Goal: Task Accomplishment & Management: Manage account settings

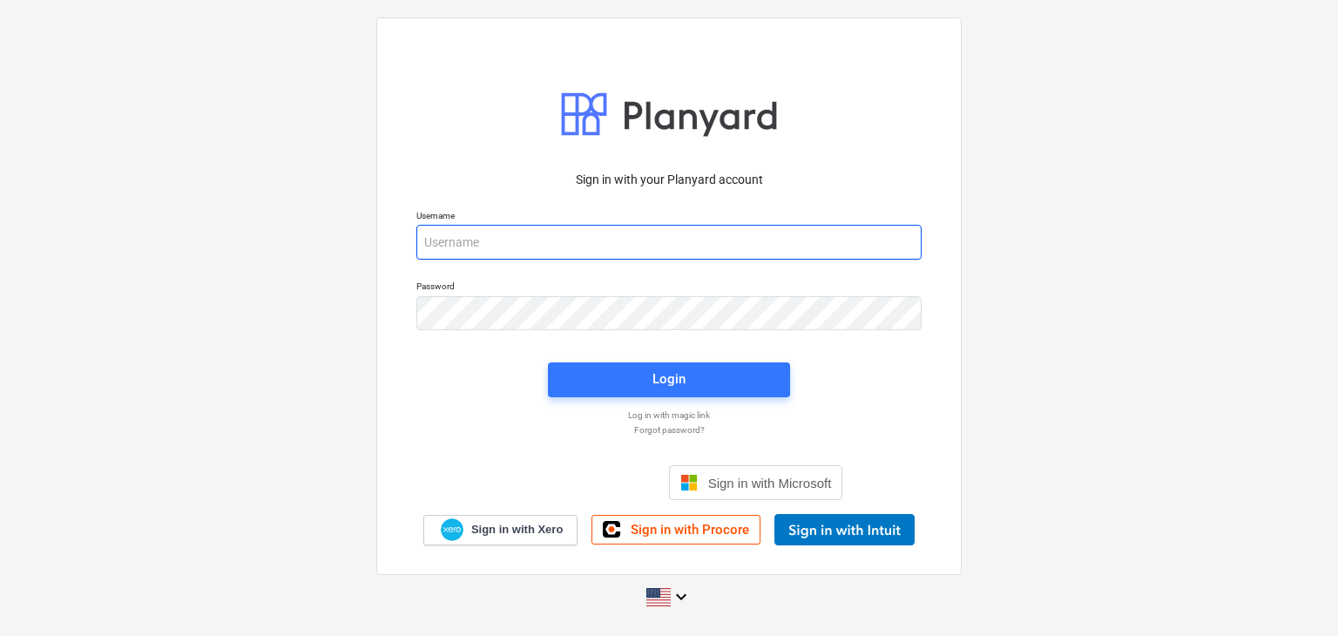
click at [446, 255] on input "email" at bounding box center [668, 242] width 505 height 35
paste input "[EMAIL_ADDRESS][DOMAIN_NAME]"
type input "[EMAIL_ADDRESS][DOMAIN_NAME]"
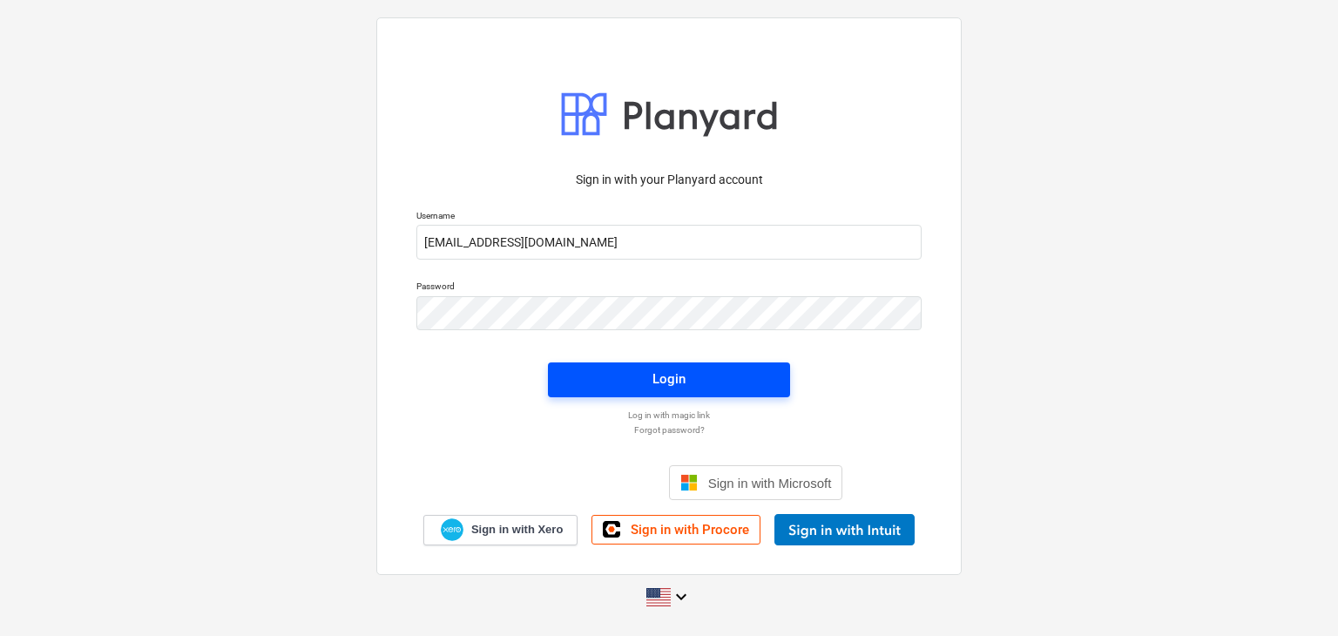
click at [666, 366] on button "Login" at bounding box center [669, 379] width 242 height 35
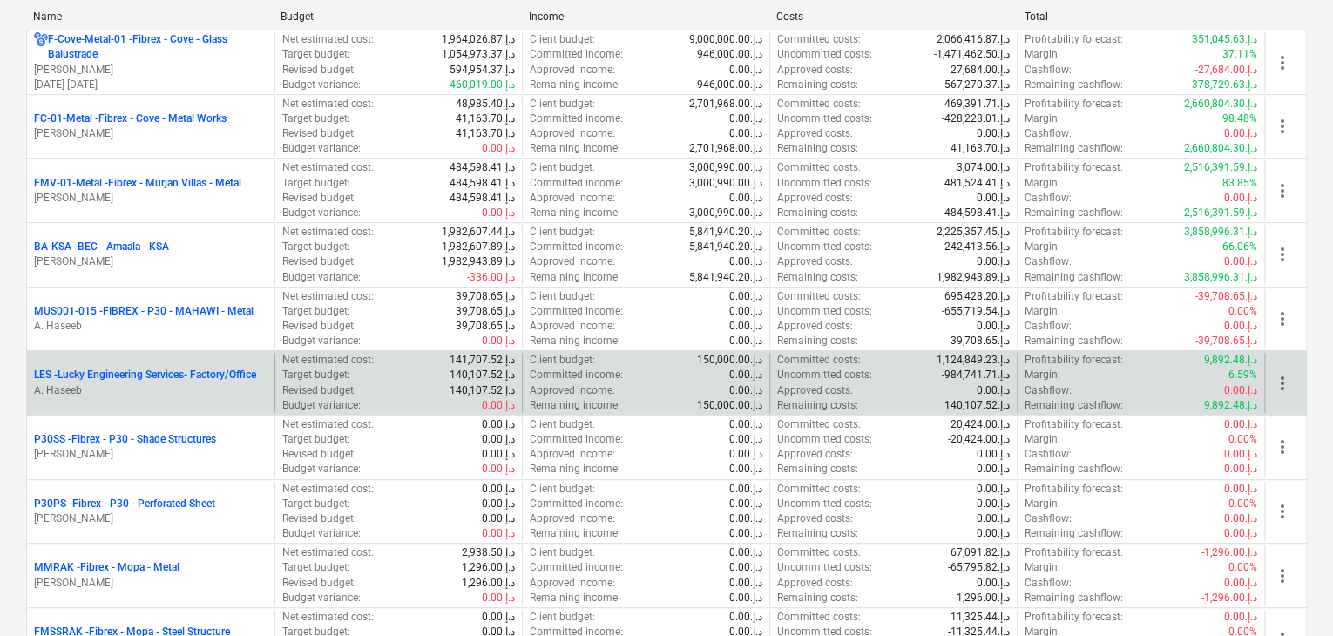
scroll to position [348, 0]
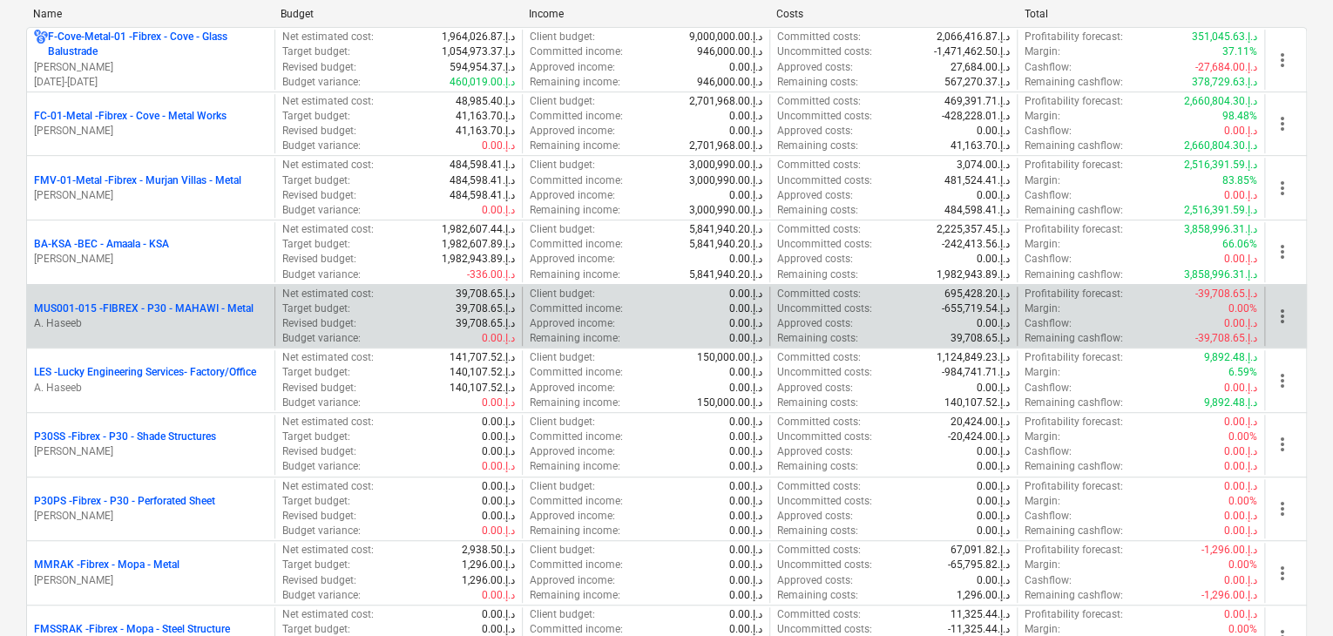
click at [178, 314] on p "MUS001-015 - FIBREX - P30 - MAHAWI - Metal" at bounding box center [144, 308] width 220 height 15
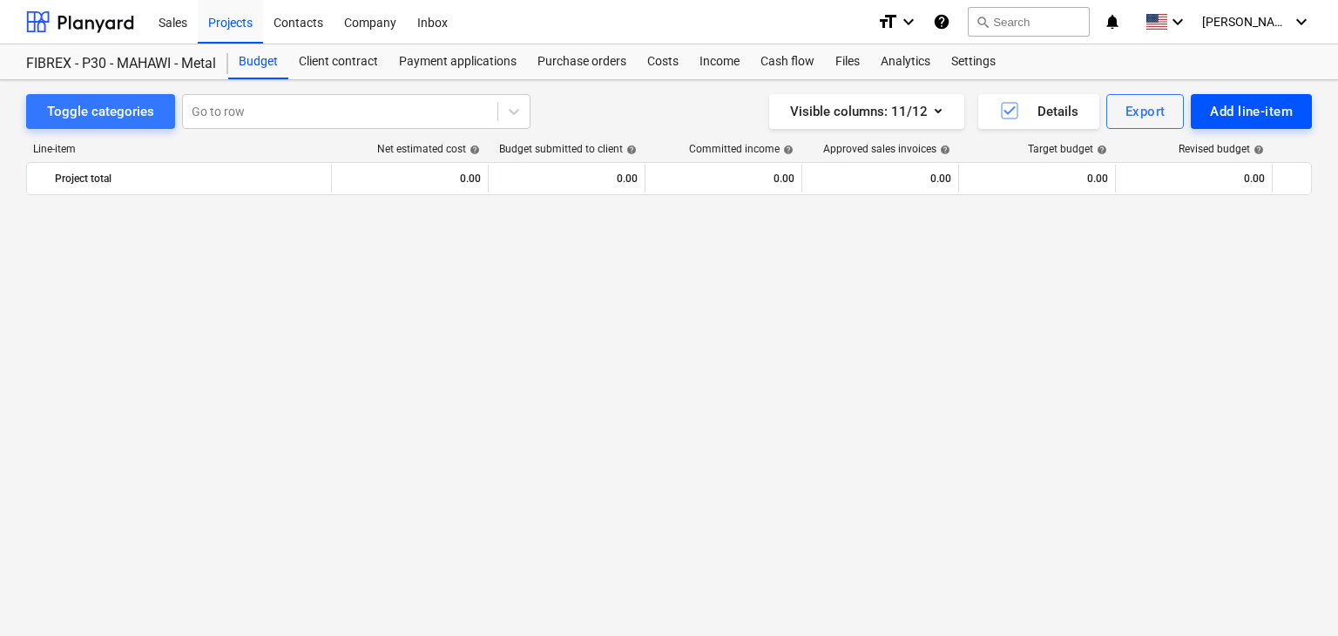
click at [1241, 116] on div "Add line-item" at bounding box center [1251, 111] width 83 height 23
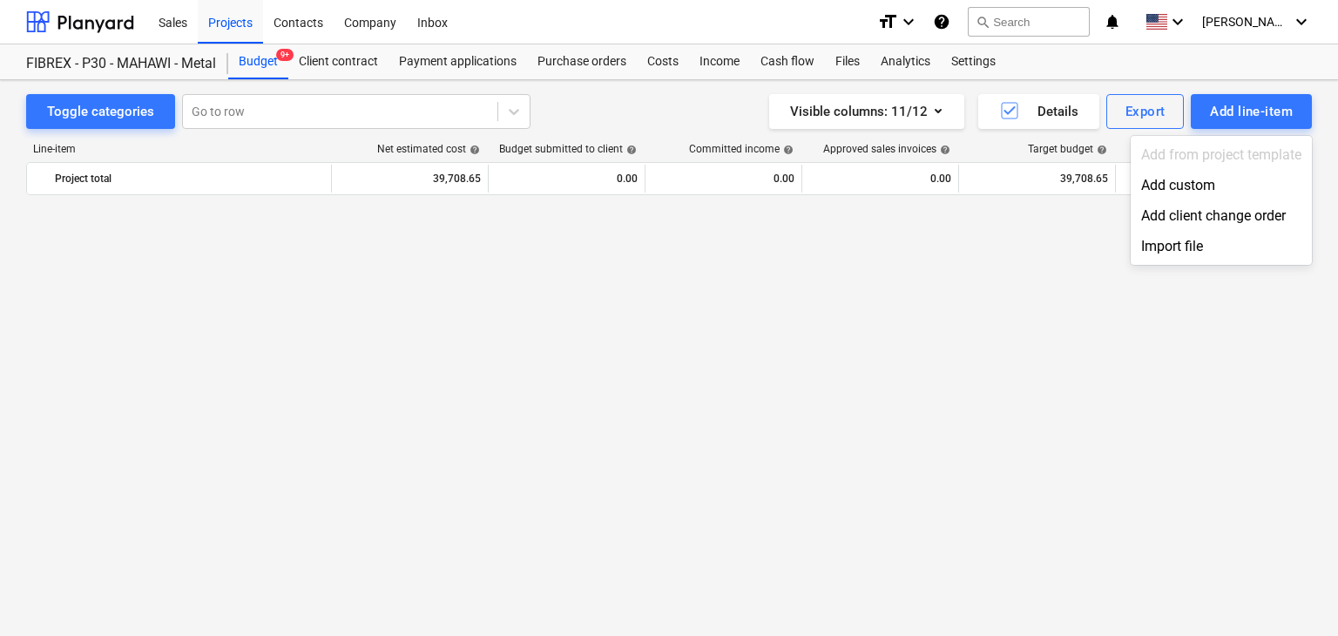
scroll to position [10249, 0]
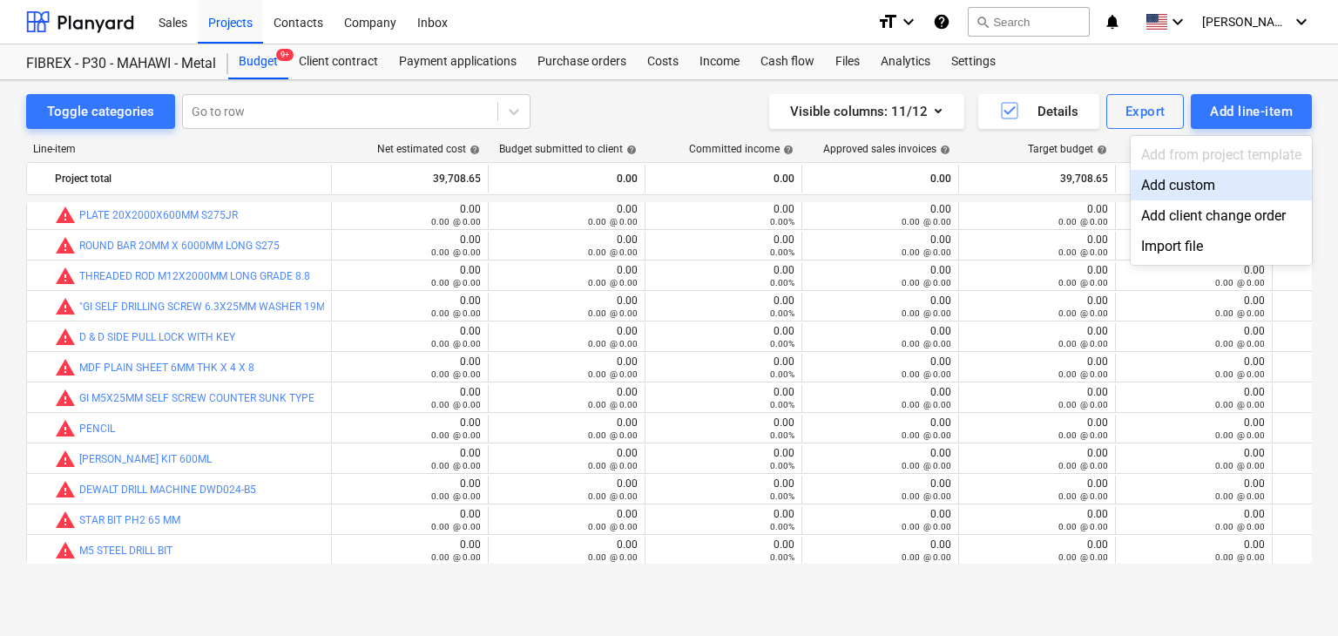
click at [1195, 174] on div "Add custom" at bounding box center [1221, 185] width 181 height 30
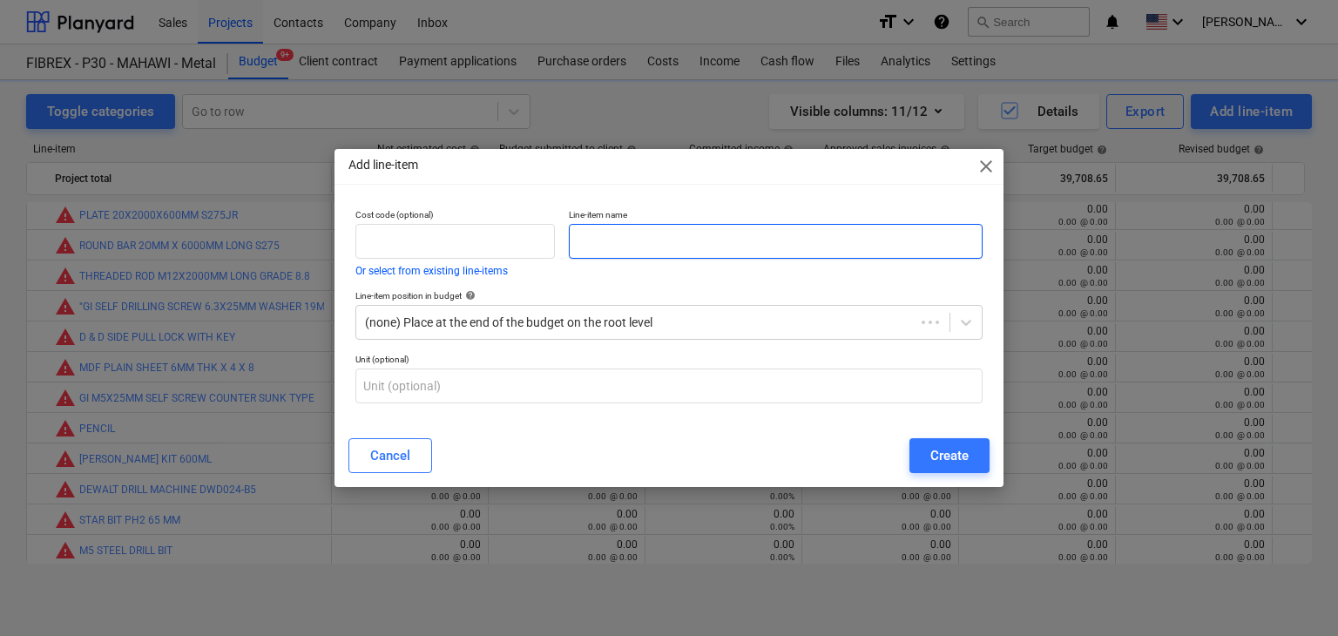
click at [649, 249] on input "text" at bounding box center [776, 241] width 414 height 35
type input "MS L ANGLE 38X38X2.7MM THK @ 6 MTR LENGTH S275"
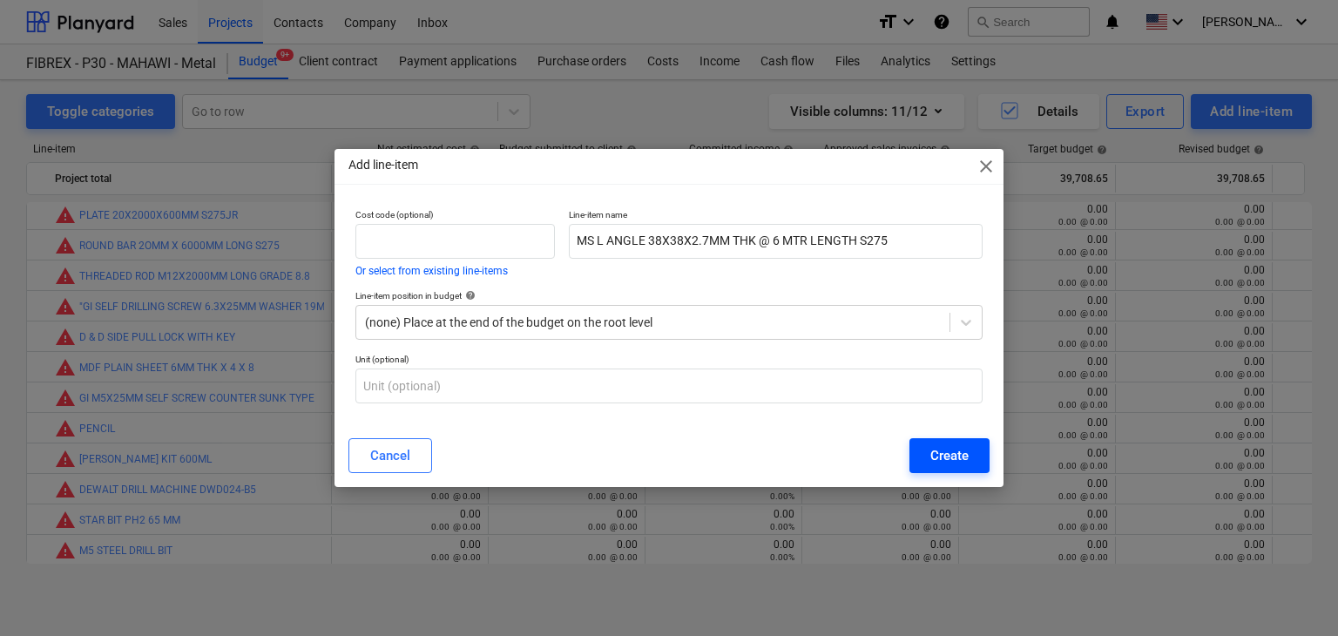
click at [930, 450] on div "Create" at bounding box center [949, 455] width 38 height 23
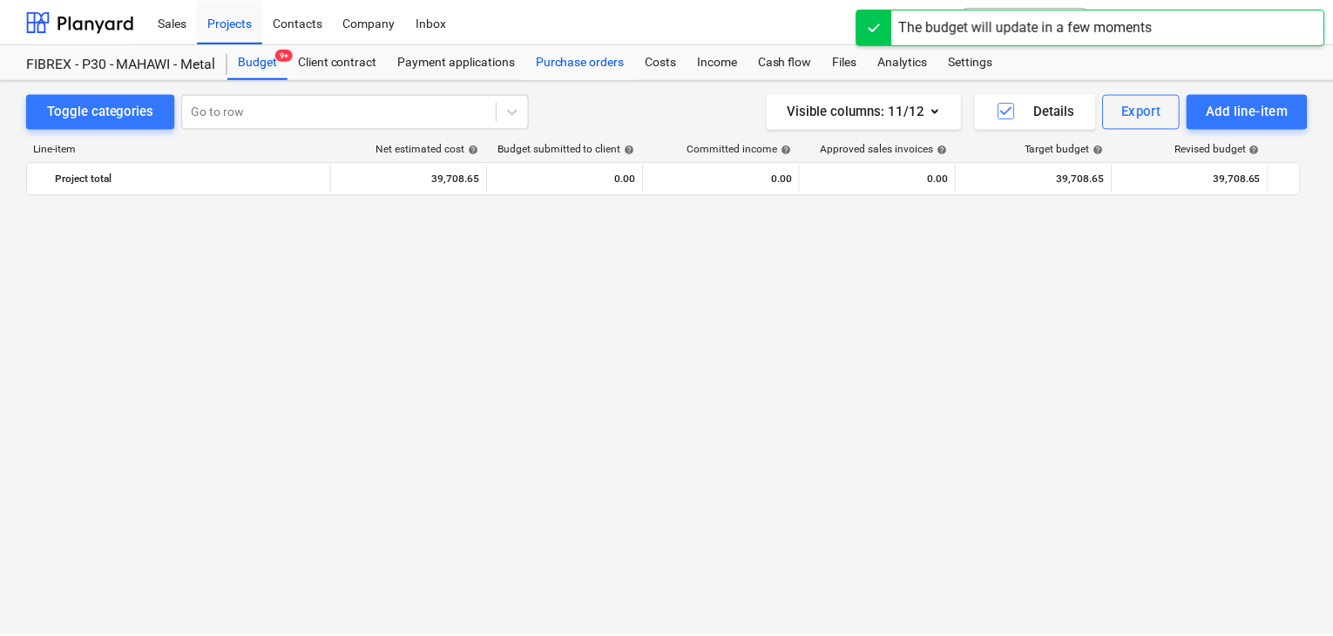
scroll to position [10249, 0]
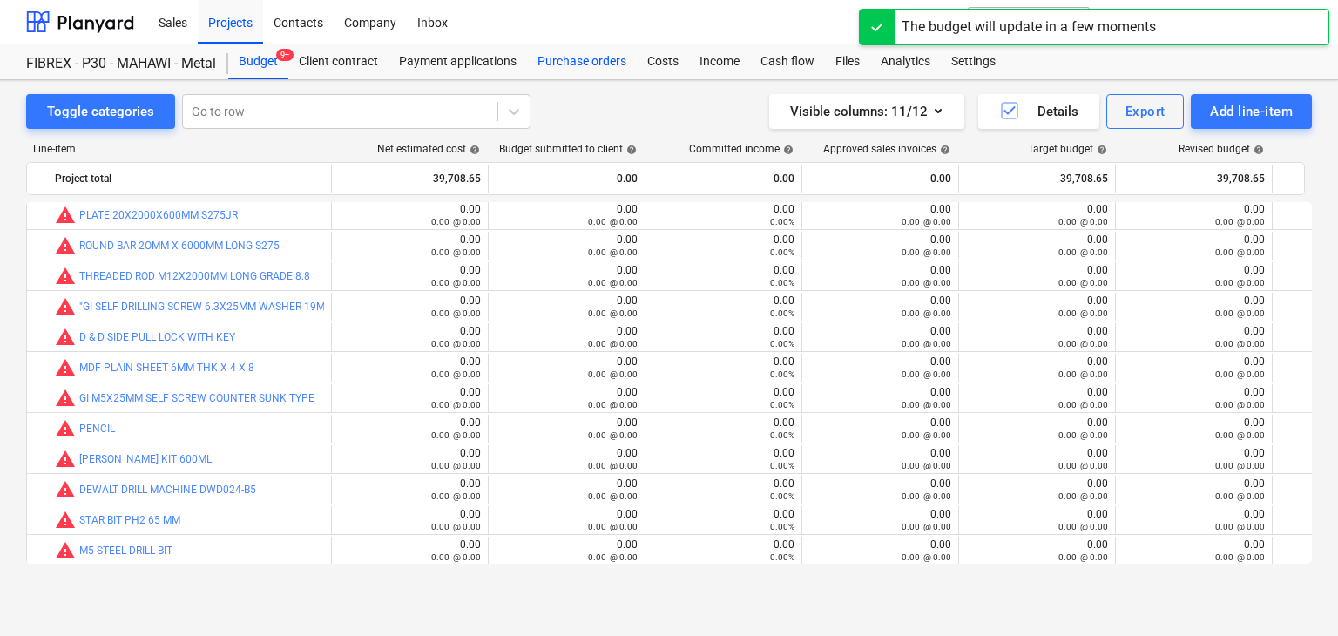
click at [574, 73] on div "Purchase orders" at bounding box center [582, 61] width 110 height 35
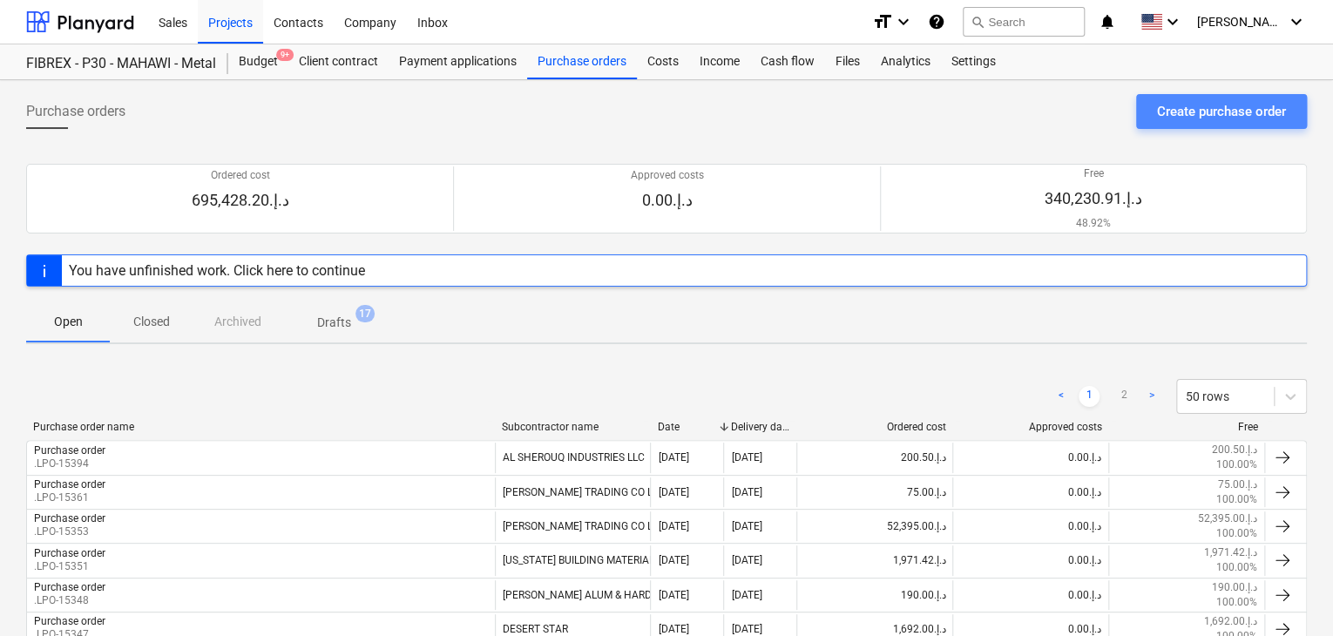
click at [1222, 115] on div "Create purchase order" at bounding box center [1221, 111] width 129 height 23
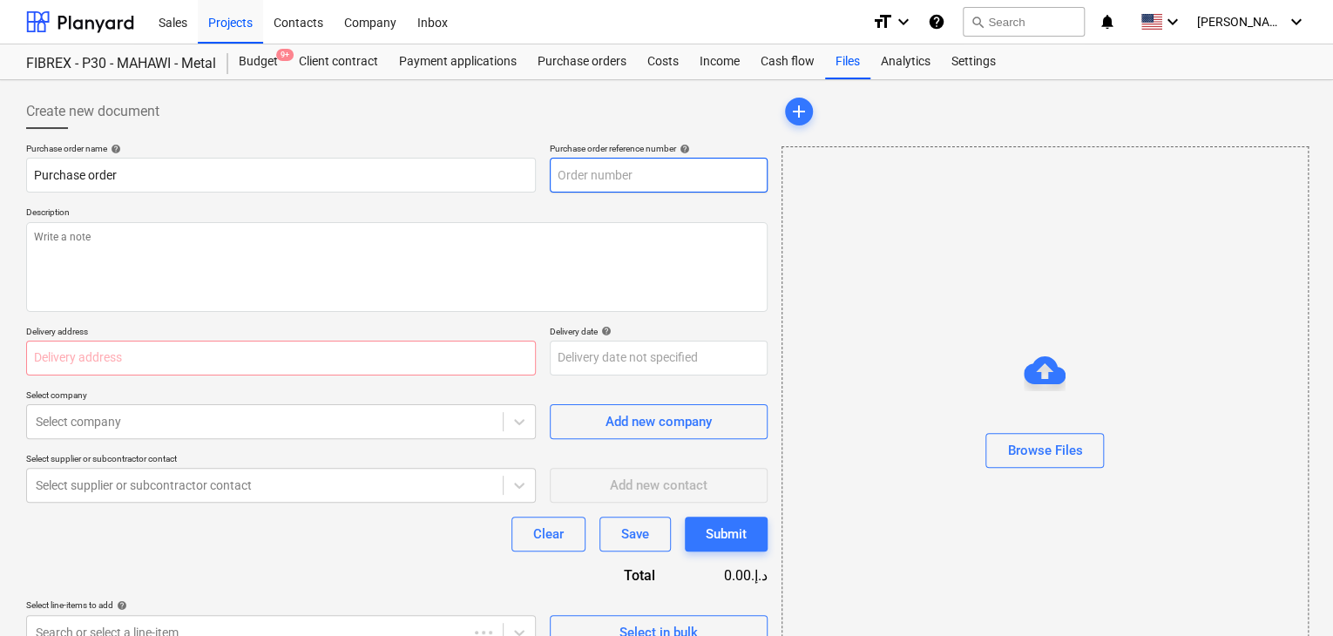
type textarea "x"
type input "MUS001-015-PO-284"
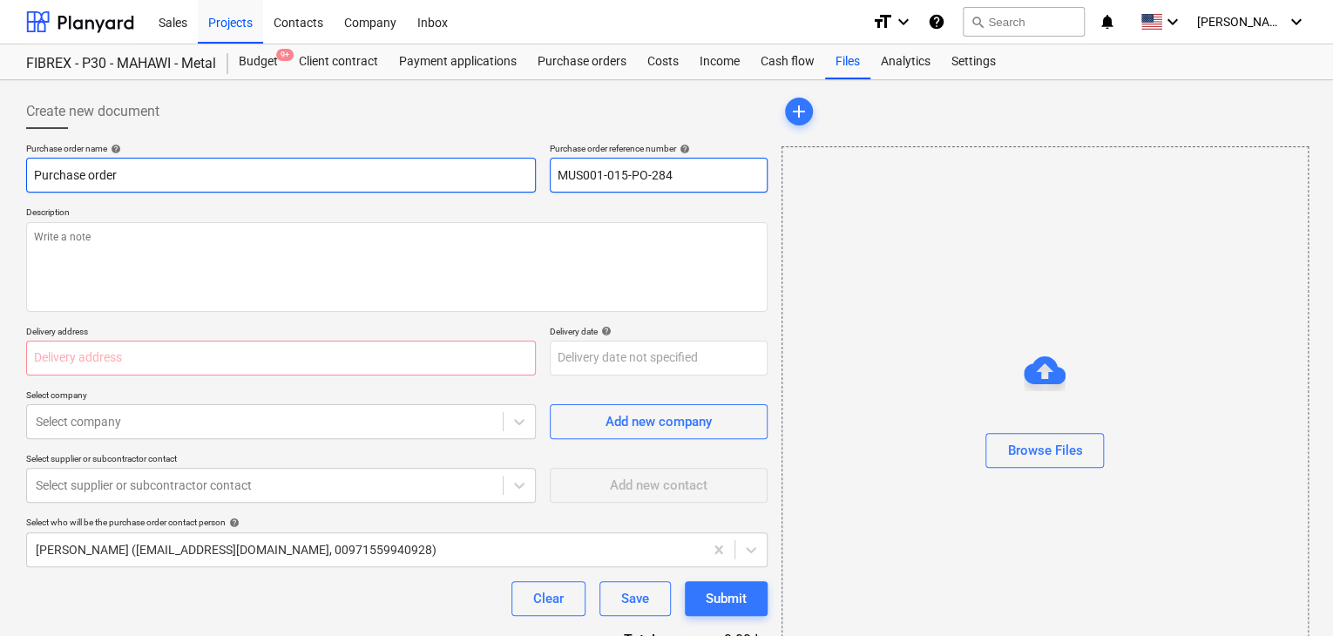
drag, startPoint x: 673, startPoint y: 177, endPoint x: 530, endPoint y: 179, distance: 142.9
click at [530, 179] on div "Purchase order name help Purchase order Purchase order reference number help MU…" at bounding box center [396, 168] width 741 height 50
type textarea "x"
type input "."
type textarea "x"
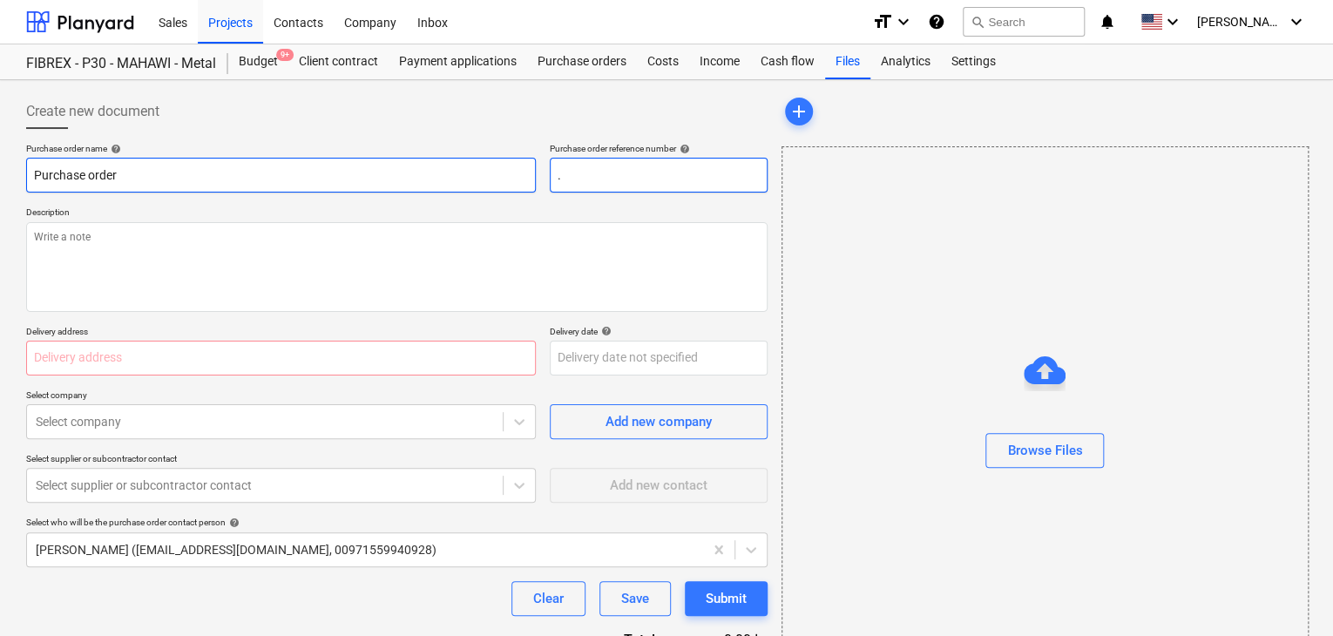
type input ".L"
type textarea "x"
type input ".LP"
type textarea "x"
type input ".LPO"
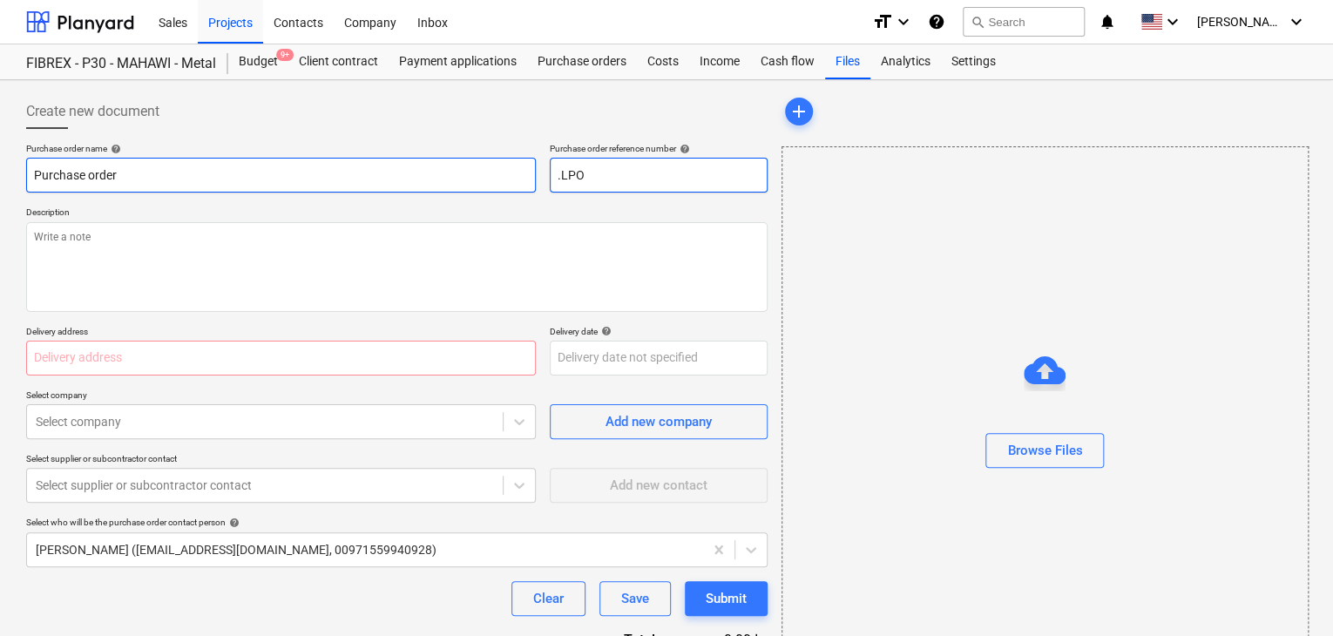
type textarea "x"
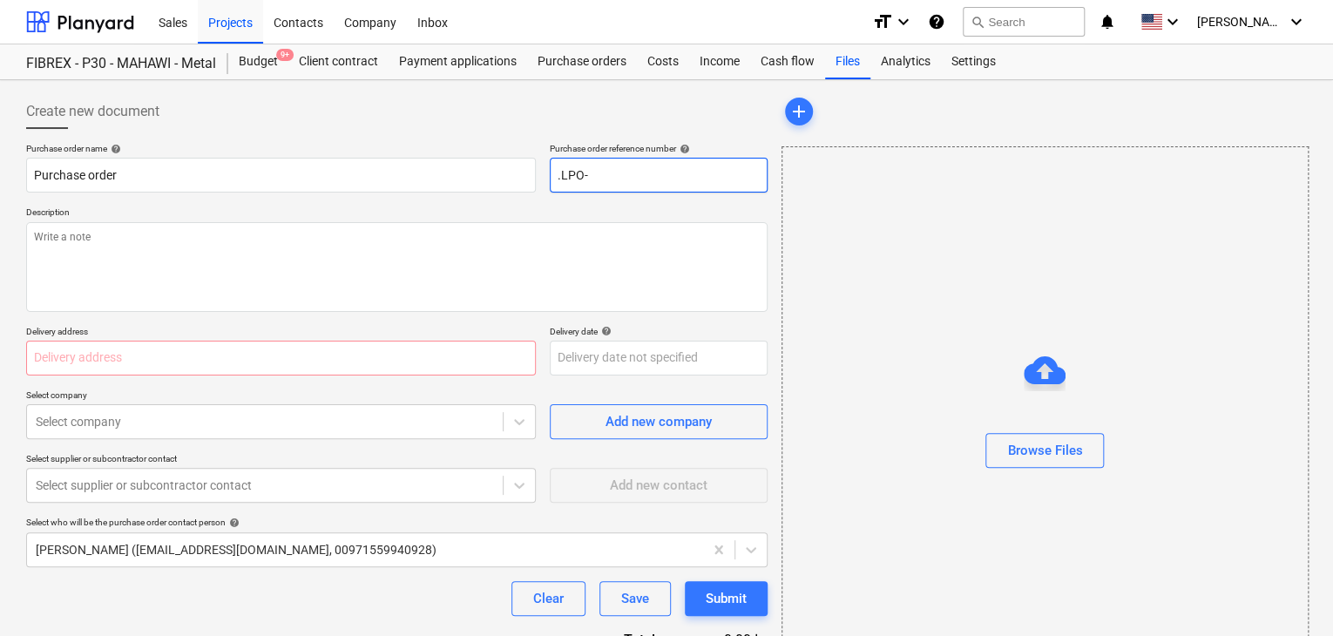
type input ".LPO-"
type textarea "x"
type input ".LPO-1"
type textarea "x"
type input ".LPO-15"
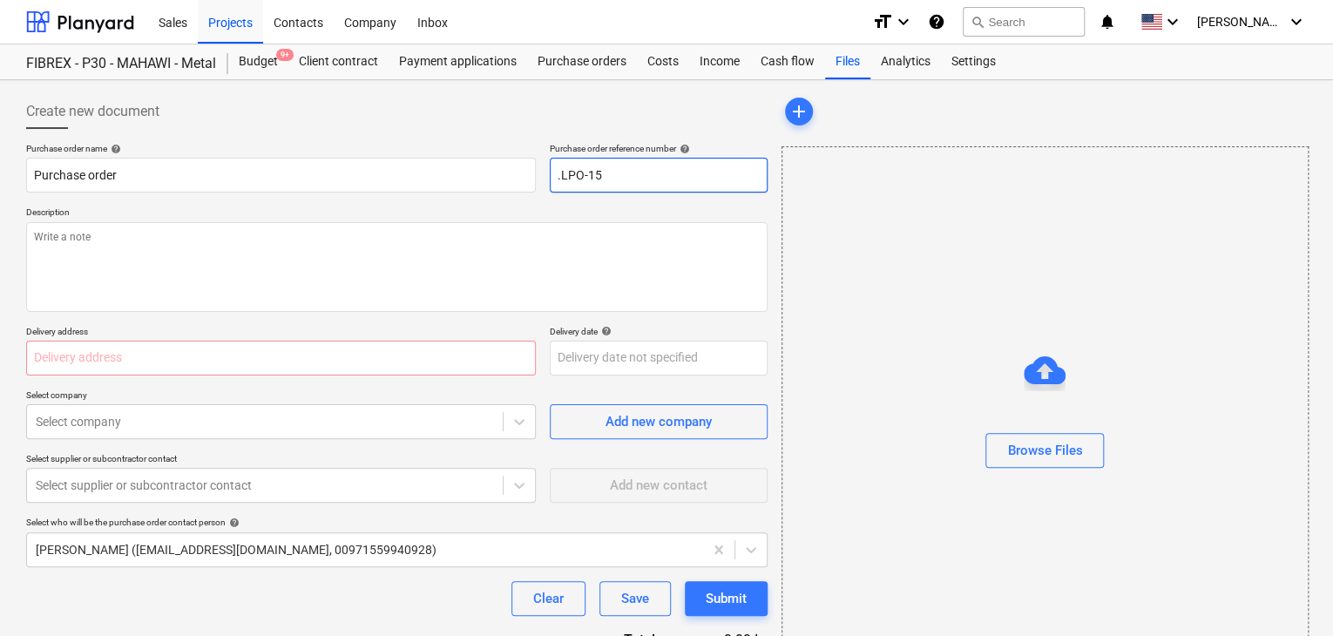
type textarea "x"
type input ".LPO-153"
type textarea "x"
type input ".LPO-1539"
type textarea "x"
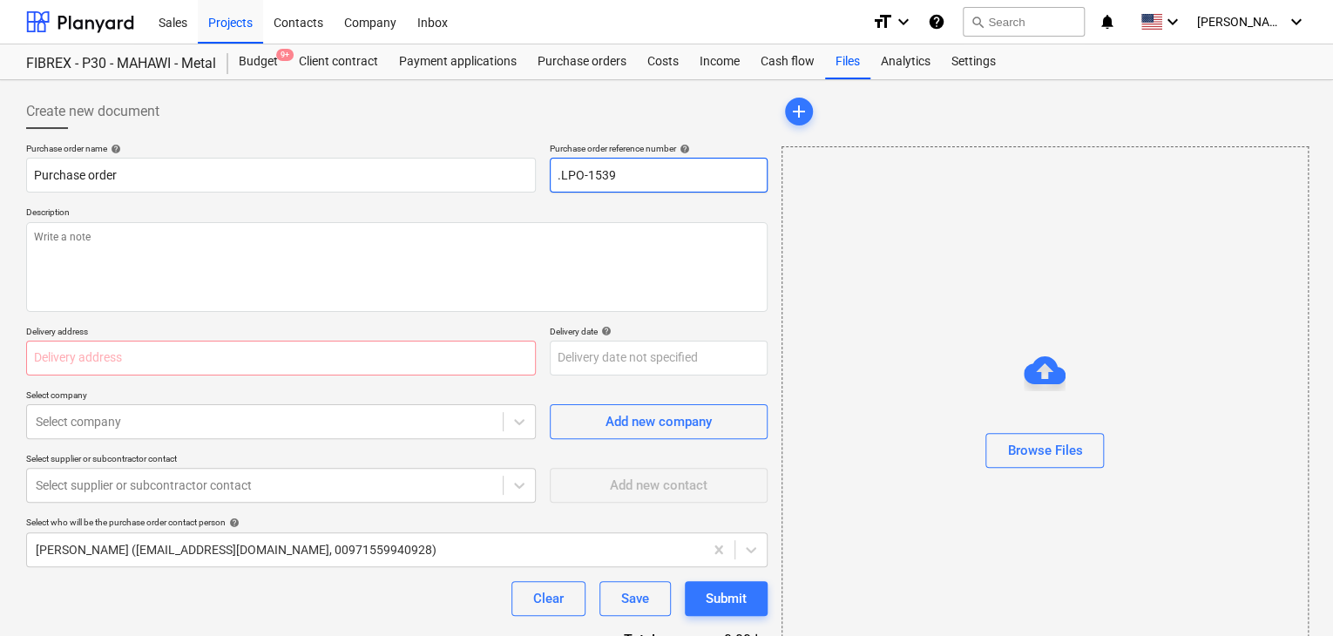
type input ".LPO-15397"
type textarea "x"
type input ".LPO-15397"
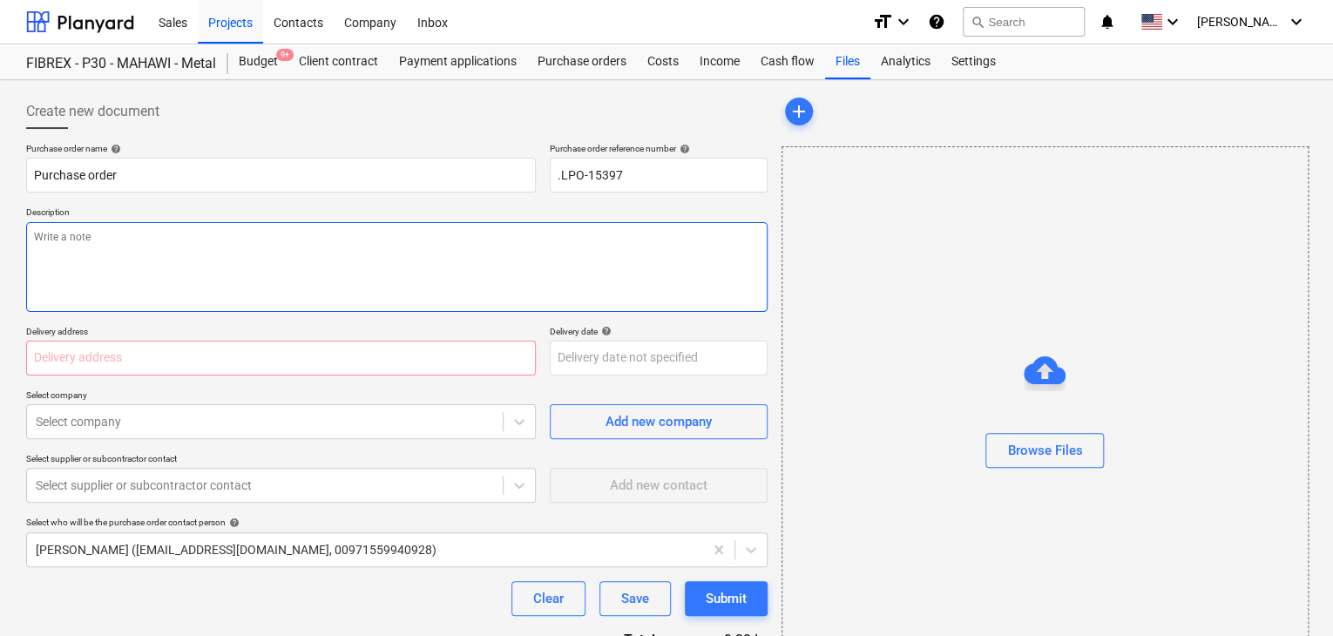
click at [420, 294] on textarea at bounding box center [396, 267] width 741 height 90
type textarea "x"
type textarea "2"
type textarea "x"
type textarea "26"
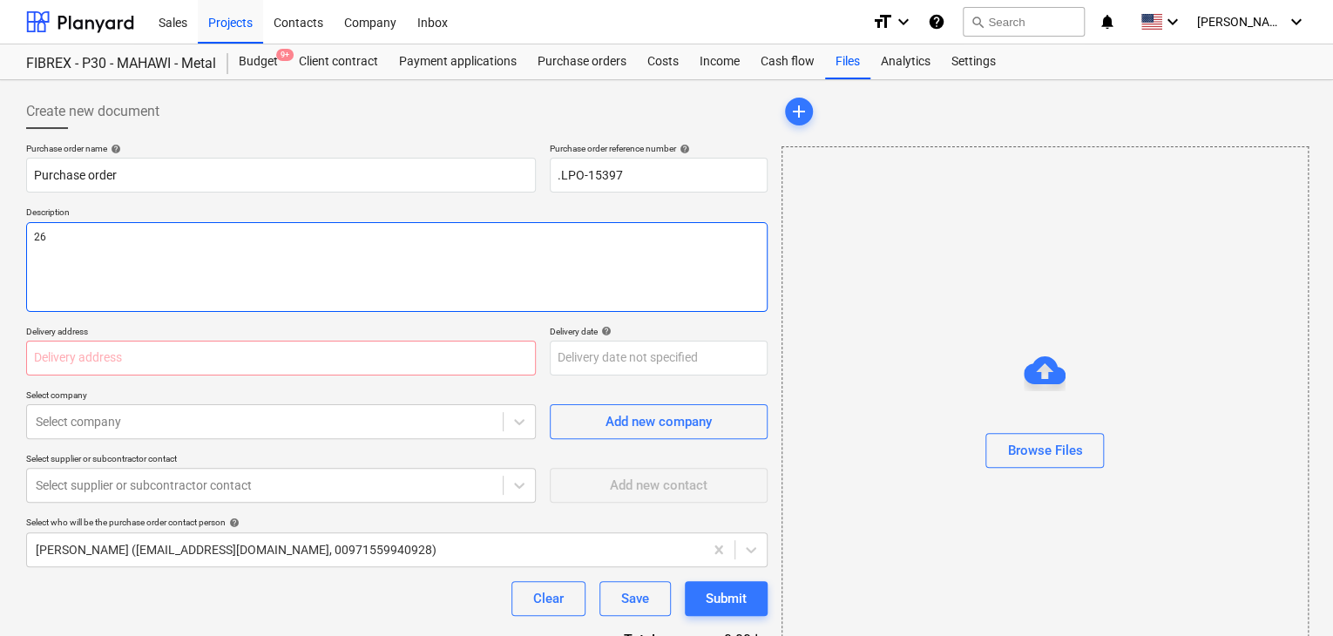
type textarea "x"
type textarea "26/"
type textarea "x"
type textarea "26/A"
type textarea "x"
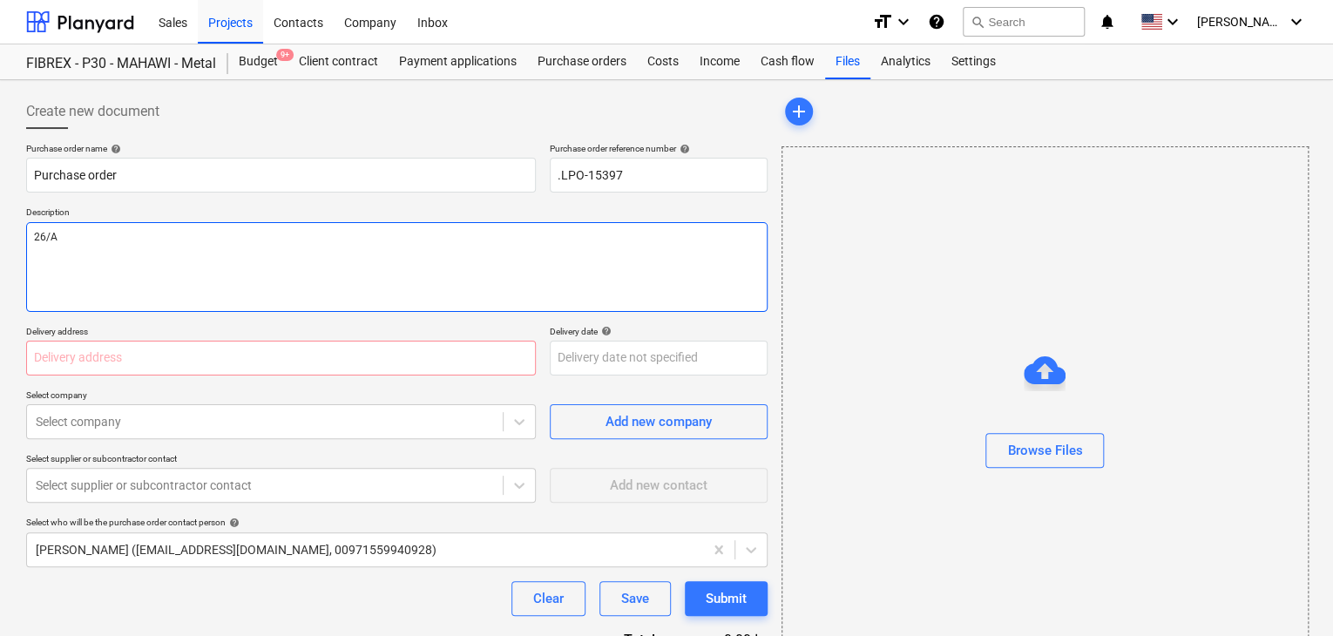
type textarea "26/AU"
type textarea "x"
type textarea "26/AUG"
type textarea "x"
type textarea "26/AUG/"
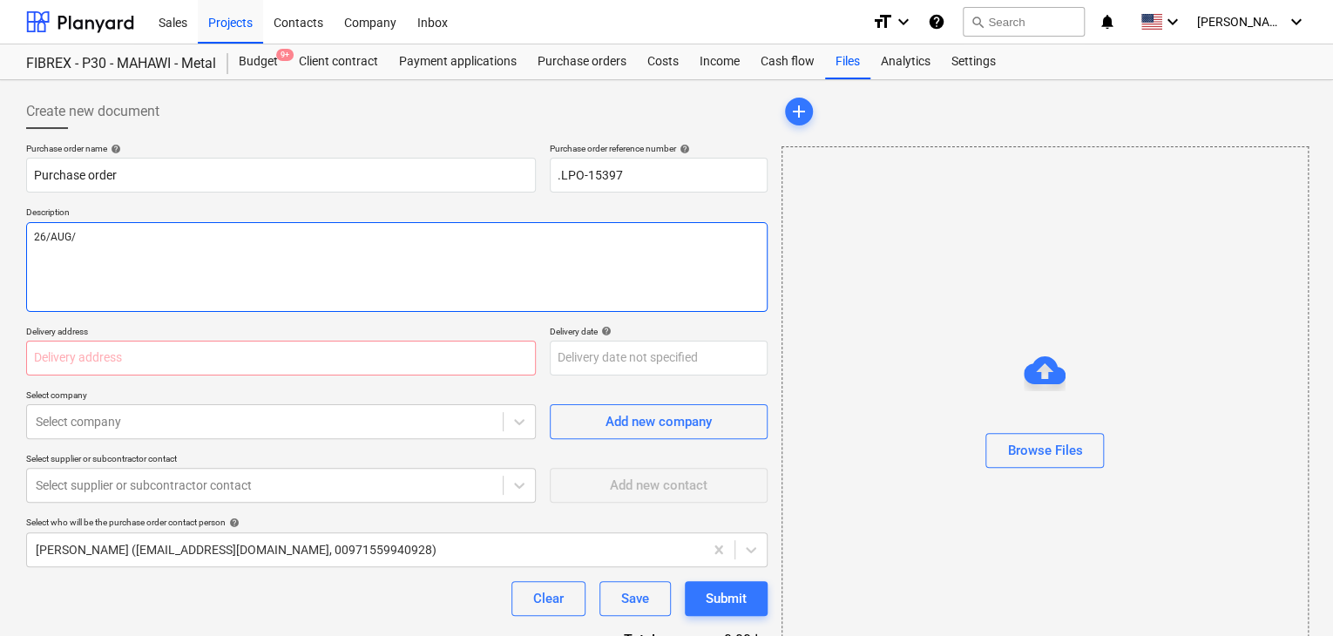
type textarea "x"
type textarea "26/AUG/2"
type textarea "x"
type textarea "26/AUG/20"
type textarea "x"
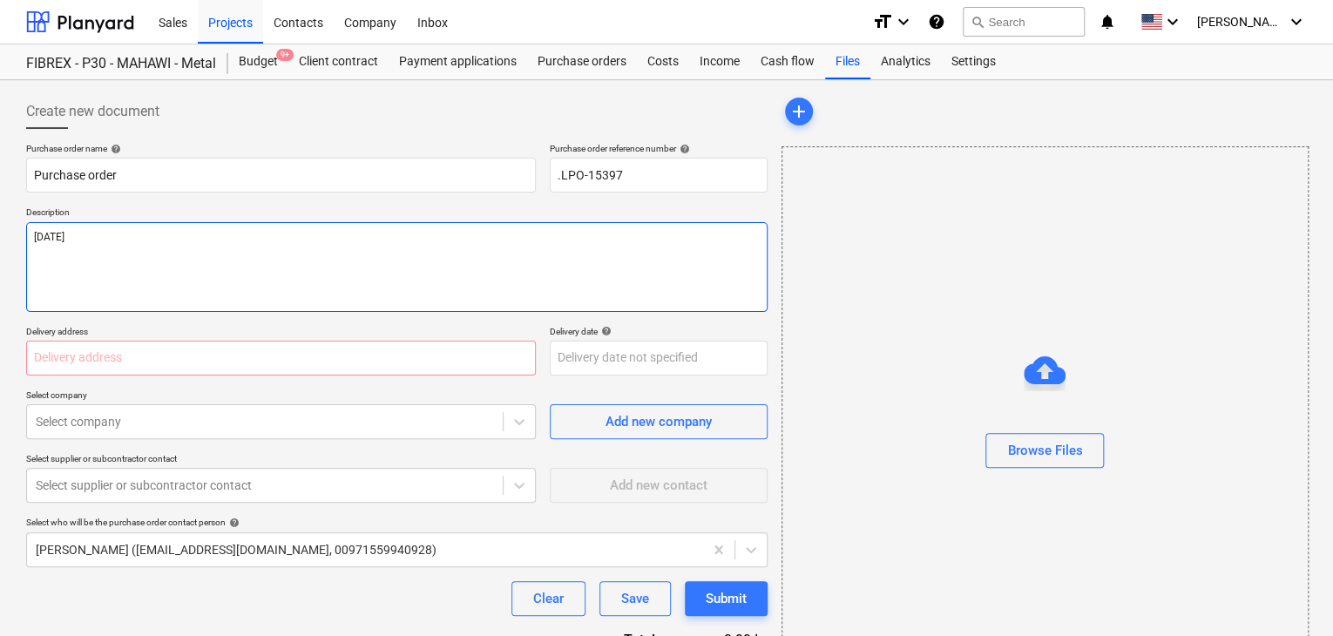
type textarea "26/AUG/202"
type textarea "x"
type textarea "26/AUG/2025"
click at [58, 363] on input "text" at bounding box center [281, 358] width 510 height 35
type textarea "x"
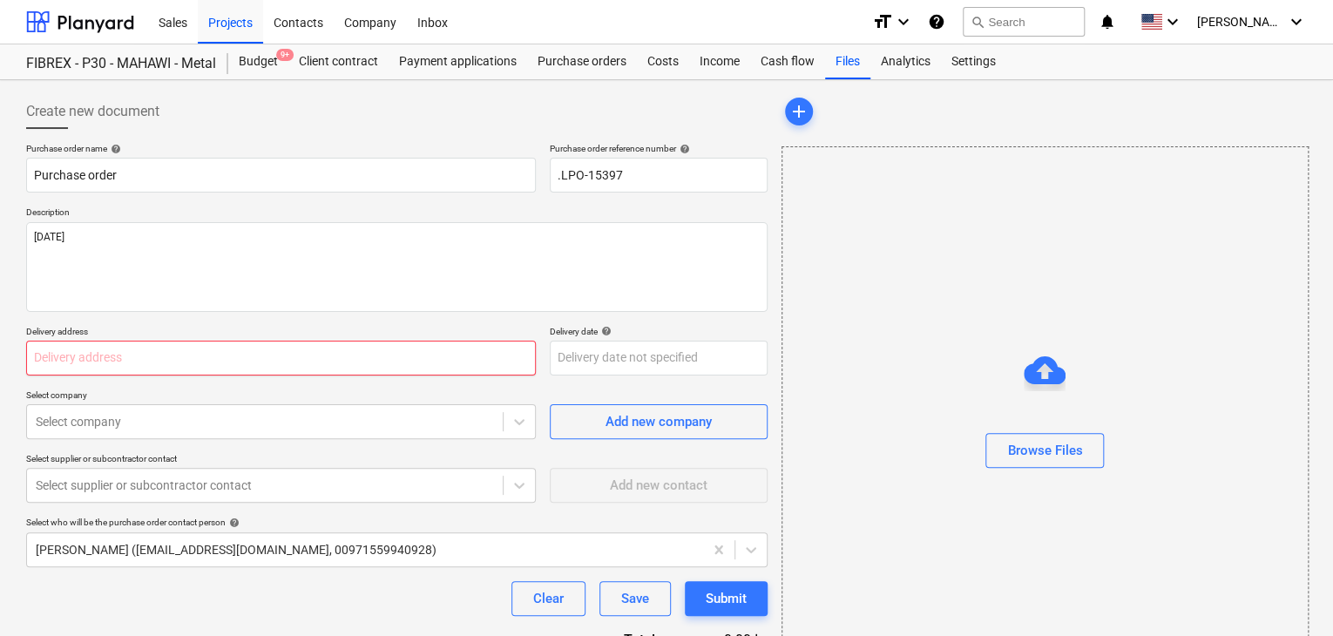
type input "L"
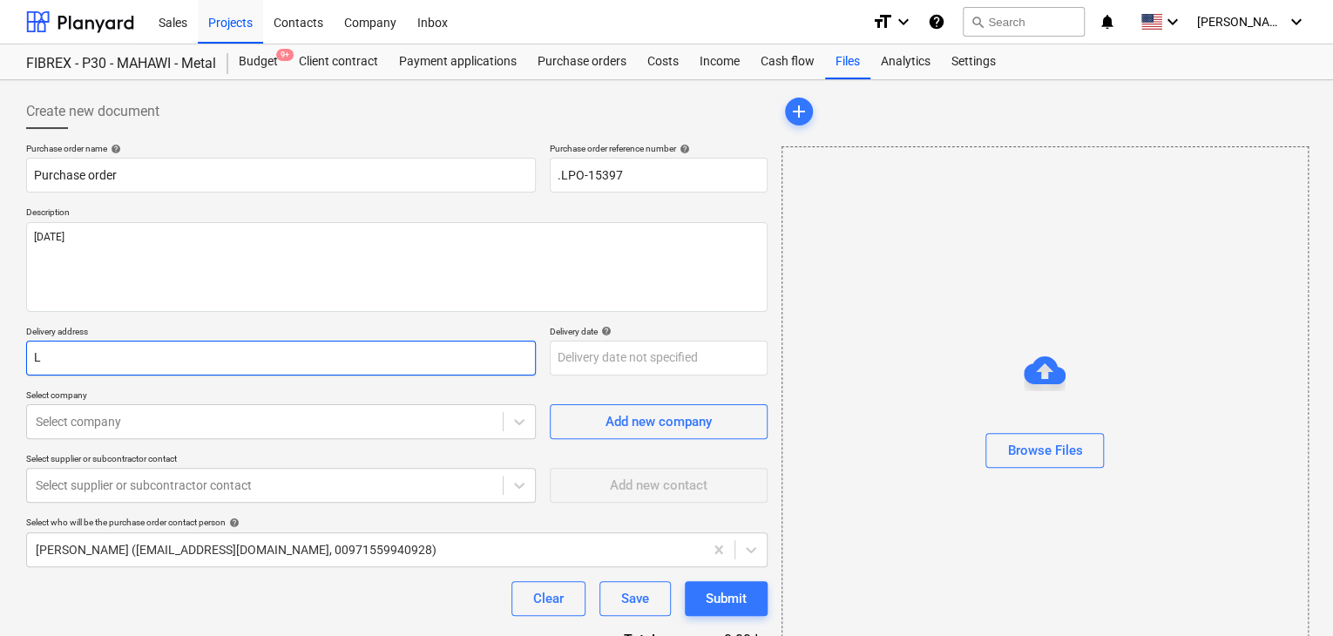
type textarea "x"
type input "LU"
type textarea "x"
type input "LUC"
type textarea "x"
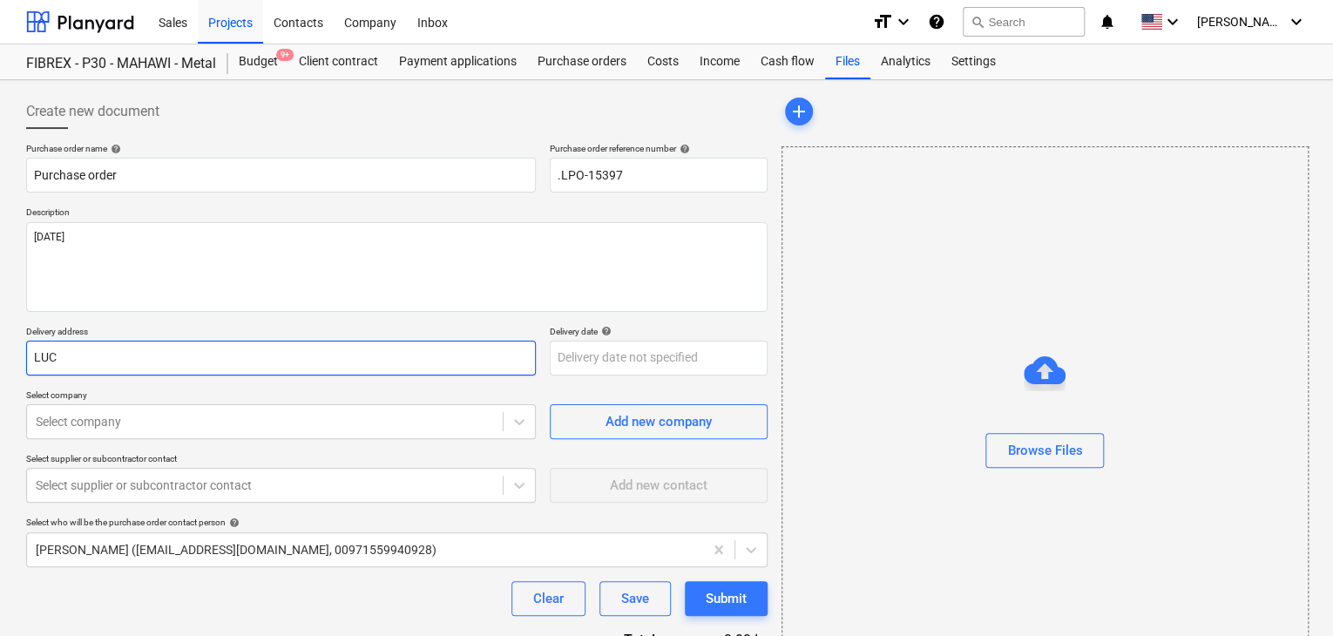
type input "LUCK"
type textarea "x"
type input "LUCKY"
type textarea "x"
type input "LUCKY E"
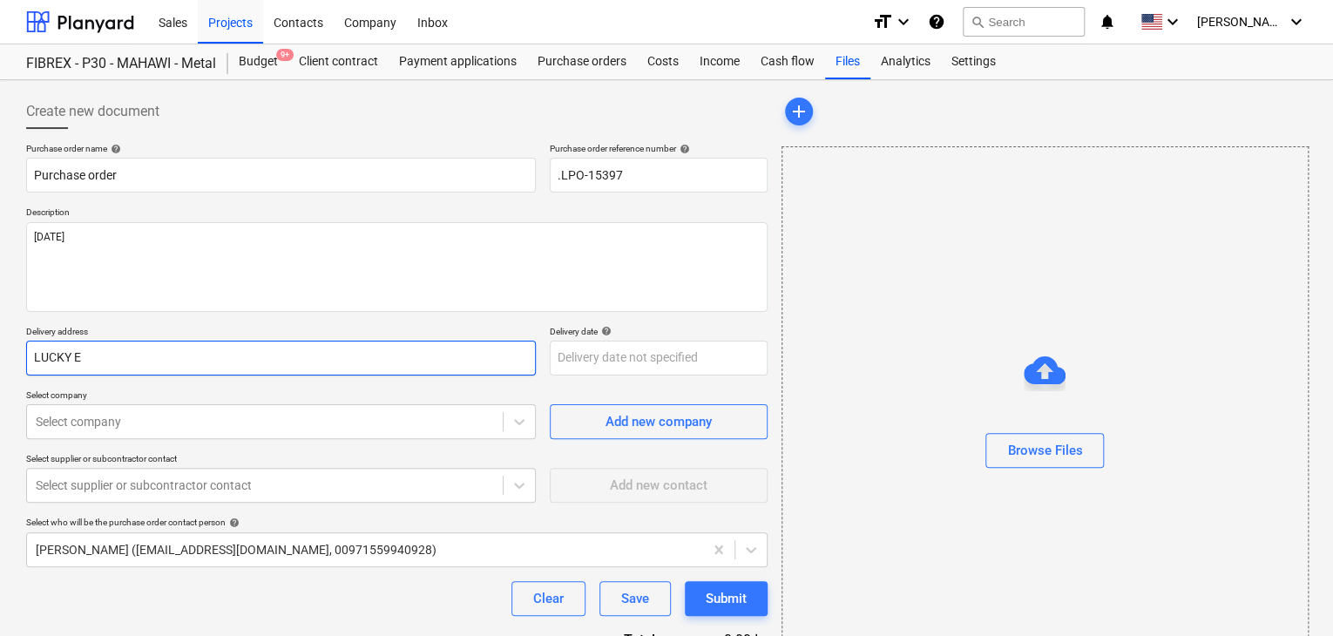
type textarea "x"
type input "LUCKY EN"
type textarea "x"
type input "LUCKY ENG"
type textarea "x"
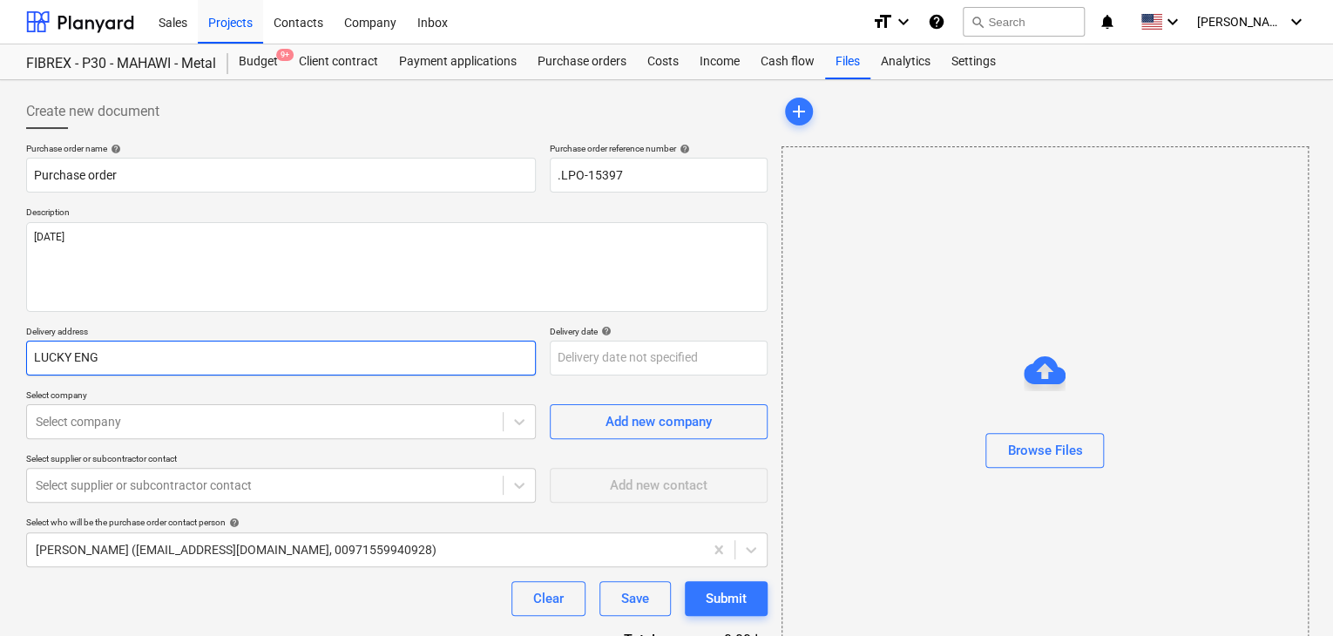
type input "LUCKY ENGI"
type textarea "x"
type input "LUCKY ENGIN"
type textarea "x"
type input "LUCKY ENGINE"
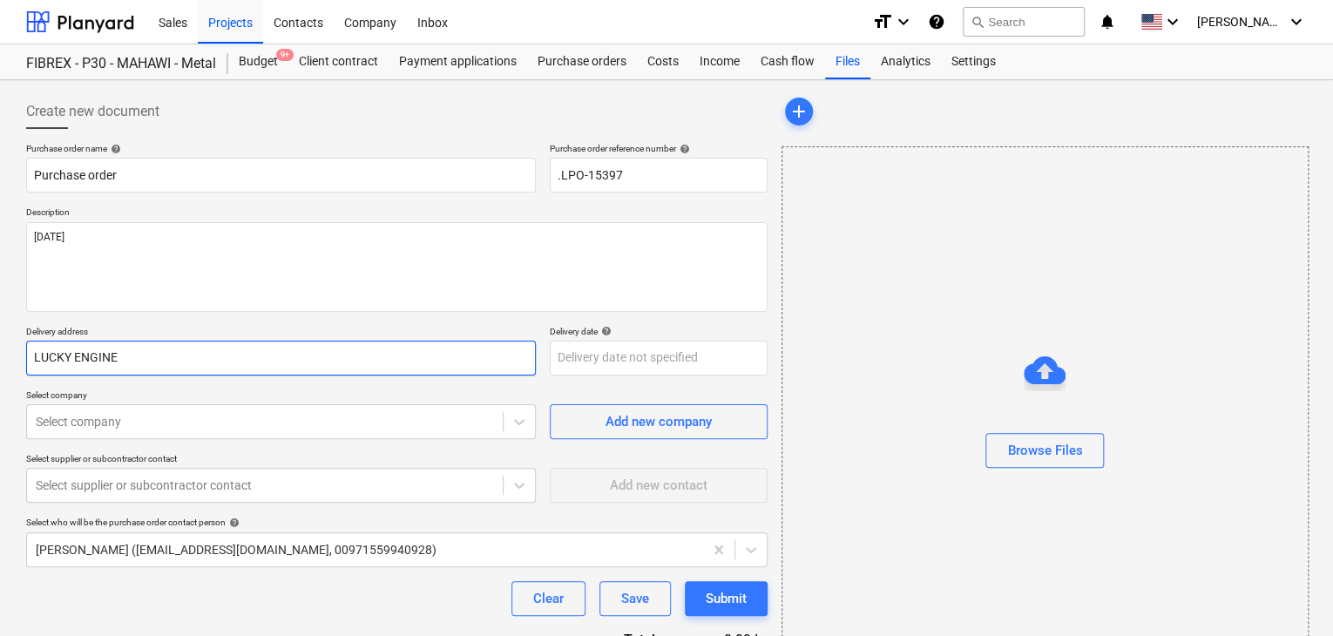
type textarea "x"
type input "LUCKY ENGINEE"
type textarea "x"
type input "LUCKY ENGINEER"
type textarea "x"
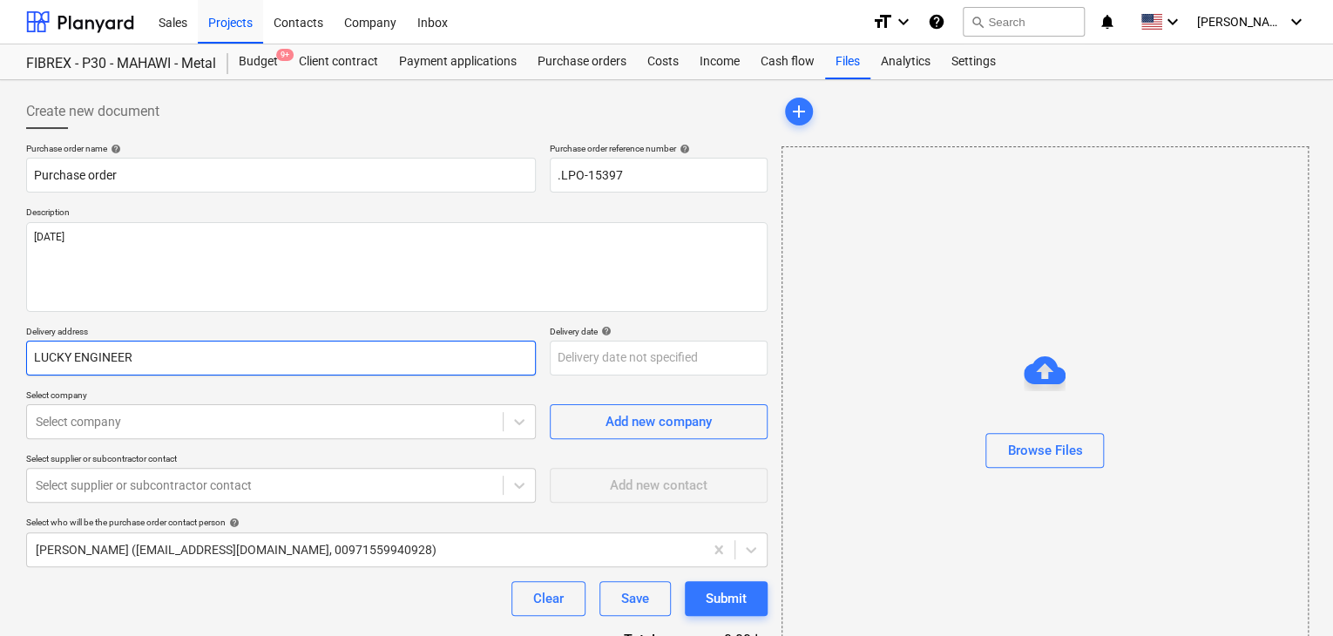
type input "LUCKY ENGINEERI"
type textarea "x"
type input "LUCKY ENGINEERIN"
type textarea "x"
type input "LUCKY ENGINEERING"
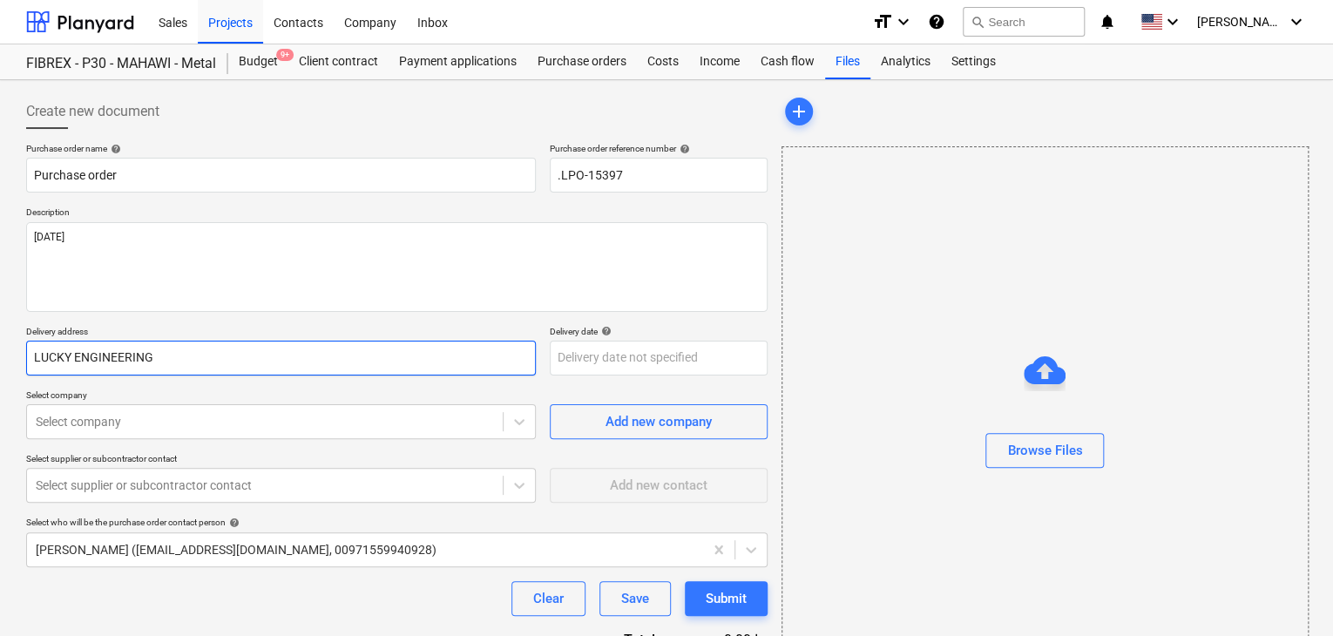
type textarea "x"
type input "LUCKY ENGINEERING"
type textarea "x"
type input "LUCKY ENGINEERING S"
type textarea "x"
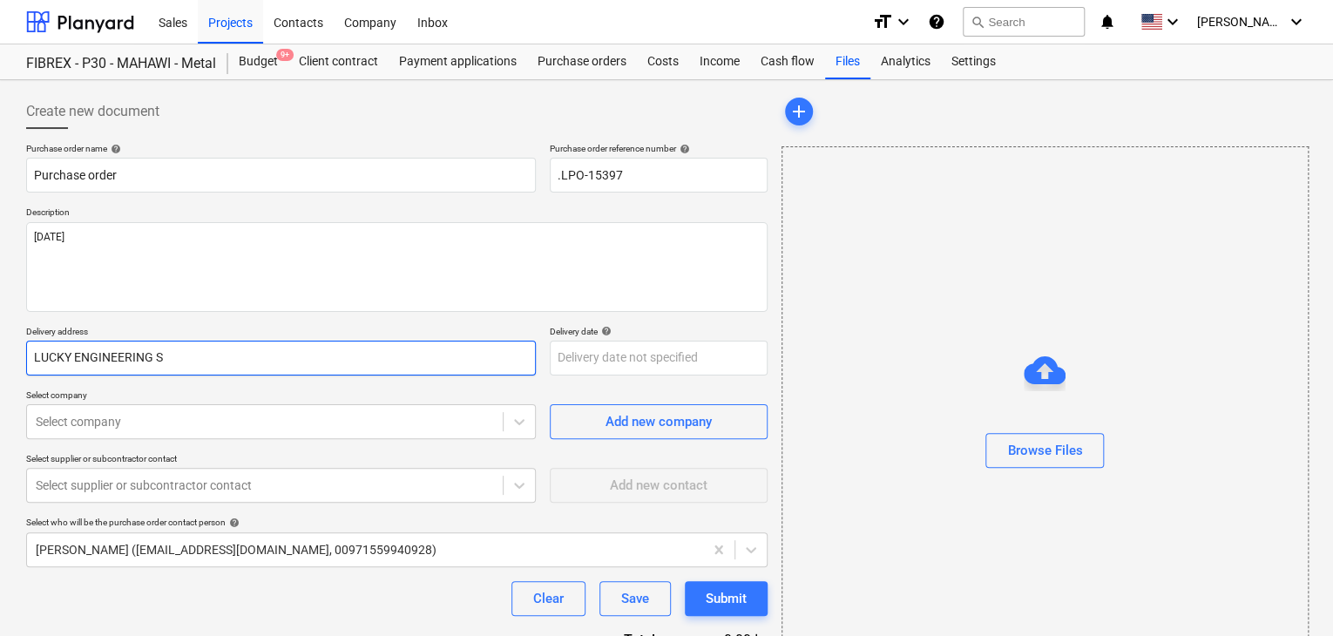
type input "LUCKY ENGINEERING SE"
type textarea "x"
type input "LUCKY ENGINEERING SER"
type textarea "x"
type input "LUCKY ENGINEERING SERI"
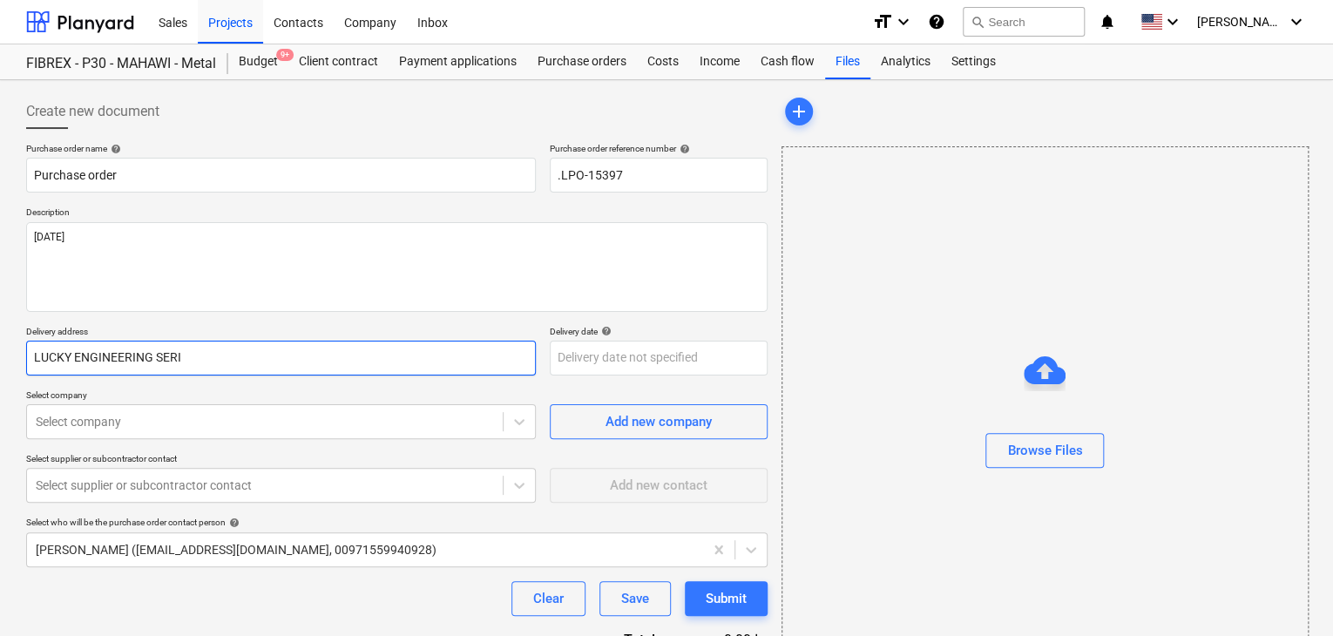
type textarea "x"
type input "LUCKY ENGINEERING SER"
type textarea "x"
type input "LUCKY ENGINEERING SERV"
type textarea "x"
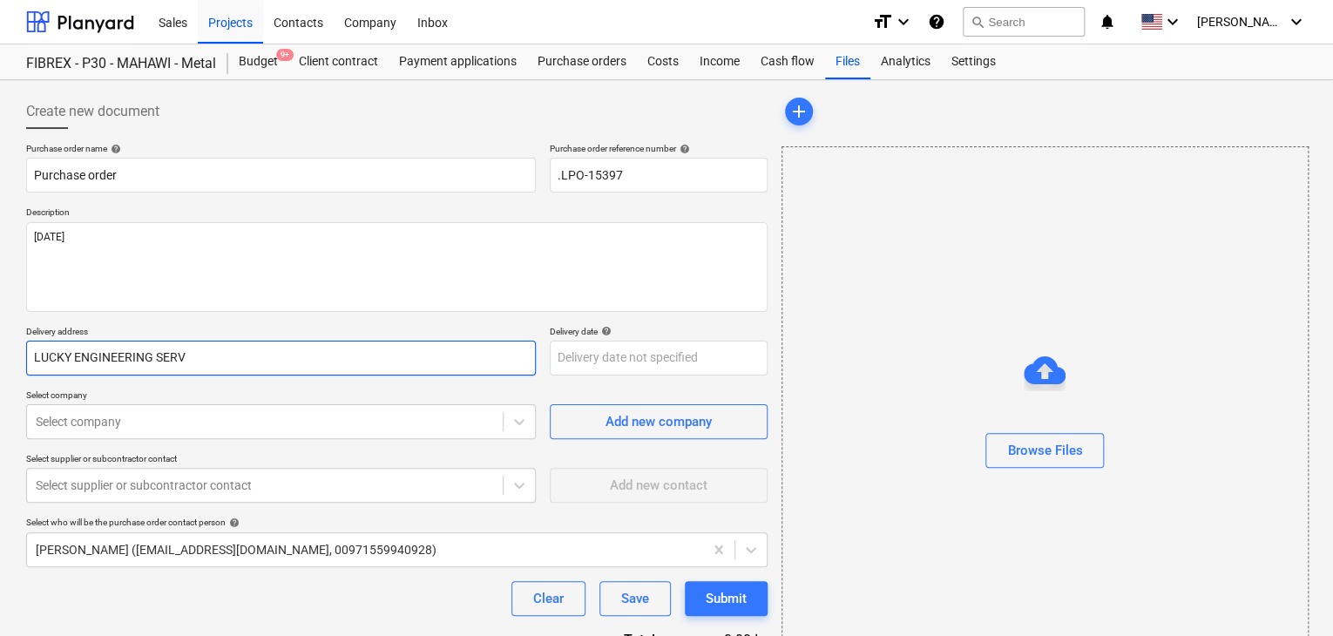
type input "LUCKY ENGINEERING SERVI"
type textarea "x"
type input "LUCKY ENGINEERING SERVIC"
type textarea "x"
type input "LUCKY ENGINEERING SERVICE"
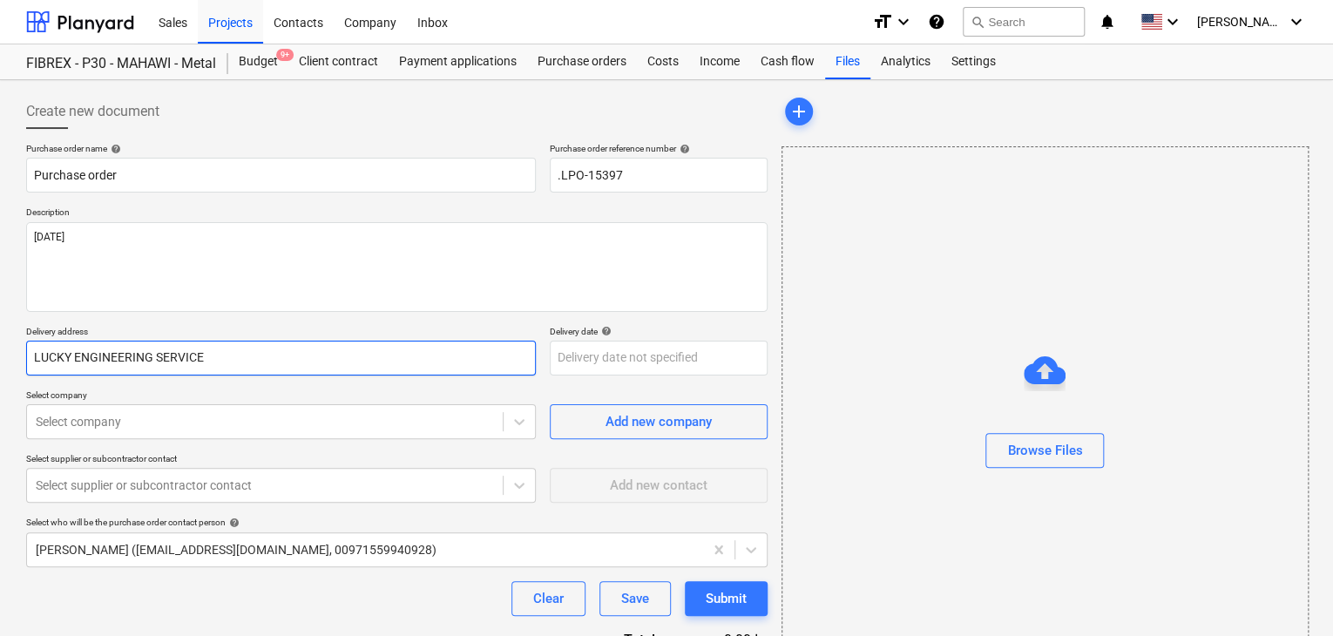
type textarea "x"
type input "LUCKY ENGINEERING SERVICES"
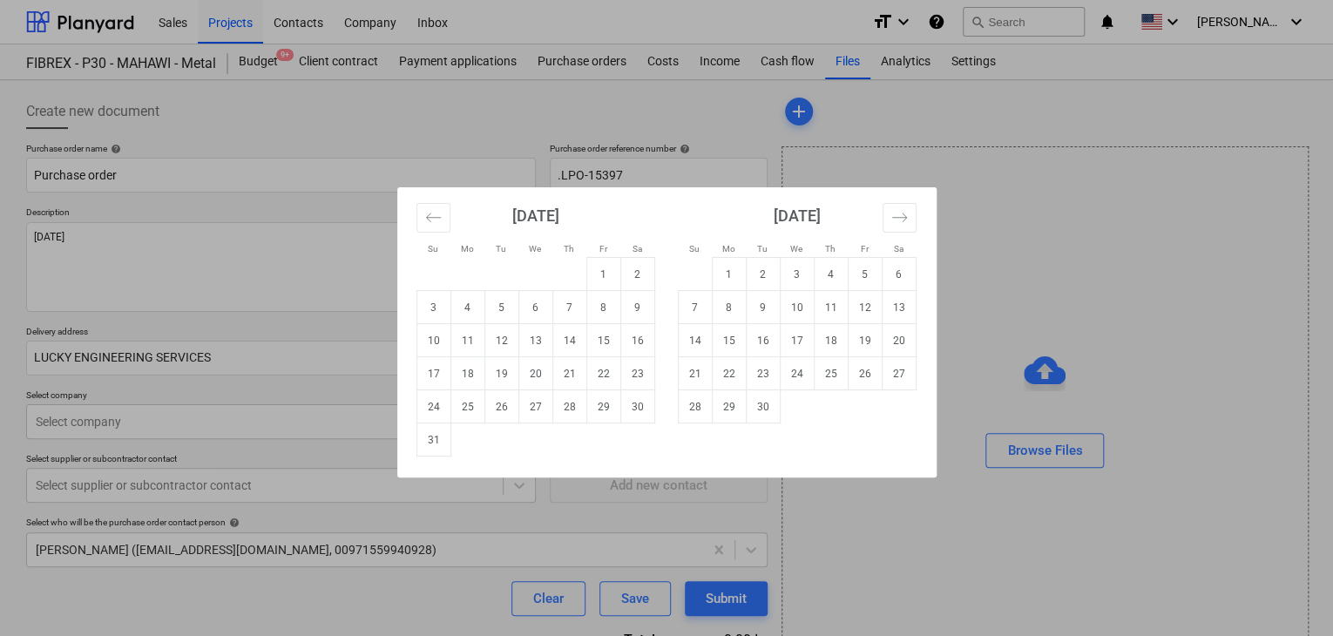
click at [562, 362] on body "Sales Projects Contacts Company Inbox format_size keyboard_arrow_down help sear…" at bounding box center [666, 318] width 1333 height 636
click at [432, 436] on td "31" at bounding box center [433, 439] width 34 height 33
type textarea "x"
type input "31 Aug 2025"
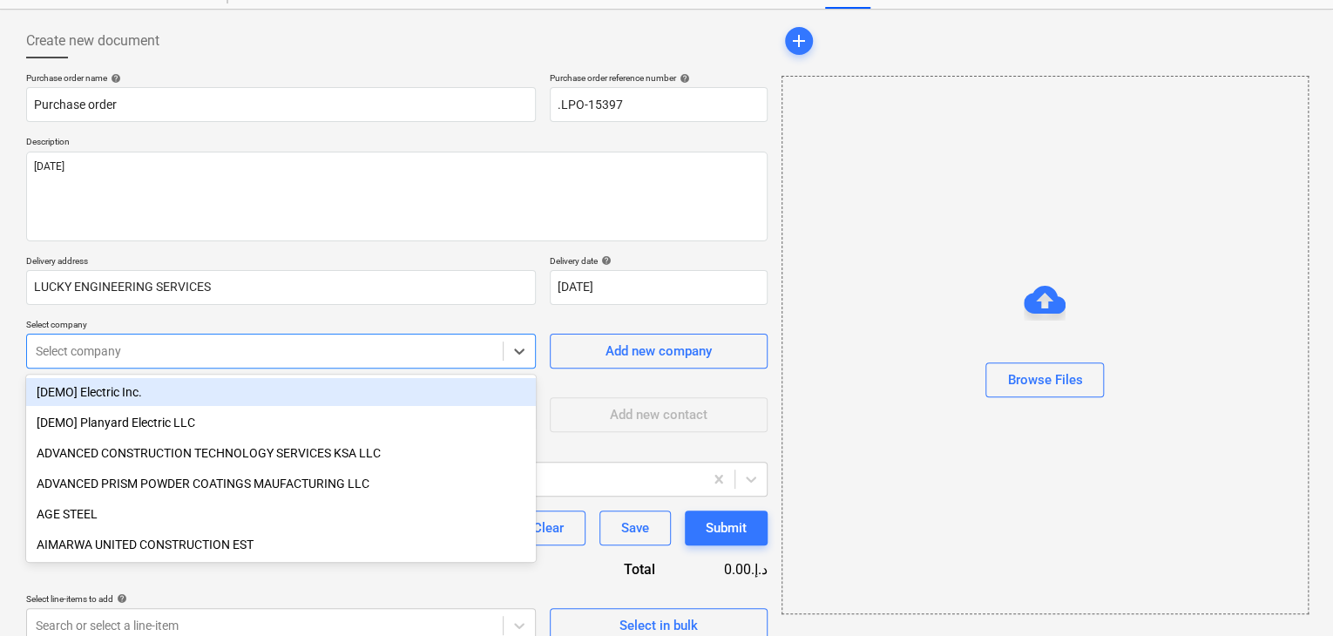
click at [227, 418] on body "Sales Projects Contacts Company Inbox format_size keyboard_arrow_down help sear…" at bounding box center [666, 247] width 1333 height 636
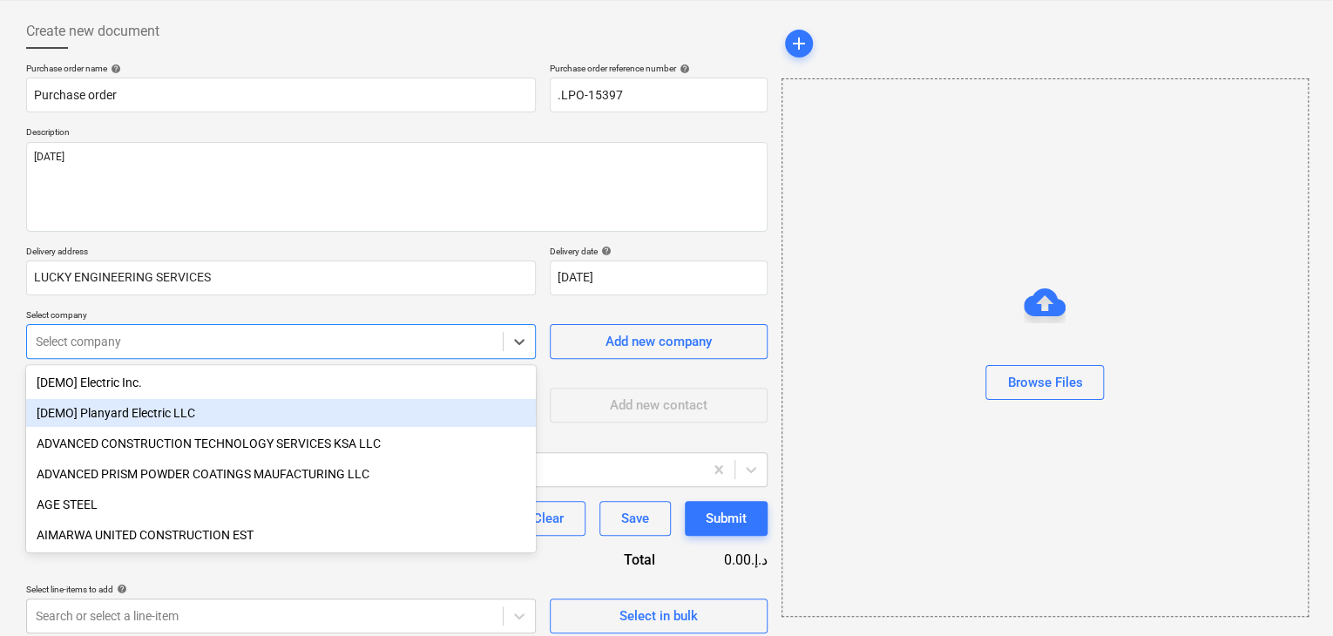
scroll to position [81, 0]
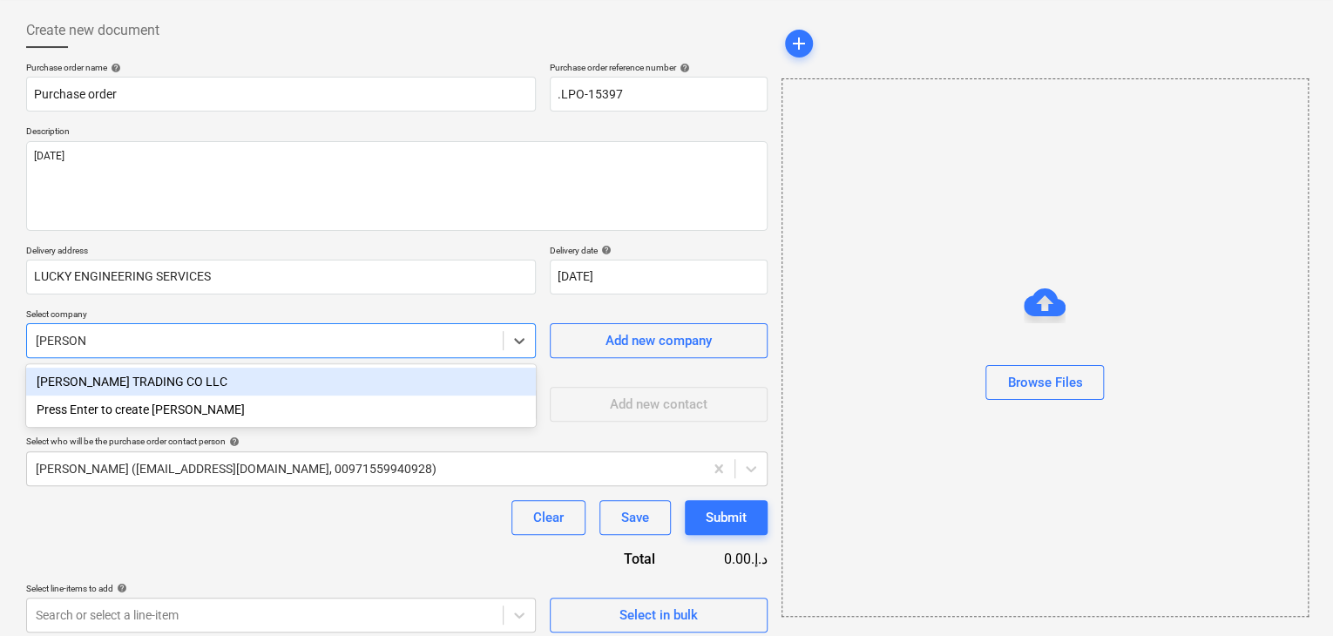
type input "AL NAS"
click at [224, 382] on div "AL NASEER TRADING CO LLC" at bounding box center [281, 382] width 510 height 28
type textarea "x"
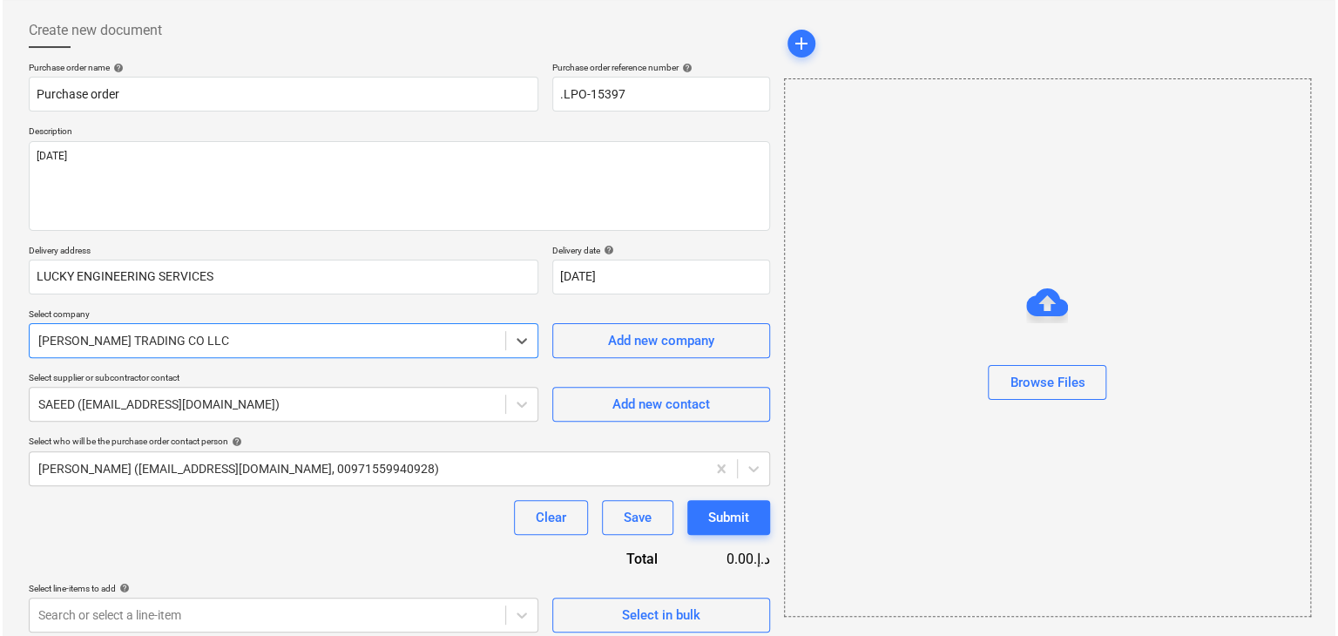
scroll to position [91, 0]
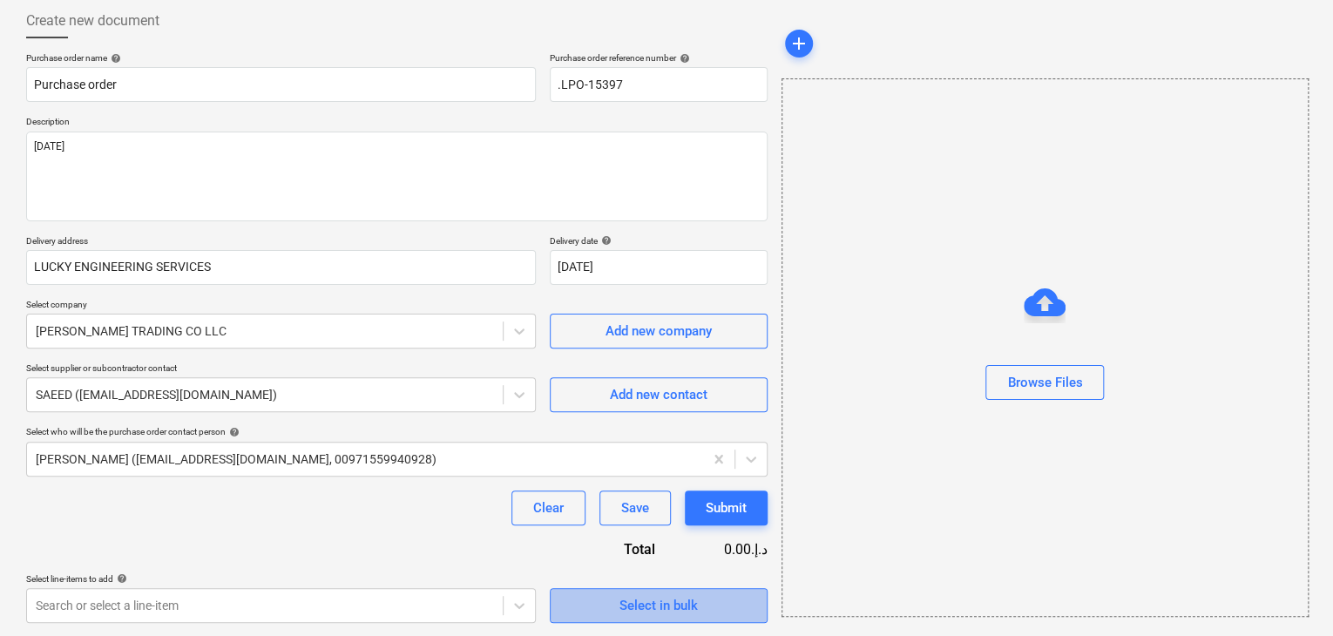
click at [582, 590] on button "Select in bulk" at bounding box center [659, 605] width 218 height 35
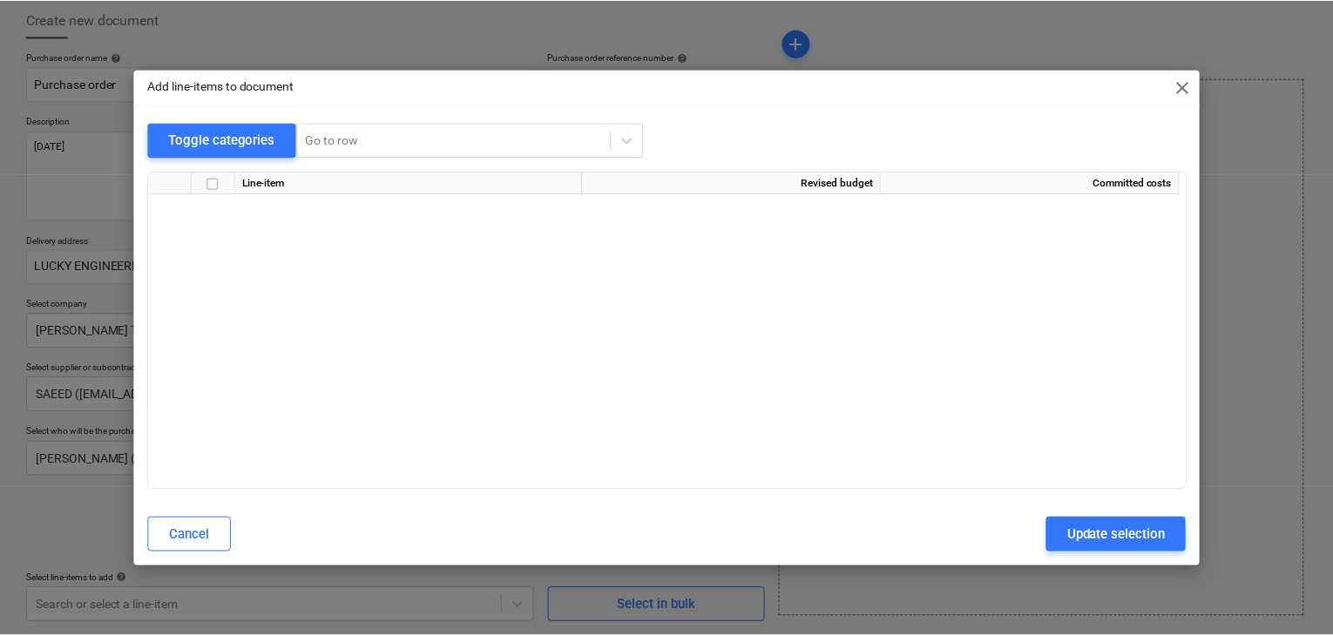
scroll to position [7677, 0]
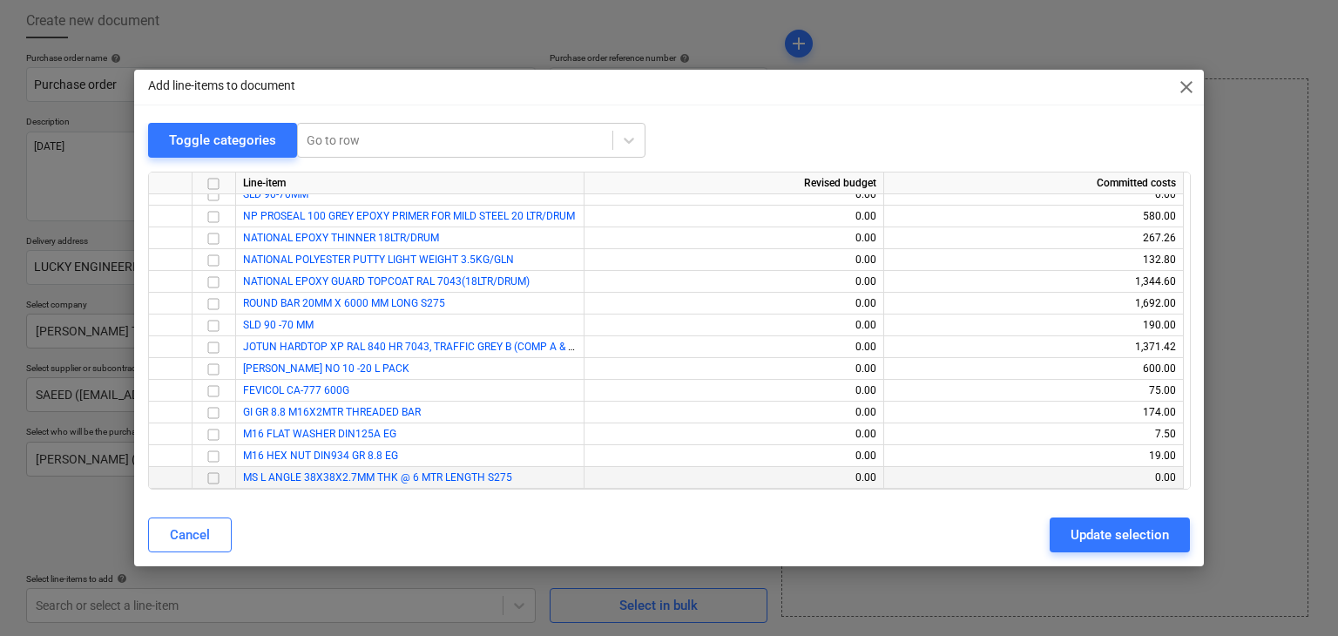
click at [207, 478] on input "checkbox" at bounding box center [213, 478] width 21 height 21
click at [1102, 544] on div "Update selection" at bounding box center [1120, 535] width 98 height 23
type textarea "x"
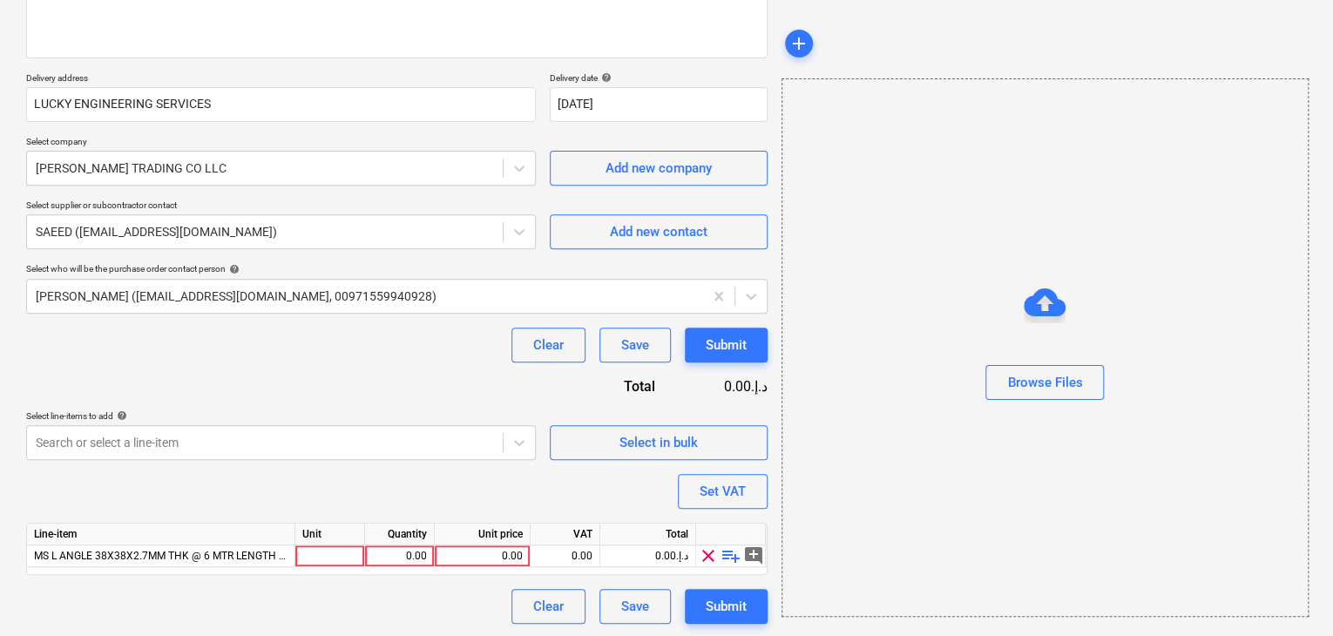
scroll to position [254, 0]
click at [328, 558] on div at bounding box center [330, 556] width 70 height 22
type input "NOS"
type textarea "x"
click at [377, 556] on div "0.00" at bounding box center [399, 556] width 55 height 22
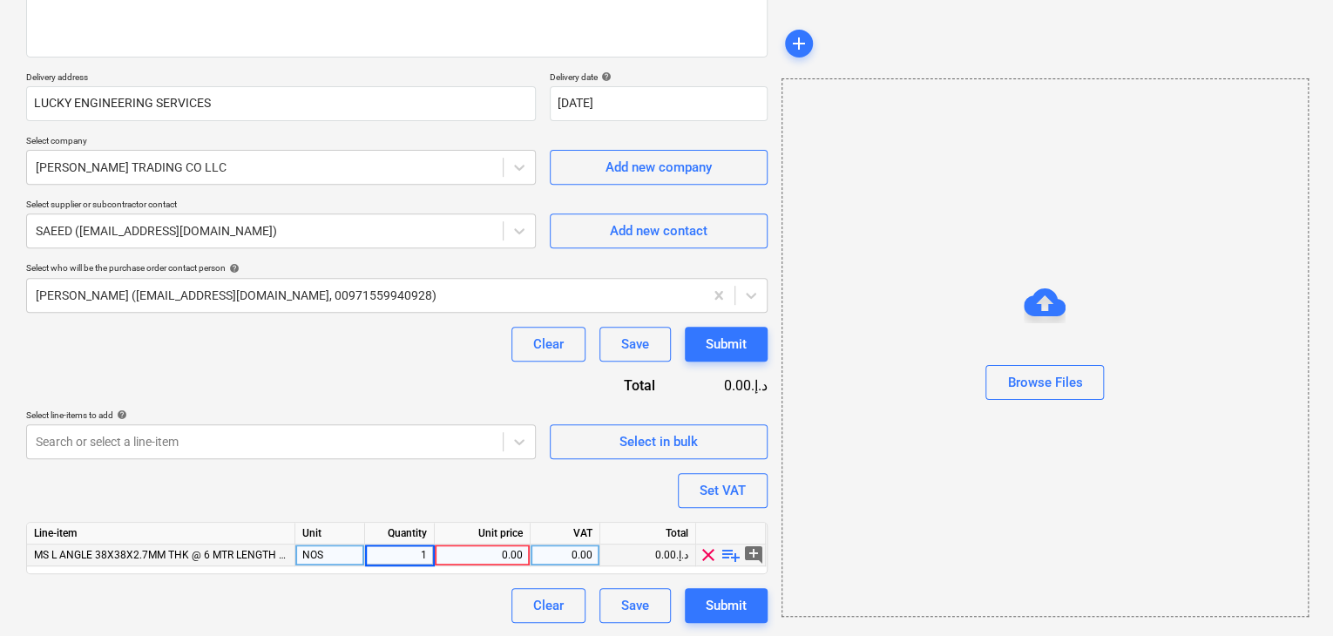
type input "15"
type textarea "x"
click at [488, 550] on div "0.00" at bounding box center [482, 556] width 81 height 22
type input "28"
type textarea "x"
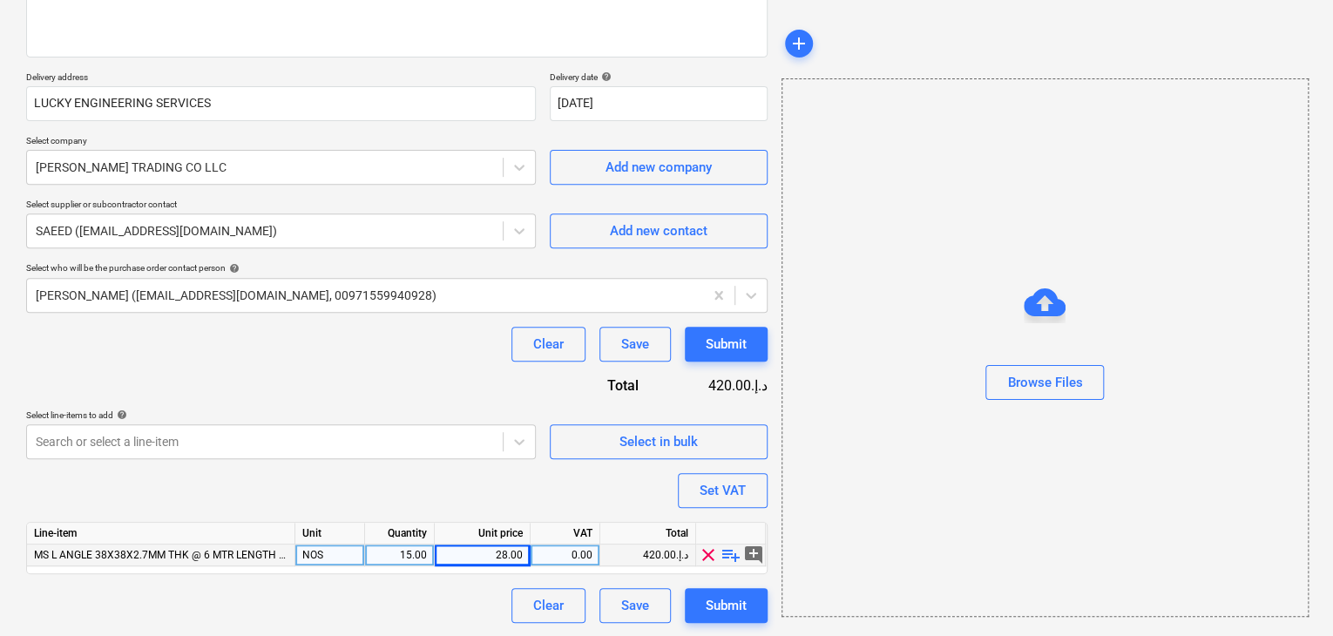
drag, startPoint x: 890, startPoint y: 531, endPoint x: 775, endPoint y: 511, distance: 117.7
click at [889, 531] on div "Browse Files" at bounding box center [1044, 347] width 527 height 538
click at [725, 499] on div "Set VAT" at bounding box center [723, 490] width 46 height 23
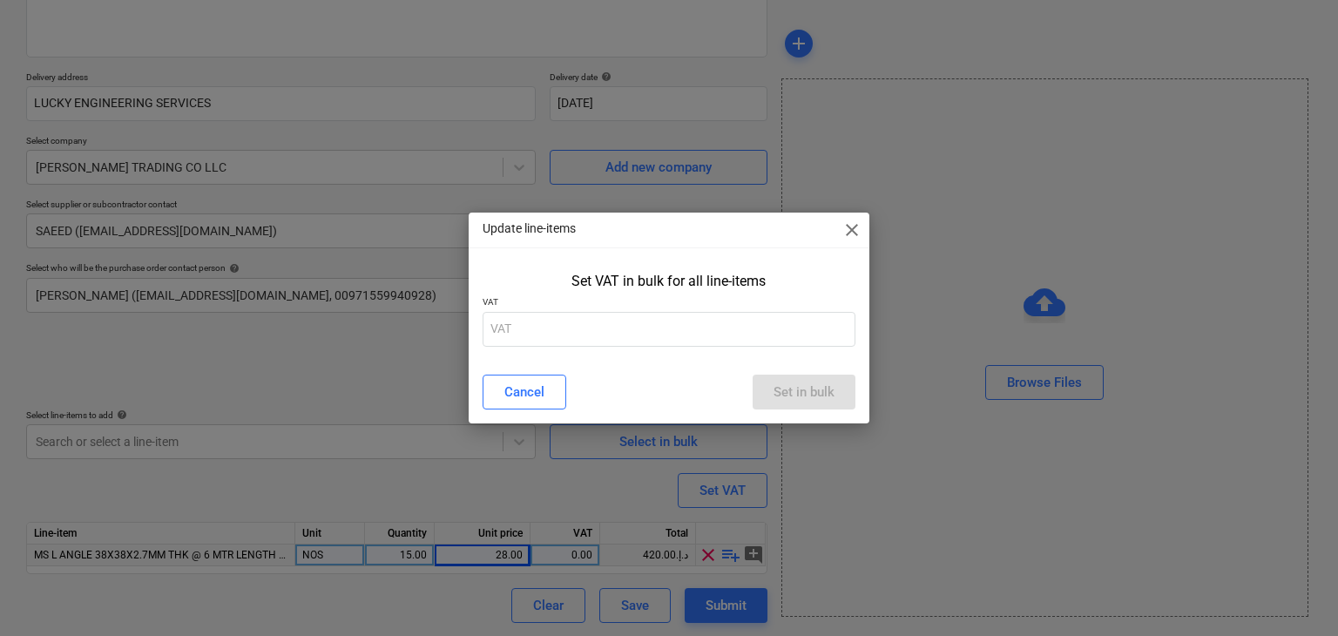
click at [628, 353] on div "Set VAT in bulk for all line-items VAT" at bounding box center [670, 313] width 402 height 94
click at [628, 338] on input "text" at bounding box center [670, 329] width 374 height 35
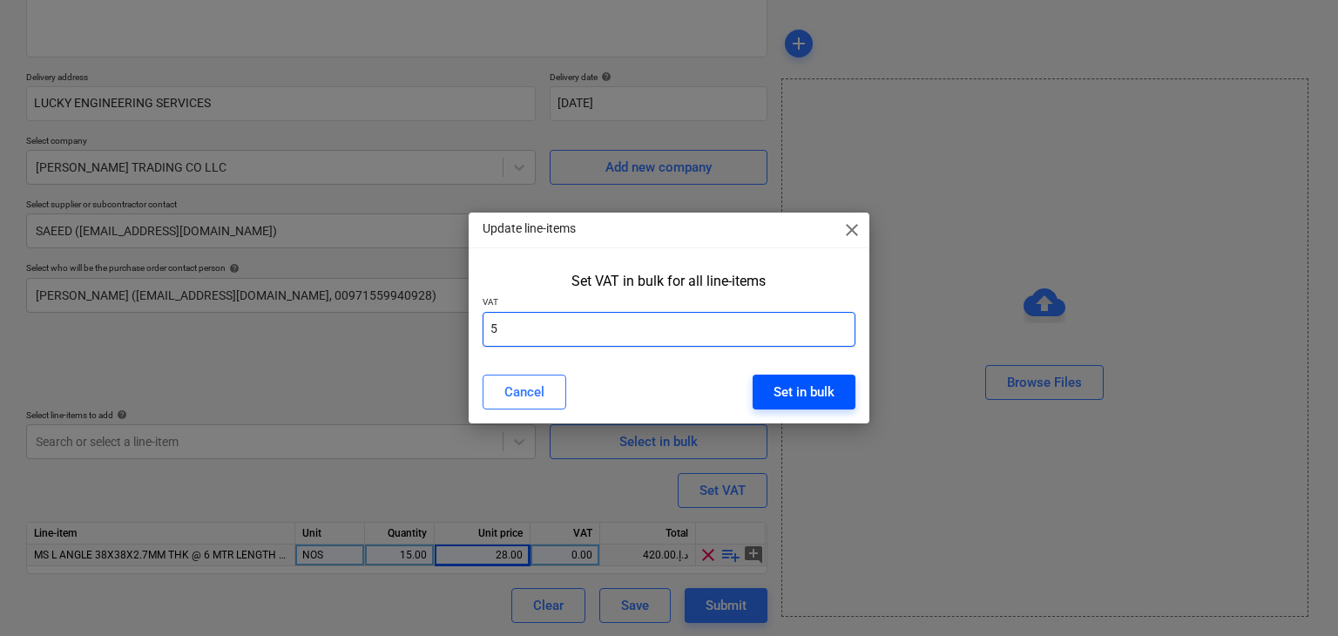
type input "5"
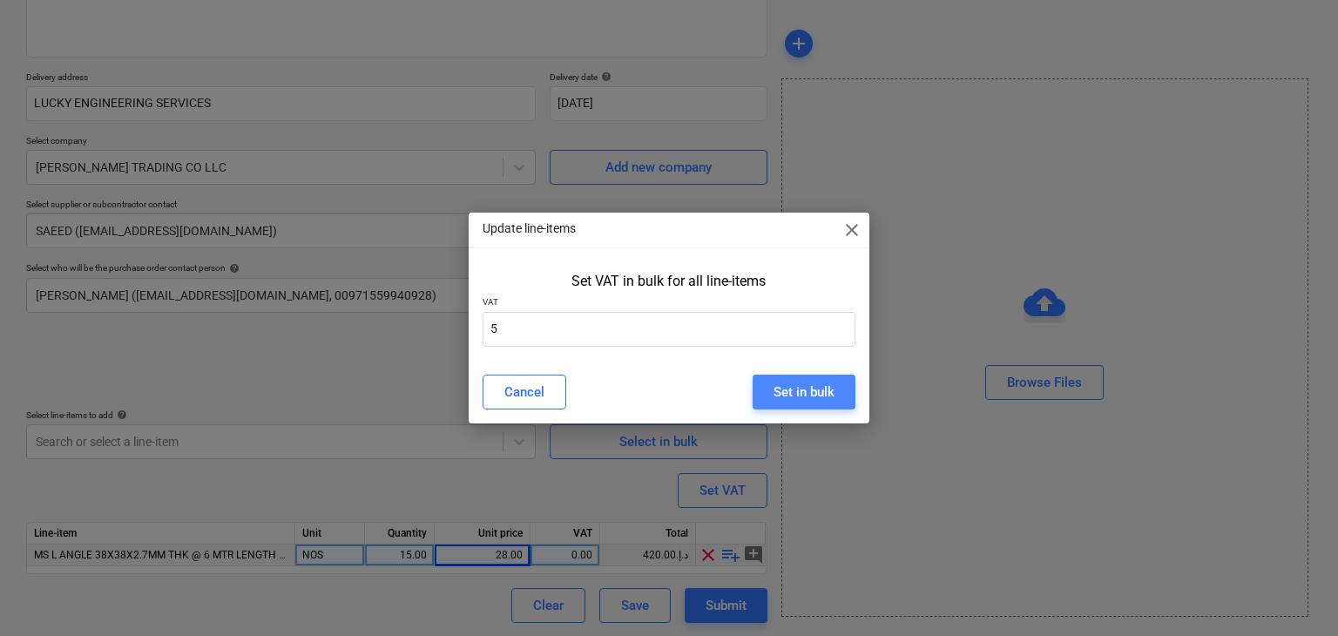
click at [802, 391] on div "Set in bulk" at bounding box center [804, 392] width 61 height 23
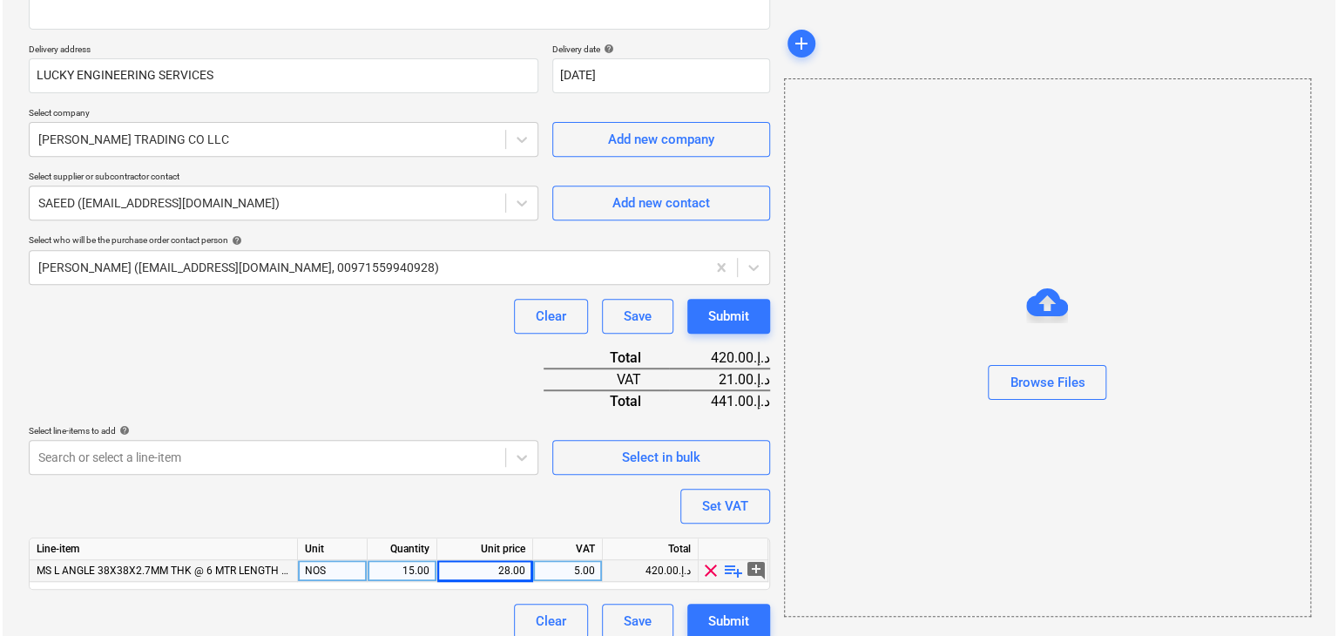
scroll to position [298, 0]
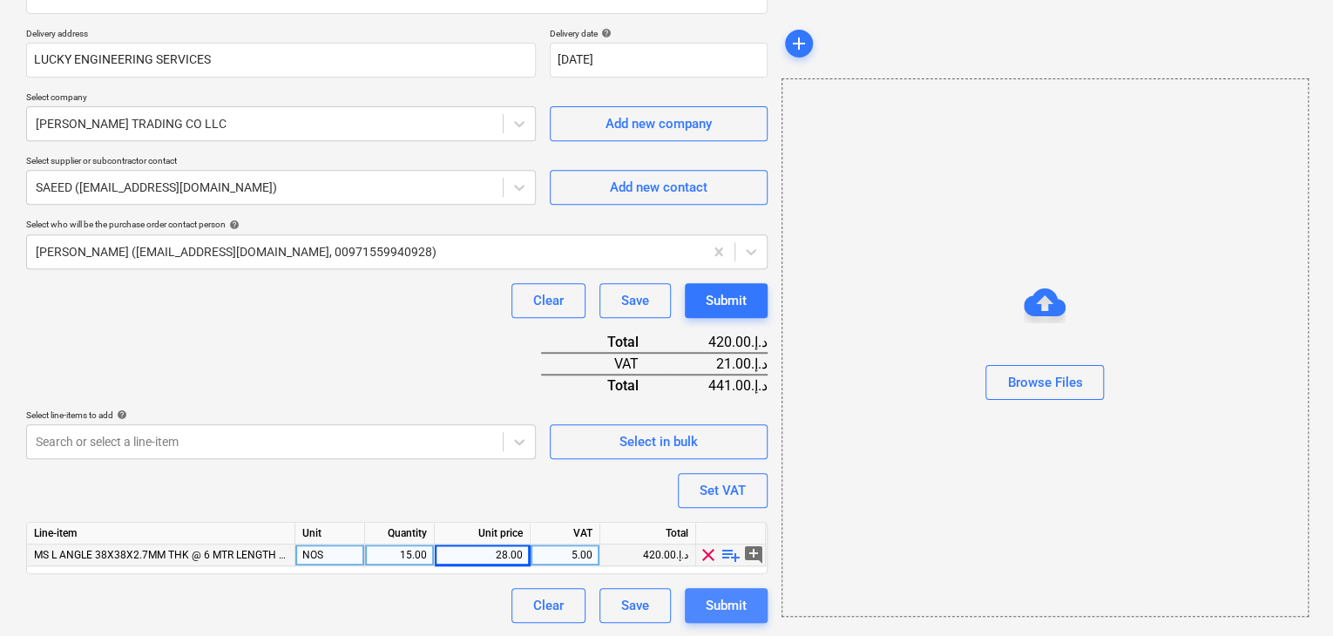
click at [729, 601] on div "Submit" at bounding box center [726, 605] width 41 height 23
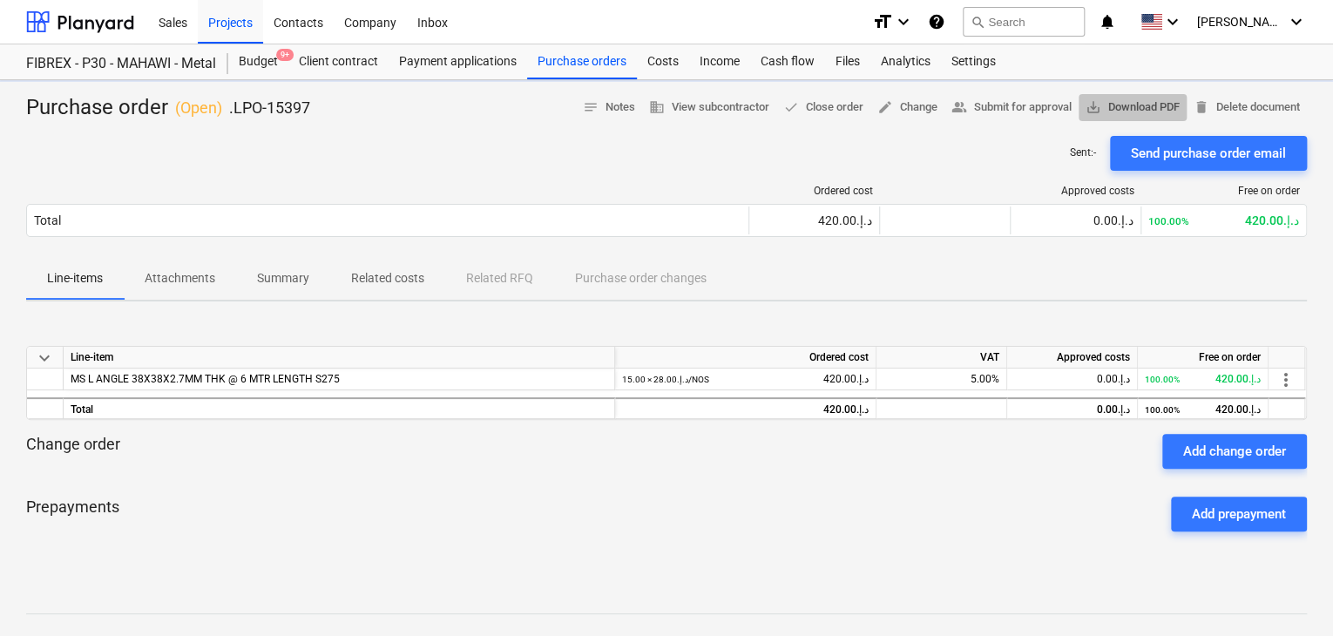
click at [1140, 106] on span "save_alt Download PDF" at bounding box center [1133, 108] width 94 height 20
click at [1147, 105] on span "save_alt Download PDF" at bounding box center [1133, 108] width 94 height 20
click at [188, 32] on div "Sales" at bounding box center [173, 21] width 50 height 44
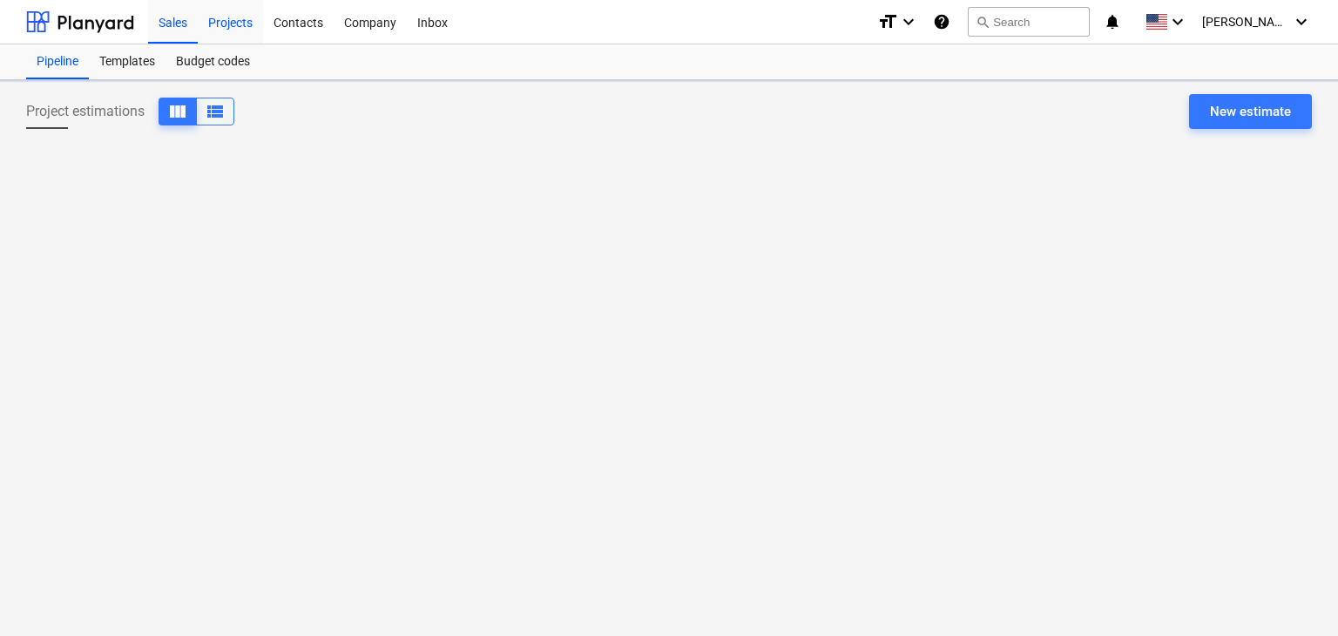
drag, startPoint x: 227, startPoint y: 18, endPoint x: 200, endPoint y: 42, distance: 35.8
click at [227, 18] on div "Projects" at bounding box center [230, 21] width 65 height 44
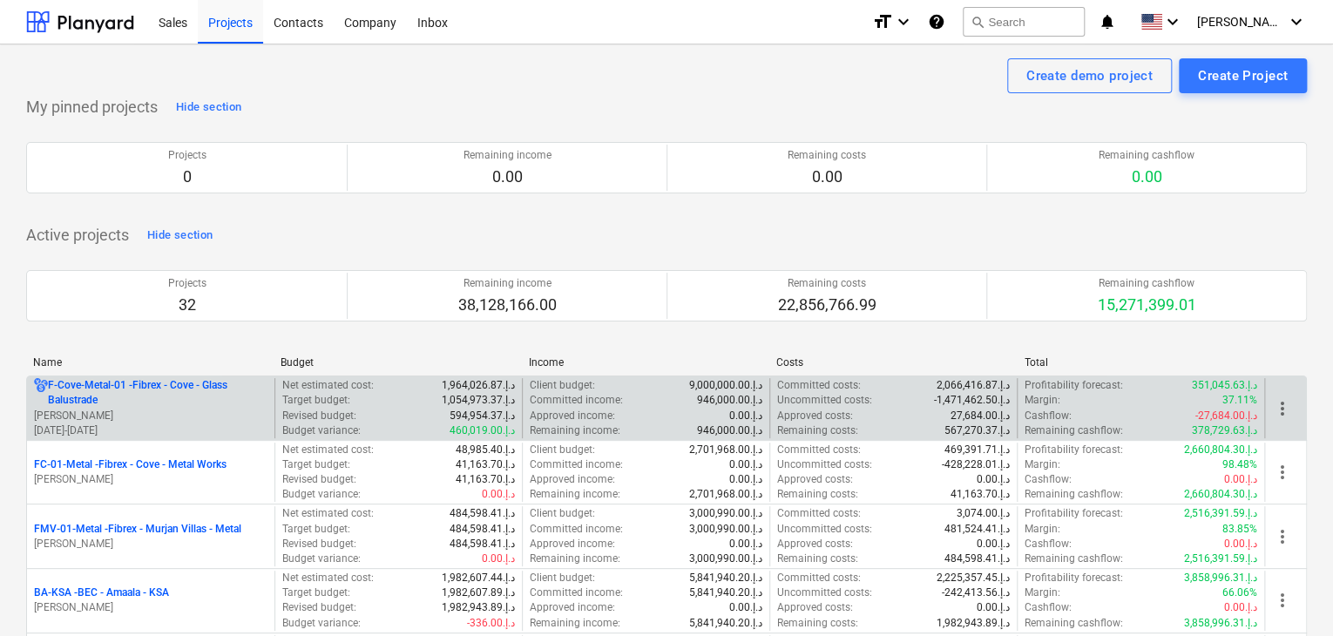
click at [112, 416] on p "[PERSON_NAME]" at bounding box center [150, 416] width 233 height 15
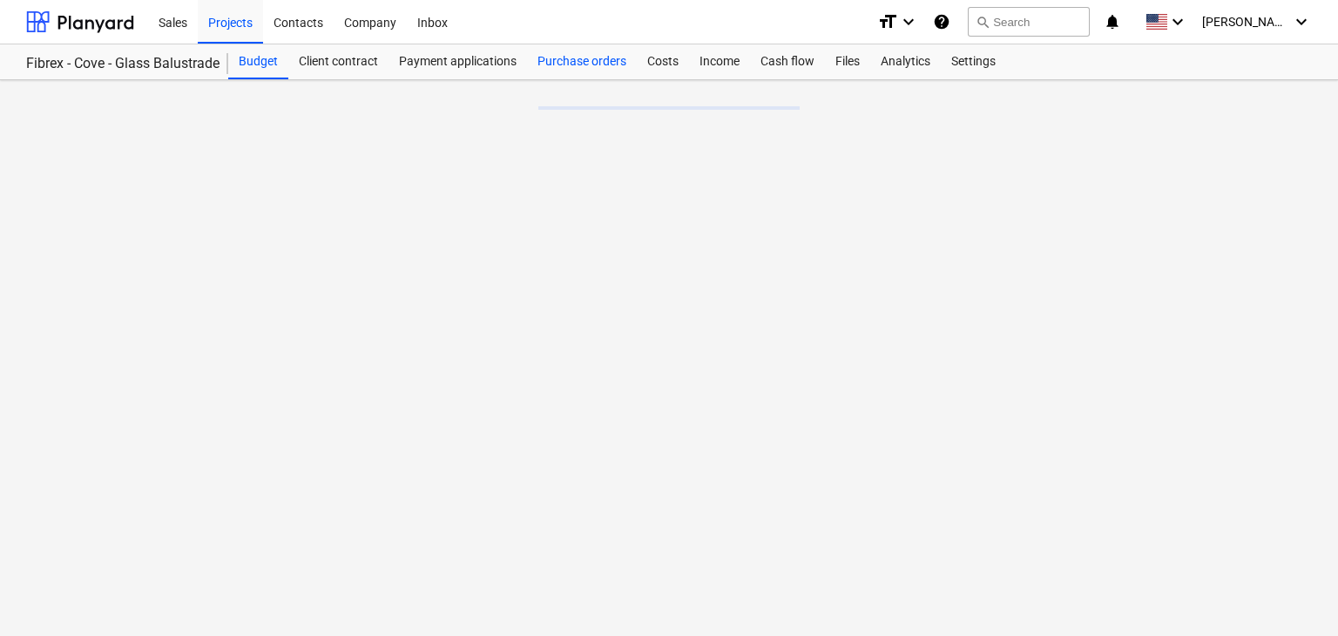
click at [591, 63] on div "Purchase orders" at bounding box center [582, 61] width 110 height 35
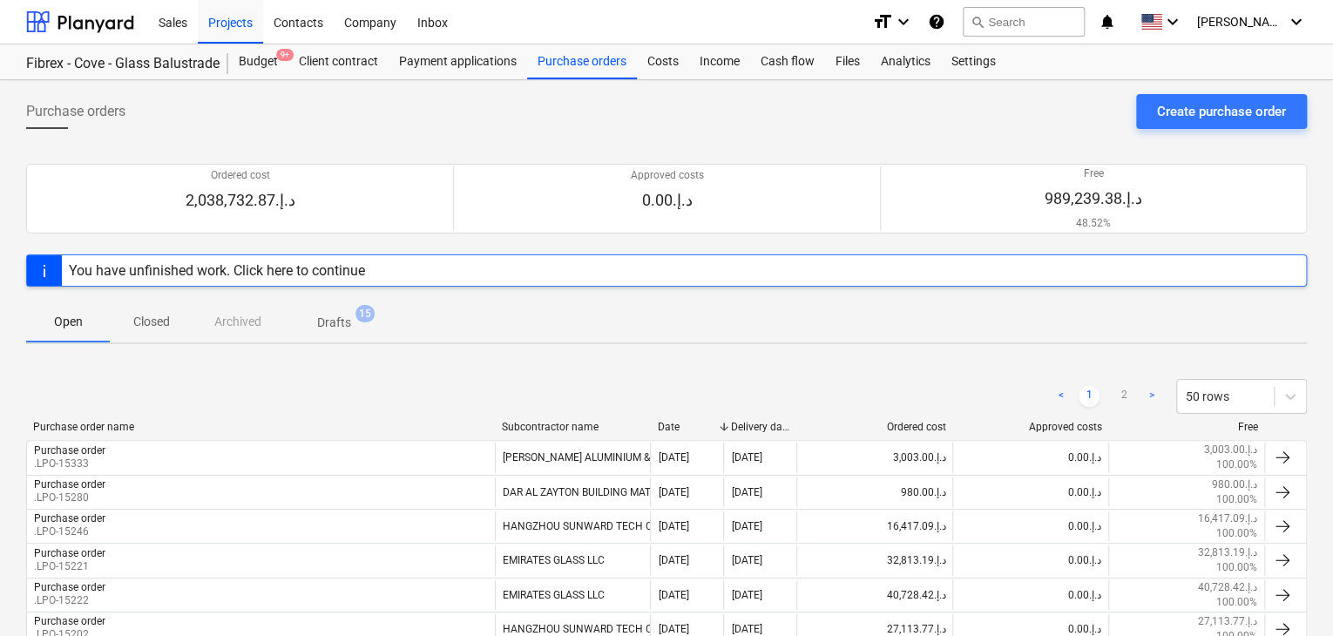
click at [1184, 105] on div "Create purchase order" at bounding box center [1221, 111] width 129 height 23
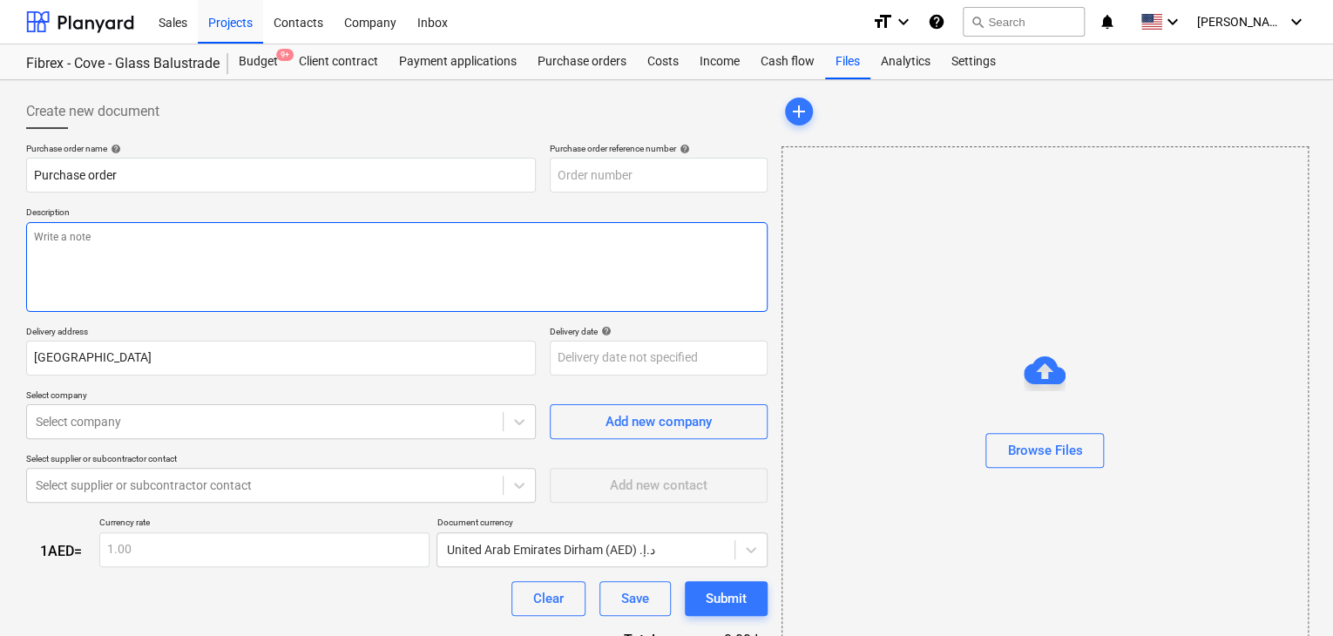
click at [606, 252] on textarea at bounding box center [396, 267] width 741 height 90
type textarea "x"
type input "F-Cove-Metal-01-PO-241"
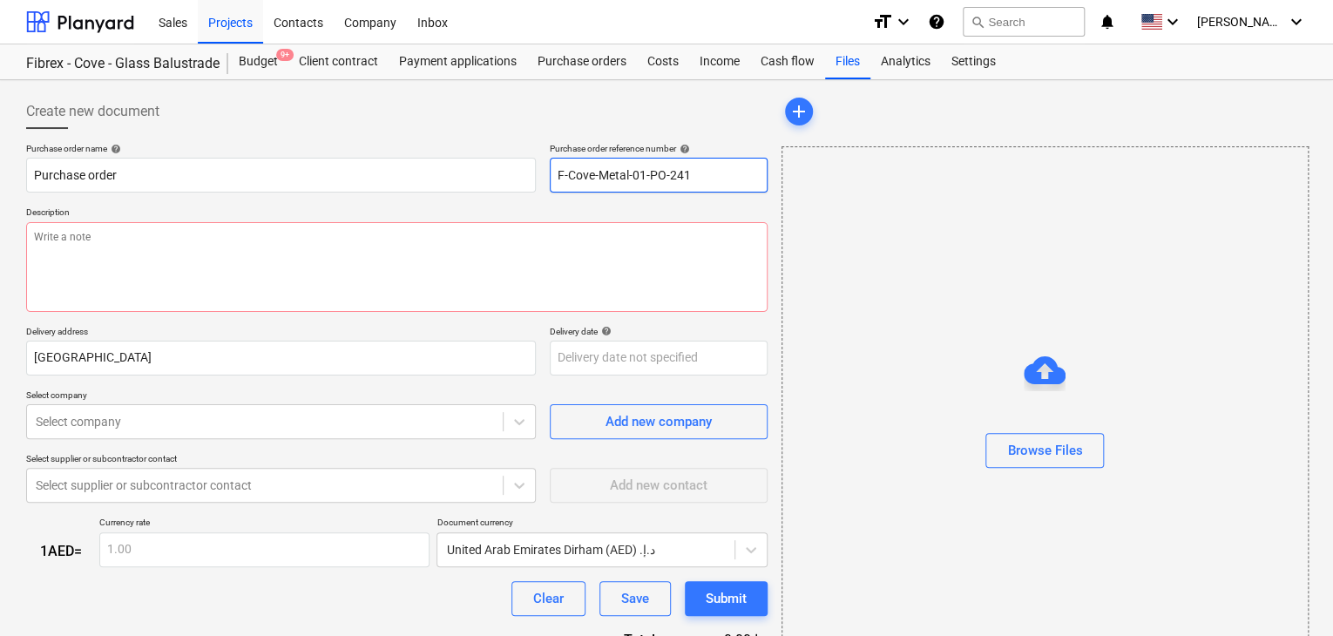
drag, startPoint x: 711, startPoint y: 182, endPoint x: 555, endPoint y: 182, distance: 155.9
click at [555, 182] on input "F-Cove-Metal-01-PO-241" at bounding box center [659, 175] width 218 height 35
type textarea "x"
type input "."
type textarea "x"
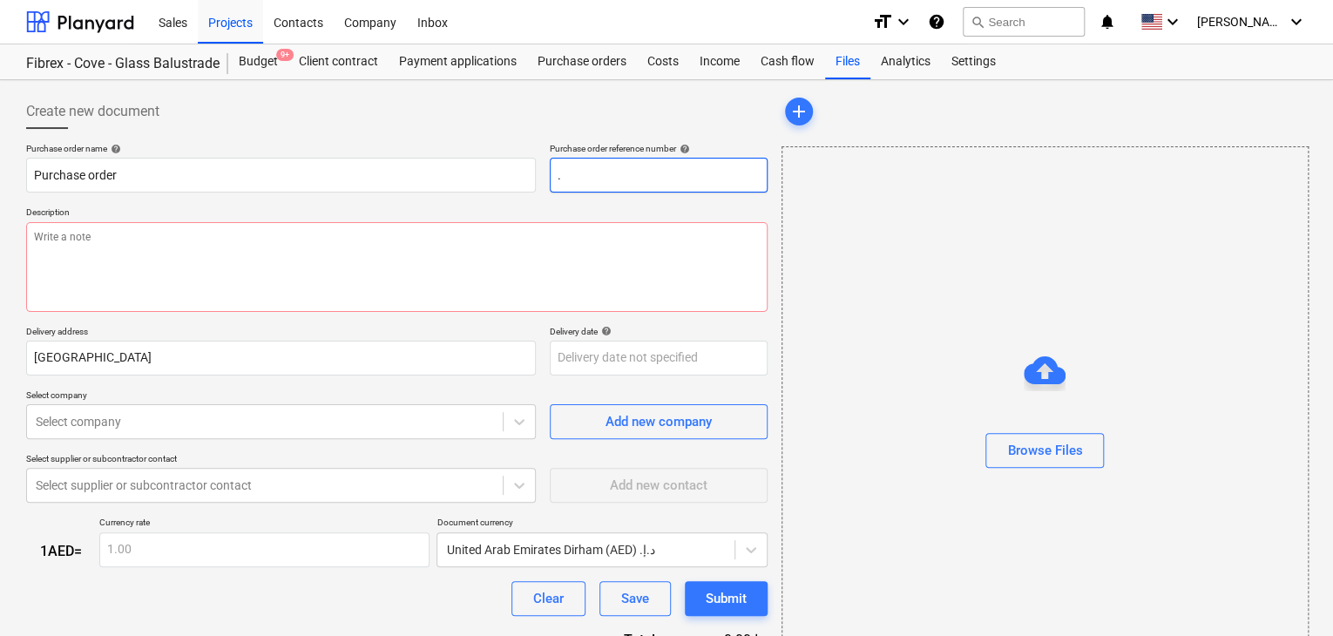
type input ".L"
type textarea "x"
type input ".LP"
type textarea "x"
type input ".LPO"
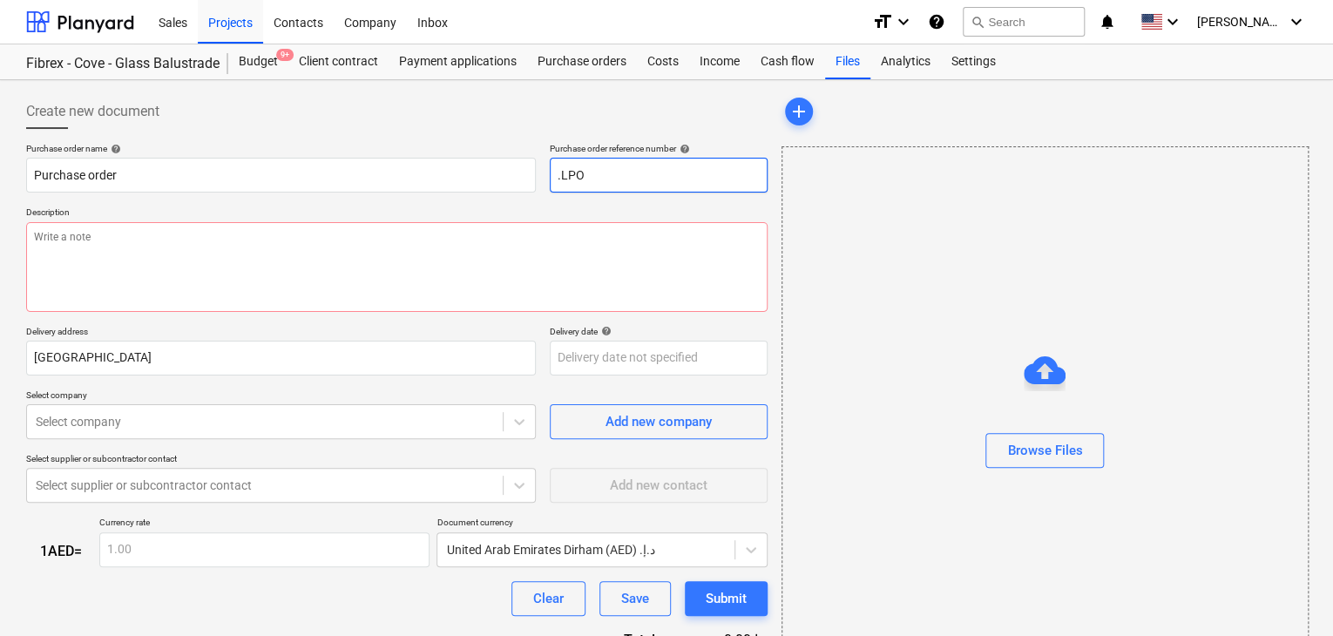
type textarea "x"
type input ".LPO-"
type textarea "x"
type input ".LPO-1"
type textarea "x"
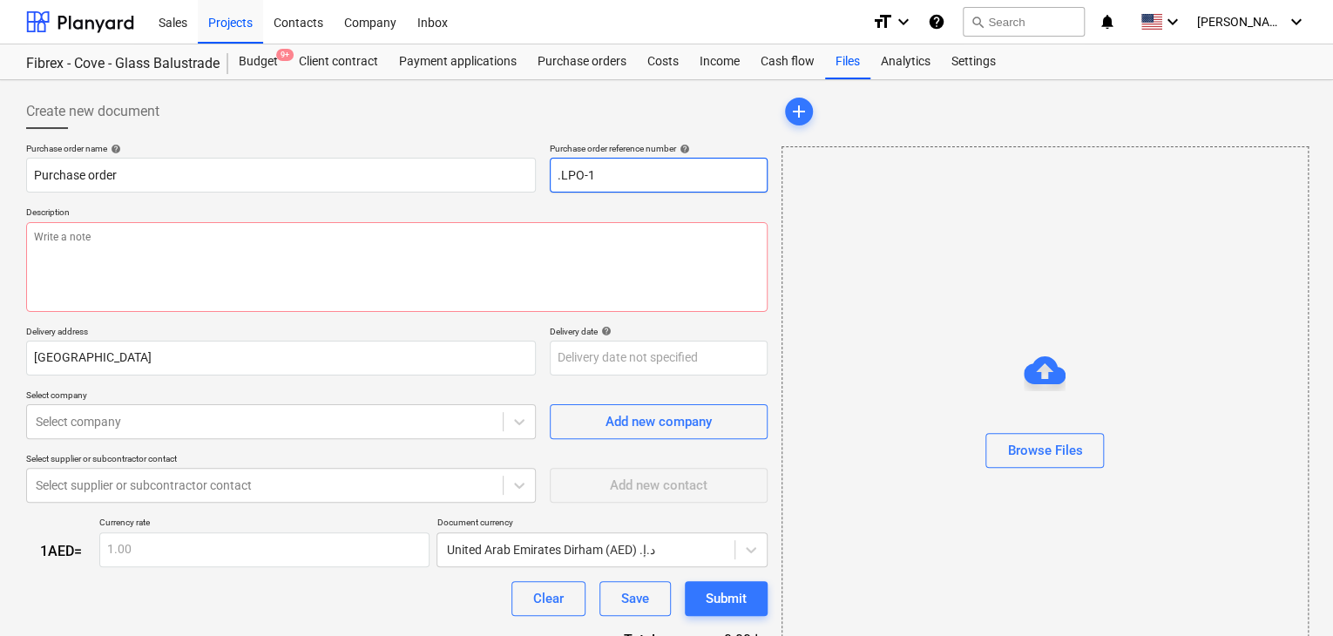
type input ".LPO-15"
type textarea "x"
type input ".LPO-153"
type textarea "x"
type input ".LPO-1539"
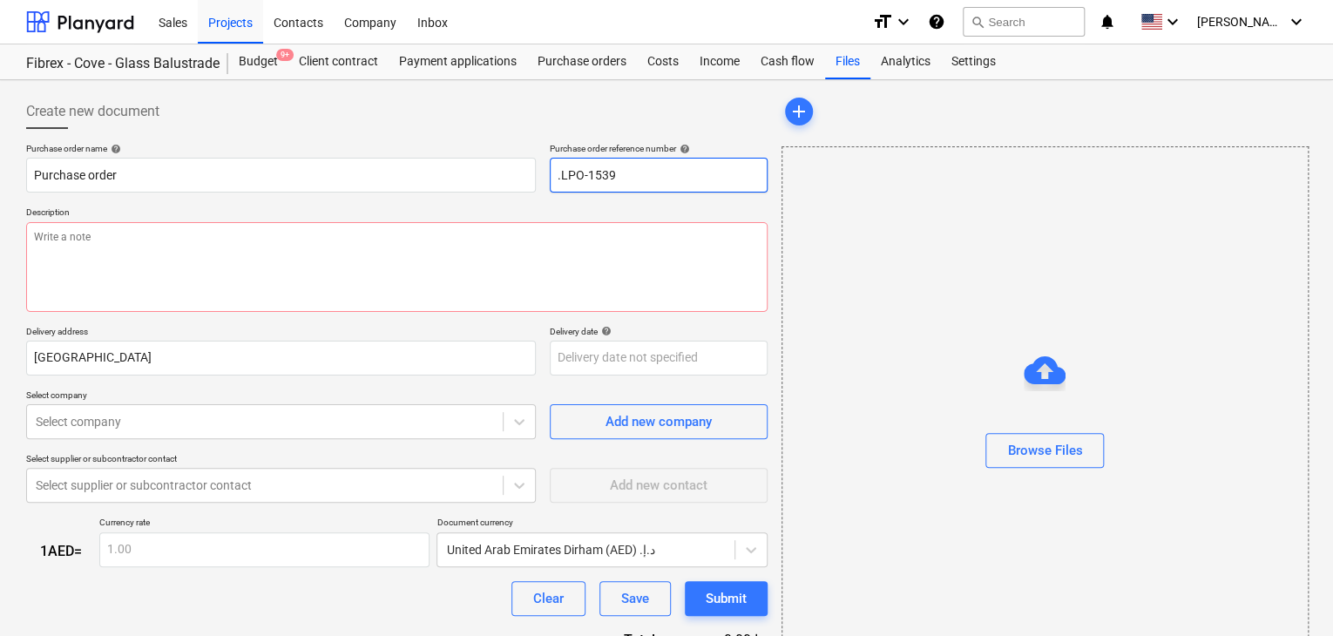
type textarea "x"
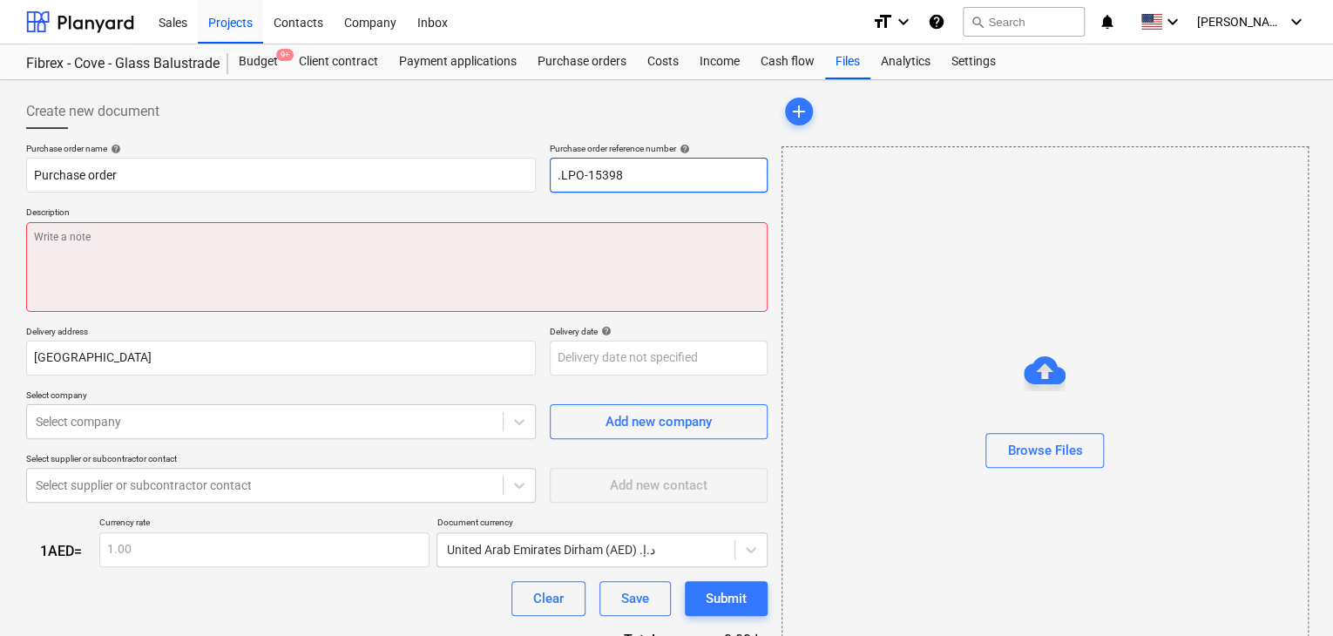
type input ".LPO-15398"
click at [545, 283] on textarea at bounding box center [396, 267] width 741 height 90
type textarea "x"
type textarea "2"
type textarea "x"
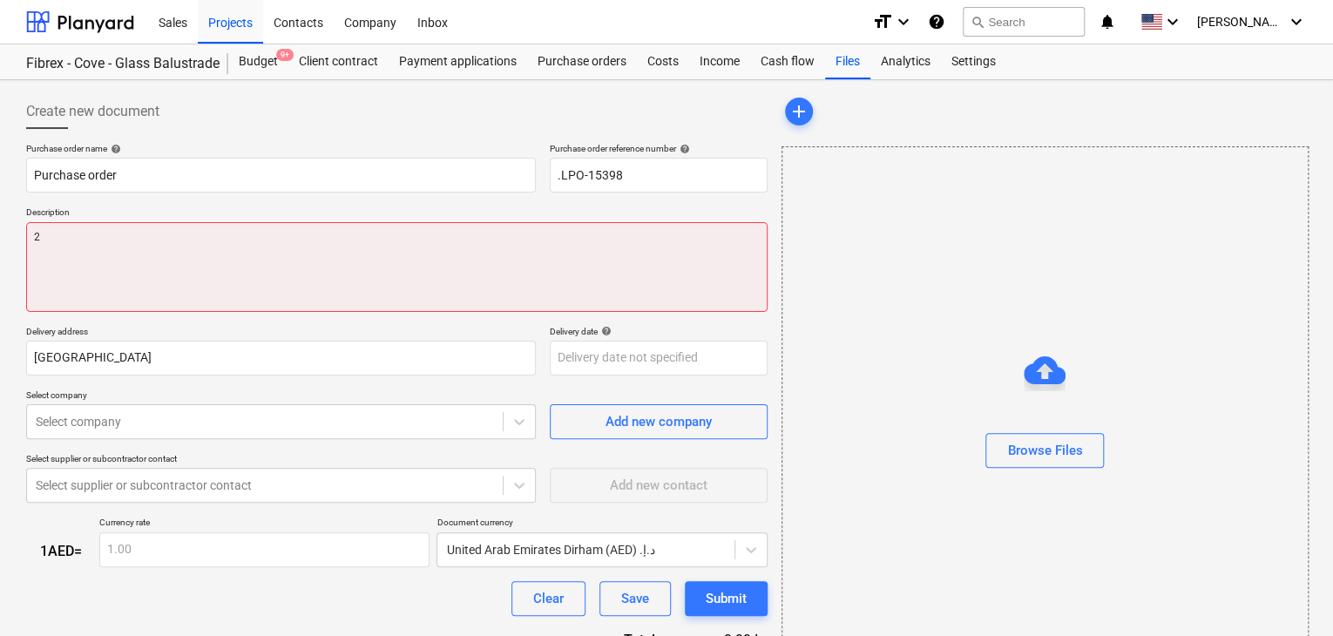
type textarea "26"
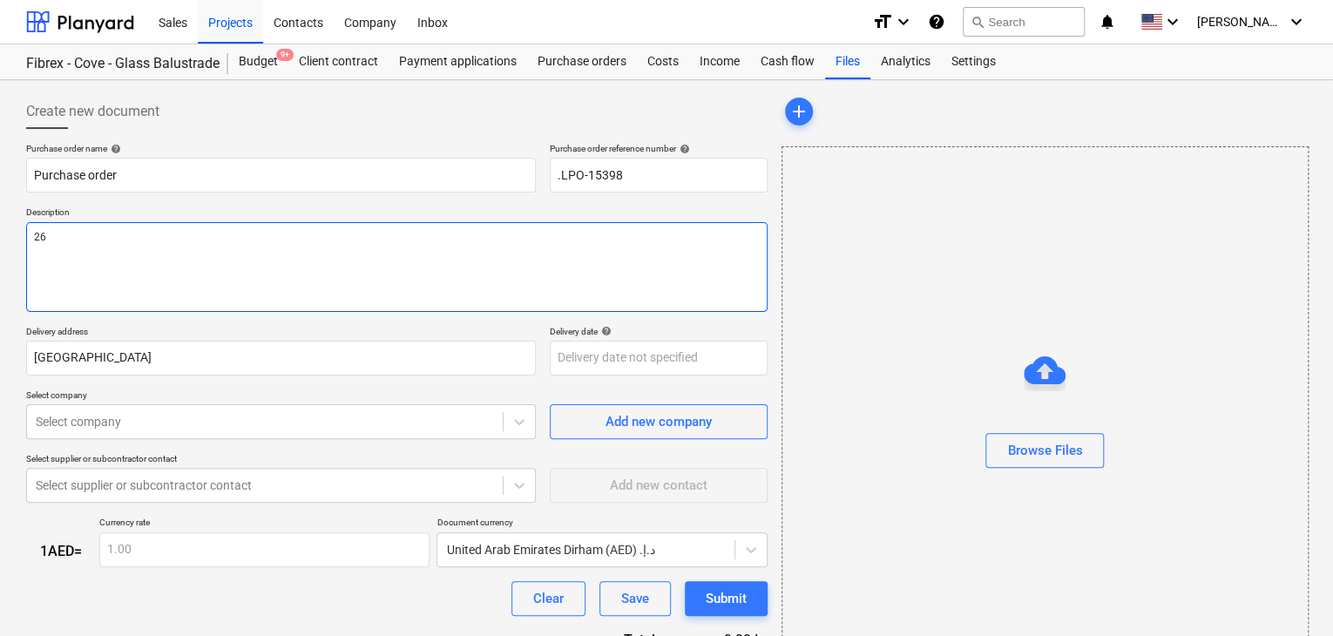
type textarea "x"
type textarea "26/"
type textarea "x"
type textarea "26/A"
type textarea "x"
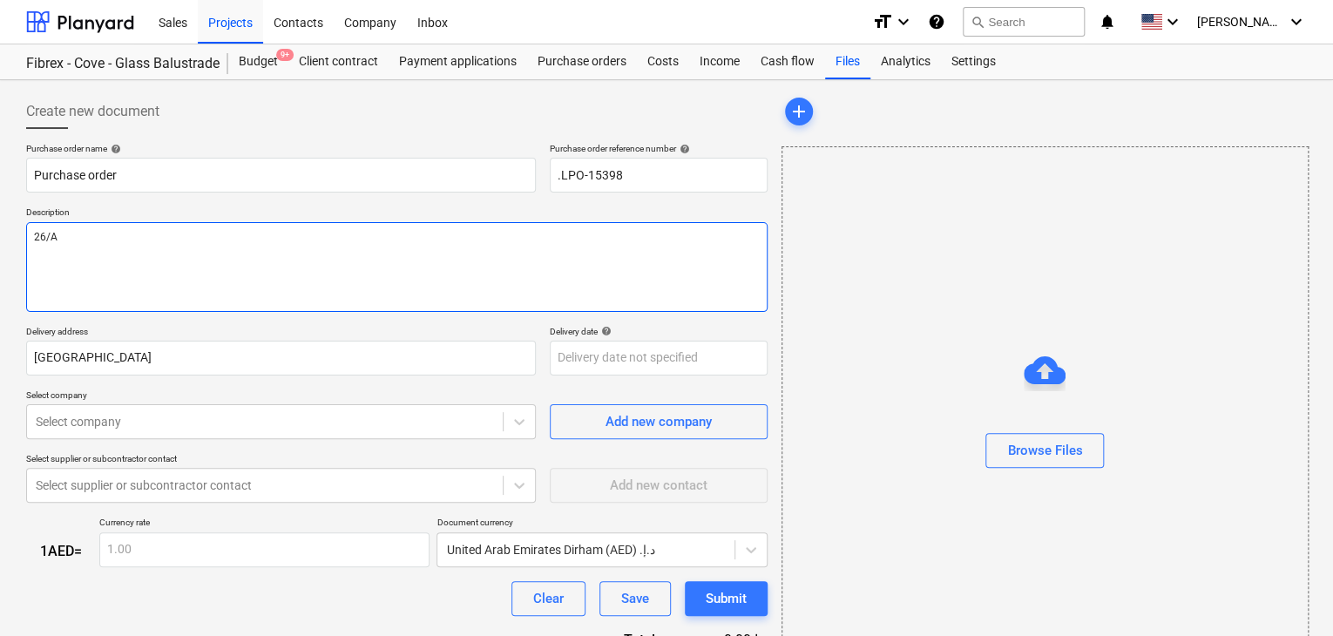
type textarea "26/AU"
type textarea "x"
type textarea "26/AUG"
type textarea "x"
type textarea "26/AUG/"
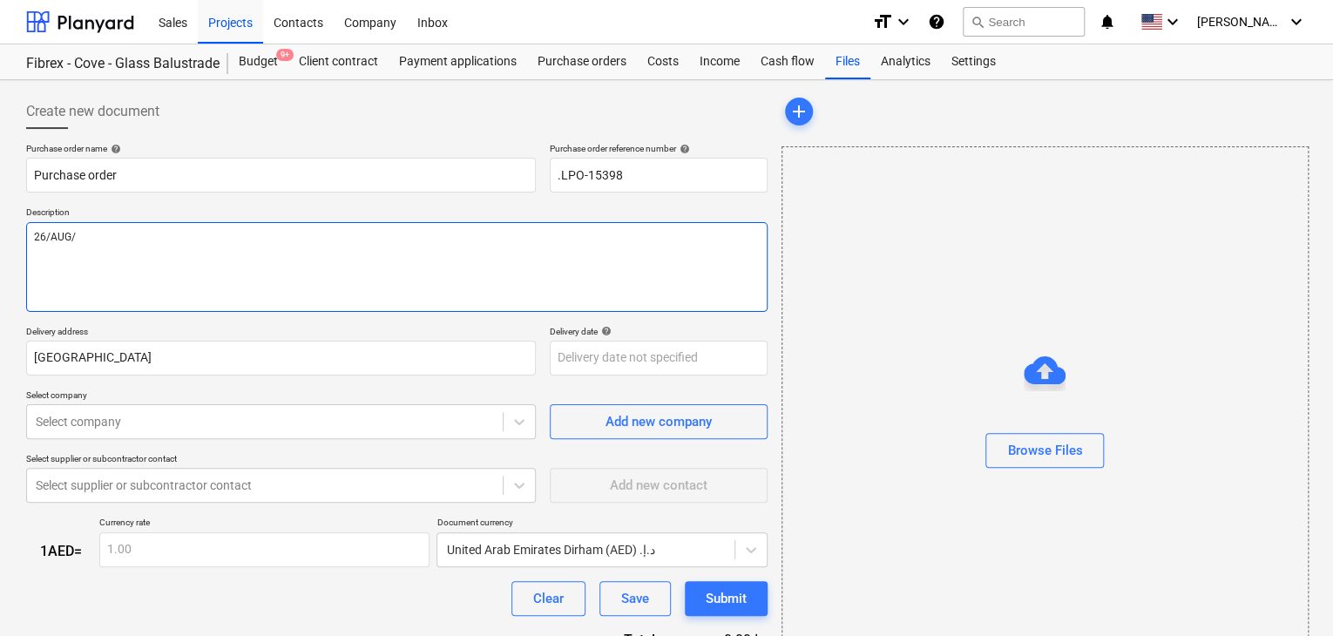
type textarea "x"
type textarea "26/AUG/2"
type textarea "x"
type textarea "26/AUG/20"
type textarea "x"
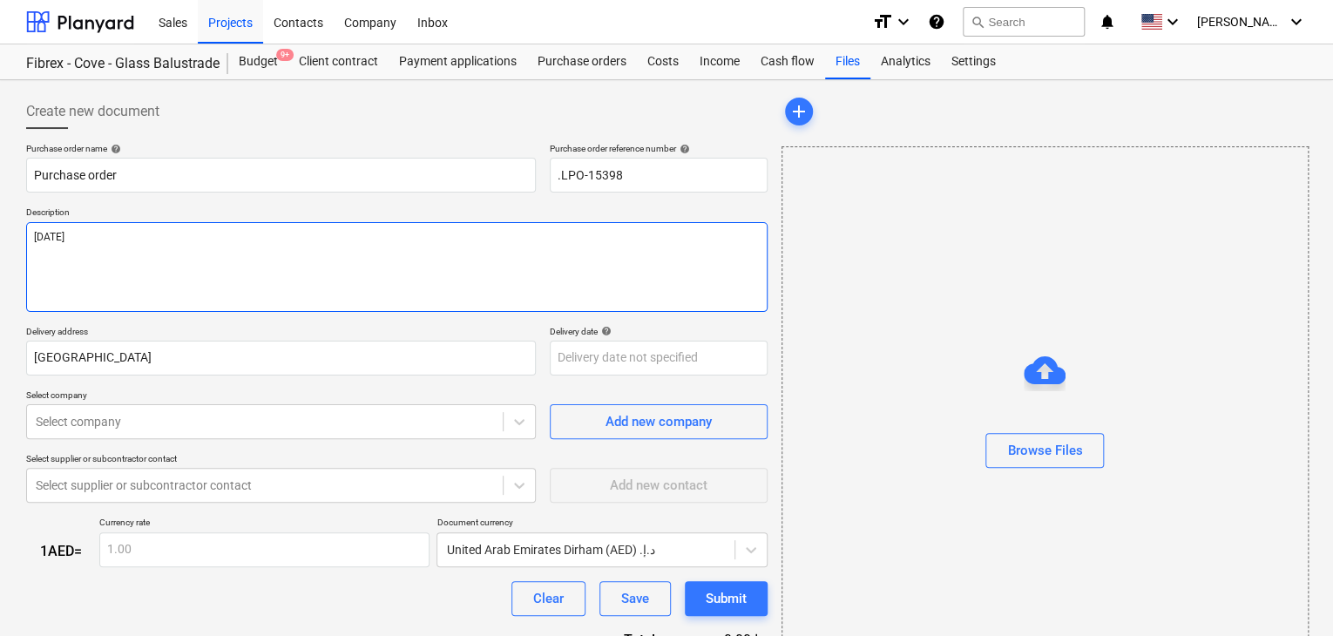
type textarea "26/AUG/202"
type textarea "x"
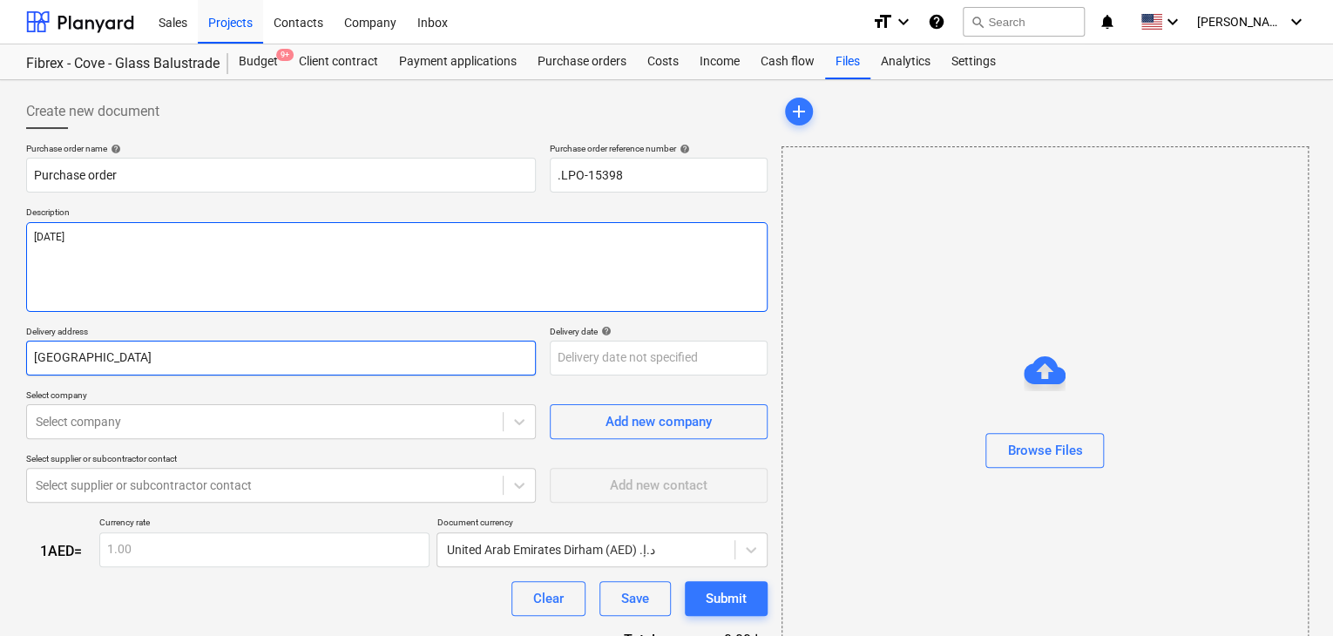
type textarea "26/AUG/2025"
click at [407, 359] on input "Dubai" at bounding box center [281, 358] width 510 height 35
type textarea "x"
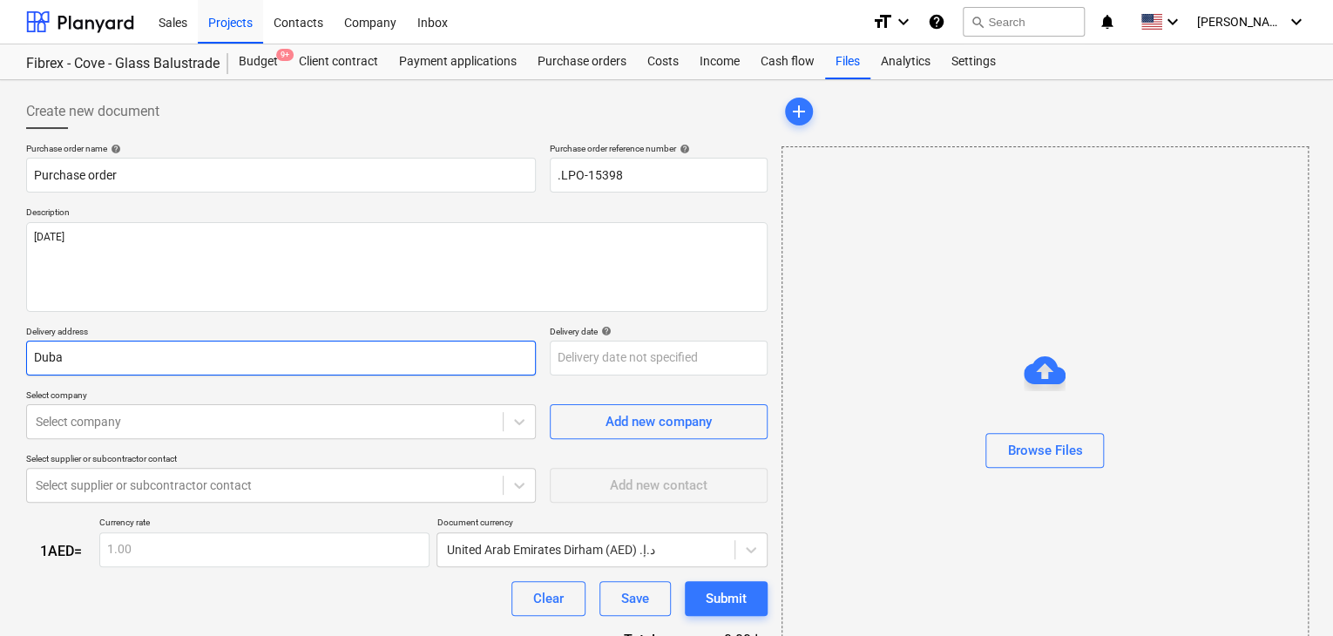
type input "Dub"
type textarea "x"
type input "Du"
type textarea "x"
type input "D"
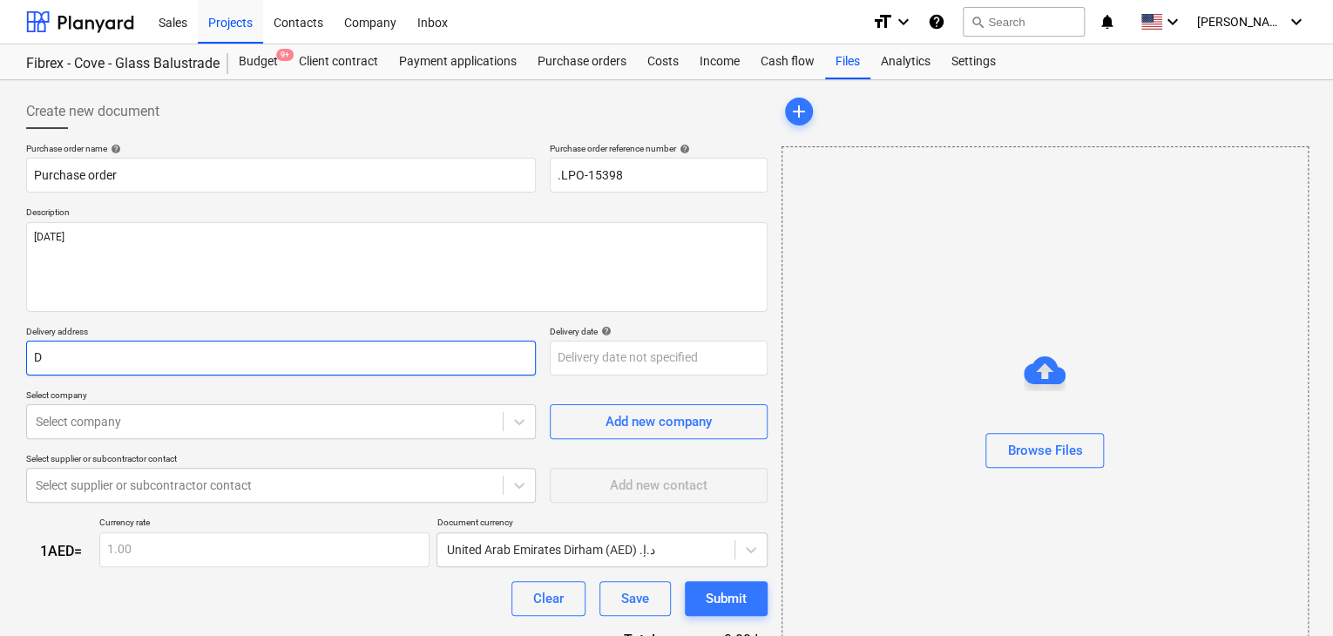
type textarea "x"
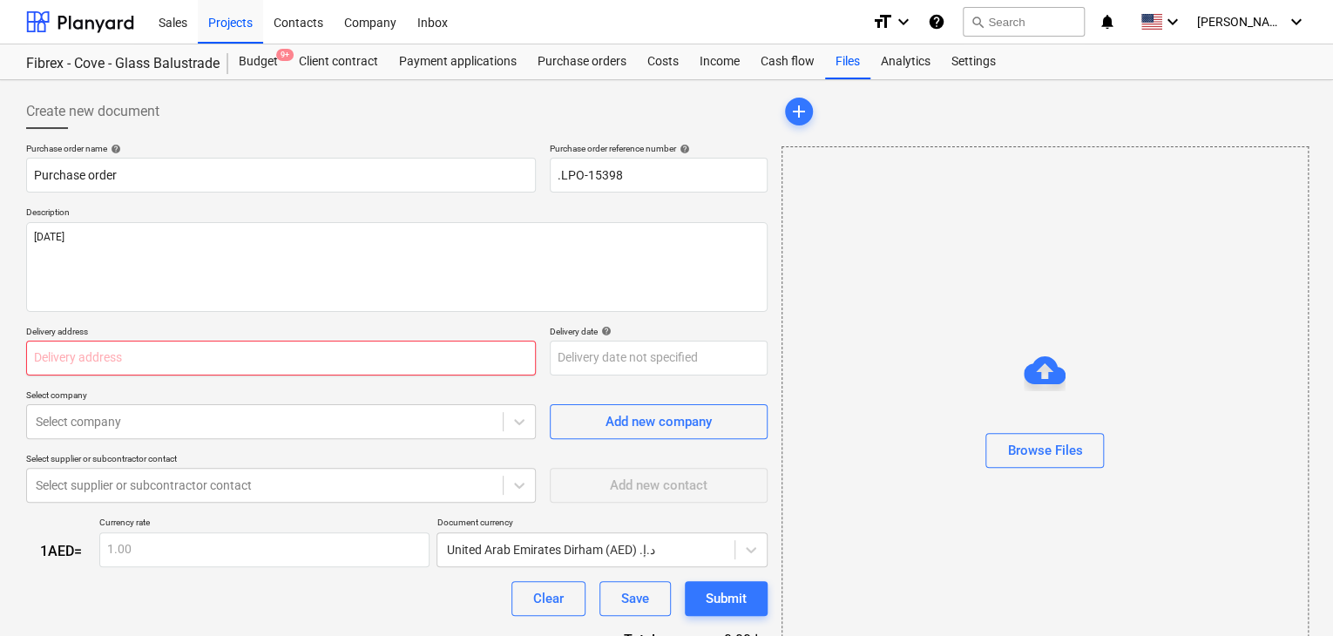
type textarea "x"
type input "L"
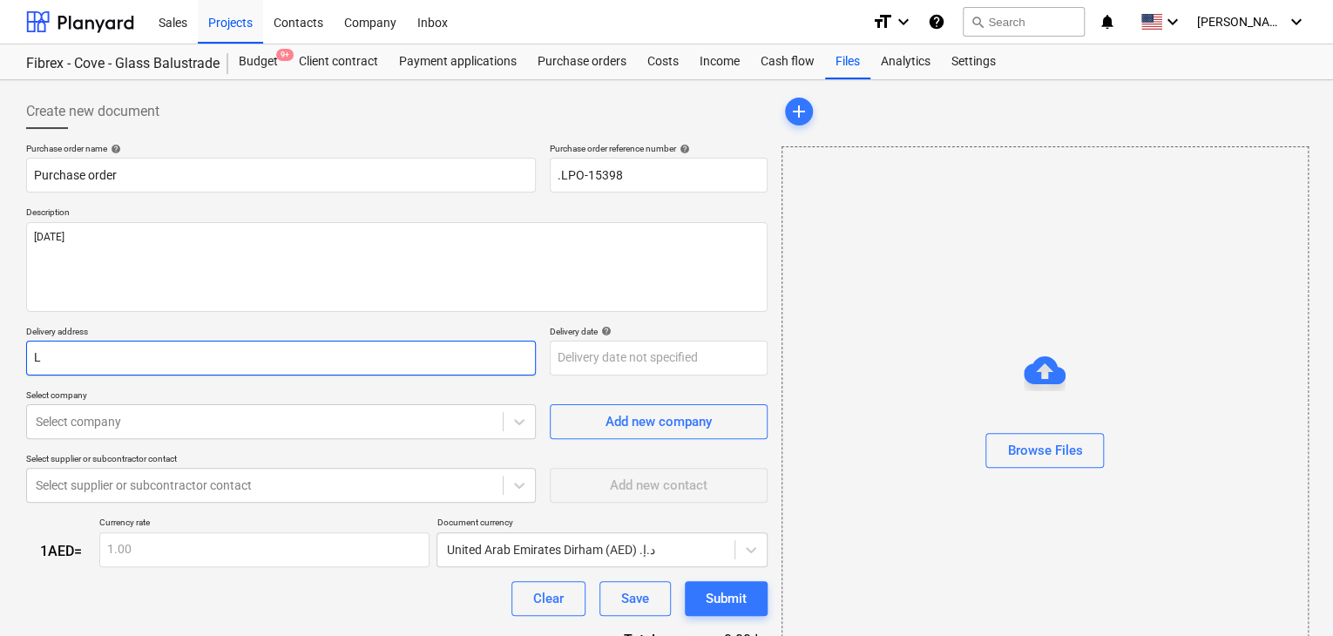
type textarea "x"
type input "LU"
type textarea "x"
type input "LUC"
type textarea "x"
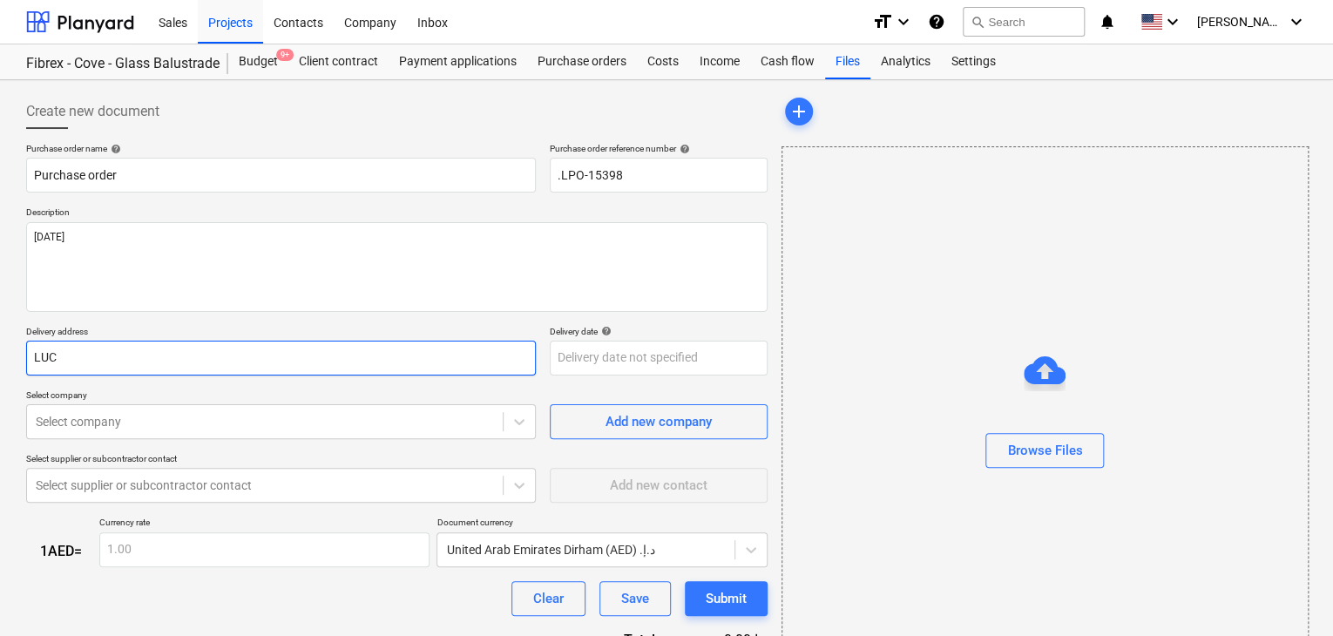
type input "LUCK"
type textarea "x"
type input "LUCKY"
type textarea "x"
type input "LUCKY E"
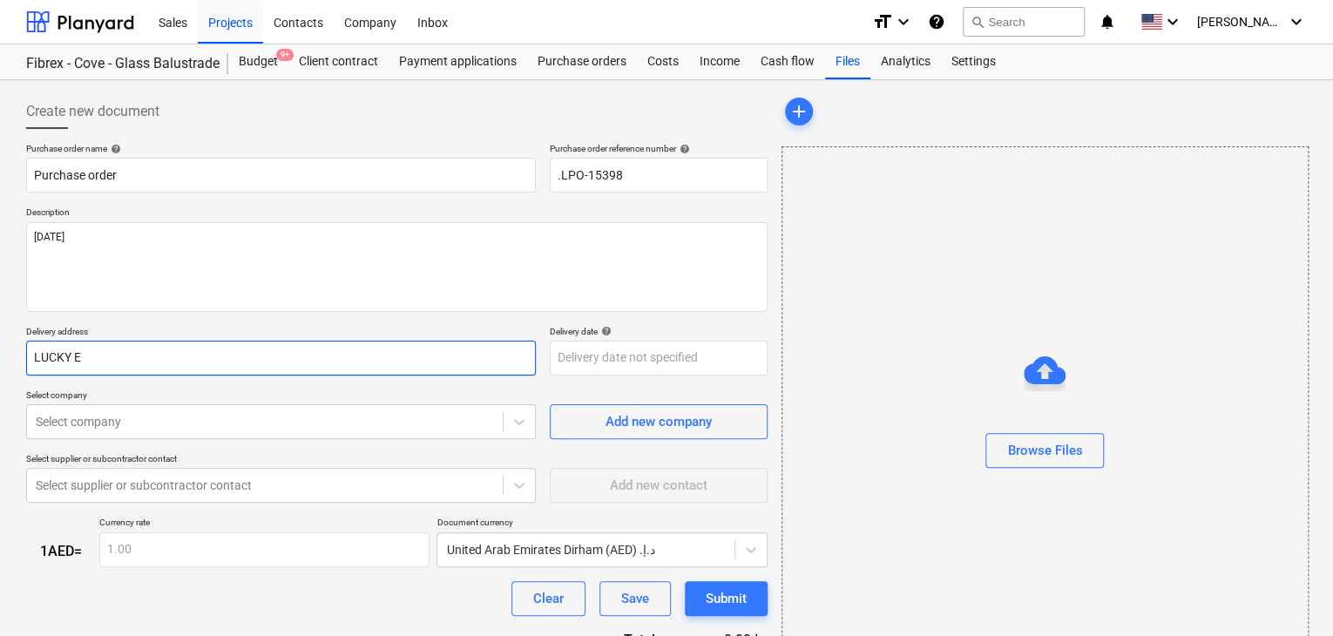
type textarea "x"
type input "LUCKY EN"
type textarea "x"
type input "LUCKY ENG"
type textarea "x"
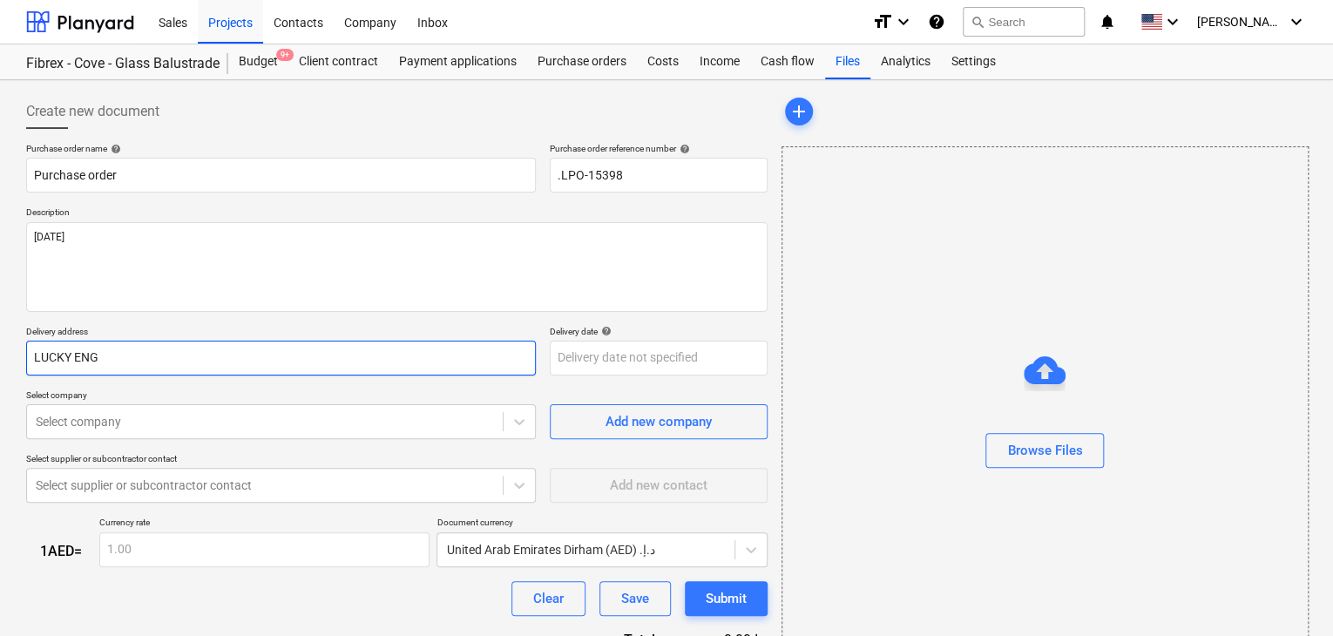
type input "LUCKY ENGI"
type textarea "x"
type input "LUCKY ENGIN"
type textarea "x"
type input "LUCKY ENGINE"
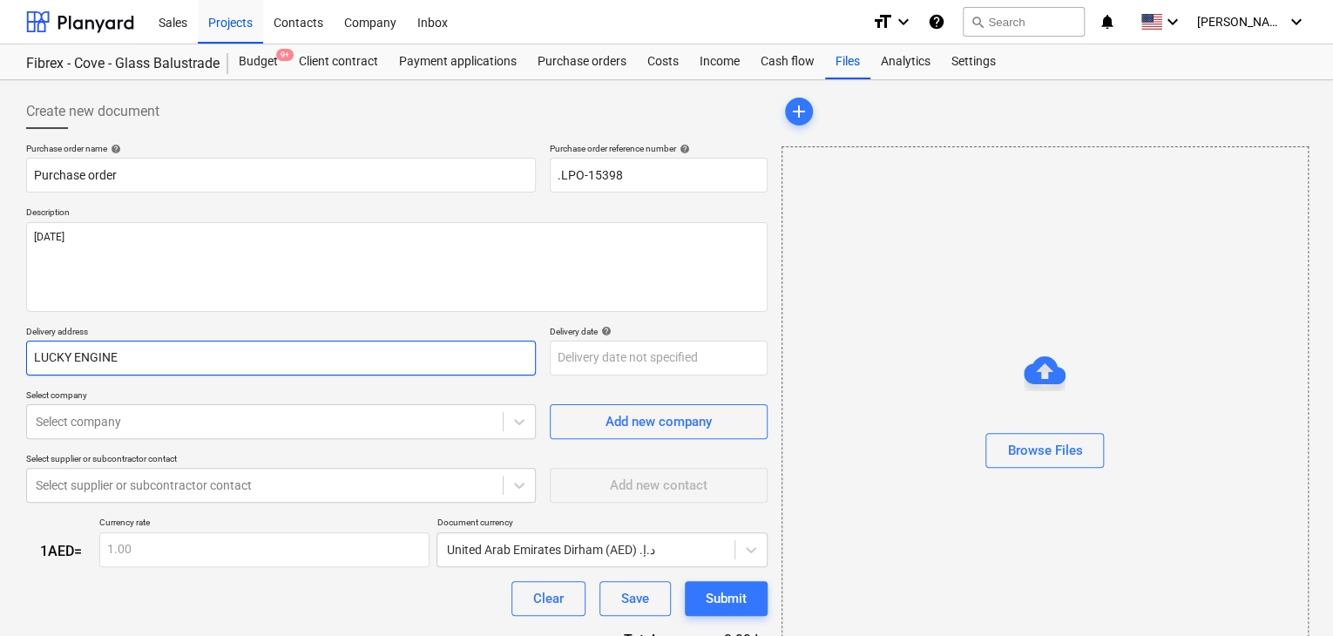
type textarea "x"
type input "LUCKY ENGINEE"
type textarea "x"
type input "LUCKY ENGINEEE"
type textarea "x"
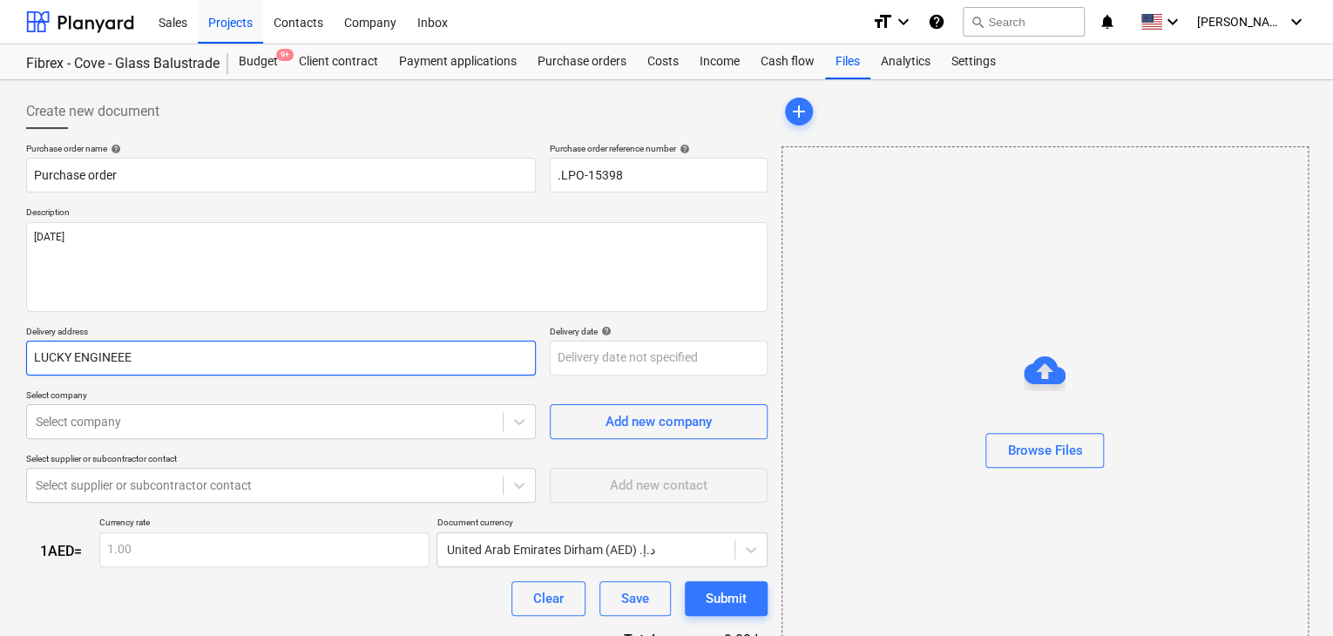
type input "LUCKY ENGINEE"
type textarea "x"
type input "LUCKY ENGINEER"
type textarea "x"
type input "LUCKY ENGINEERI"
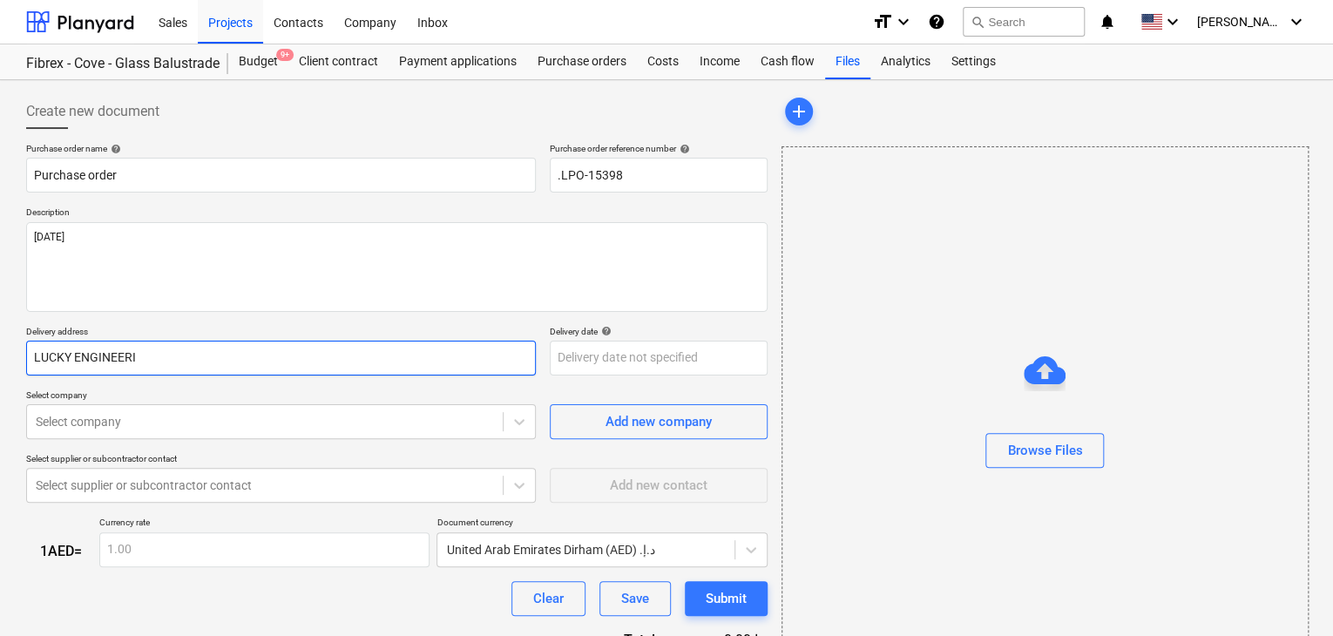
type textarea "x"
type input "LUCKY ENGINEERIN"
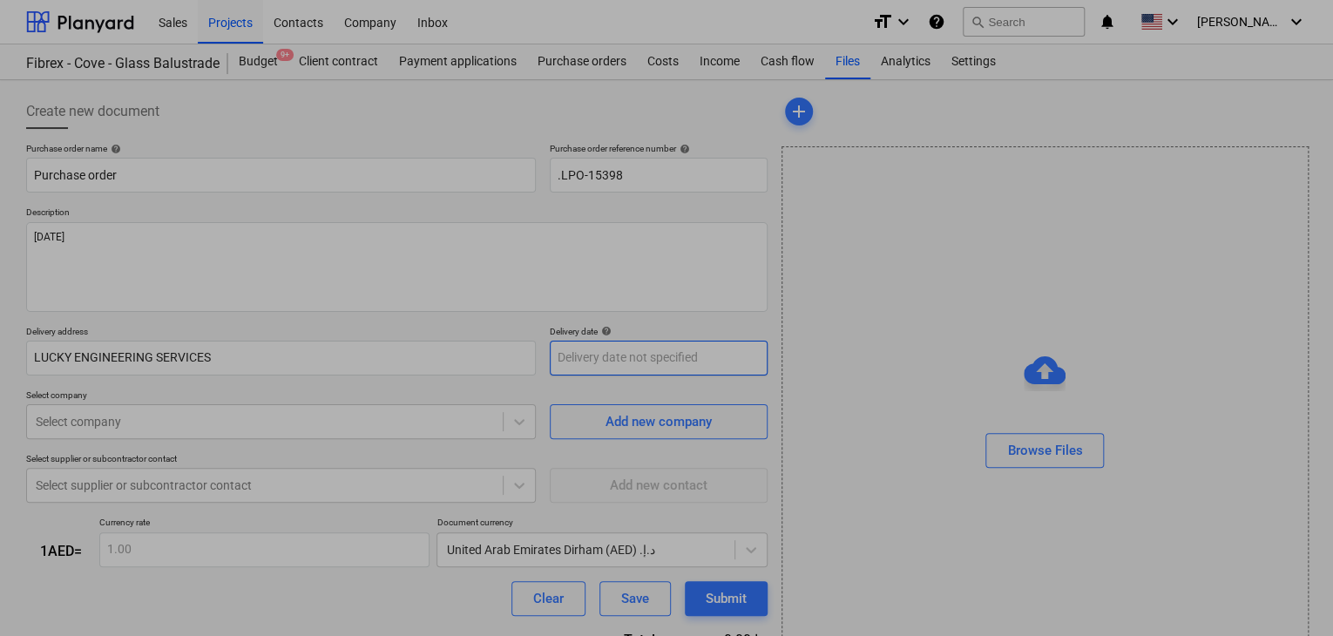
click at [626, 372] on body "Sales Projects Contacts Company Inbox format_size keyboard_arrow_down help sear…" at bounding box center [666, 318] width 1333 height 636
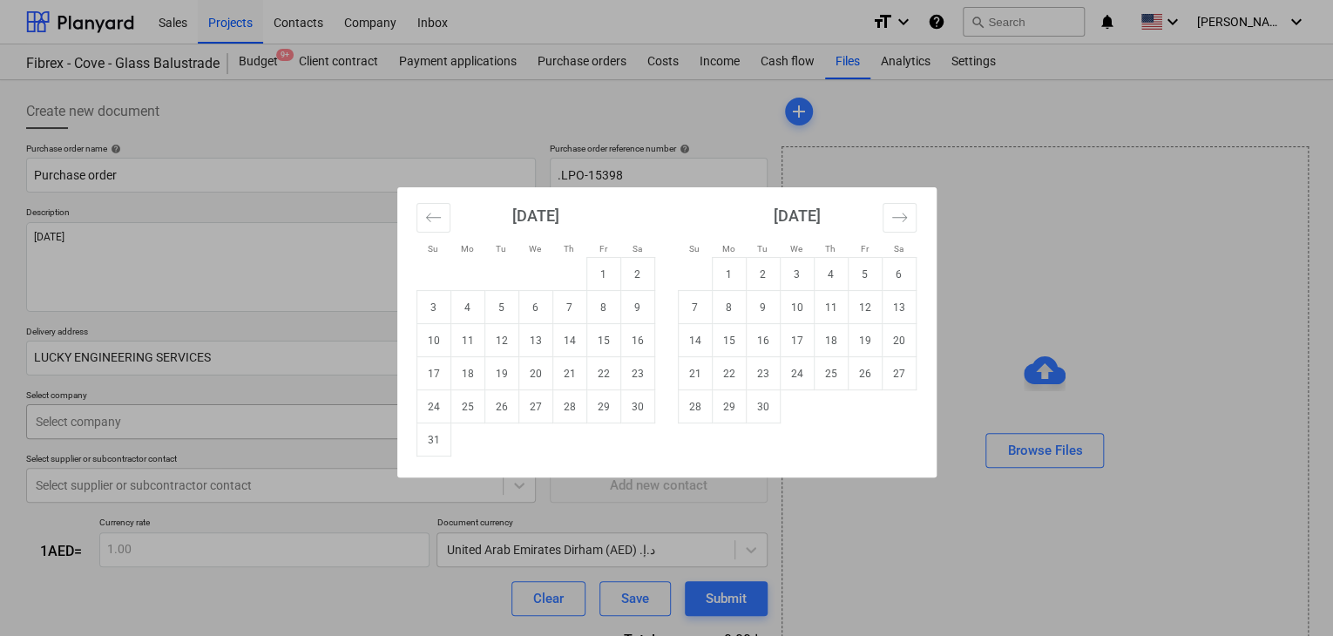
drag, startPoint x: 432, startPoint y: 443, endPoint x: 362, endPoint y: 425, distance: 72.1
click at [429, 443] on td "31" at bounding box center [433, 439] width 34 height 33
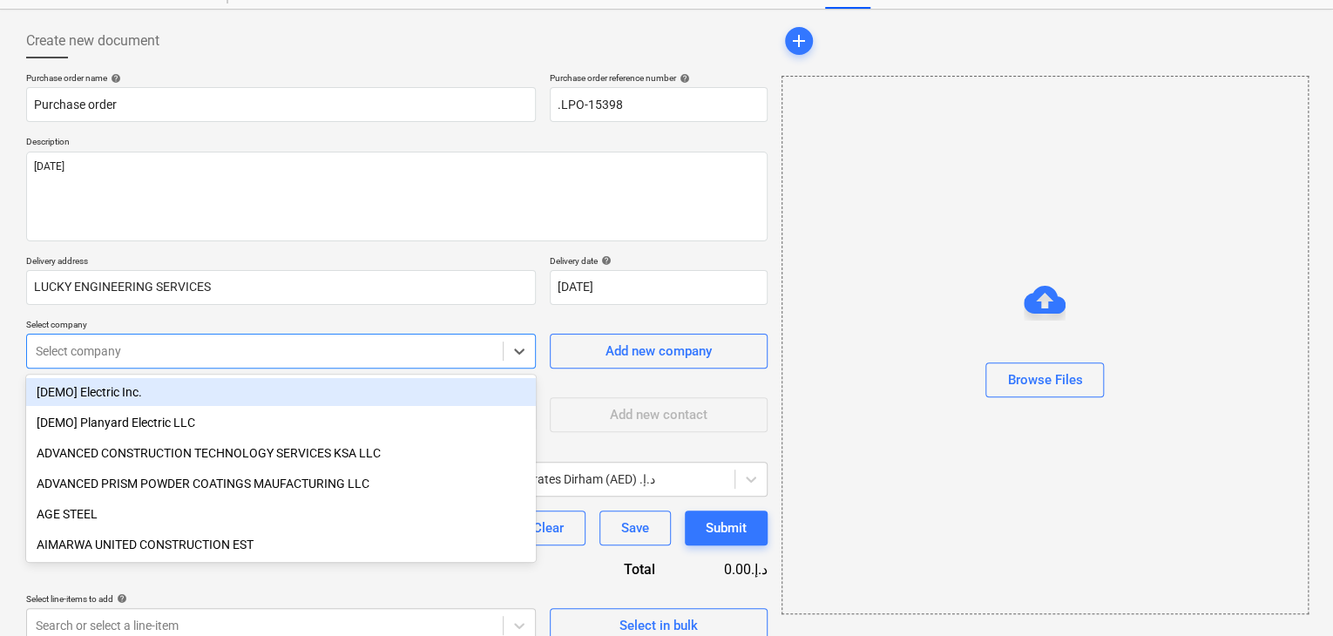
click at [361, 406] on body "Sales Projects Contacts Company Inbox format_size keyboard_arrow_down help sear…" at bounding box center [666, 247] width 1333 height 636
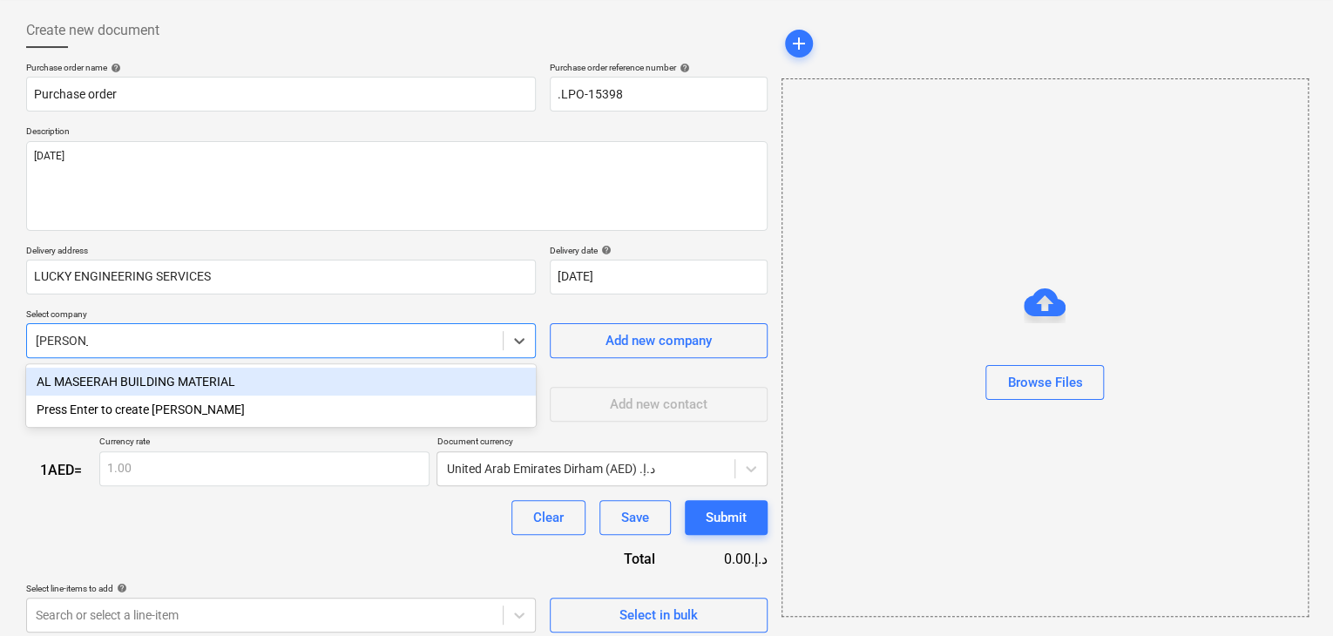
click at [327, 375] on div "AL MASEERAH BUILDING MATERIAL" at bounding box center [281, 382] width 510 height 28
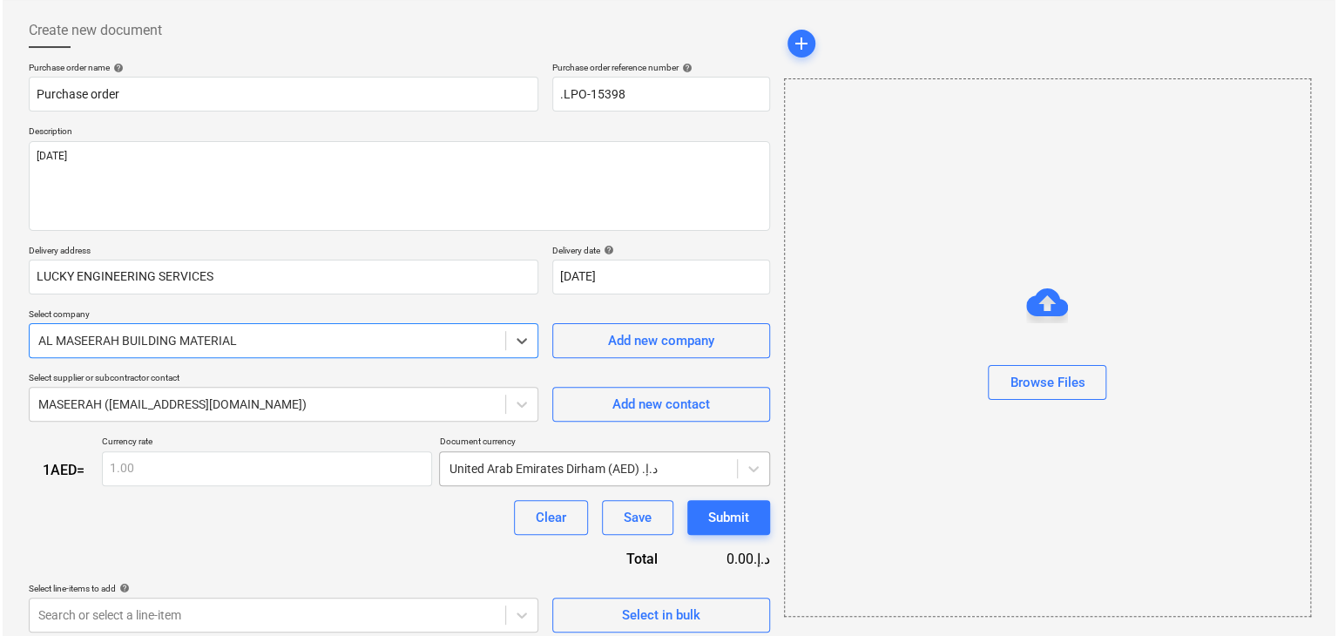
scroll to position [91, 0]
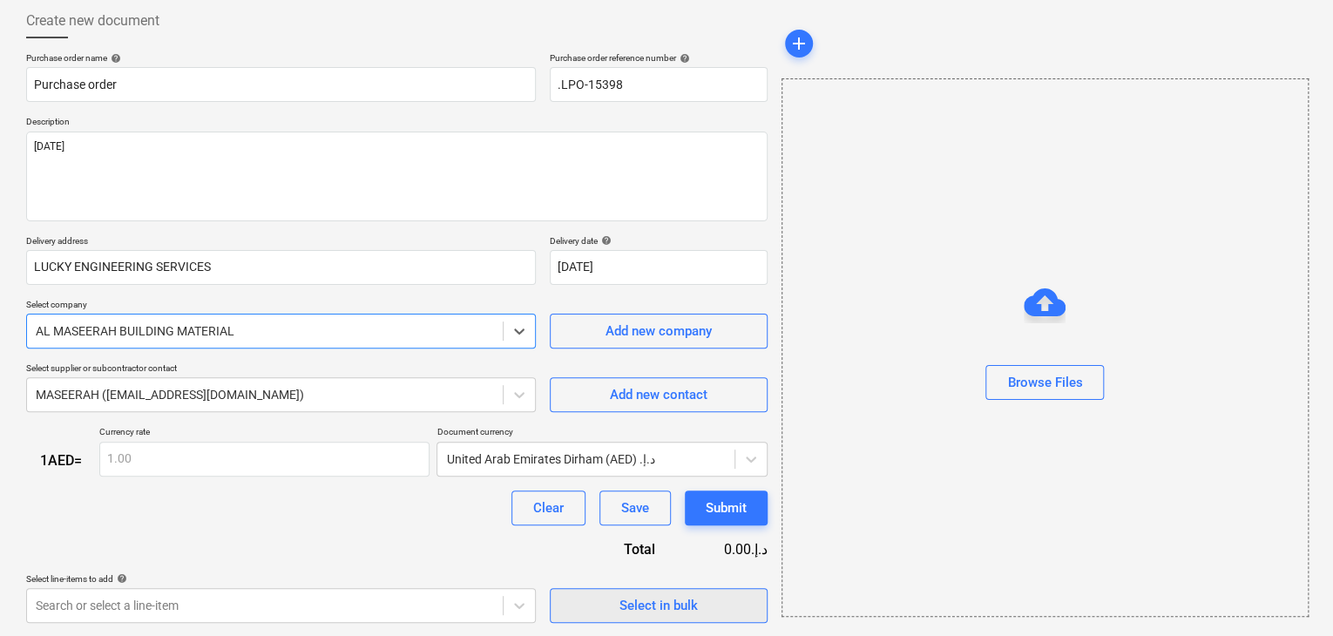
click at [596, 590] on button "Select in bulk" at bounding box center [659, 605] width 218 height 35
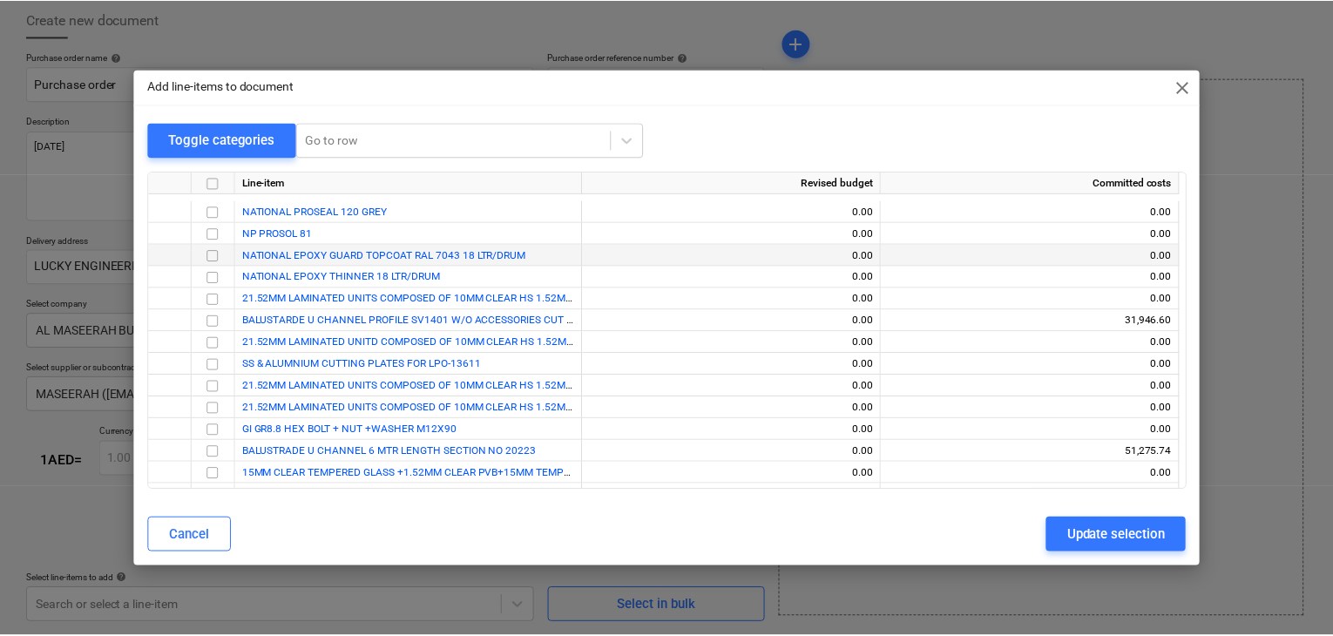
scroll to position [6674, 0]
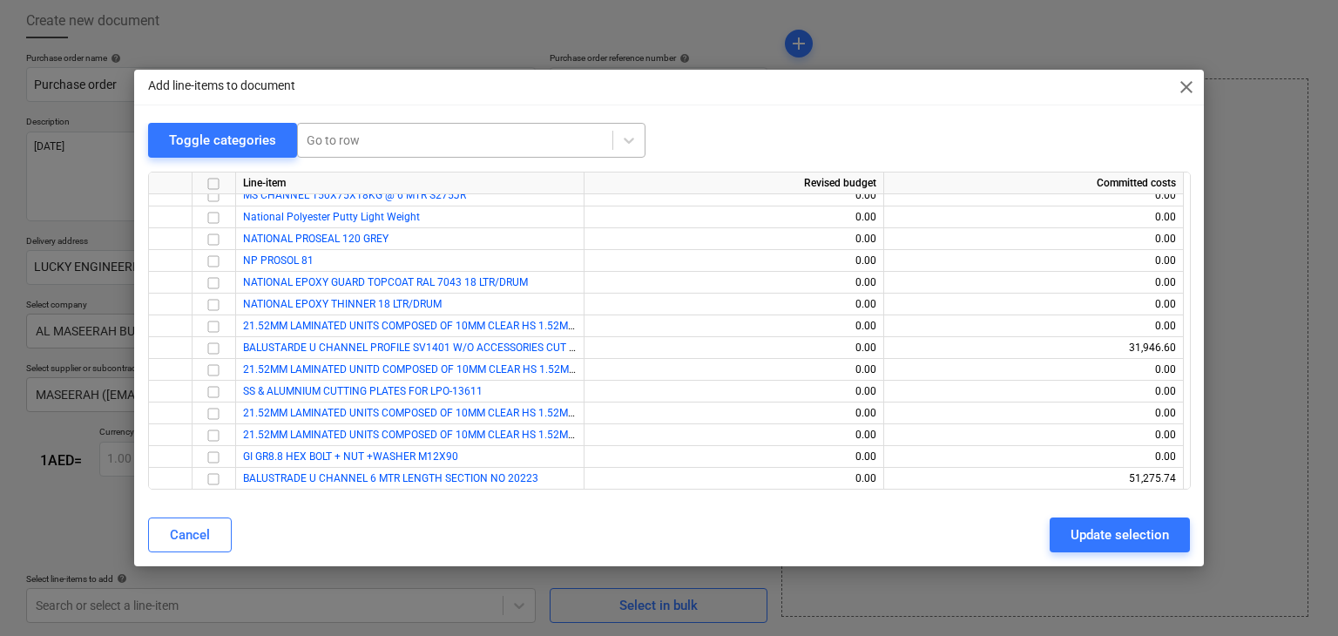
click at [355, 139] on div at bounding box center [455, 140] width 297 height 17
click at [1192, 85] on span "close" at bounding box center [1186, 87] width 21 height 21
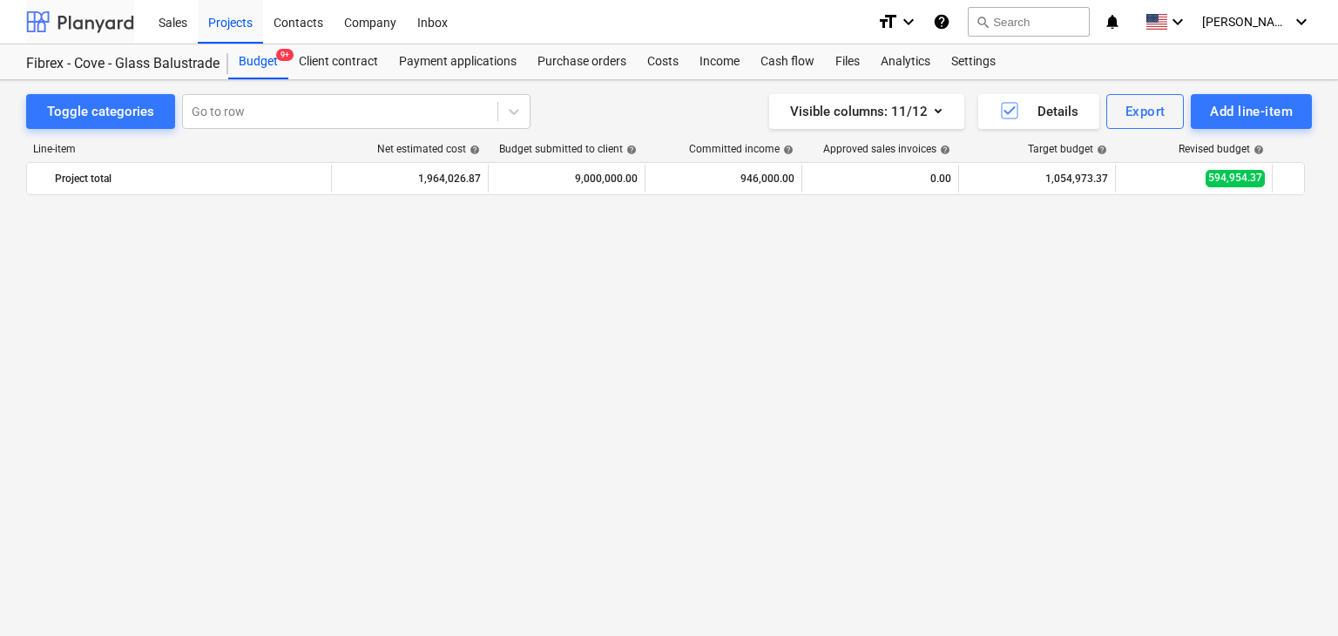
scroll to position [8573, 0]
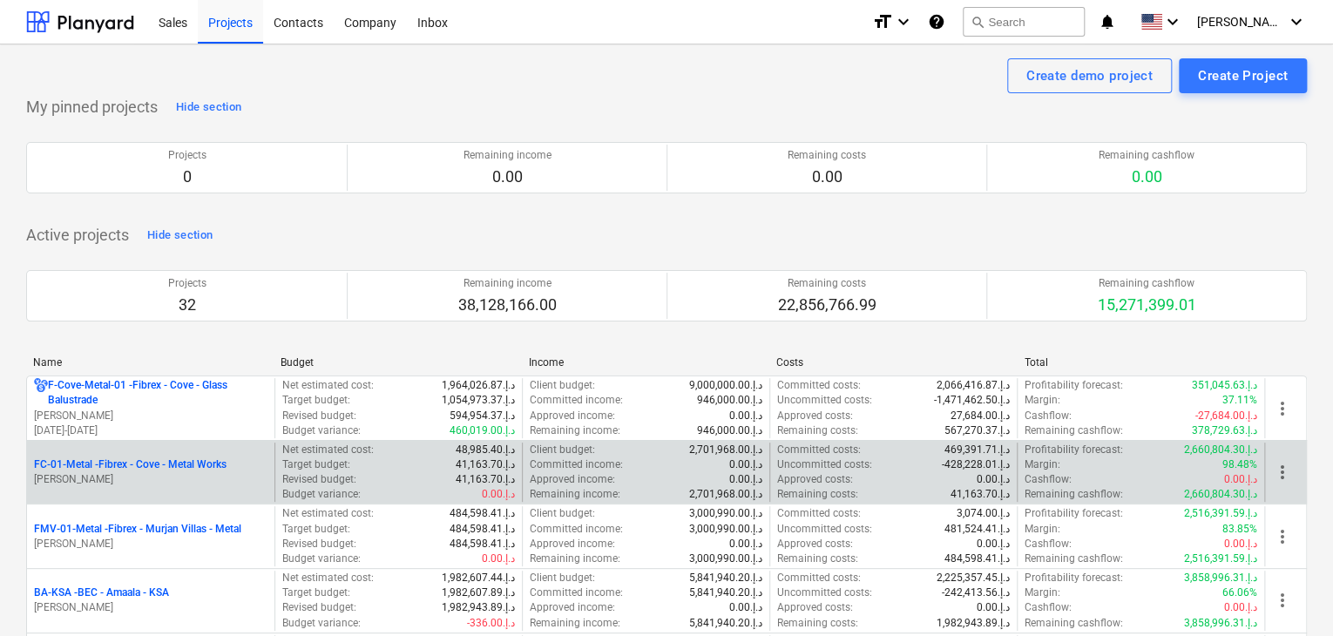
click at [154, 459] on p "FC-01-Metal - Fibrex - Cove - Metal Works" at bounding box center [130, 464] width 193 height 15
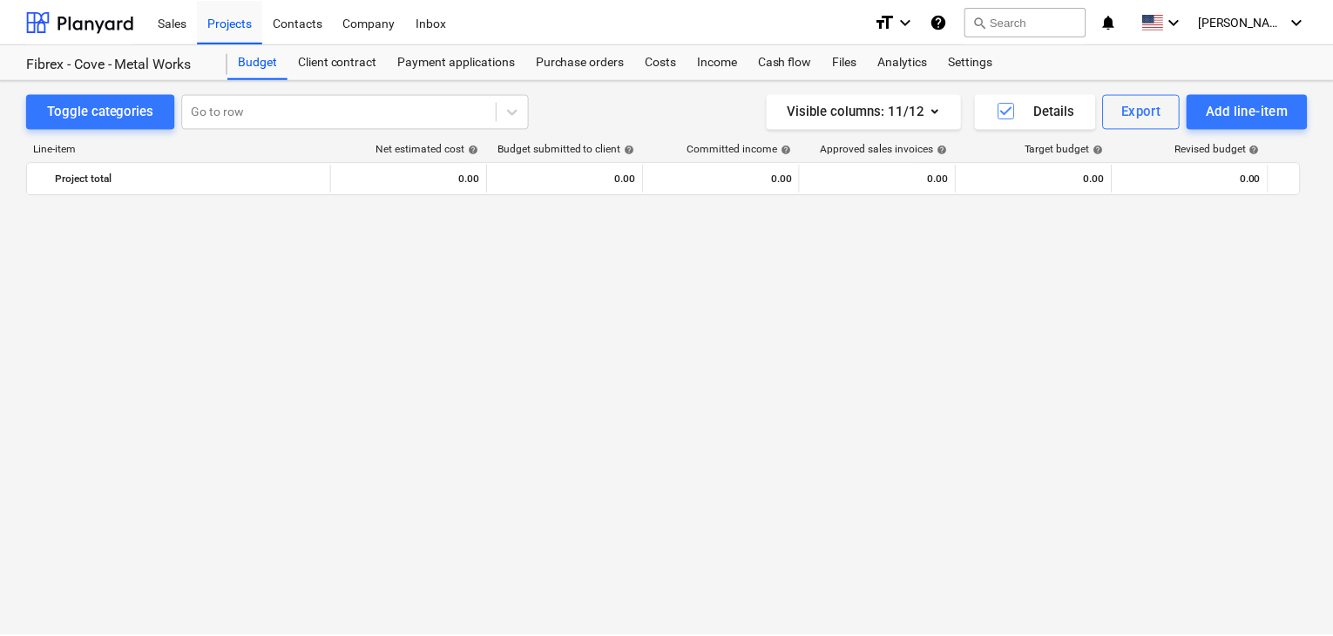
scroll to position [23148, 0]
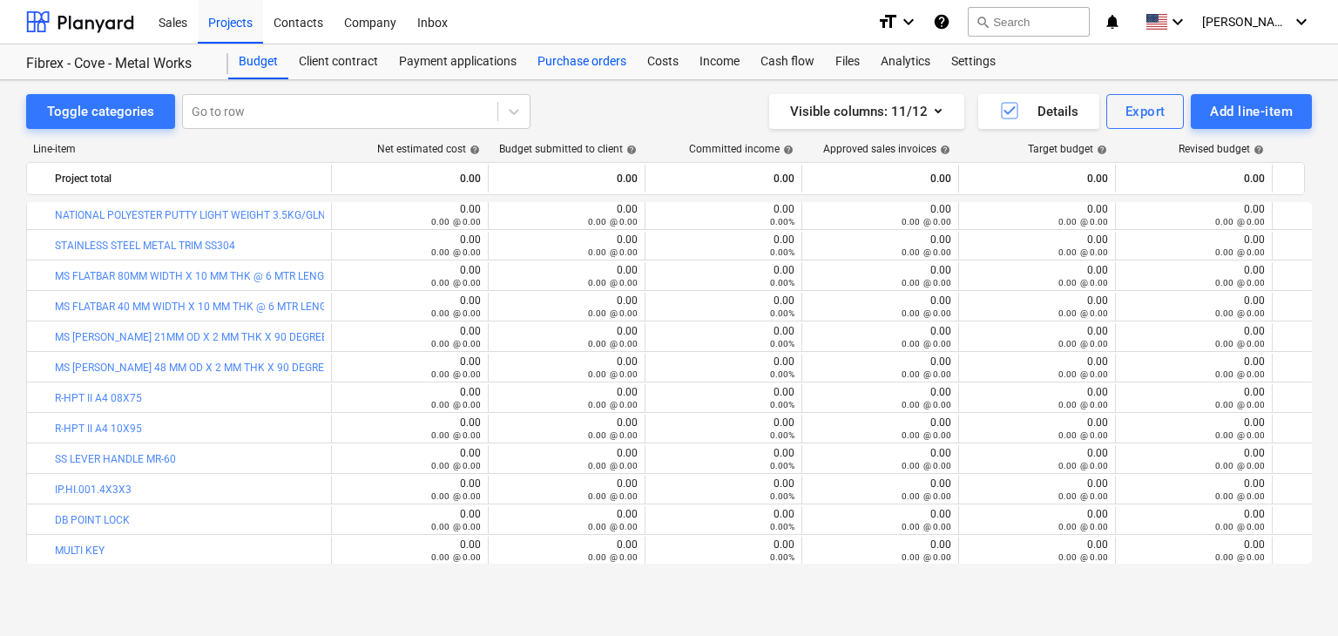
click at [598, 65] on div "Purchase orders" at bounding box center [582, 61] width 110 height 35
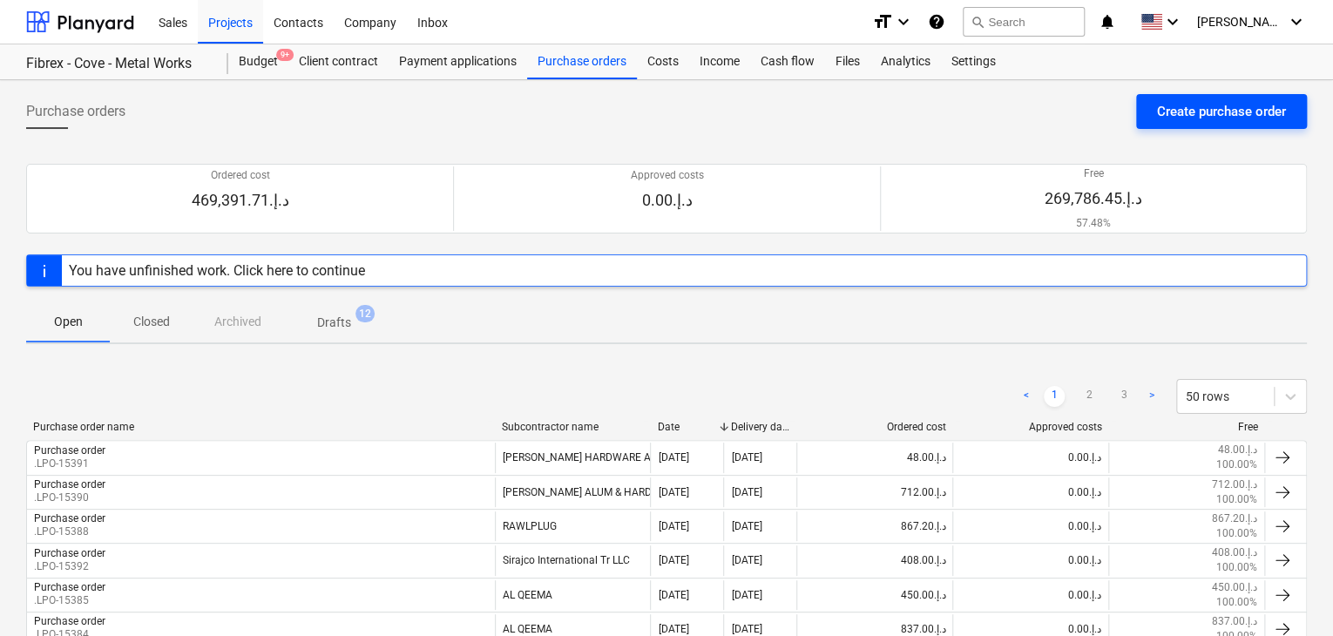
click at [1164, 108] on div "Create purchase order" at bounding box center [1221, 111] width 129 height 23
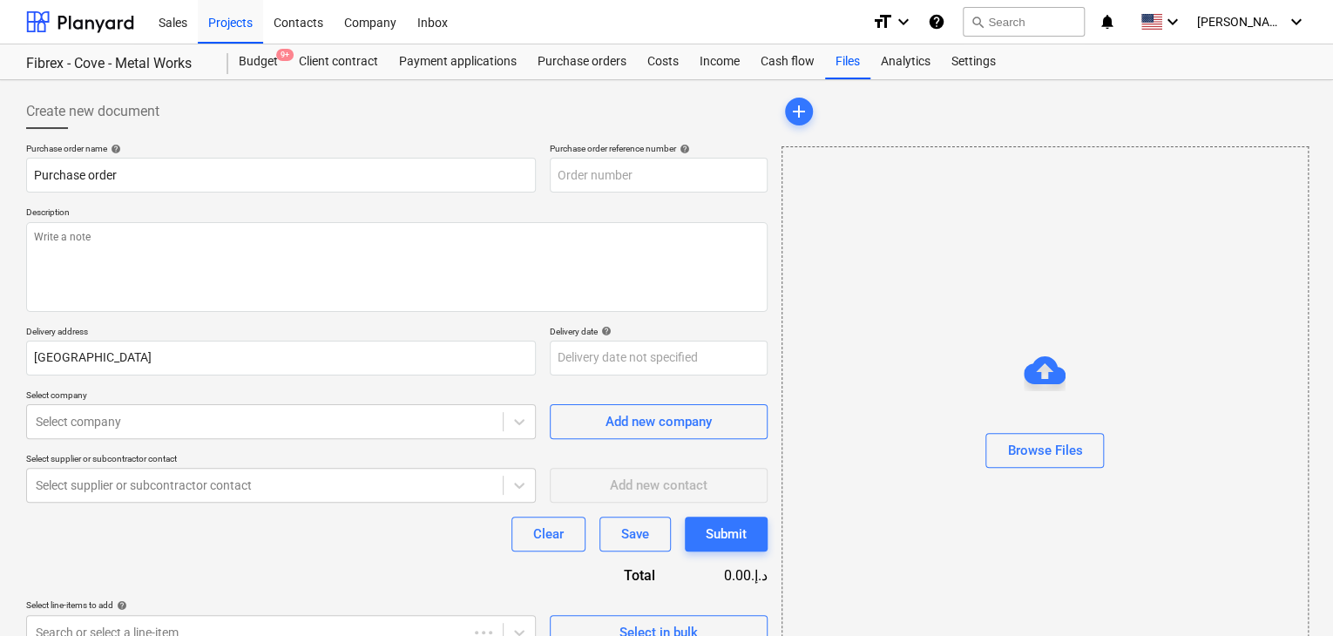
click at [641, 198] on div "Purchase order name help Purchase order Purchase order reference number help De…" at bounding box center [396, 396] width 741 height 507
click at [683, 182] on input "text" at bounding box center [659, 175] width 218 height 35
click at [586, 242] on textarea at bounding box center [396, 267] width 741 height 90
click at [658, 177] on input "text" at bounding box center [659, 175] width 218 height 35
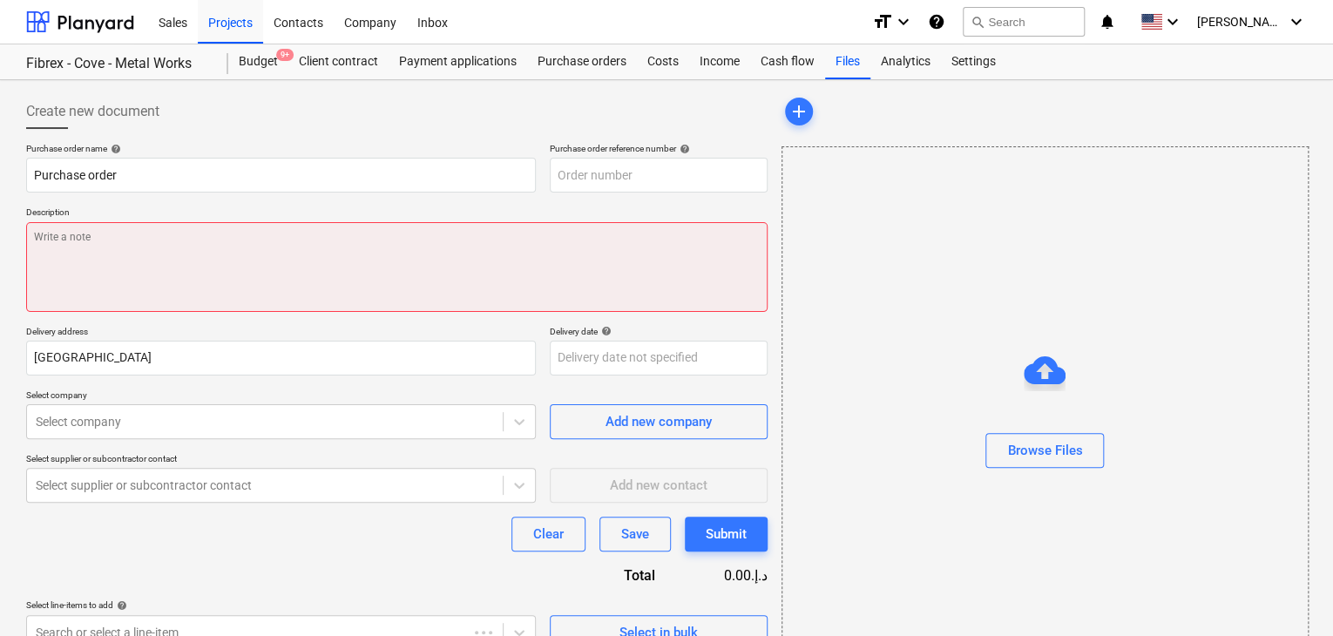
click at [558, 257] on textarea at bounding box center [396, 267] width 741 height 90
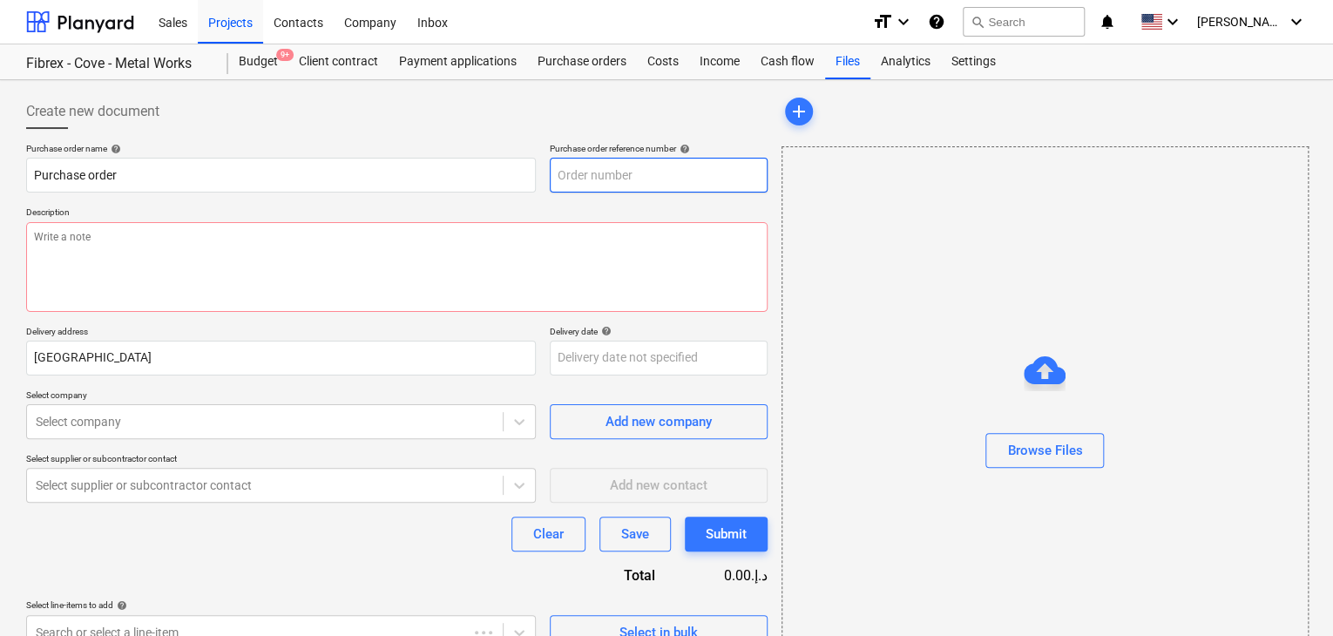
click at [620, 170] on input "text" at bounding box center [659, 175] width 218 height 35
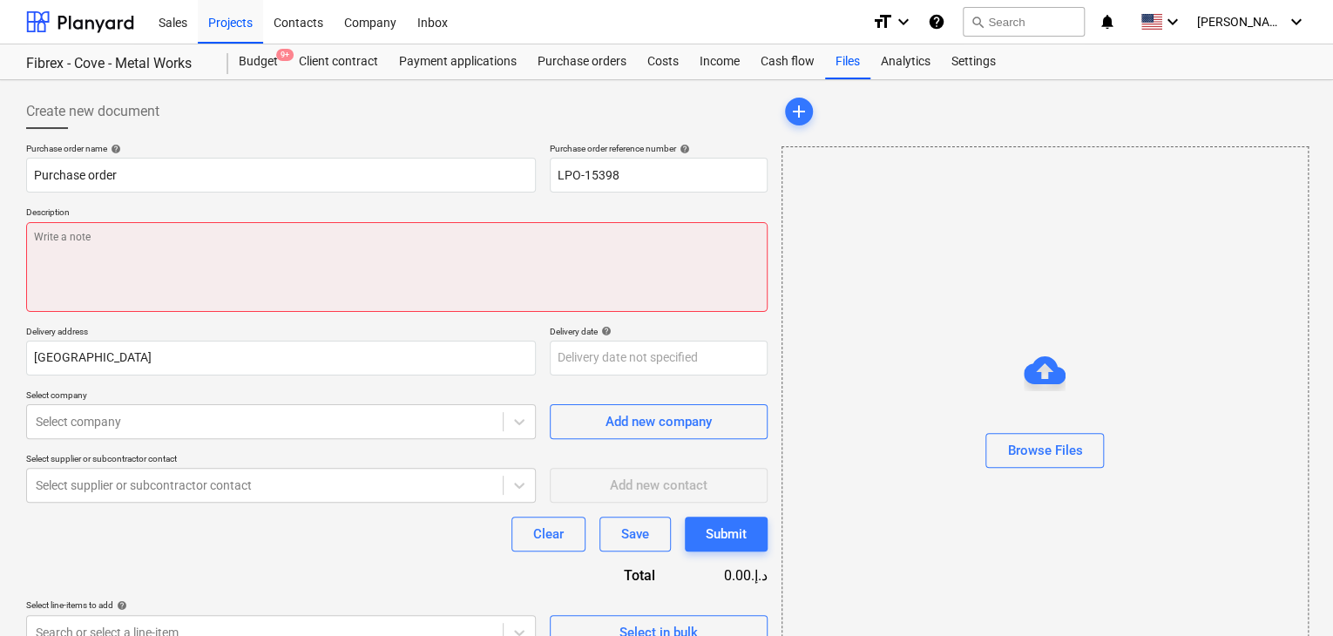
click at [500, 241] on textarea at bounding box center [396, 267] width 741 height 90
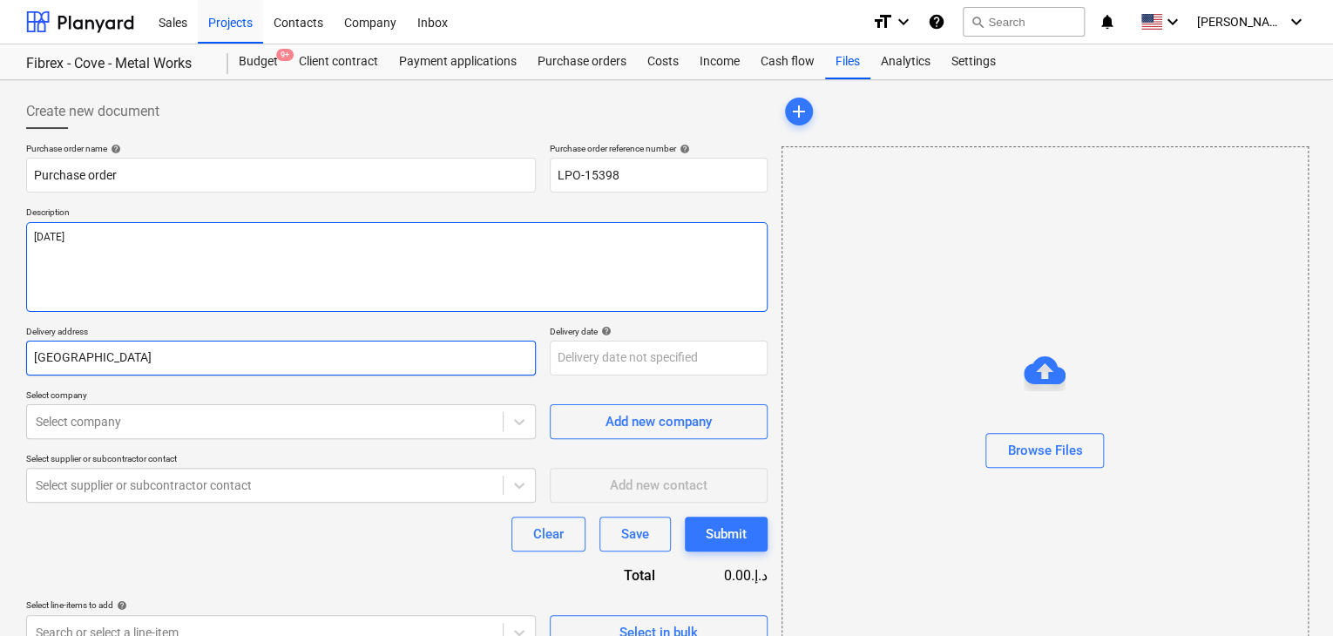
drag, startPoint x: 330, startPoint y: 308, endPoint x: 303, endPoint y: 340, distance: 42.1
click at [330, 309] on textarea "26/AUG/2025" at bounding box center [396, 267] width 741 height 90
click at [303, 341] on input "Dubai" at bounding box center [281, 358] width 510 height 35
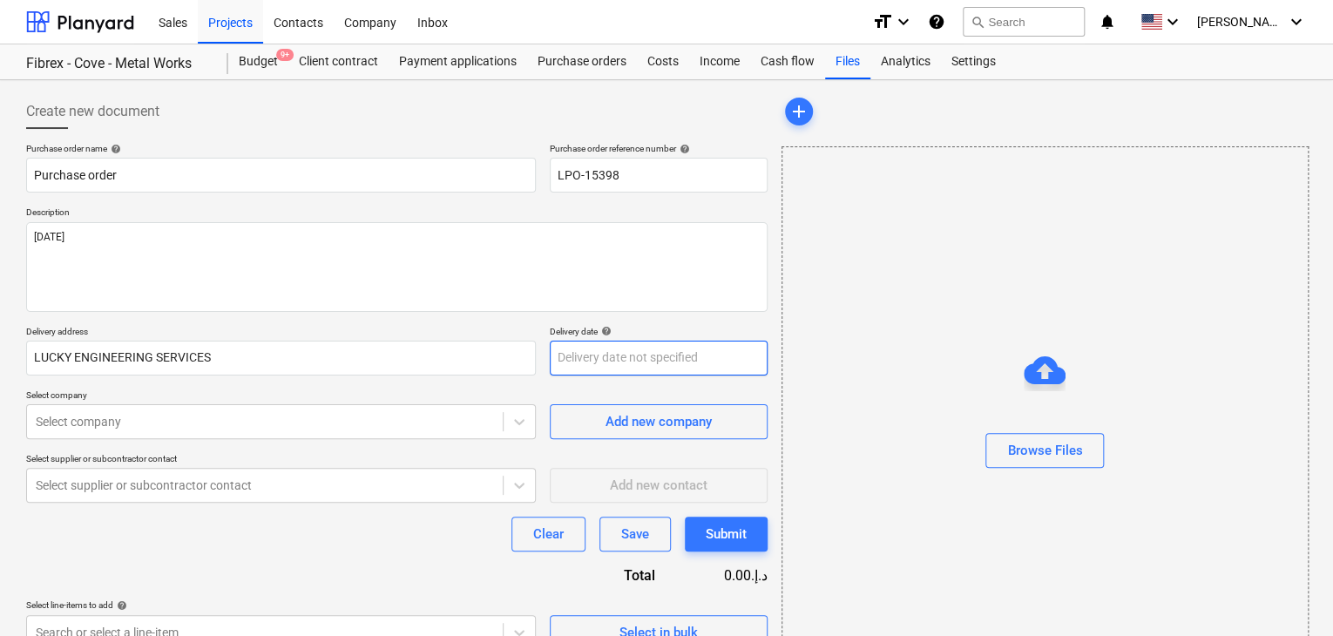
click at [638, 363] on body "Sales Projects Contacts Company Inbox format_size keyboard_arrow_down help sear…" at bounding box center [666, 318] width 1333 height 636
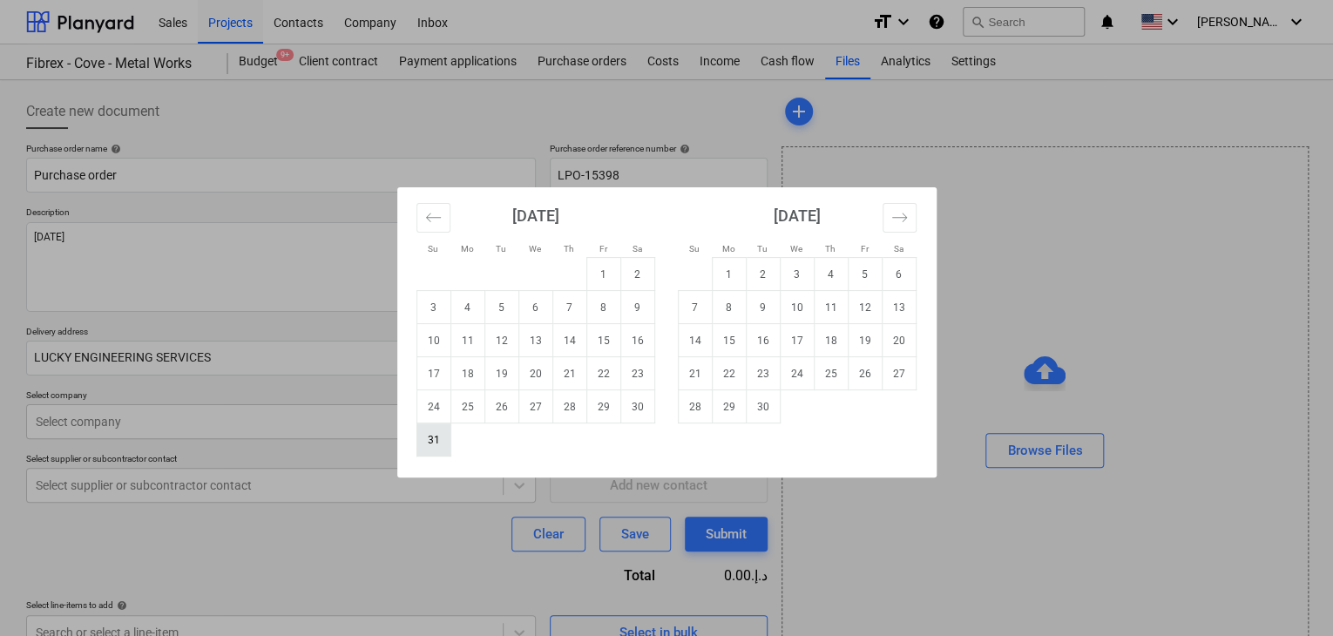
click at [429, 439] on td "31" at bounding box center [433, 439] width 34 height 33
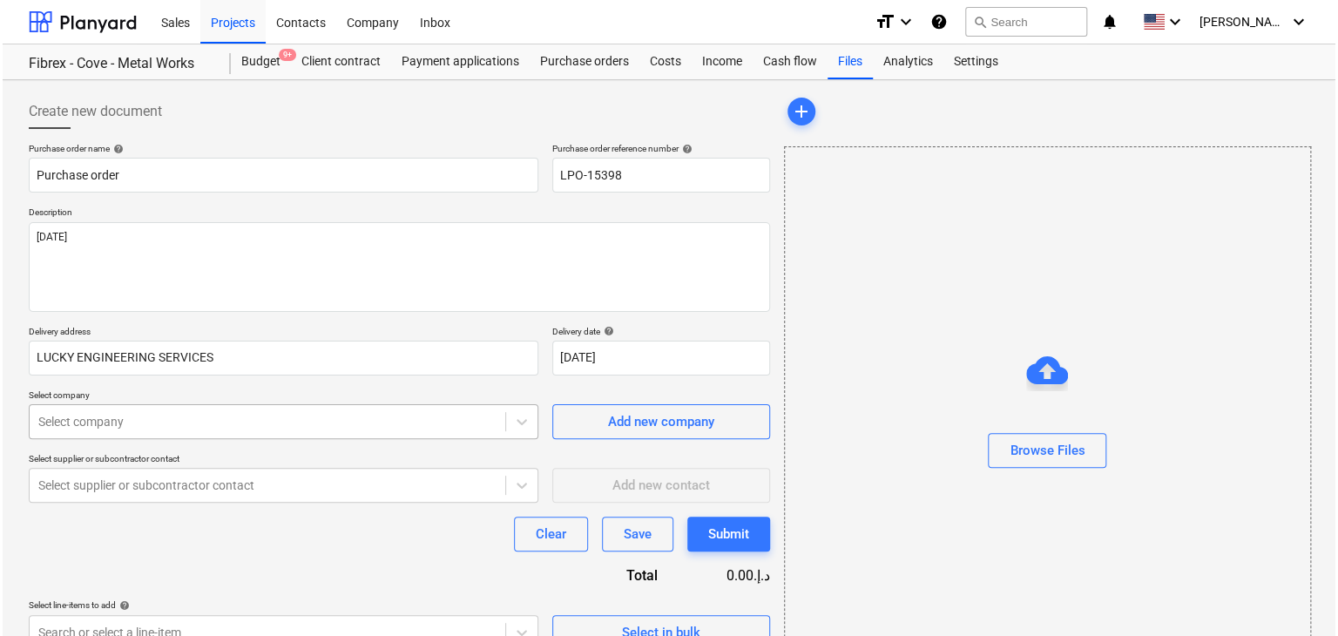
scroll to position [62, 0]
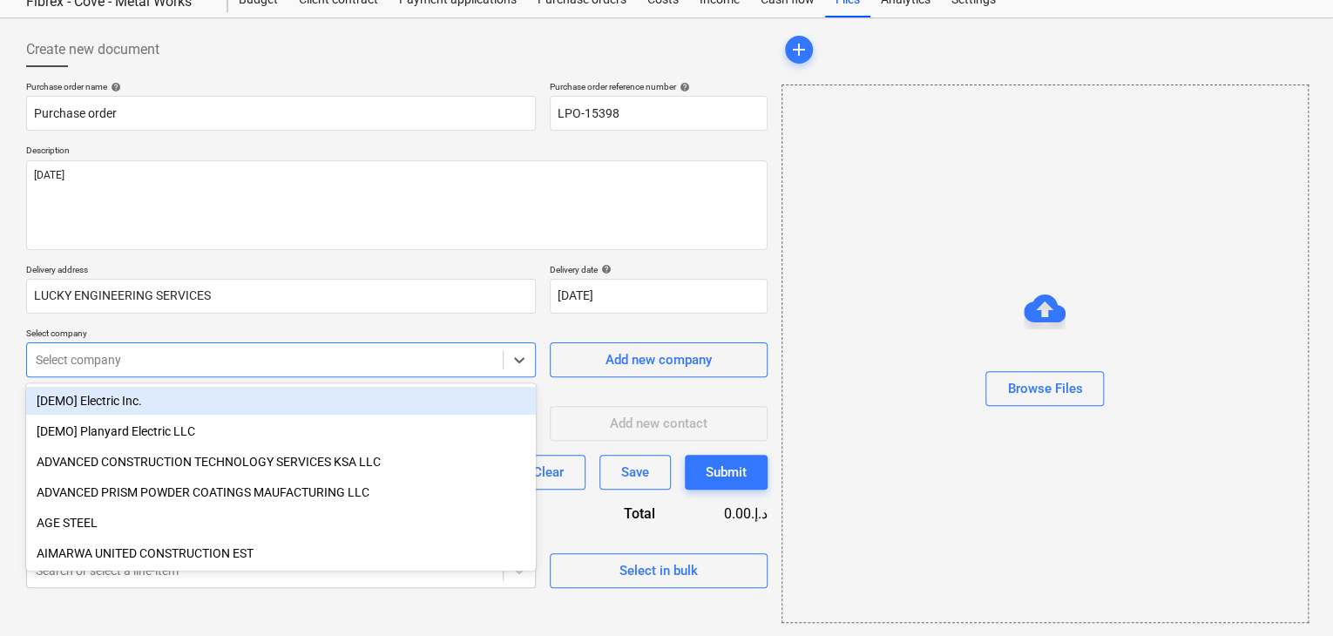
click at [277, 407] on body "Sales Projects Contacts Company Inbox format_size keyboard_arrow_down help sear…" at bounding box center [666, 256] width 1333 height 636
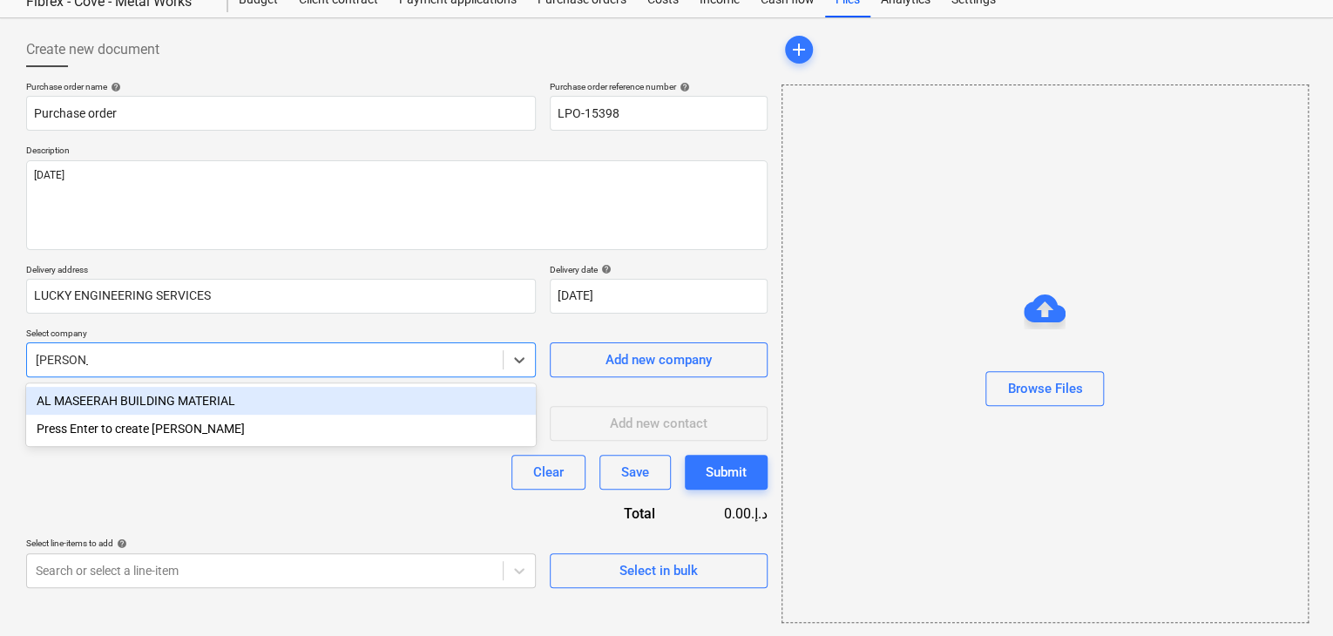
click at [279, 405] on div "AL MASEERAH BUILDING MATERIAL" at bounding box center [281, 401] width 510 height 28
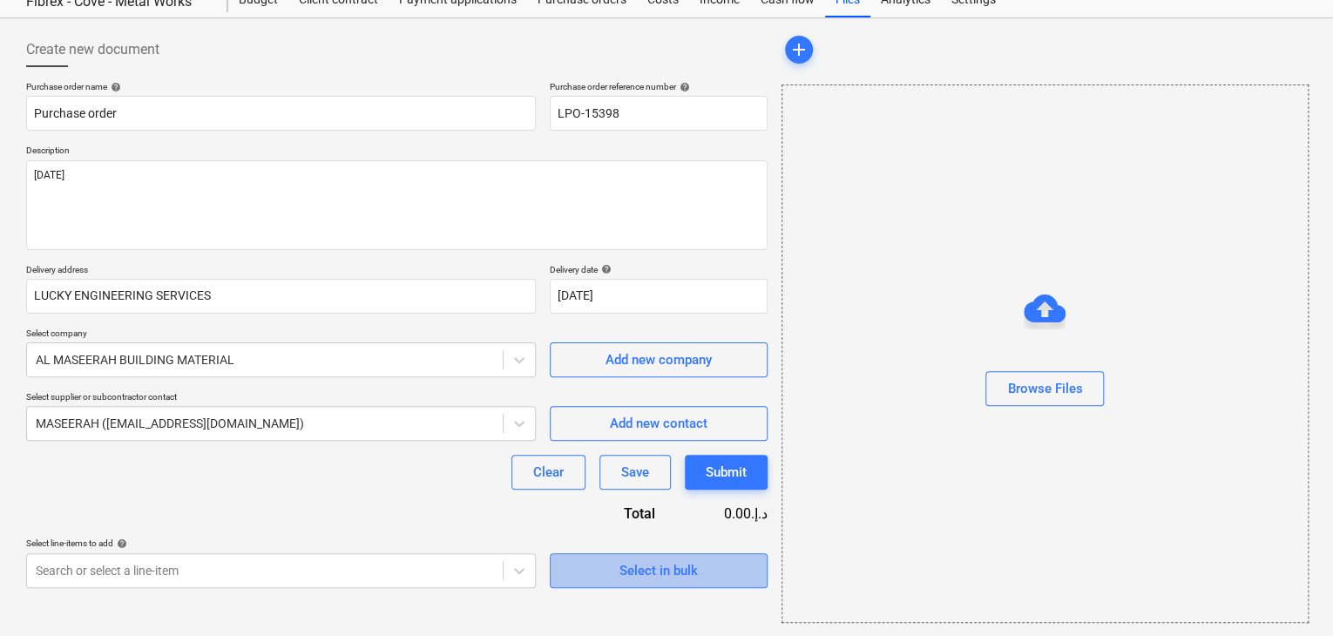
click at [592, 573] on span "Select in bulk" at bounding box center [659, 570] width 174 height 23
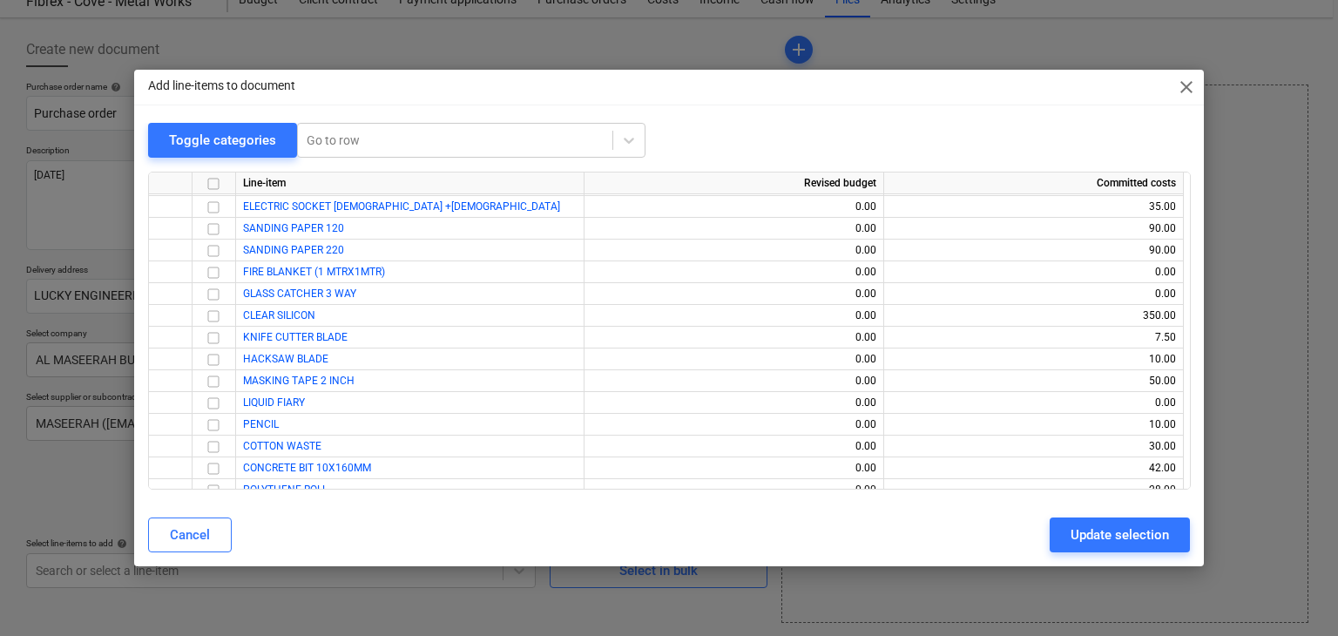
scroll to position [17849, 0]
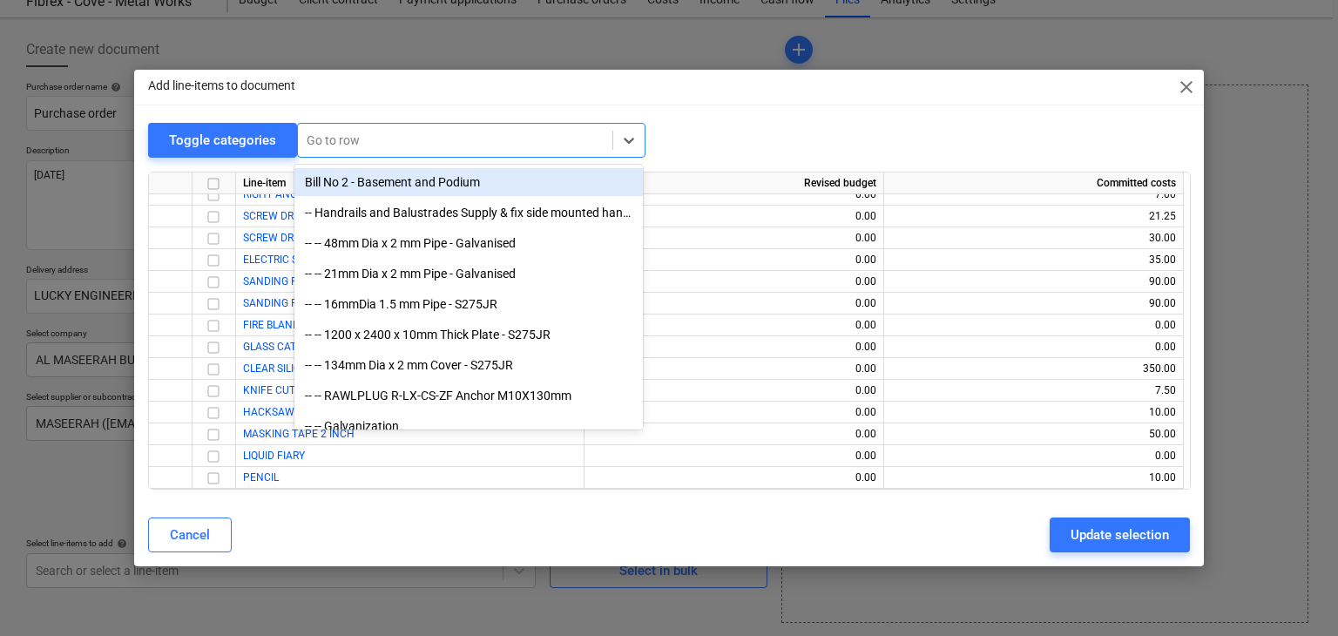
click at [348, 142] on div at bounding box center [455, 140] width 297 height 17
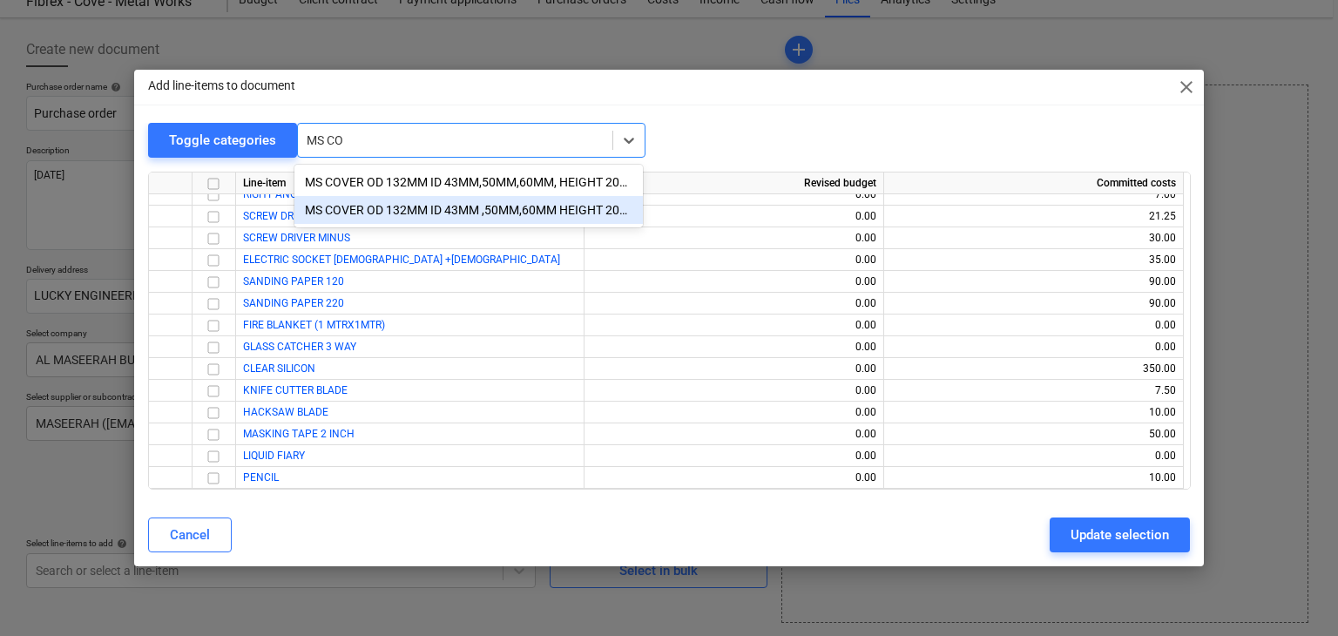
click at [425, 210] on div "MS COVER OD 132MM ID 43MM ,50MM,60MM HEIGHT 20MM" at bounding box center [468, 210] width 348 height 28
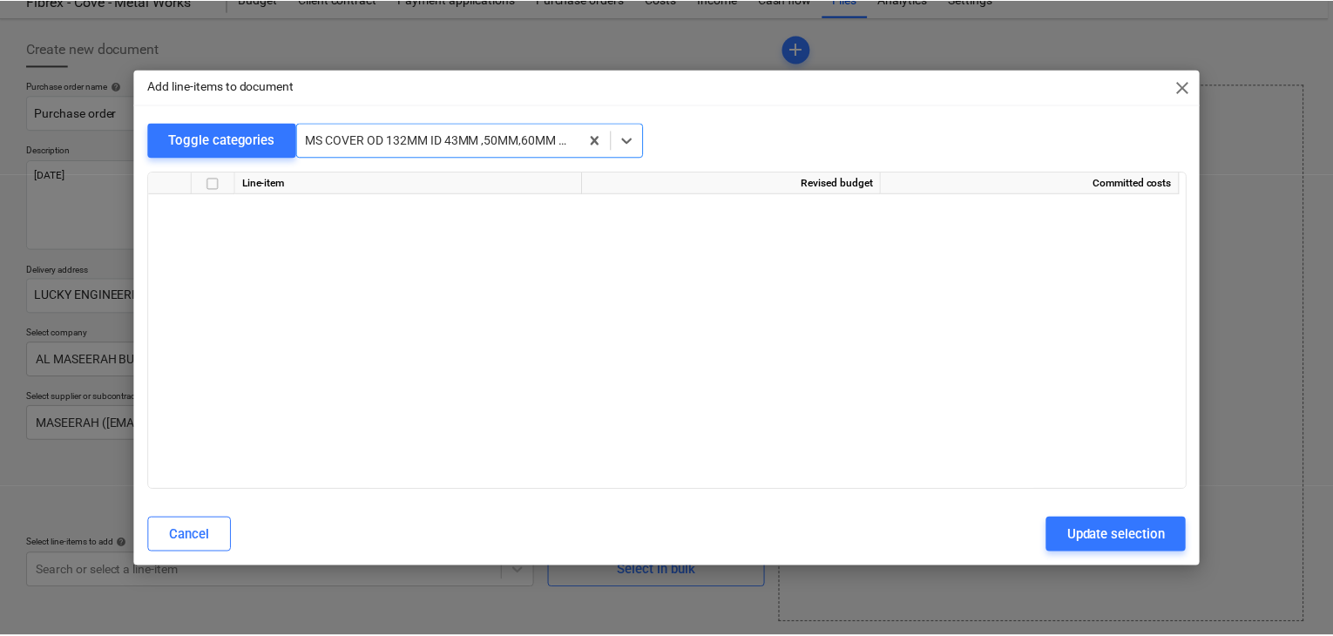
scroll to position [12023, 0]
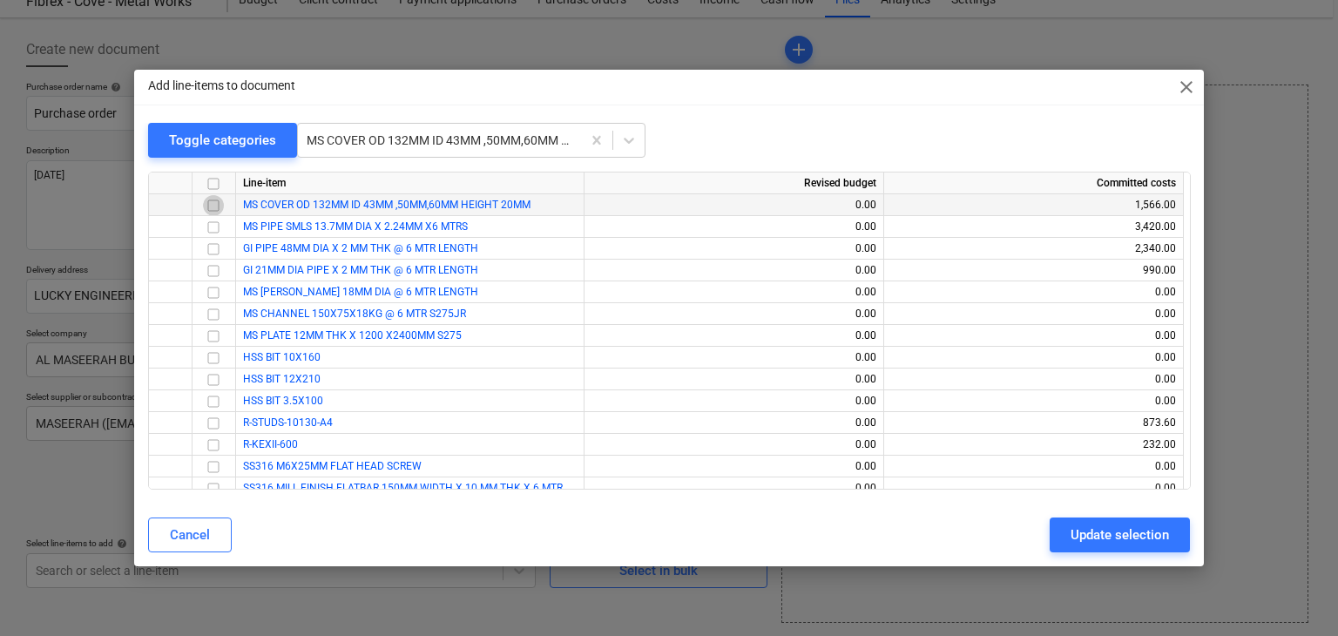
click at [212, 200] on input "checkbox" at bounding box center [213, 205] width 21 height 21
click at [1108, 534] on div "Update selection" at bounding box center [1120, 535] width 98 height 23
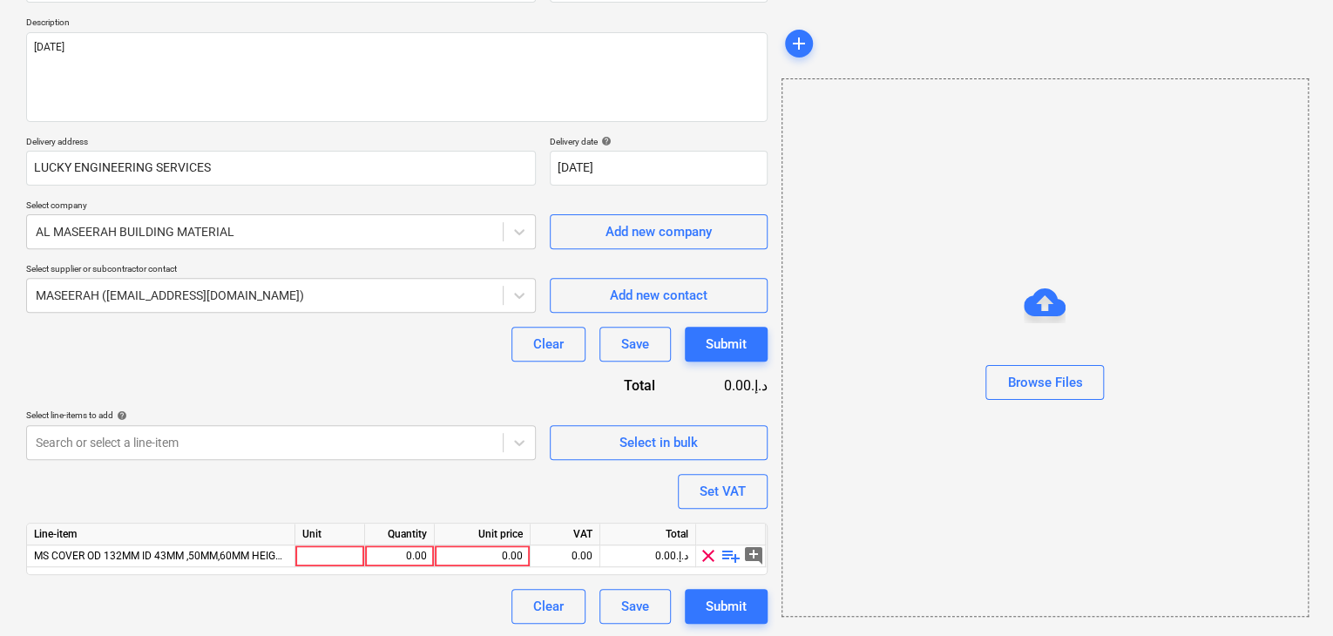
scroll to position [192, 0]
click at [326, 558] on div at bounding box center [330, 555] width 70 height 22
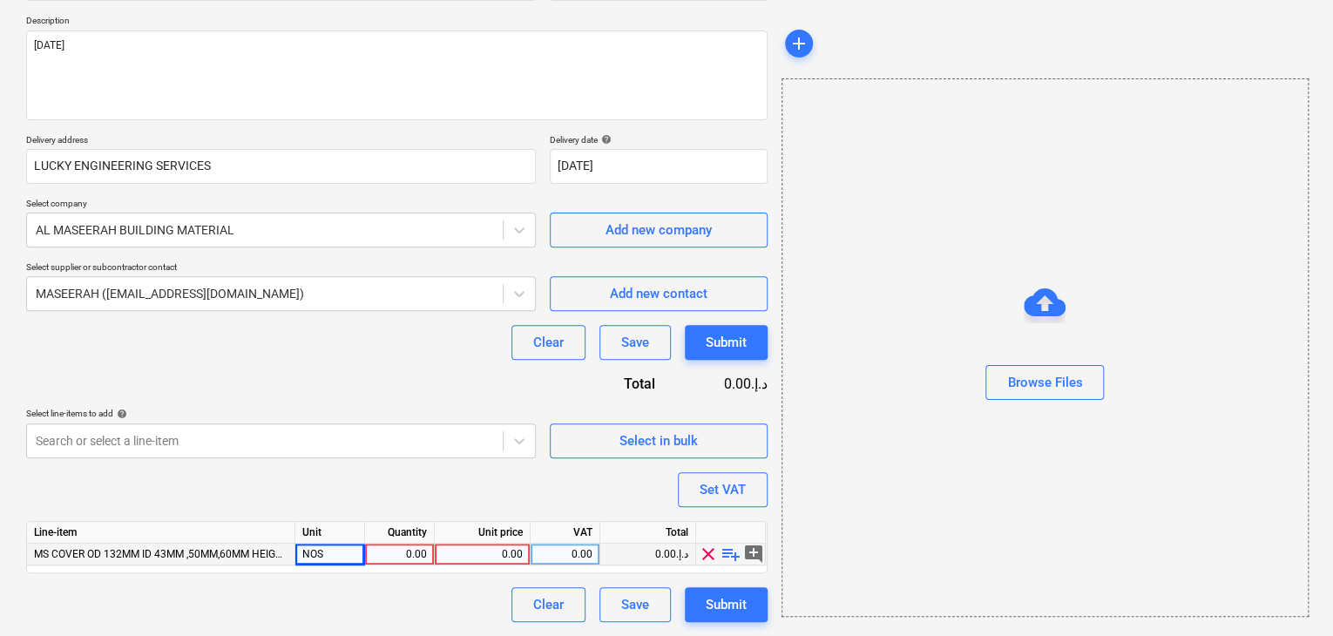
click at [389, 555] on div "0.00" at bounding box center [399, 555] width 55 height 22
click at [488, 561] on div "0.00" at bounding box center [482, 555] width 81 height 22
drag, startPoint x: 928, startPoint y: 514, endPoint x: 825, endPoint y: 492, distance: 105.1
click at [927, 513] on div "Browse Files" at bounding box center [1044, 347] width 527 height 538
click at [757, 485] on button "Set VAT" at bounding box center [723, 489] width 90 height 35
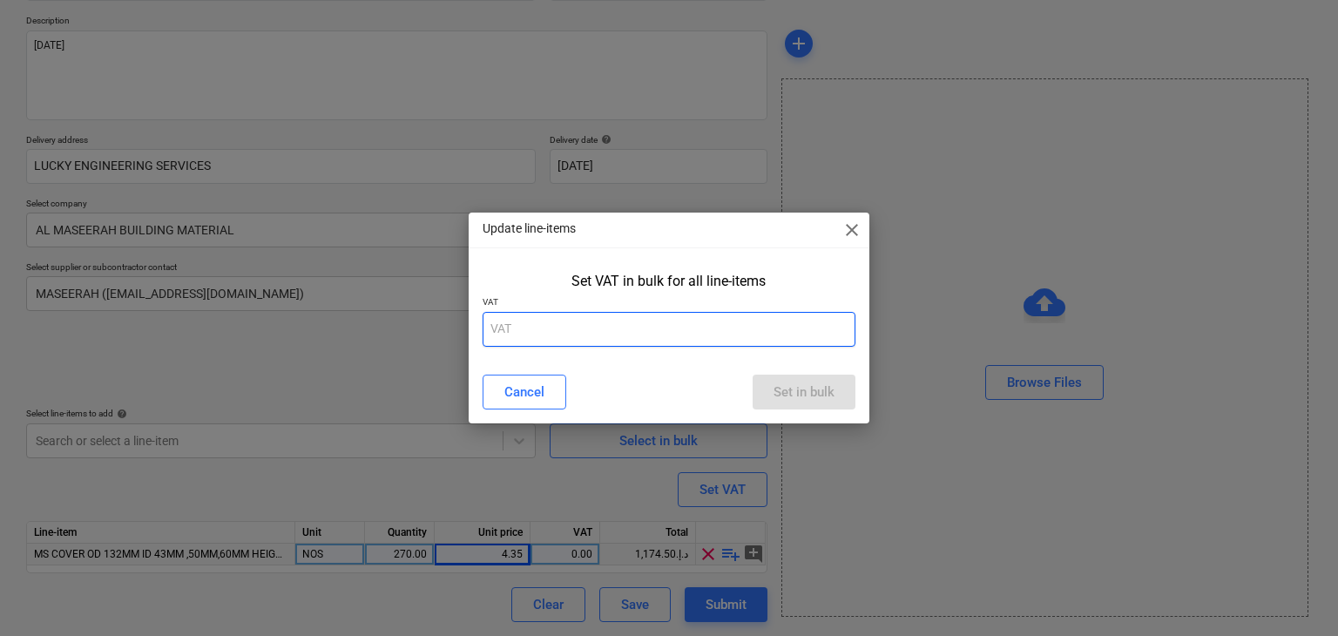
click at [571, 315] on input "text" at bounding box center [670, 329] width 374 height 35
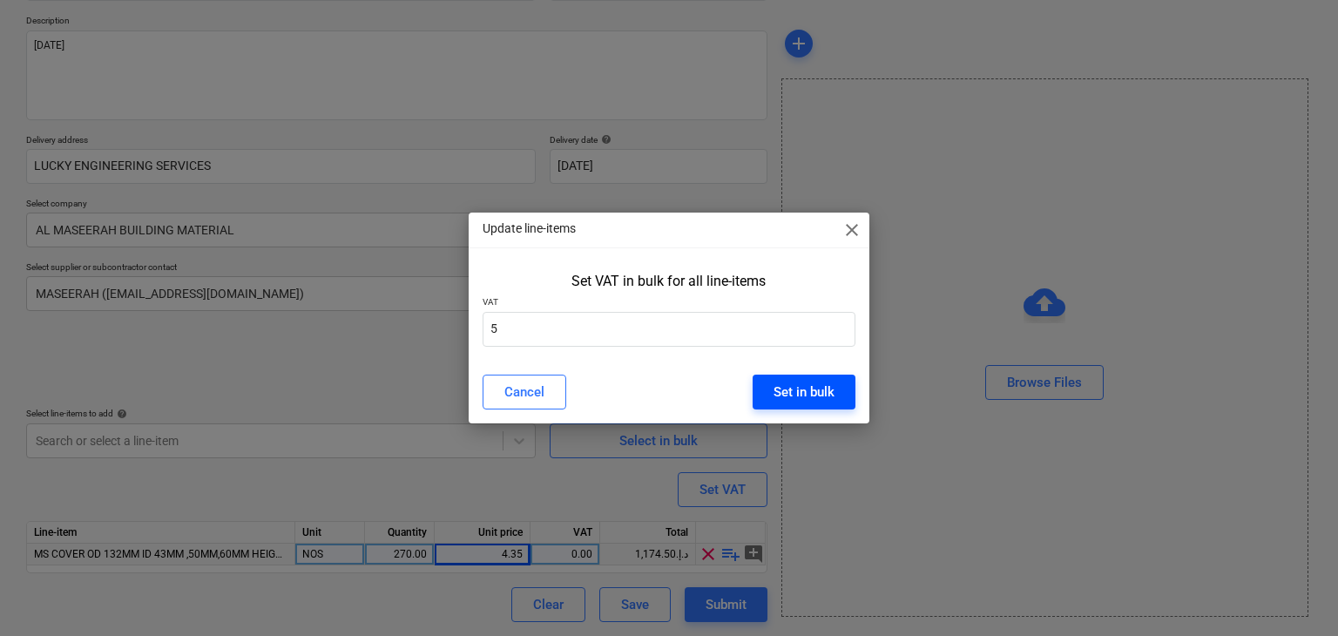
click at [798, 384] on div "Set in bulk" at bounding box center [804, 392] width 61 height 23
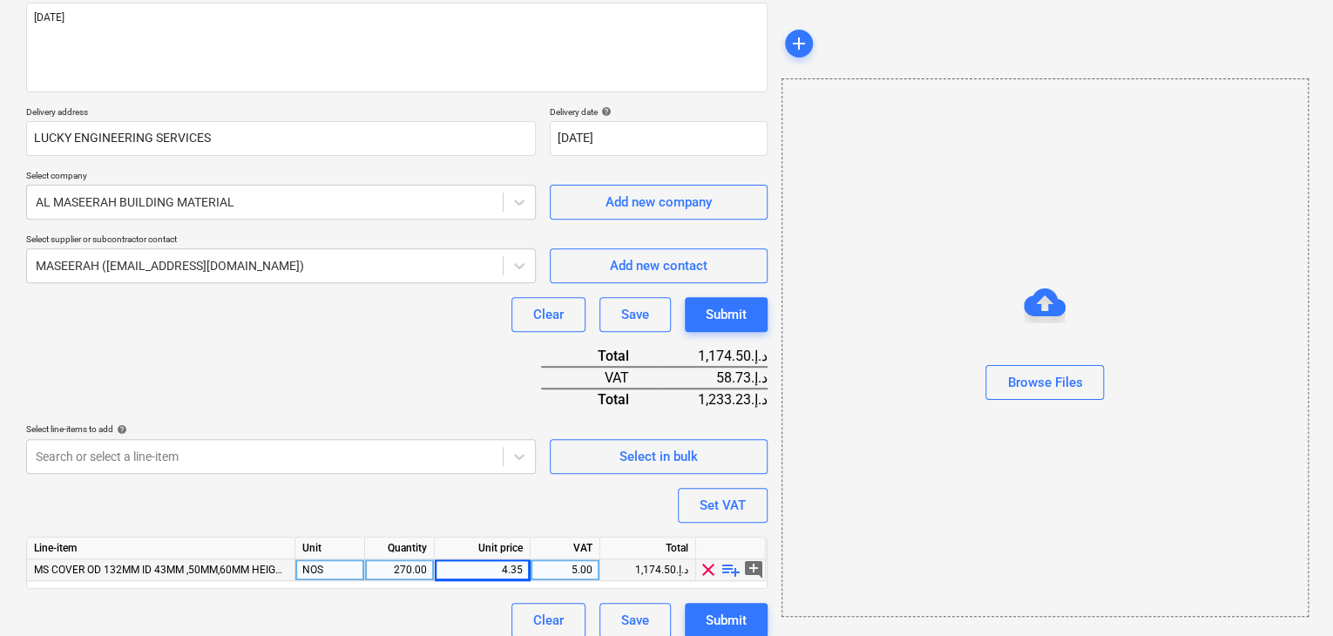
scroll to position [234, 0]
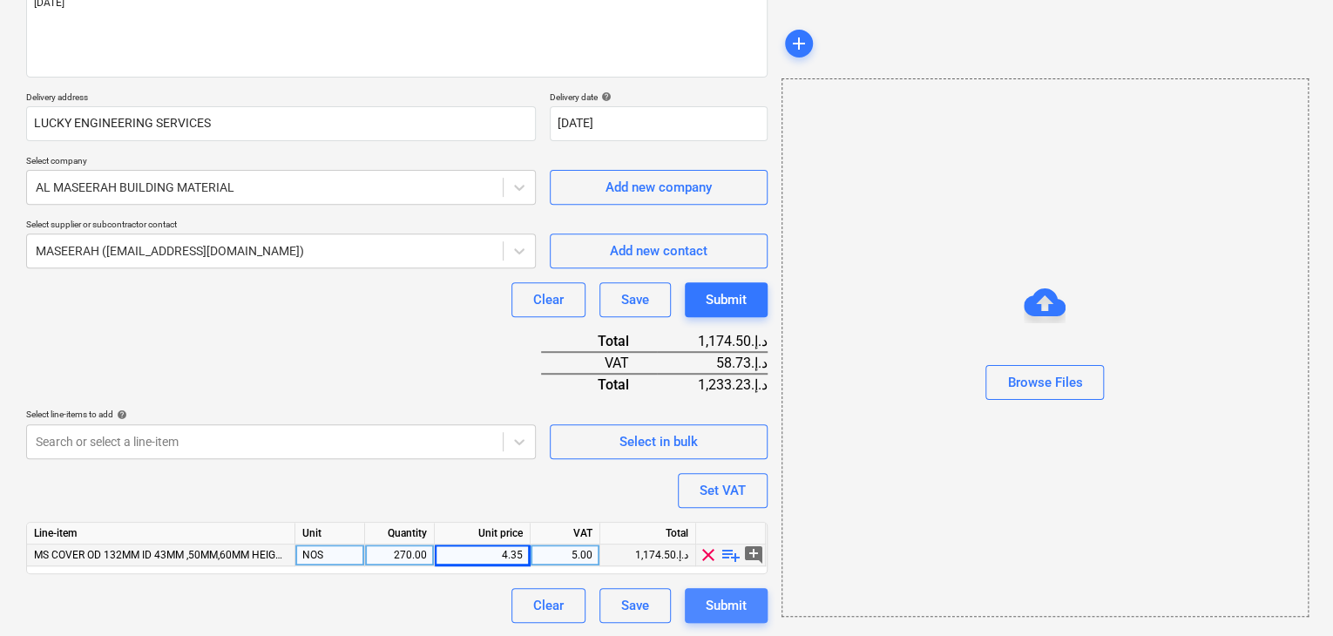
click at [730, 607] on div "Submit" at bounding box center [726, 605] width 41 height 23
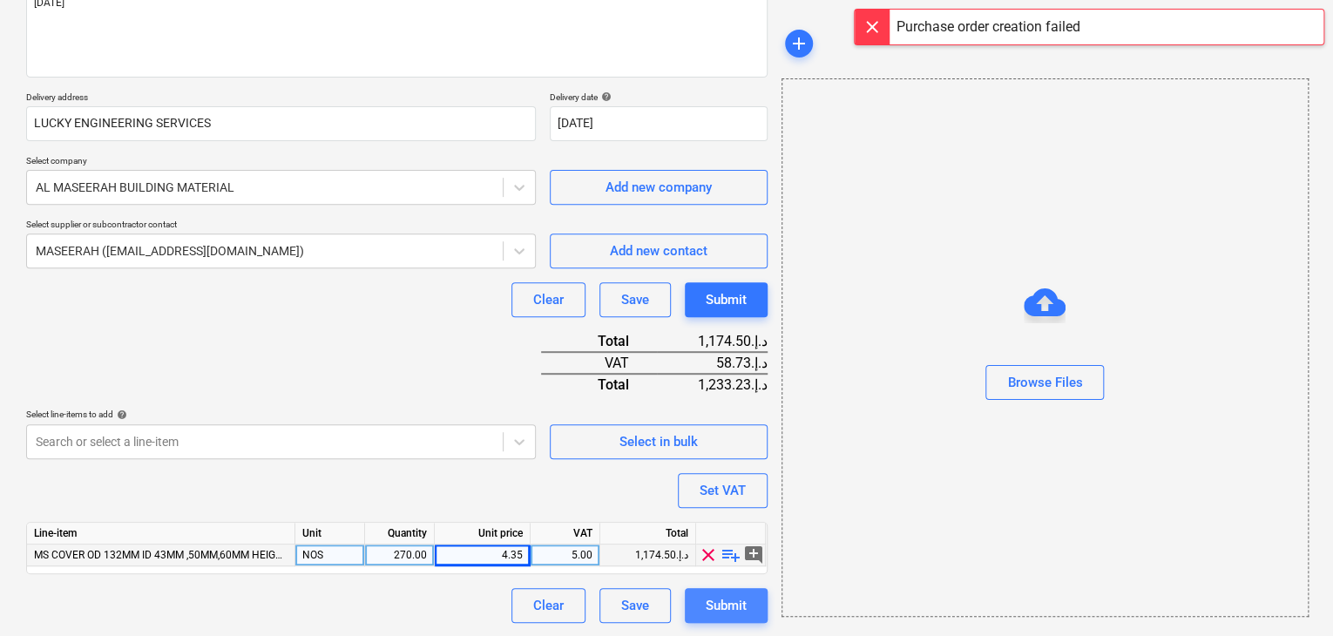
click at [732, 603] on div "Submit" at bounding box center [726, 605] width 41 height 23
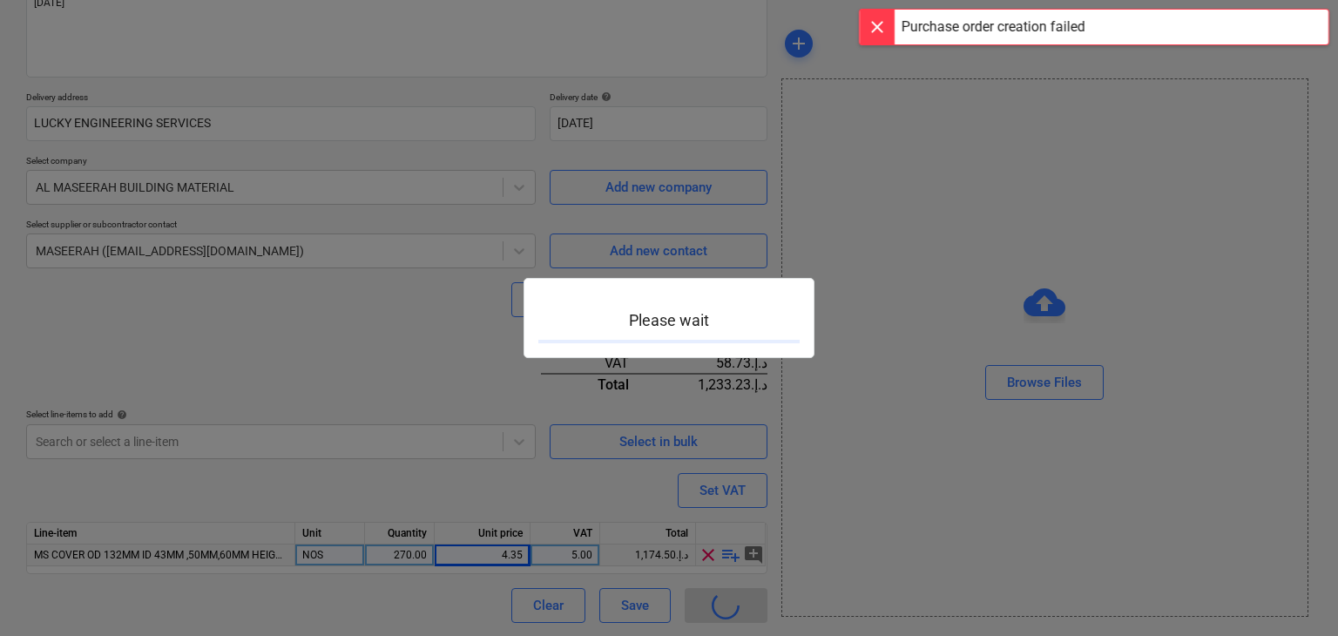
click at [830, 180] on div at bounding box center [669, 318] width 1338 height 636
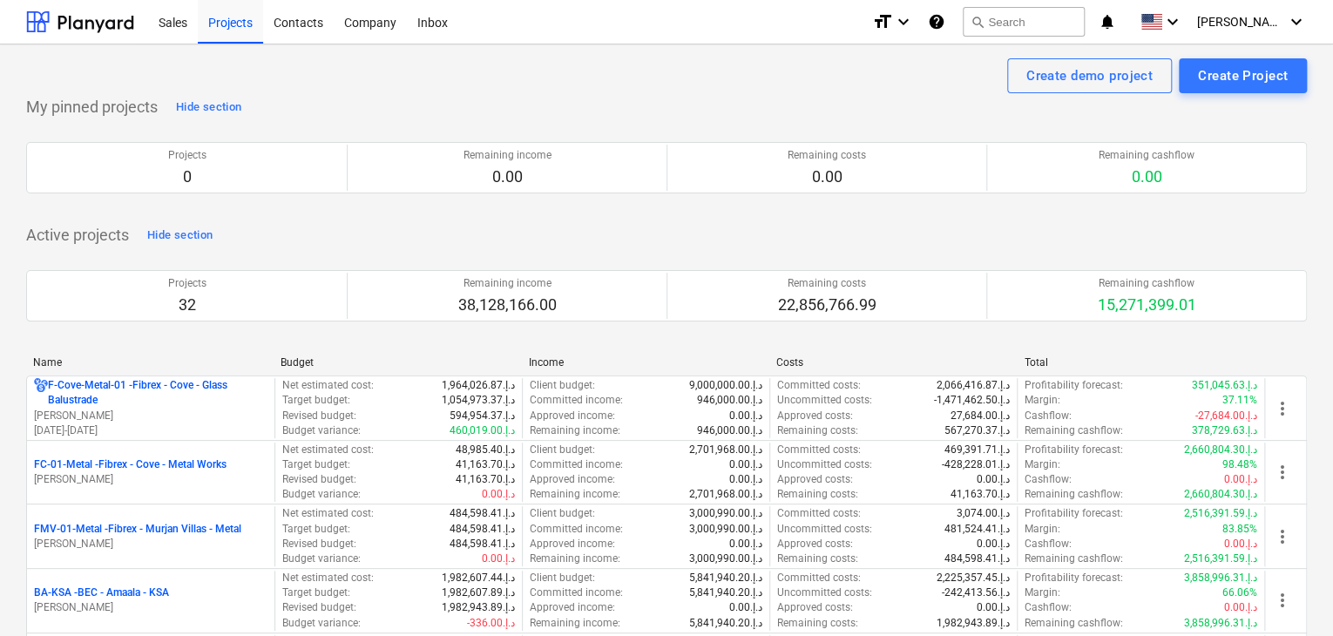
click at [155, 485] on p "[PERSON_NAME]" at bounding box center [150, 479] width 233 height 15
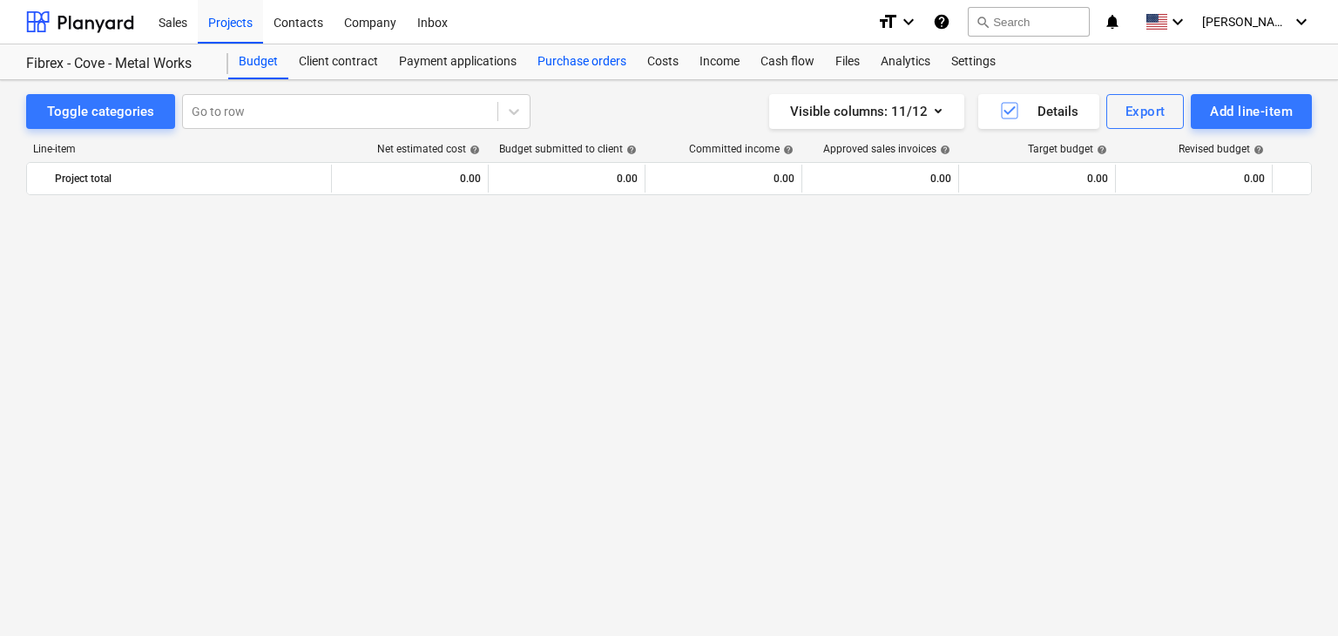
click at [581, 53] on div "Purchase orders" at bounding box center [582, 61] width 110 height 35
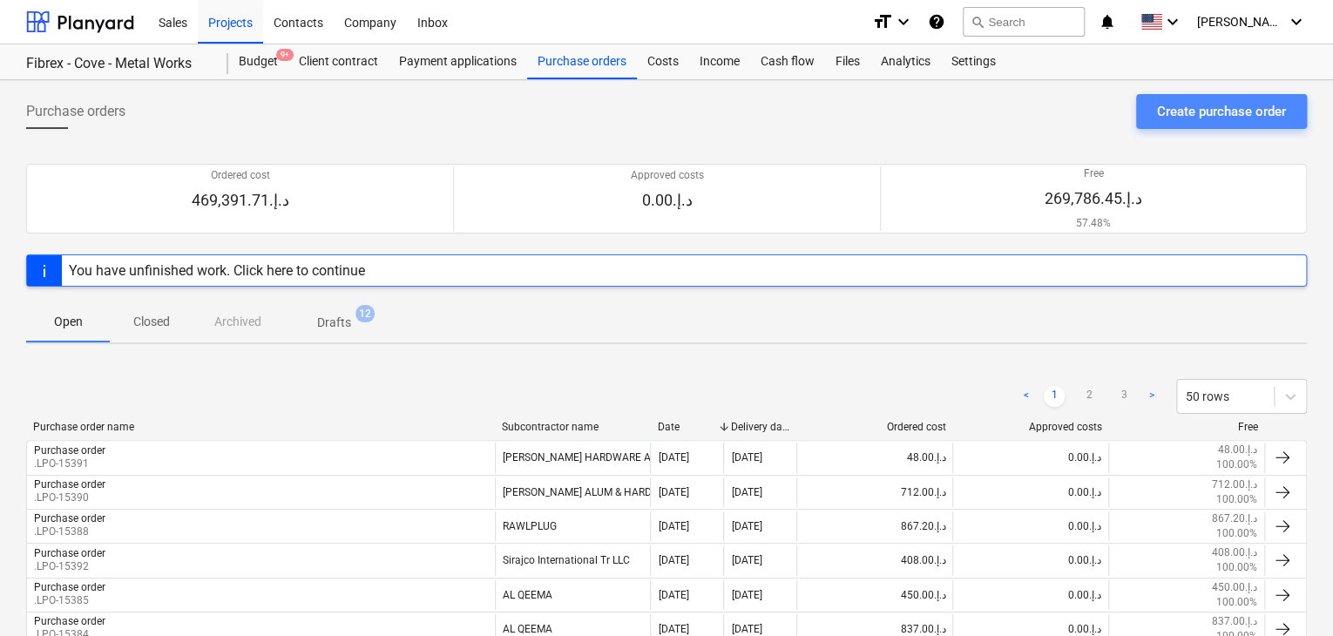
click at [1248, 112] on div "Create purchase order" at bounding box center [1221, 111] width 129 height 23
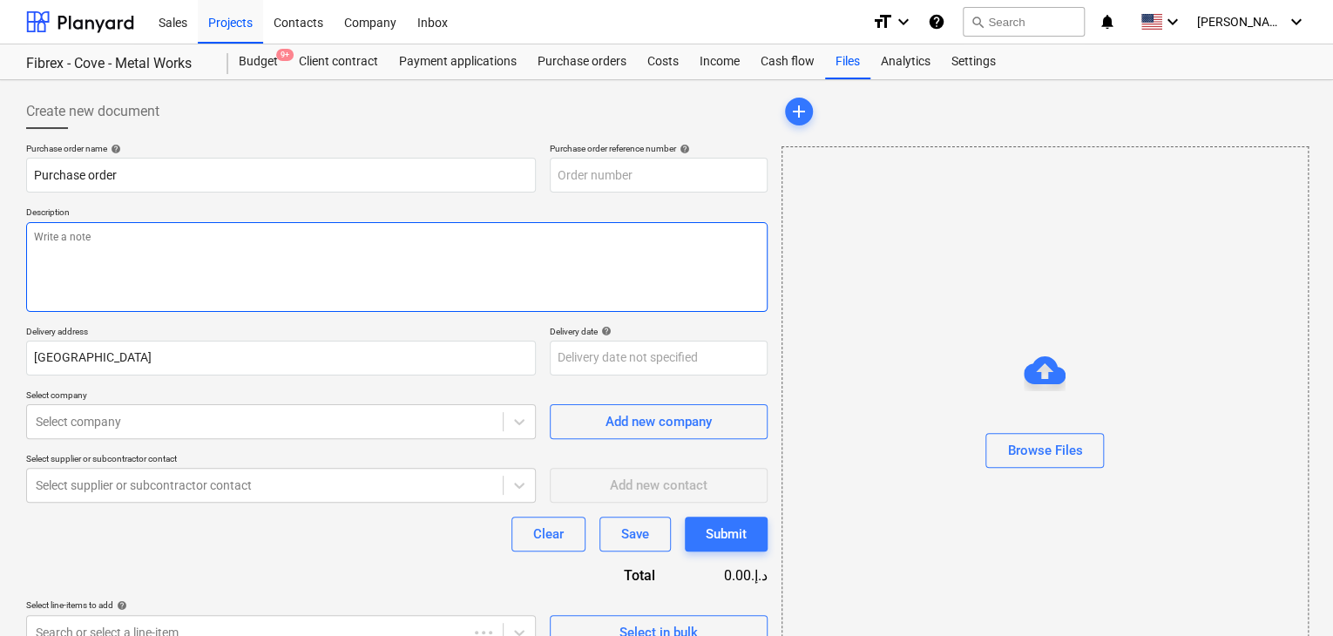
click at [655, 229] on textarea at bounding box center [396, 267] width 741 height 90
type textarea "x"
type input "FC-01-Metal-PO-277"
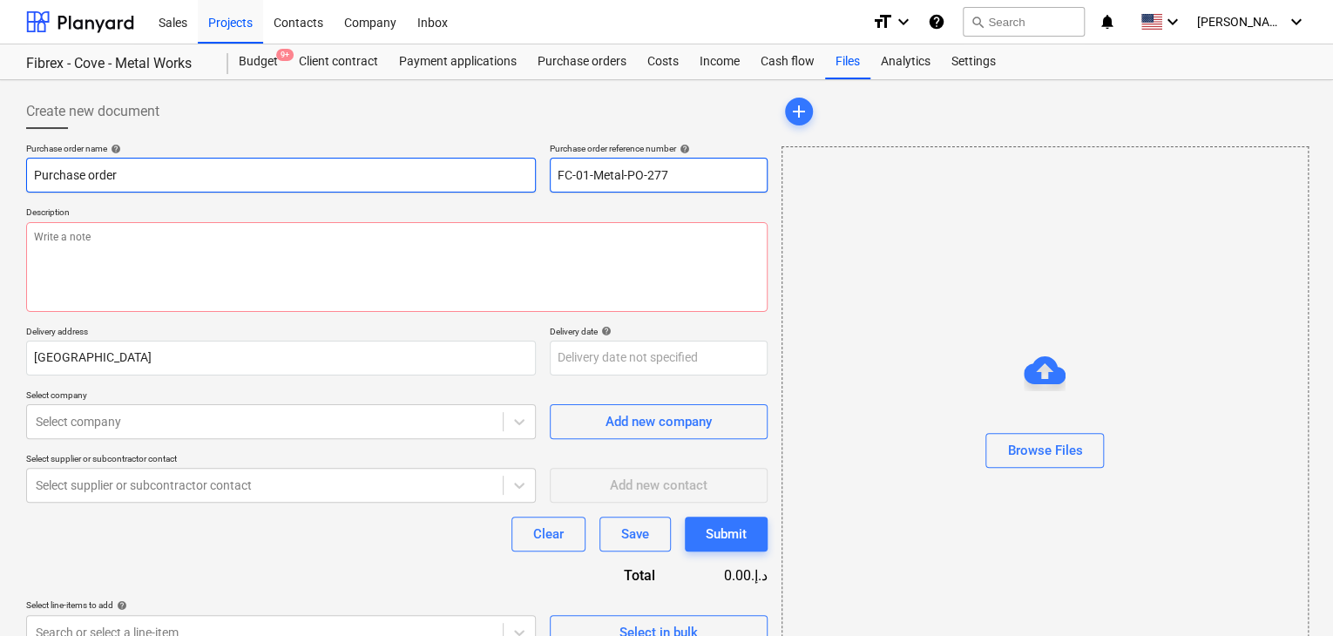
drag, startPoint x: 691, startPoint y: 180, endPoint x: 522, endPoint y: 165, distance: 169.7
click at [522, 165] on div "Purchase order name help Purchase order Purchase order reference number help FC…" at bounding box center [396, 168] width 741 height 50
type textarea "x"
type input "."
type textarea "x"
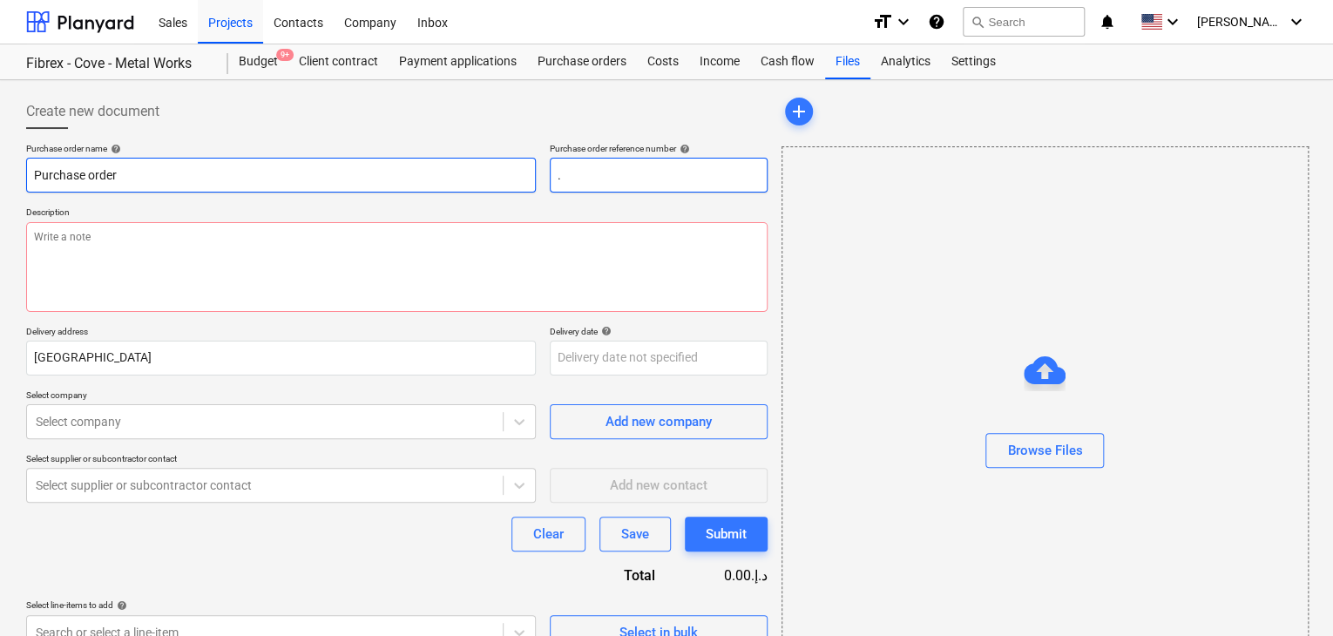
type input ".L"
type textarea "x"
type input ".LP"
type textarea "x"
type input ".LPO"
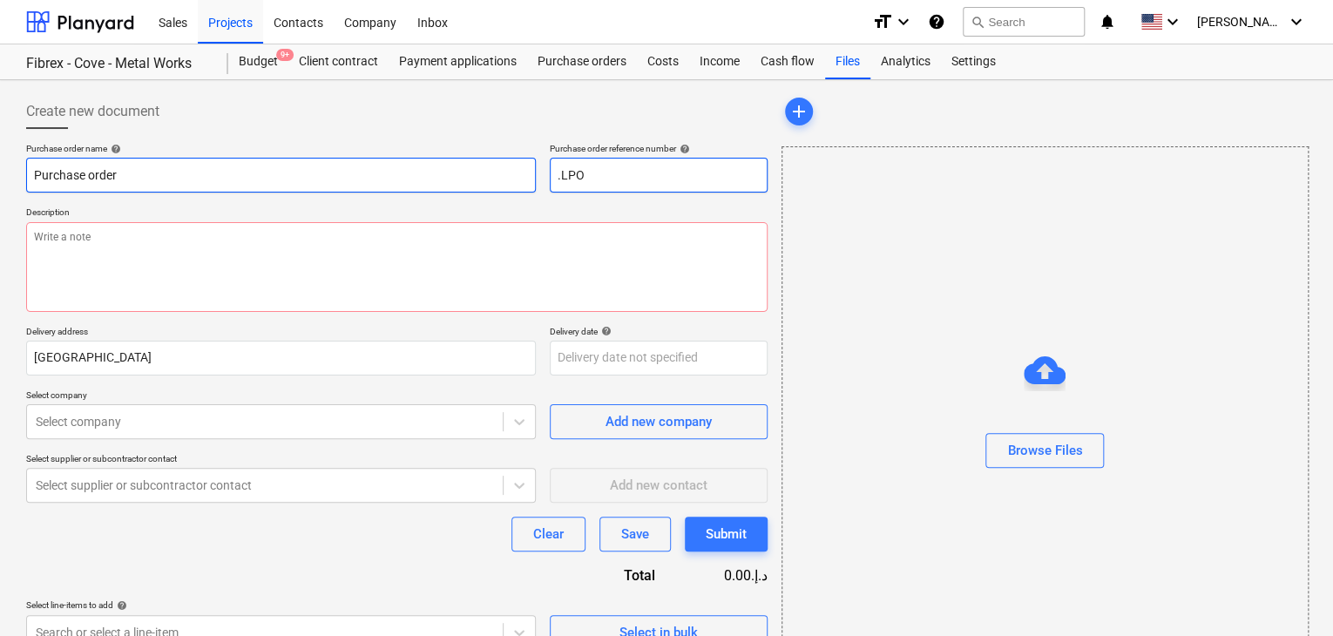
type textarea "x"
type input ".LPO-"
type textarea "x"
type input ".LPO-1"
type textarea "x"
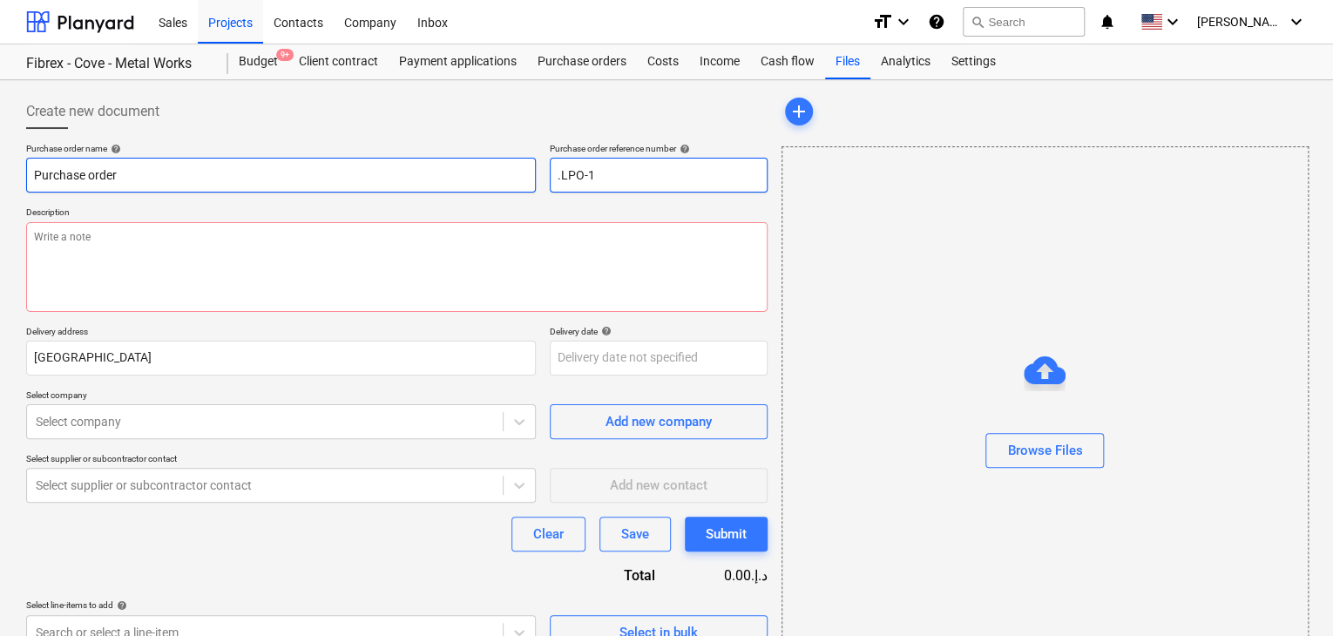
type input ".LPO-15"
type textarea "x"
type input ".LPO-153"
type textarea "x"
type input ".LPO-1539"
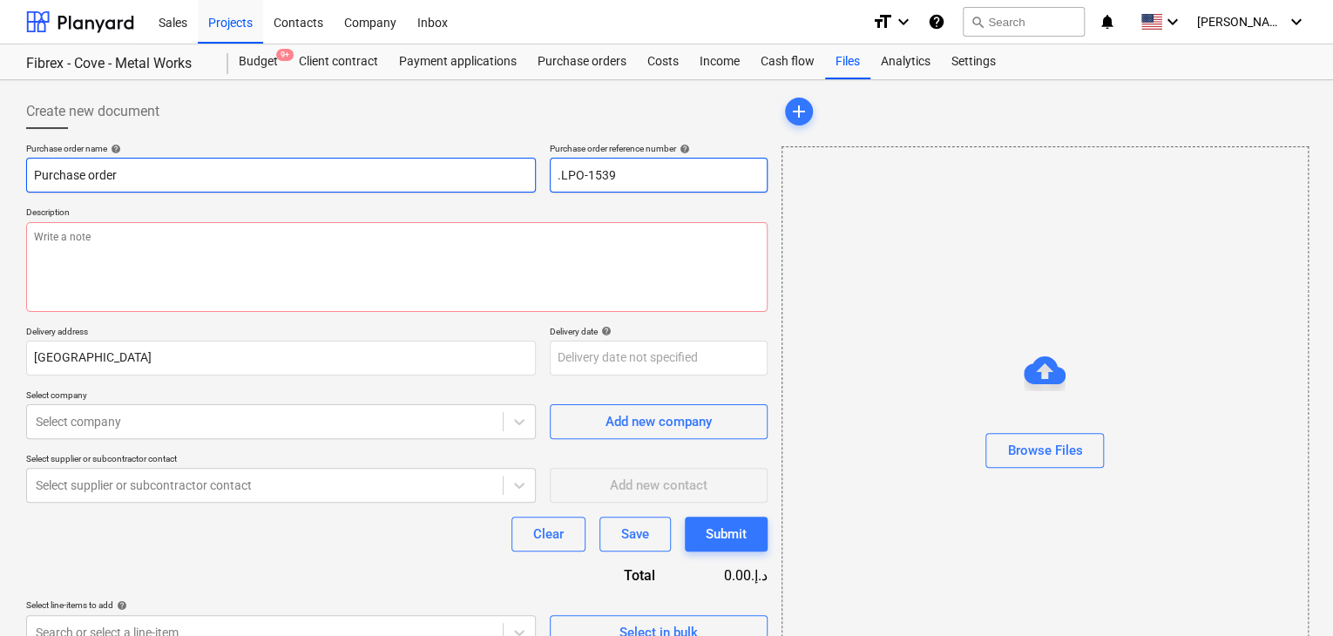
type textarea "x"
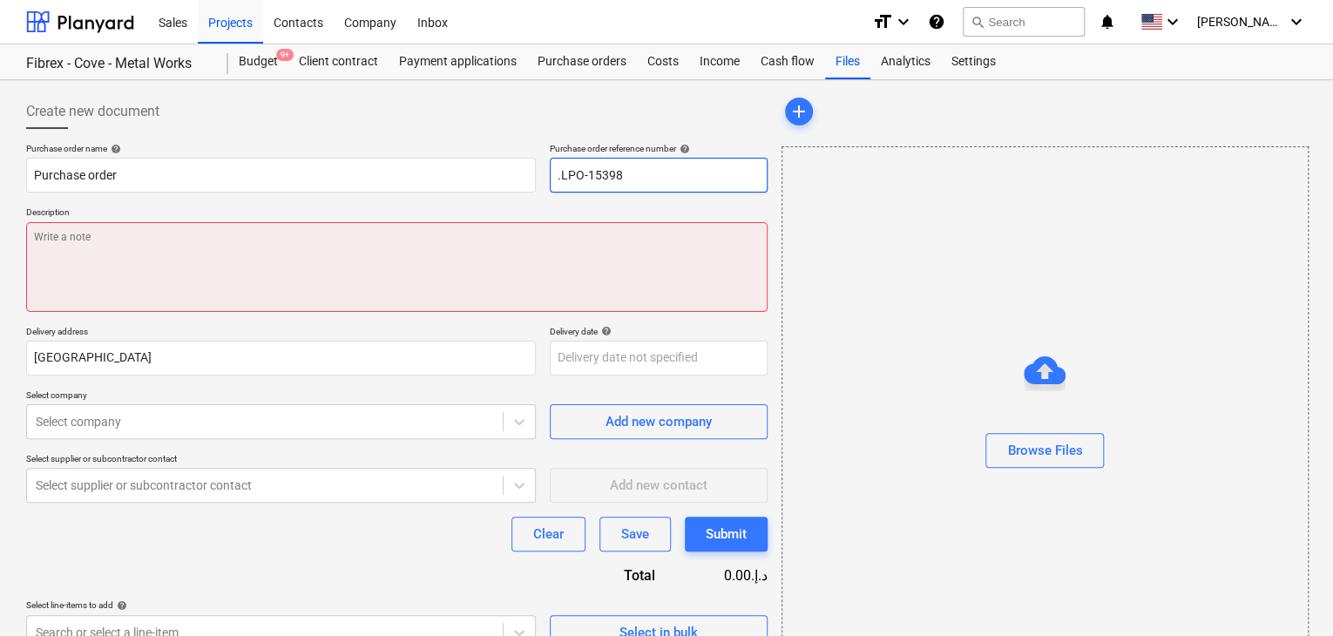
type input ".LPO-15398"
click at [328, 290] on textarea at bounding box center [396, 267] width 741 height 90
type textarea "x"
type textarea "2"
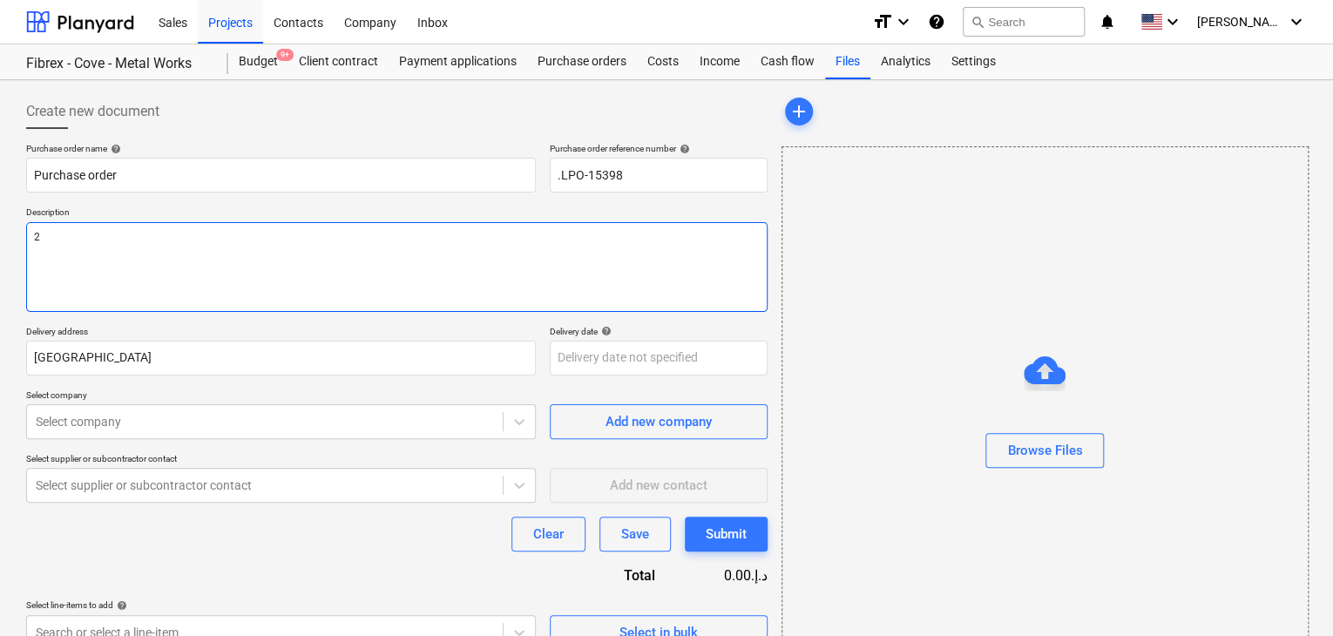
type textarea "x"
type textarea "26"
type textarea "x"
type textarea "26/"
type textarea "x"
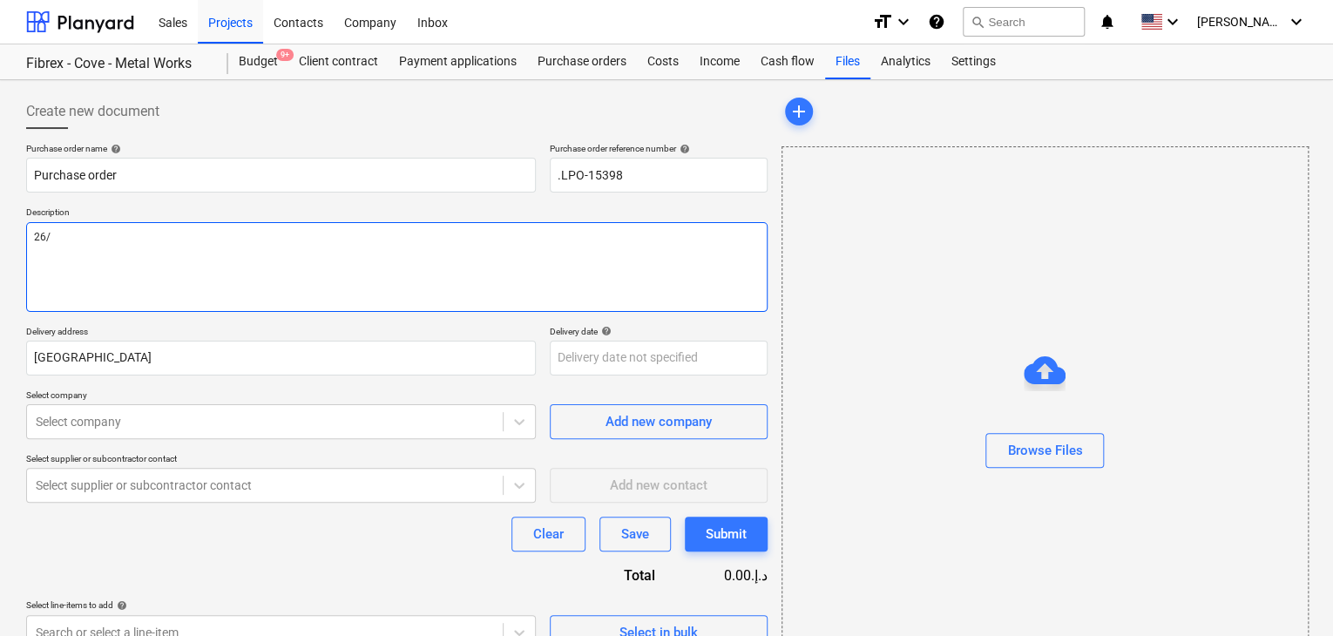
type textarea "26/S"
type textarea "x"
type textarea "26/SU"
type textarea "x"
type textarea "26/S"
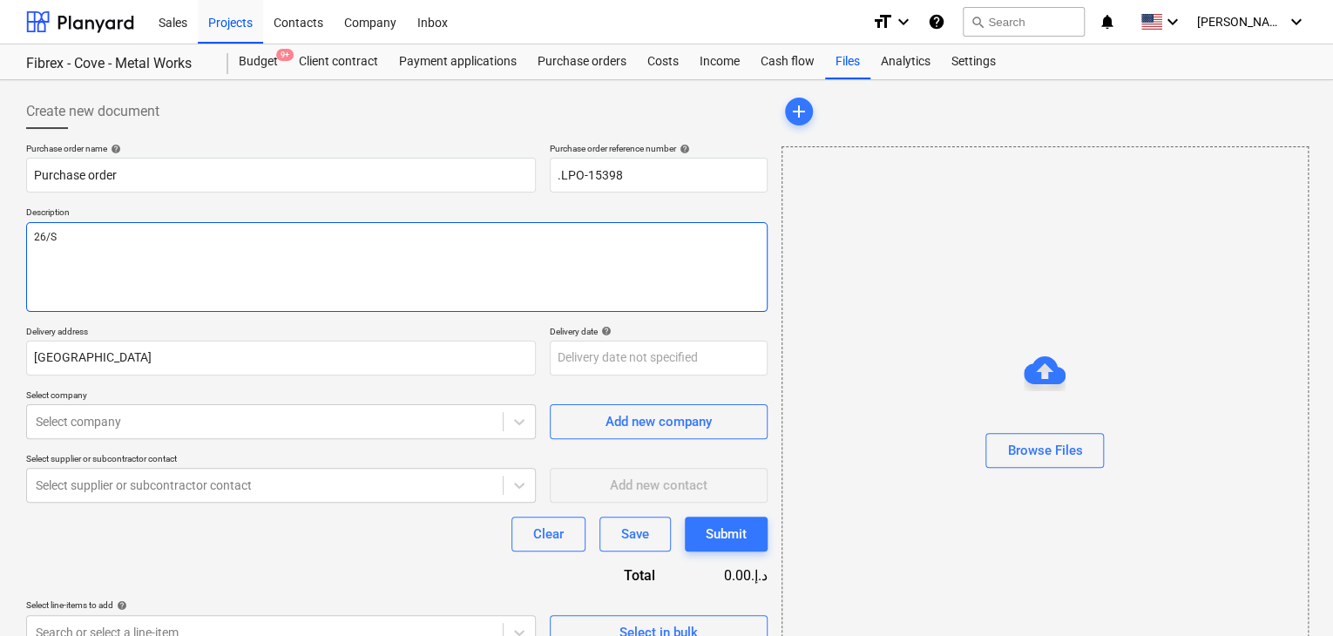
type textarea "x"
type textarea "26/"
type textarea "x"
type textarea "26/A"
type textarea "x"
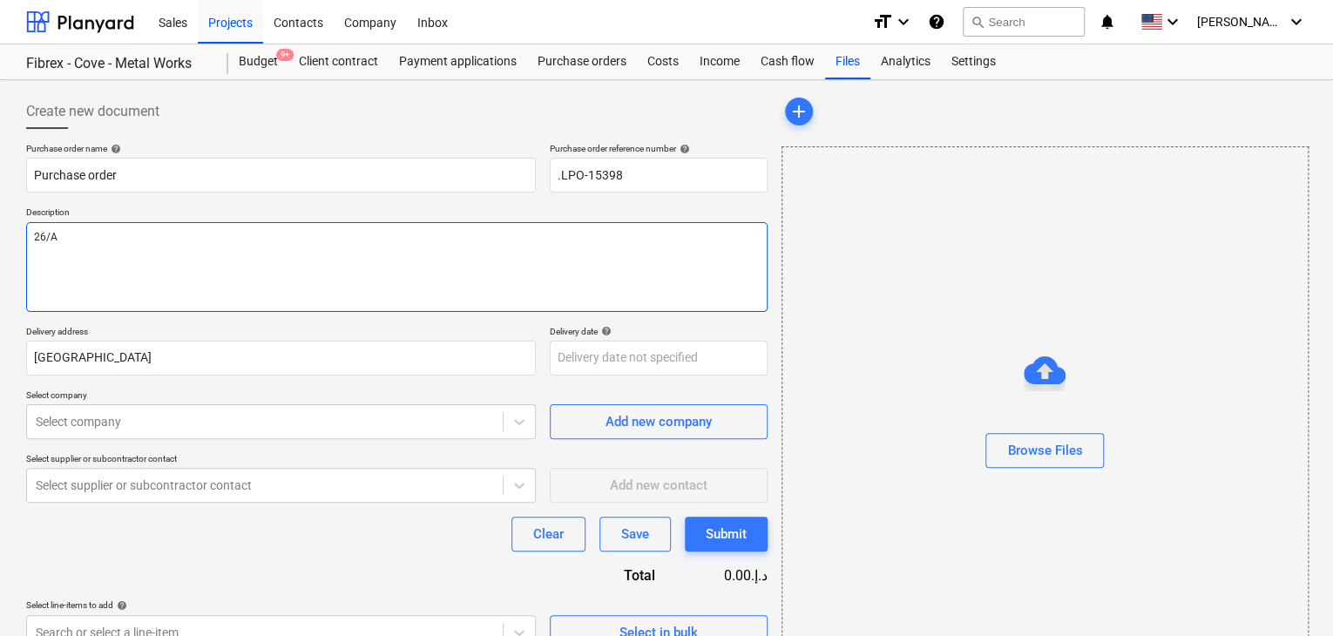
type textarea "26/AU"
type textarea "x"
type textarea "26/AUG"
type textarea "x"
type textarea "26/AUG/"
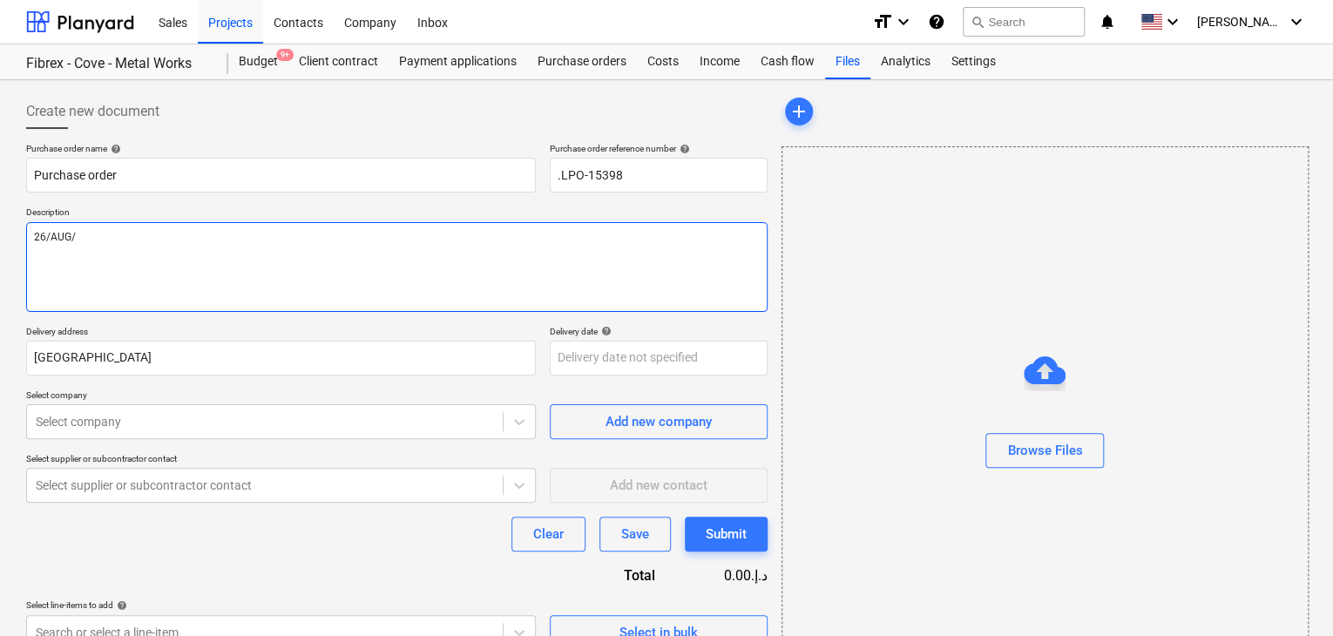
type textarea "x"
type textarea "26/AUG/2"
type textarea "x"
type textarea "26/AUG/20"
type textarea "x"
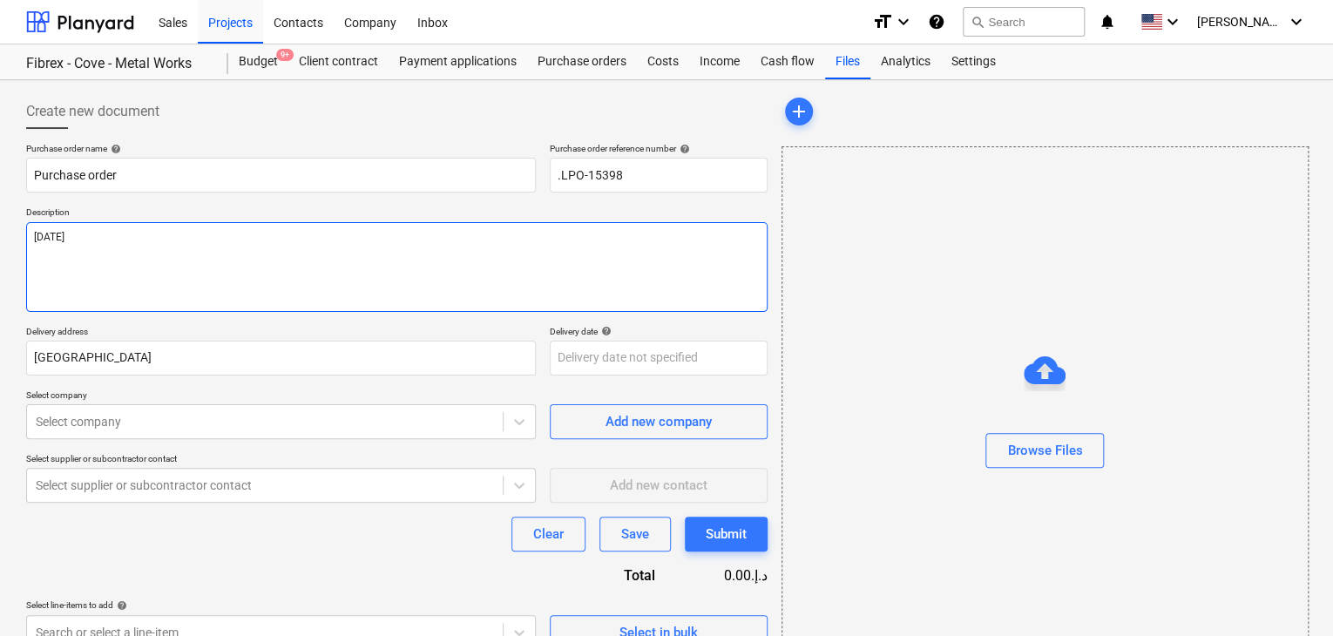
type textarea "26/AUG/202"
type textarea "x"
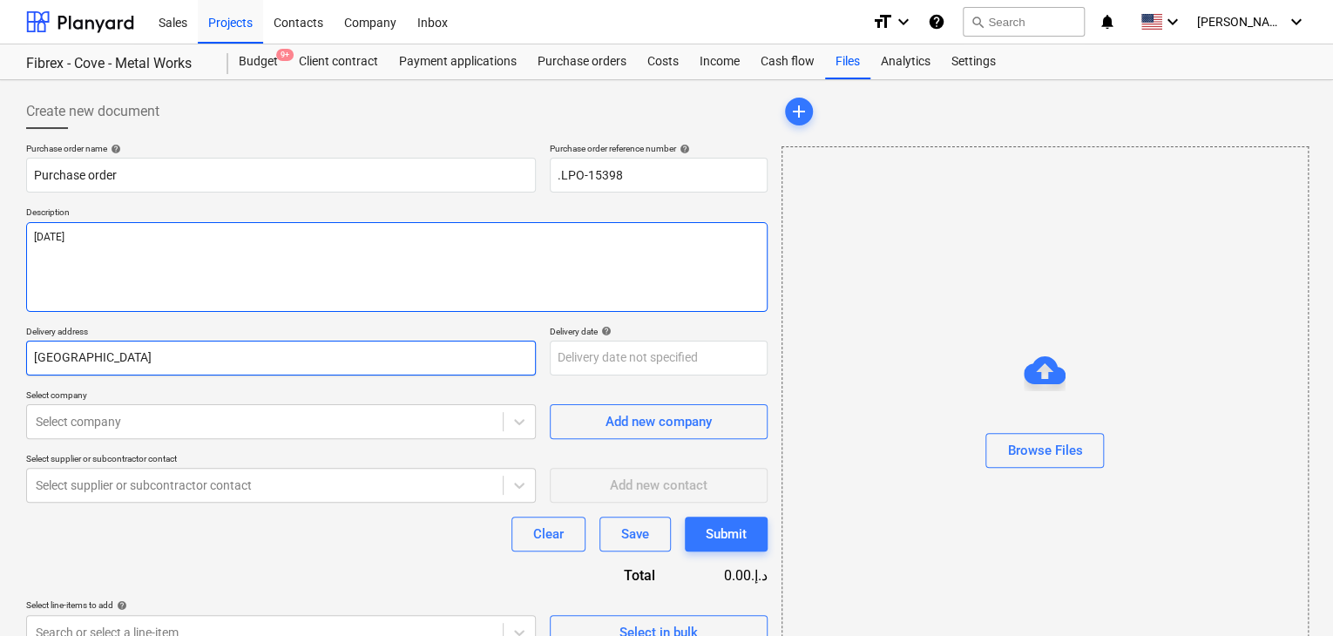
type textarea "26/AUG/2025"
click at [138, 368] on input "Dubai" at bounding box center [281, 358] width 510 height 35
type textarea "x"
type input "Duba"
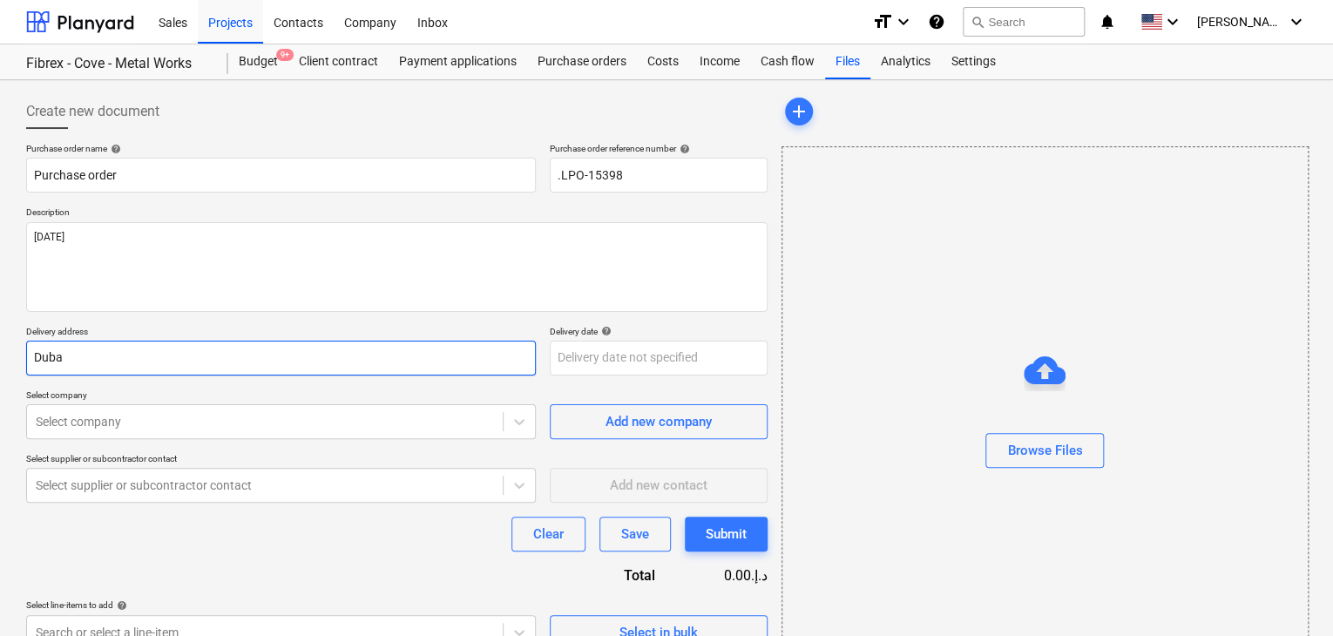
type textarea "x"
type input "Dub"
type textarea "x"
type input "Du"
type textarea "x"
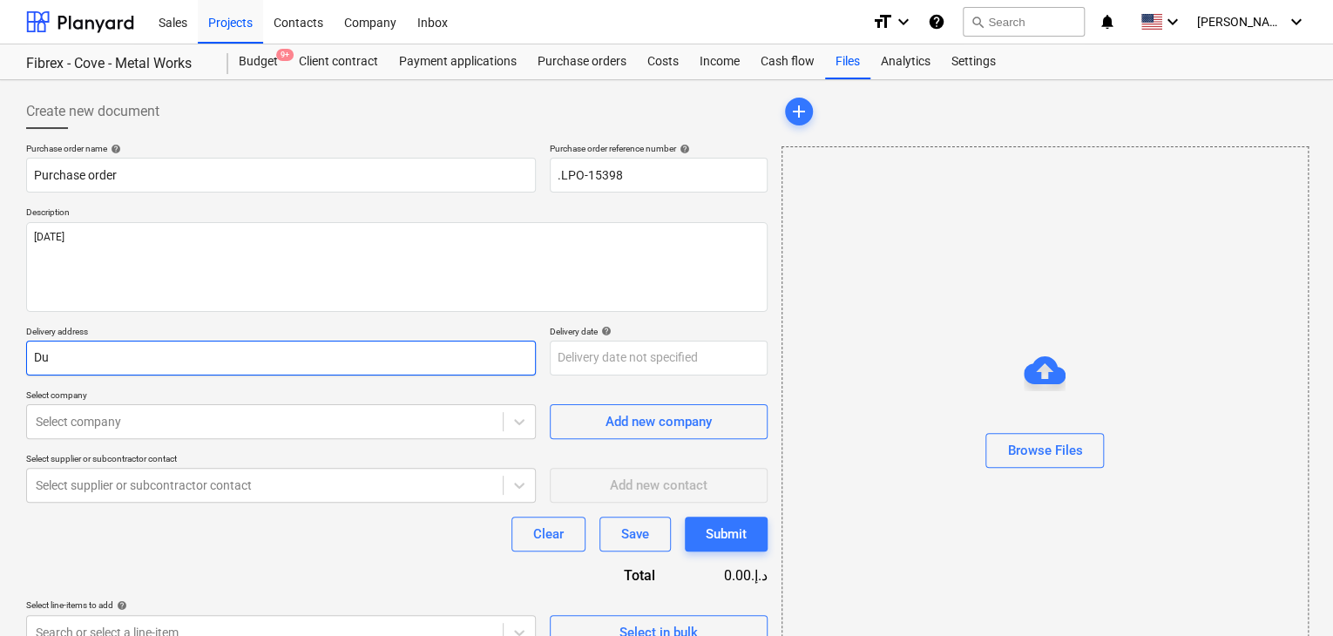
type input "D"
type textarea "x"
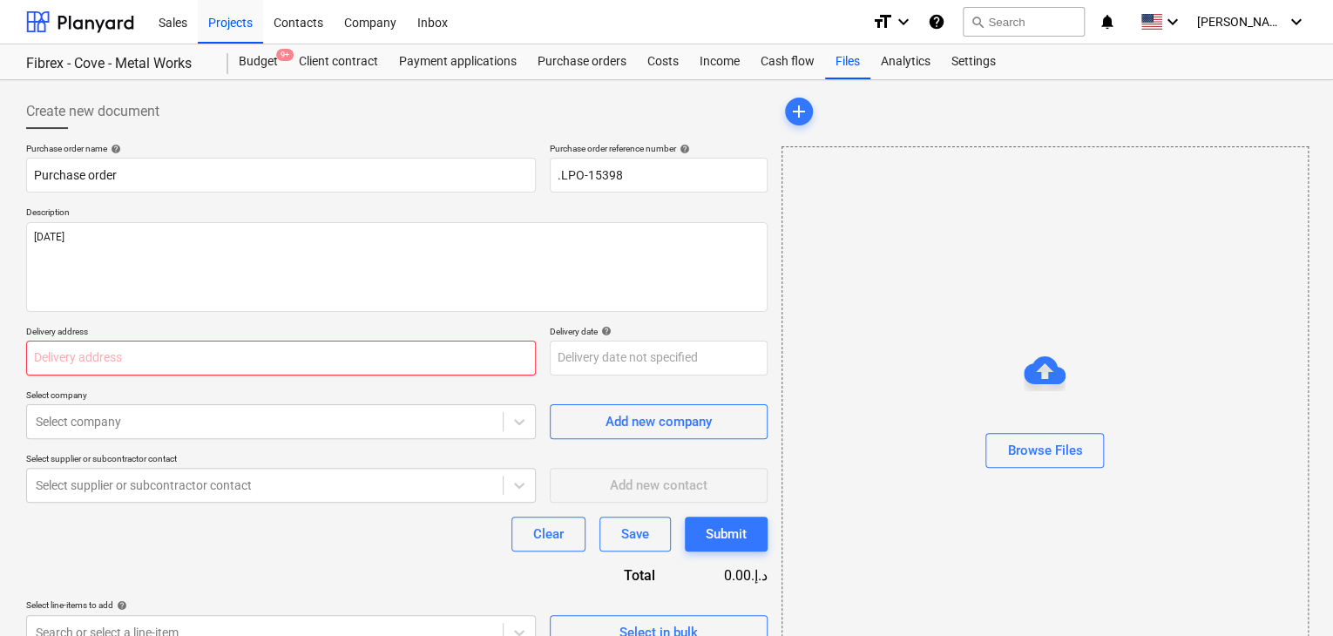
type textarea "x"
type input "L"
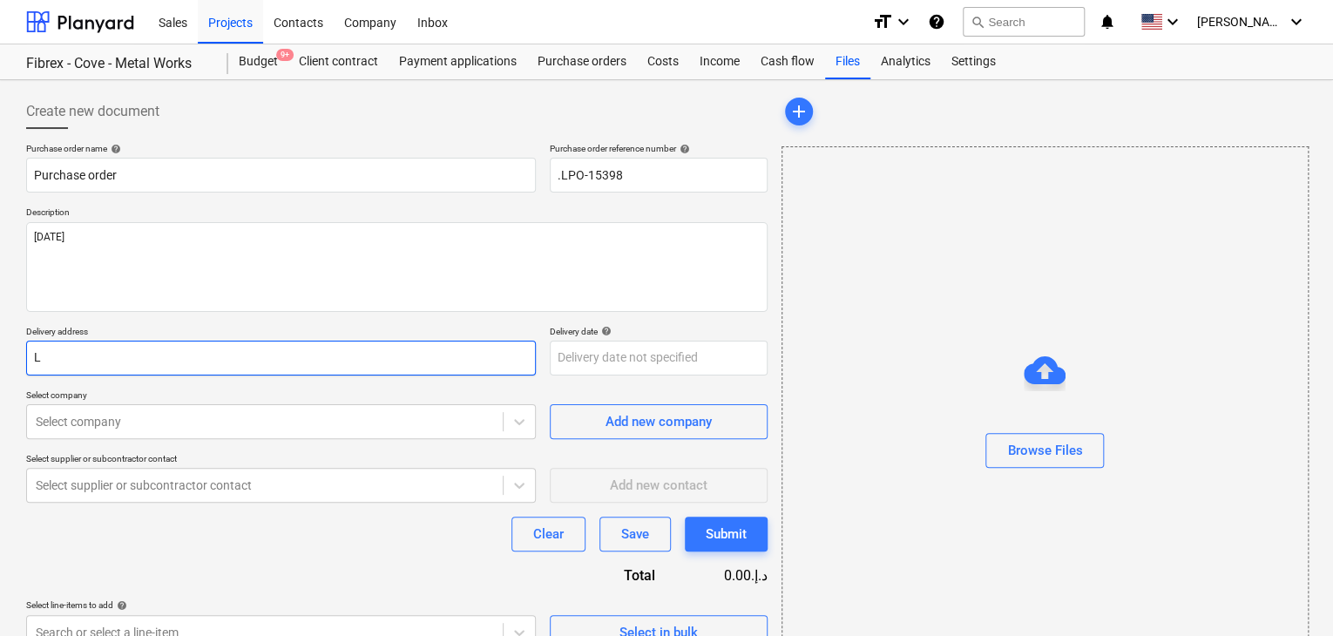
type textarea "x"
type input "LU"
type textarea "x"
type input "LUC"
type textarea "x"
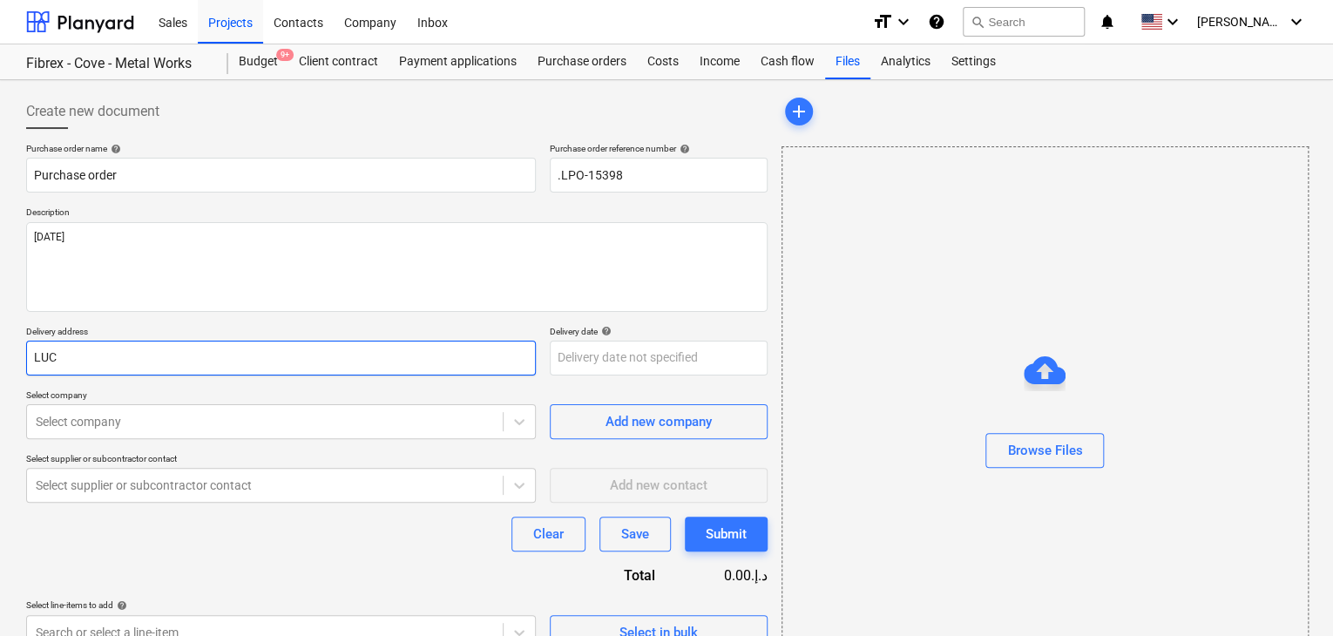
type input "LUCK"
type textarea "x"
type input "LUCKY"
type textarea "x"
type input "LUCKY"
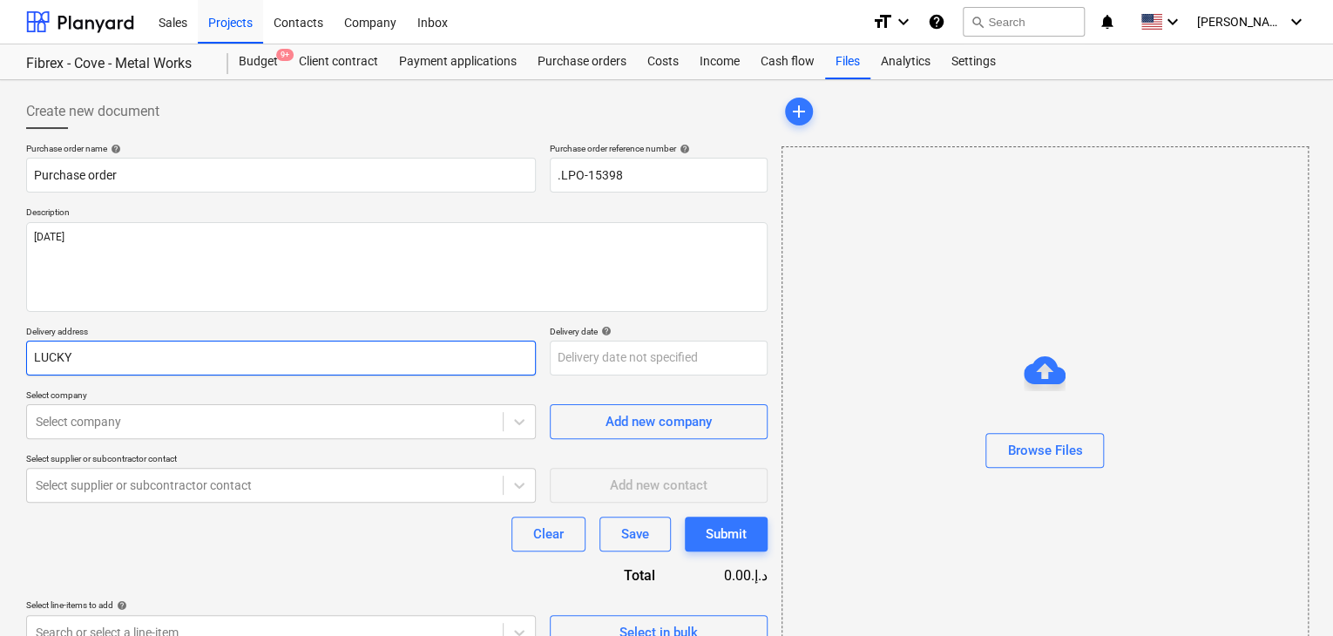
type textarea "x"
type input "LUCKY E"
type textarea "x"
type input "LUCKY EN"
type textarea "x"
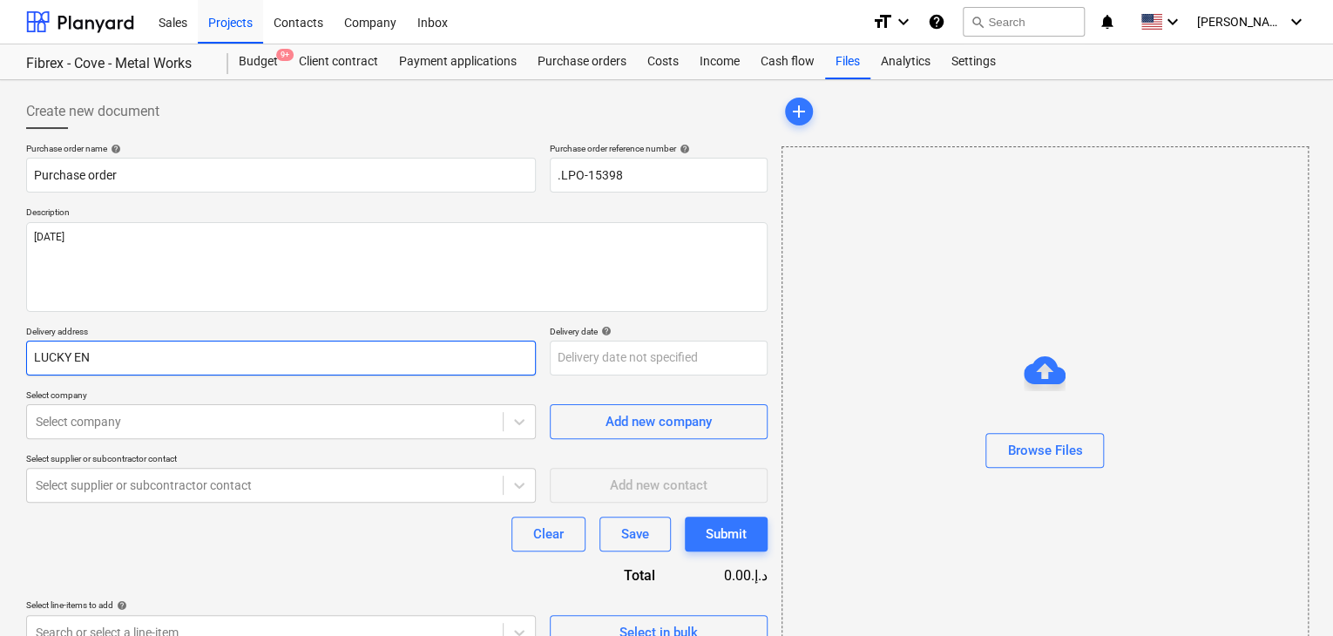
type input "LUCKY ENG"
type textarea "x"
type input "LUCKY ENGI"
type textarea "x"
type input "LUCKY ENGIN"
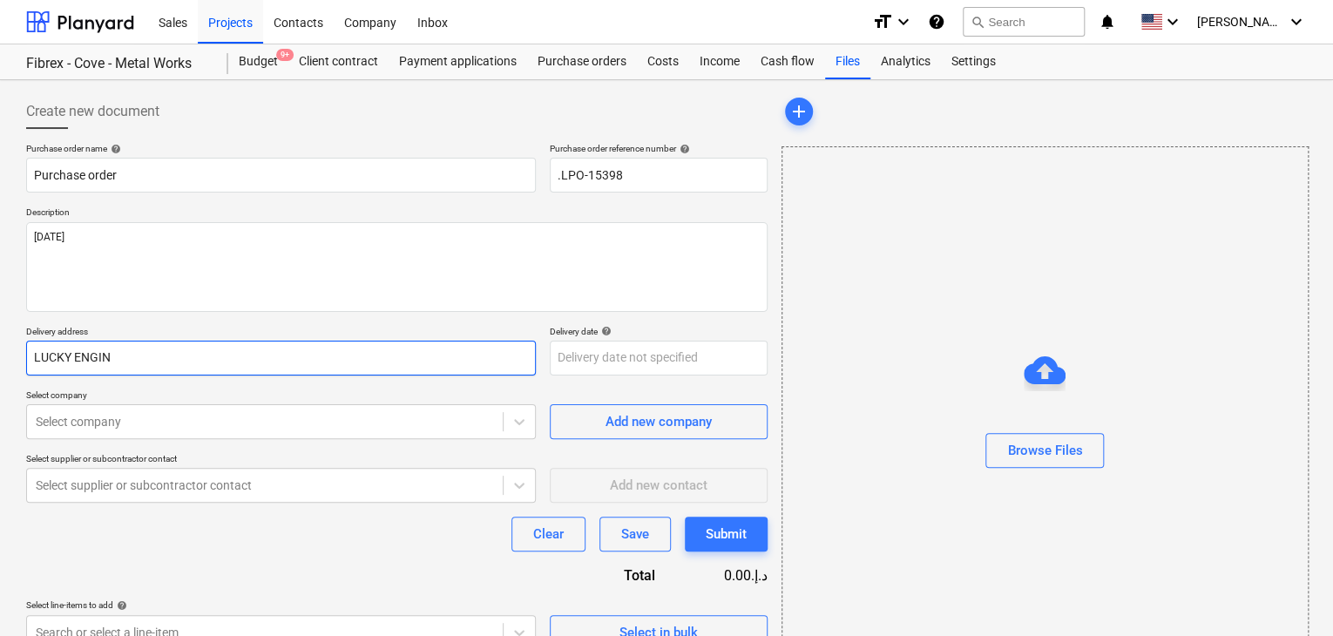
type textarea "x"
type input "LUCKY ENGINE"
type textarea "x"
type input "LUCKY ENGINEE"
type textarea "x"
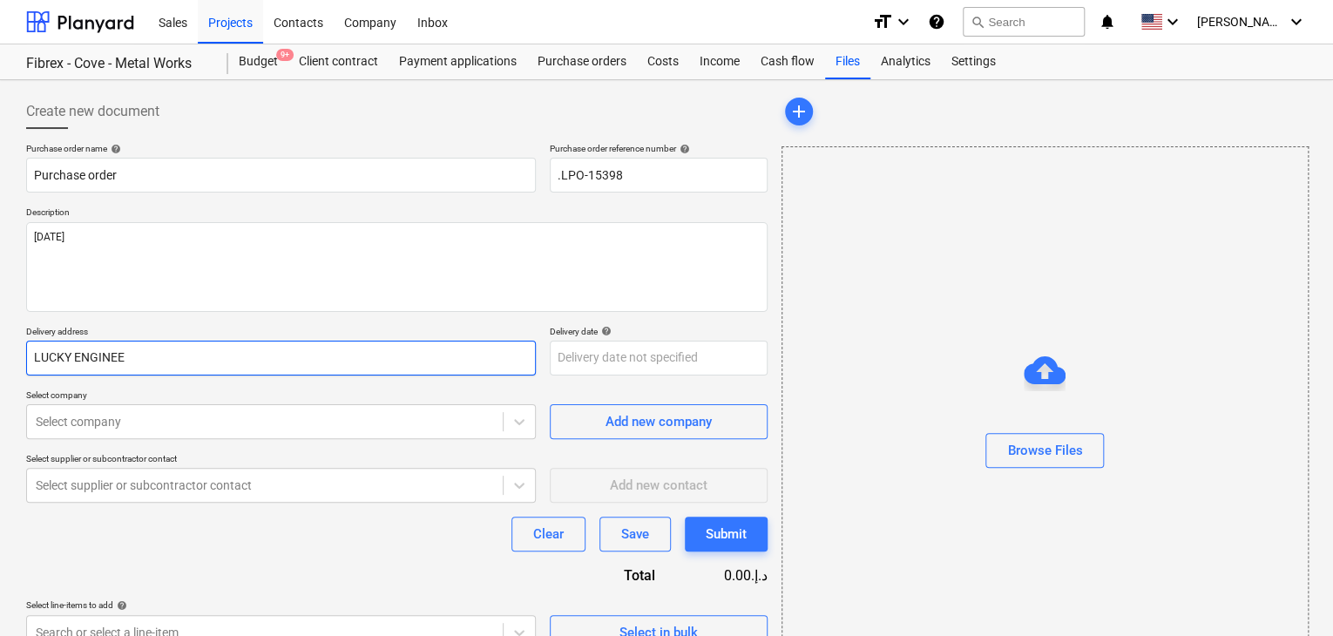
type input "LUCKY ENGINEER"
type textarea "x"
type input "LUCKY ENGINEERI"
type textarea "x"
type input "LUCKY ENGINEERIN"
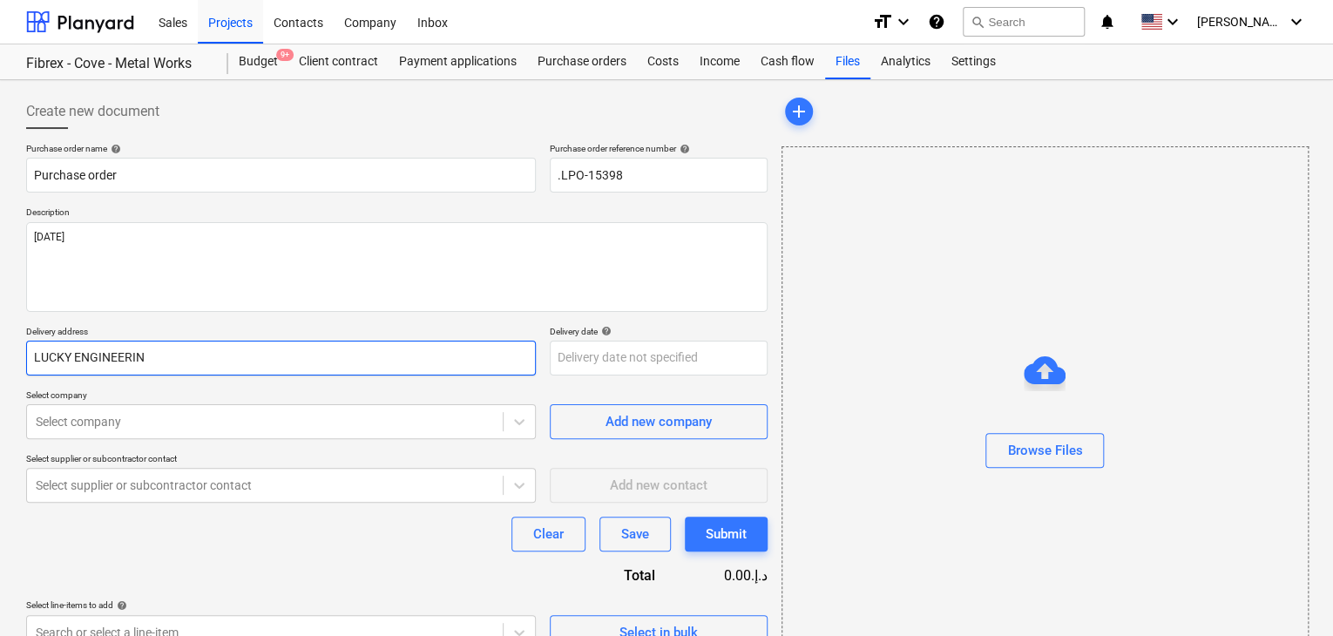
type textarea "x"
type input "LUCKY ENGINEERING"
type textarea "x"
type input "LUCKY ENGINEERING"
type textarea "x"
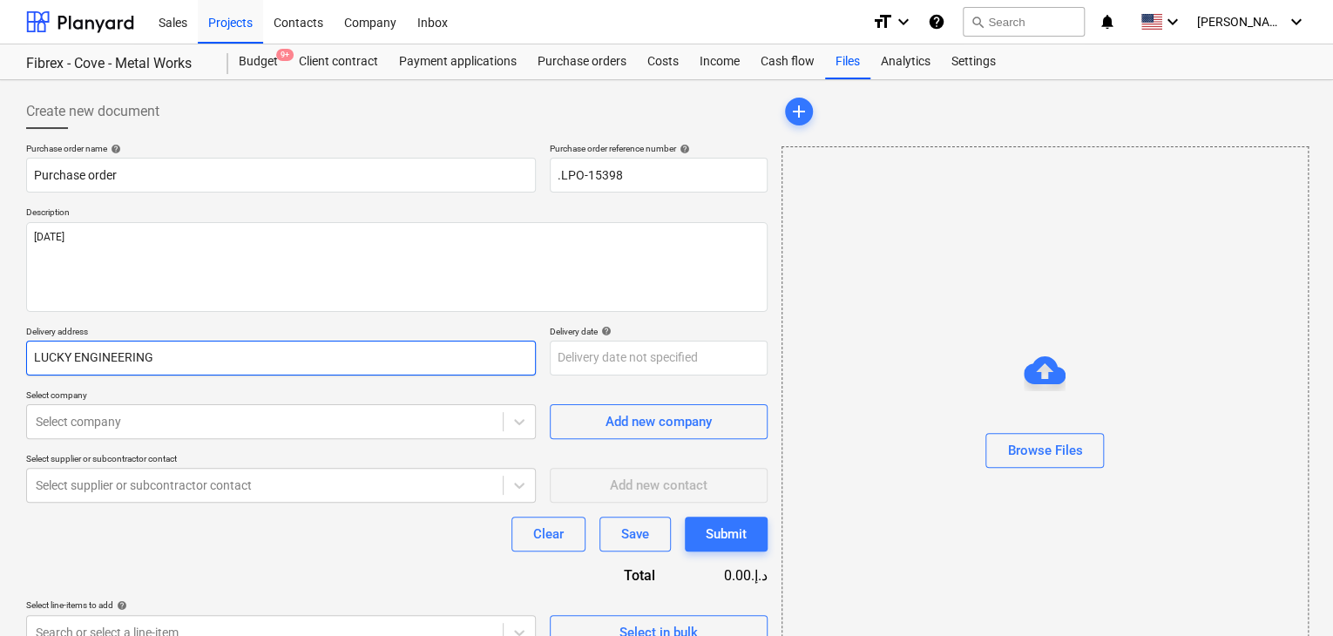
type input "LUCKY ENGINEERING S"
type textarea "x"
type input "LUCKY ENGINEERING SE"
type textarea "x"
type input "LUCKY ENGINEERING SER"
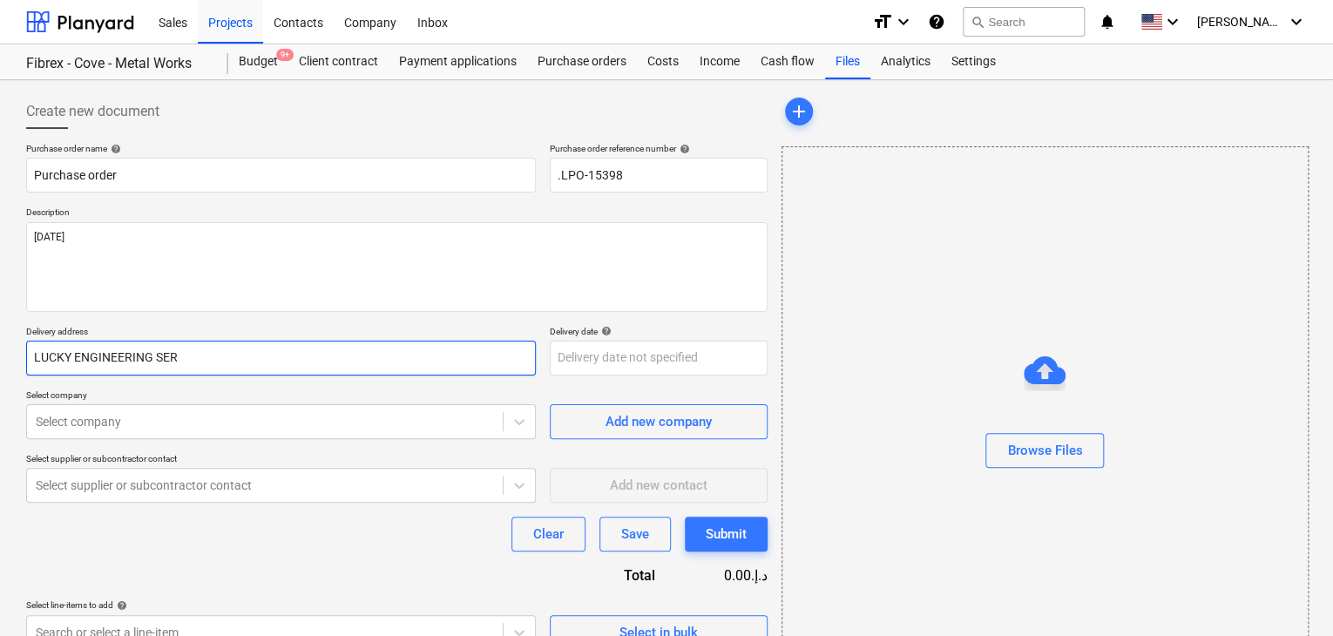
type textarea "x"
type input "LUCKY ENGINEERING SERV"
type textarea "x"
type input "LUCKY ENGINEERING SERVI"
type textarea "x"
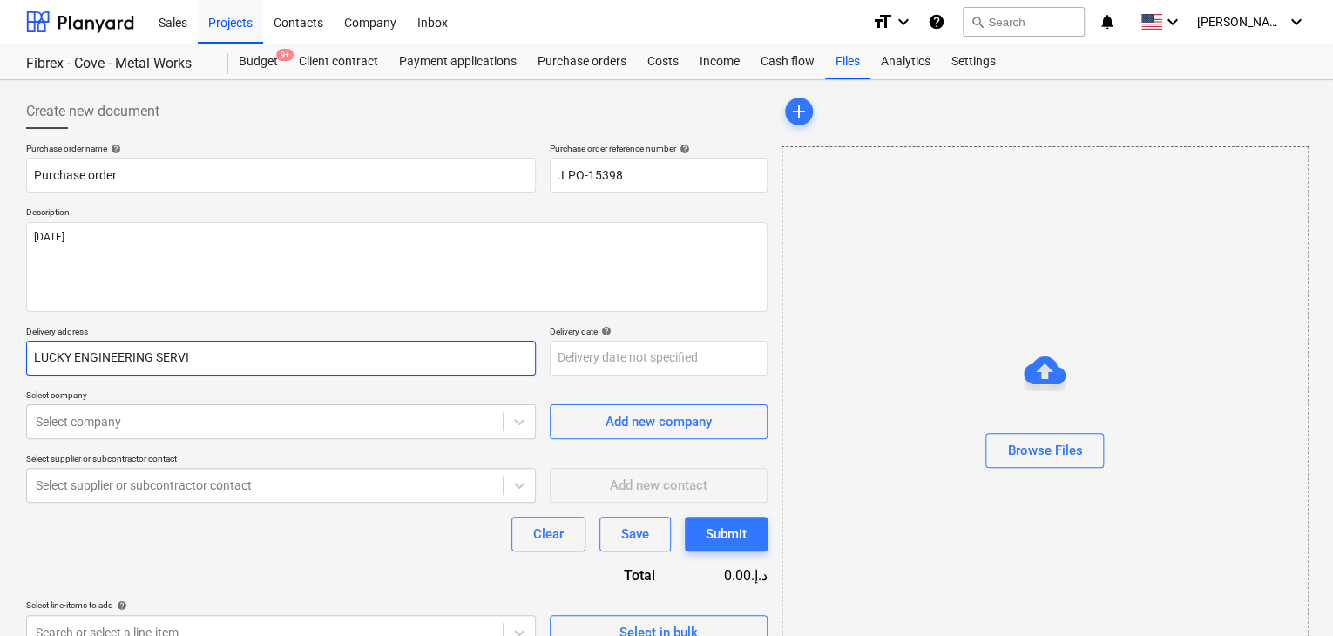
type input "LUCKY ENGINEERING SERVIC"
type textarea "x"
type input "LUCKY ENGINEERING SERVICE"
type textarea "x"
type input "LUCKY ENGINEERING SERVICES"
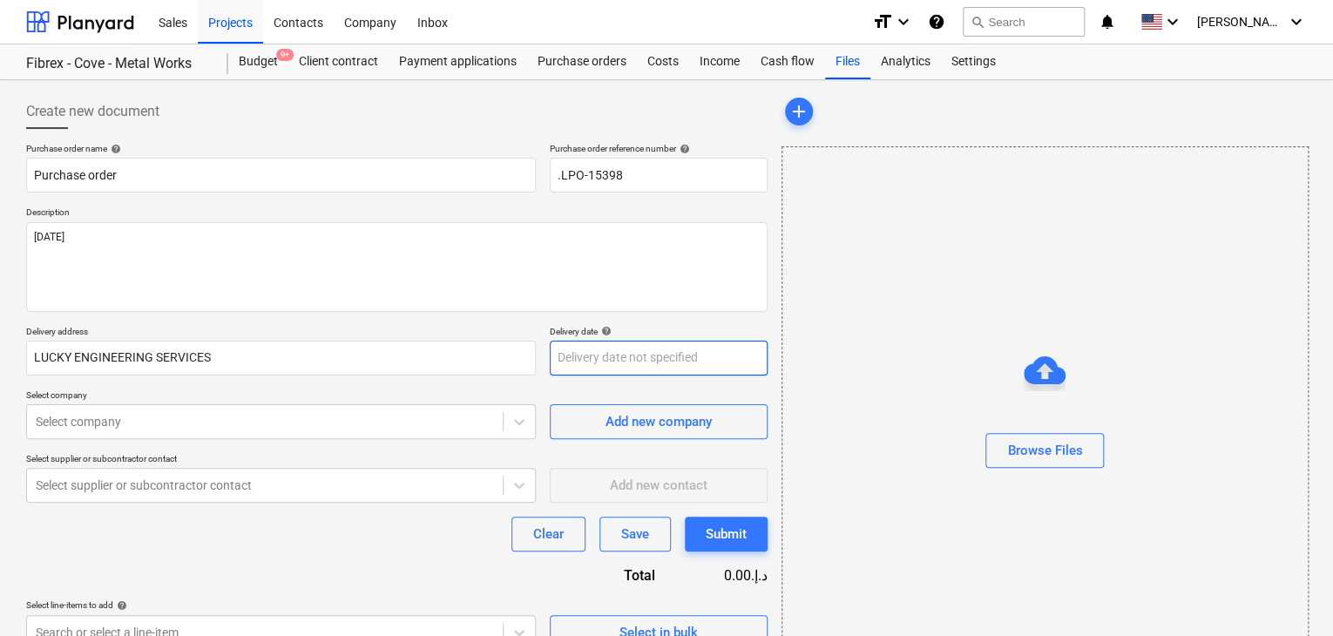
click at [578, 363] on body "Sales Projects Contacts Company Inbox format_size keyboard_arrow_down help sear…" at bounding box center [666, 318] width 1333 height 636
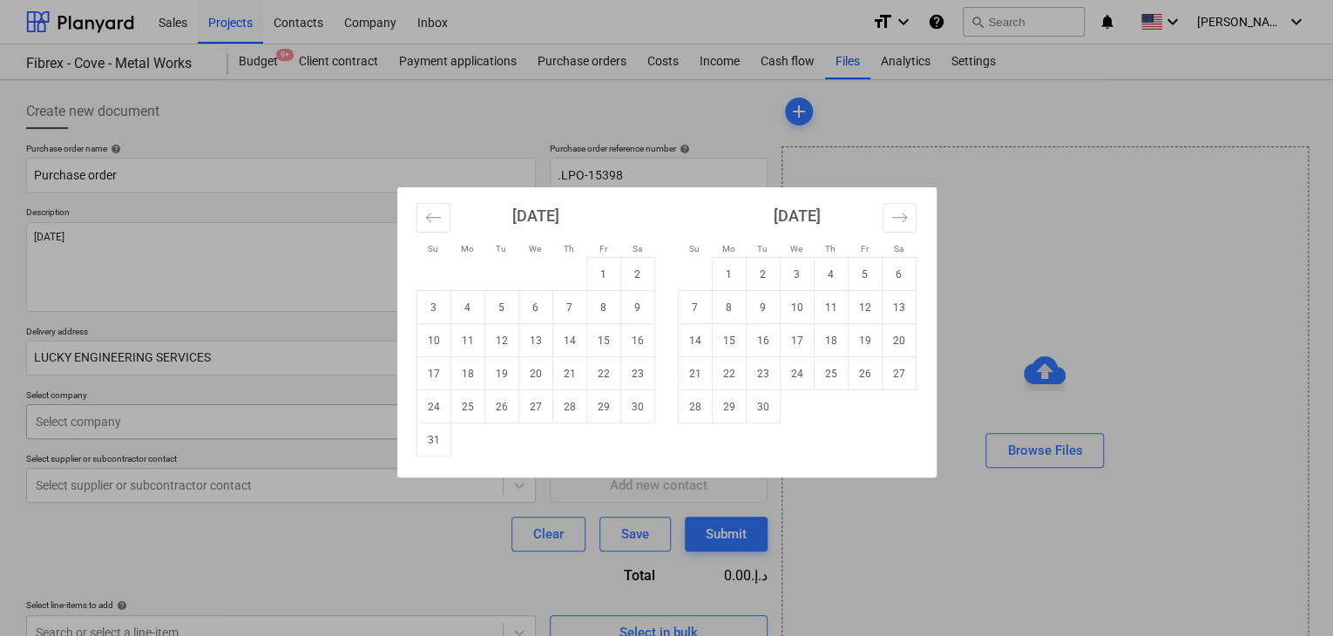
drag, startPoint x: 449, startPoint y: 436, endPoint x: 213, endPoint y: 408, distance: 237.8
click at [449, 437] on td "31" at bounding box center [433, 439] width 34 height 33
type textarea "x"
type input "31 Aug 2025"
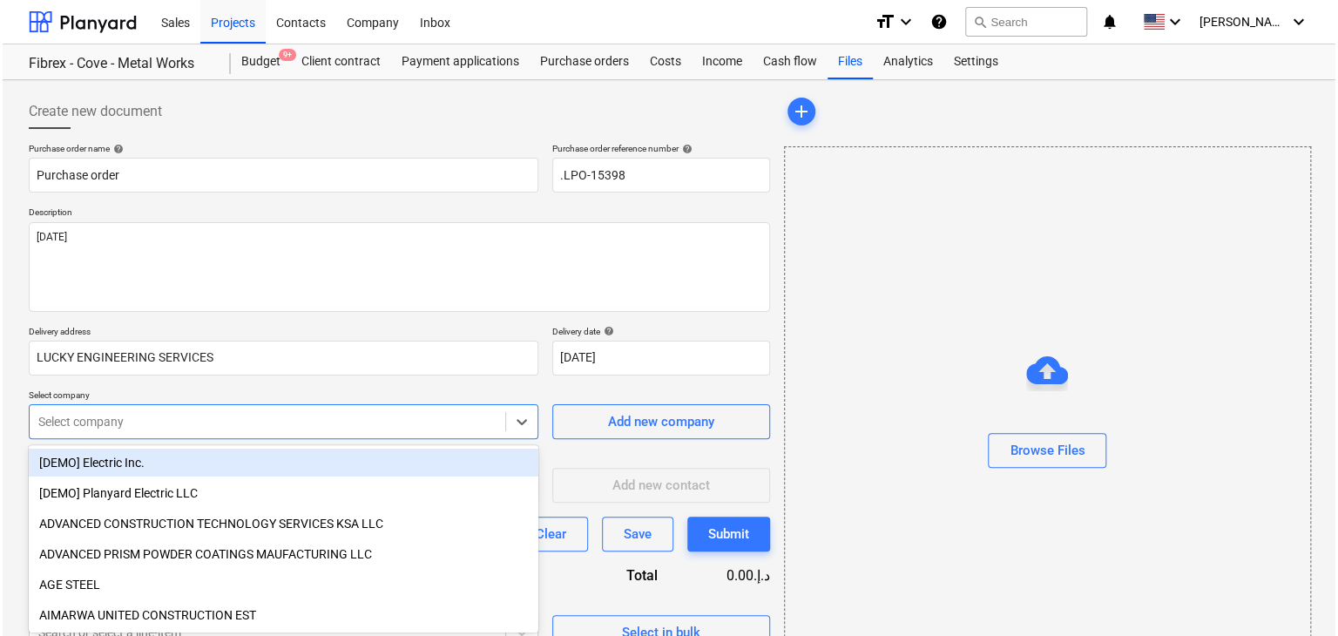
scroll to position [62, 0]
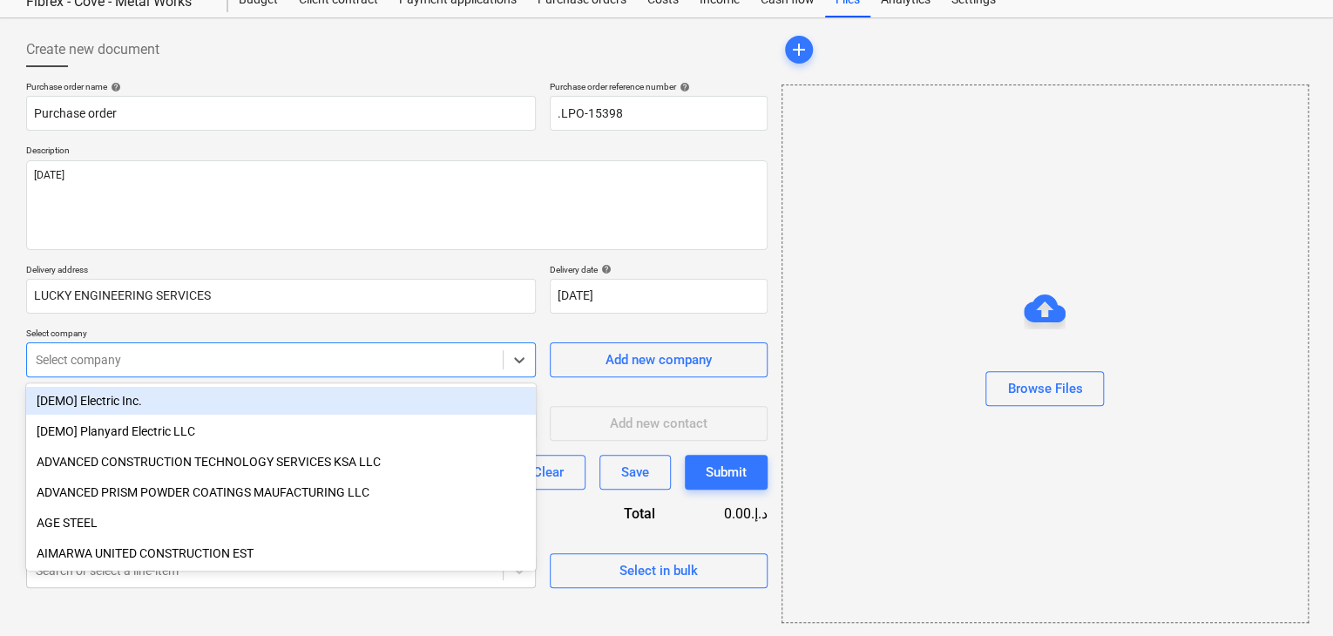
click at [212, 408] on body "Sales Projects Contacts Company Inbox format_size keyboard_arrow_down help sear…" at bounding box center [666, 256] width 1333 height 636
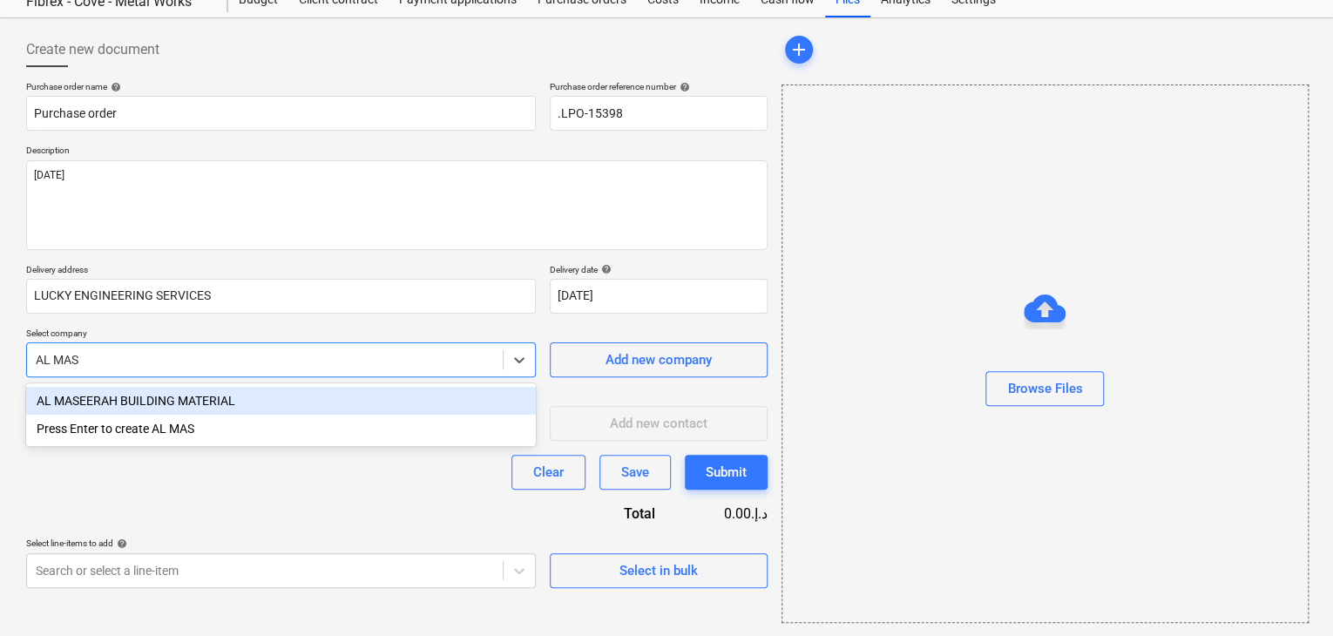
type input "AL MASE"
click at [212, 408] on div "AL MASEERAH BUILDING MATERIAL" at bounding box center [281, 401] width 510 height 28
type textarea "x"
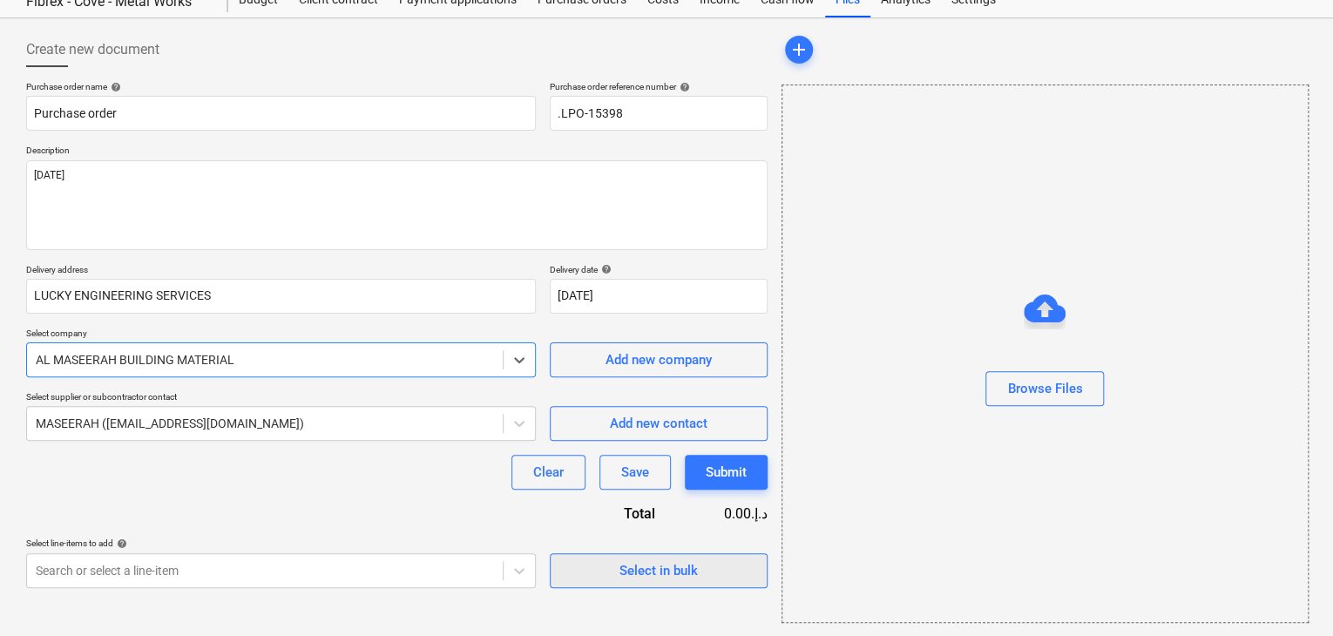
click at [612, 577] on span "Select in bulk" at bounding box center [659, 570] width 174 height 23
type textarea "x"
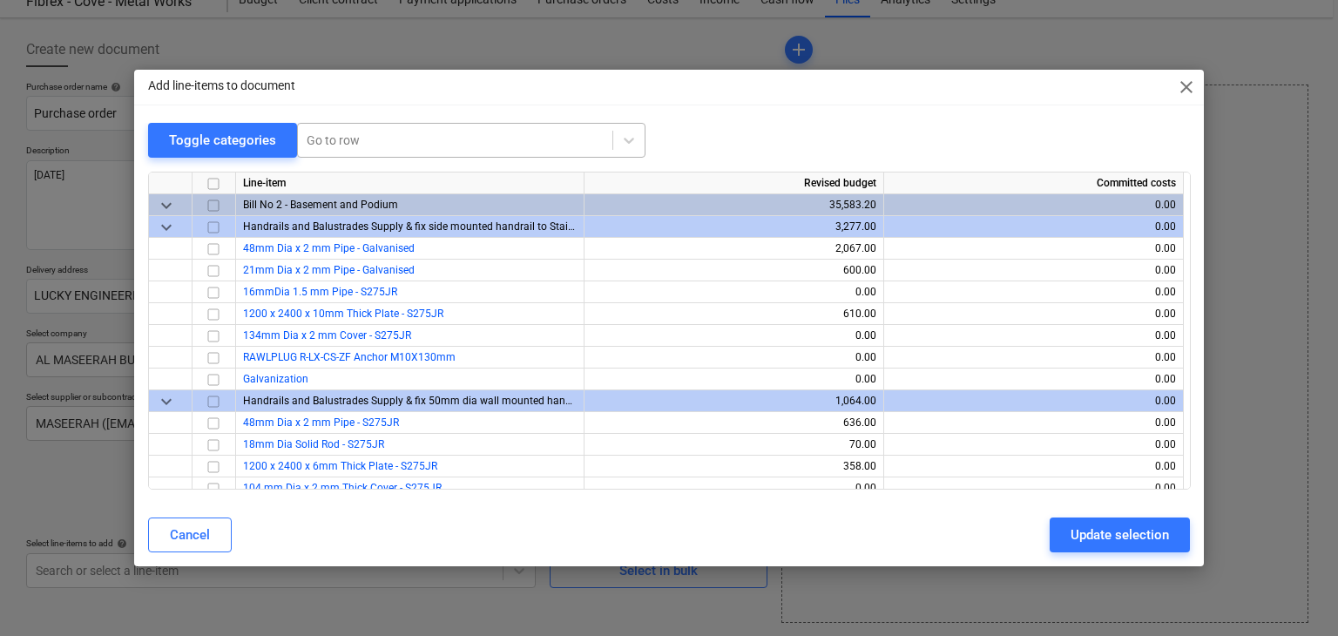
click at [446, 133] on div at bounding box center [455, 140] width 297 height 17
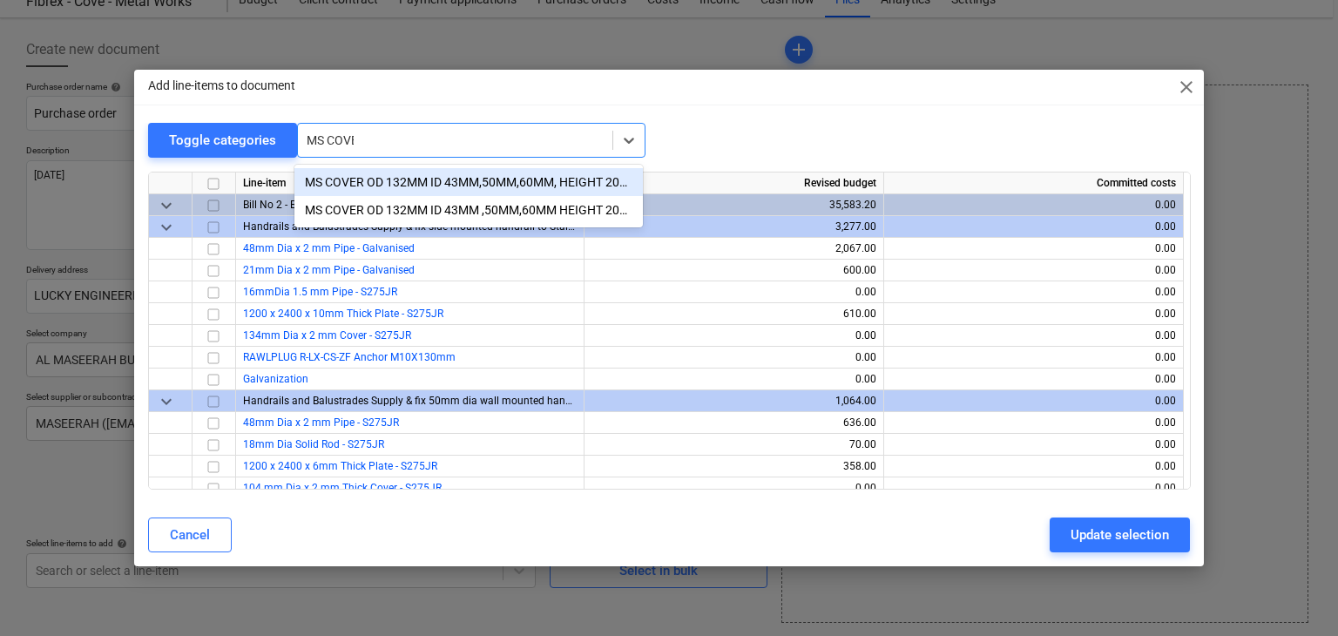
type input "MS COVER"
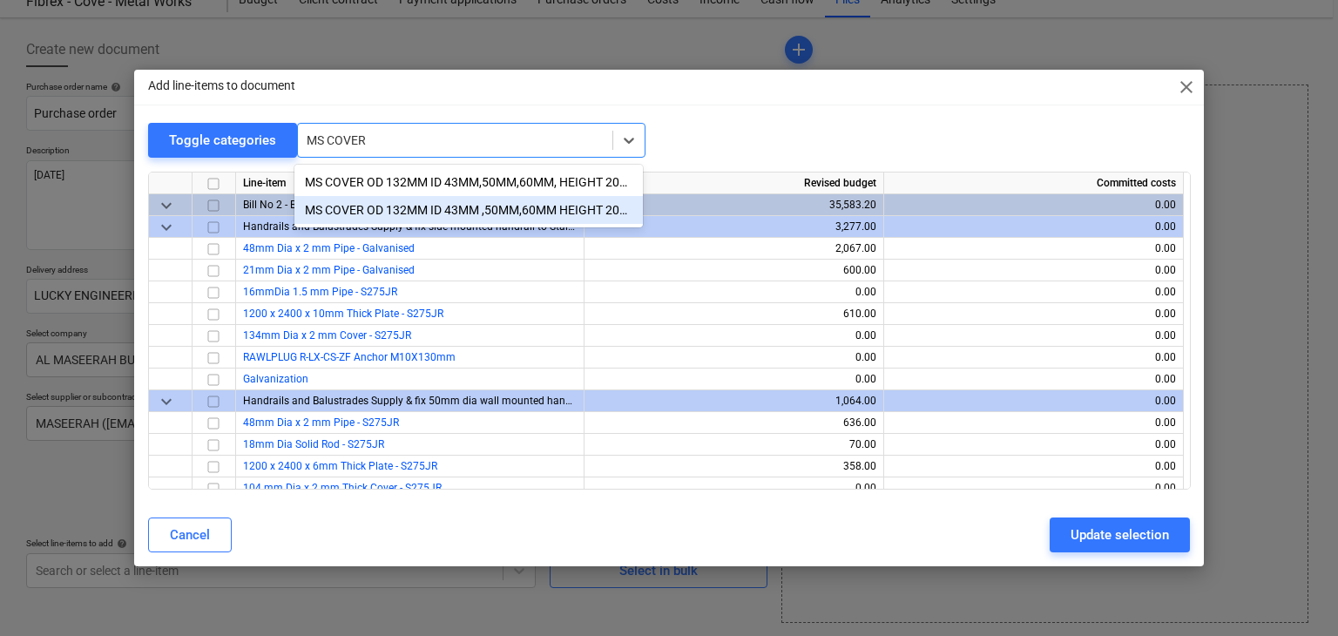
click at [454, 209] on div "MS COVER OD 132MM ID 43MM ,50MM,60MM HEIGHT 20MM" at bounding box center [468, 210] width 348 height 28
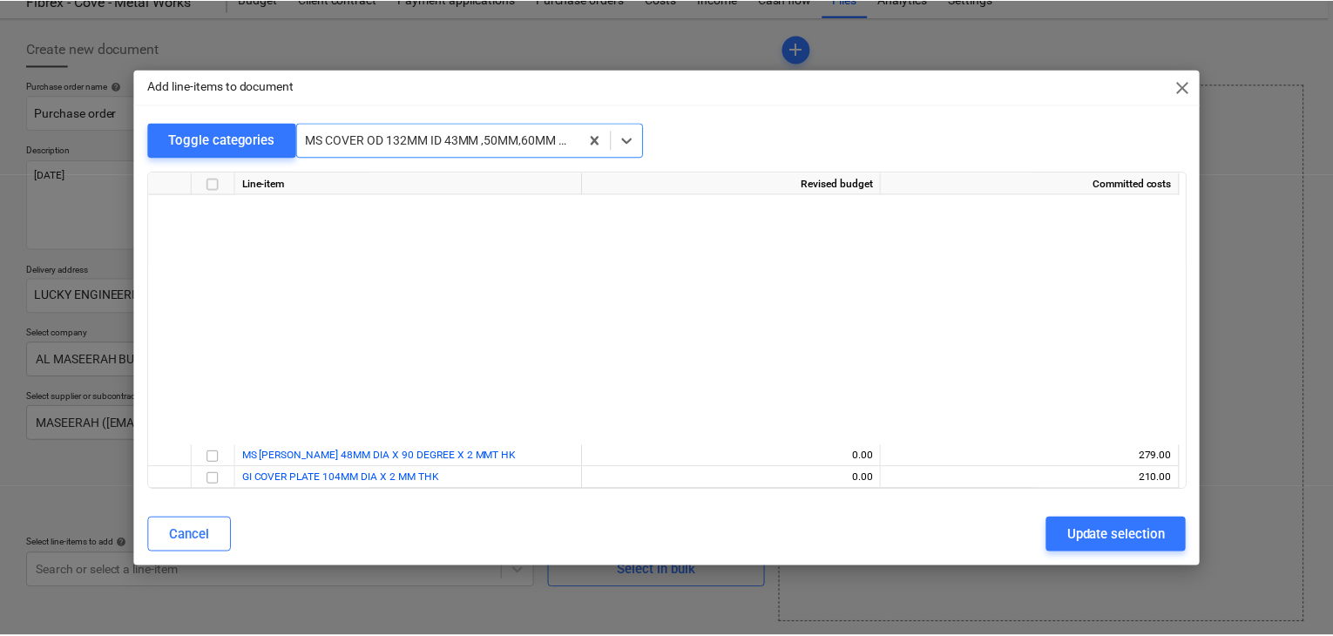
scroll to position [12023, 0]
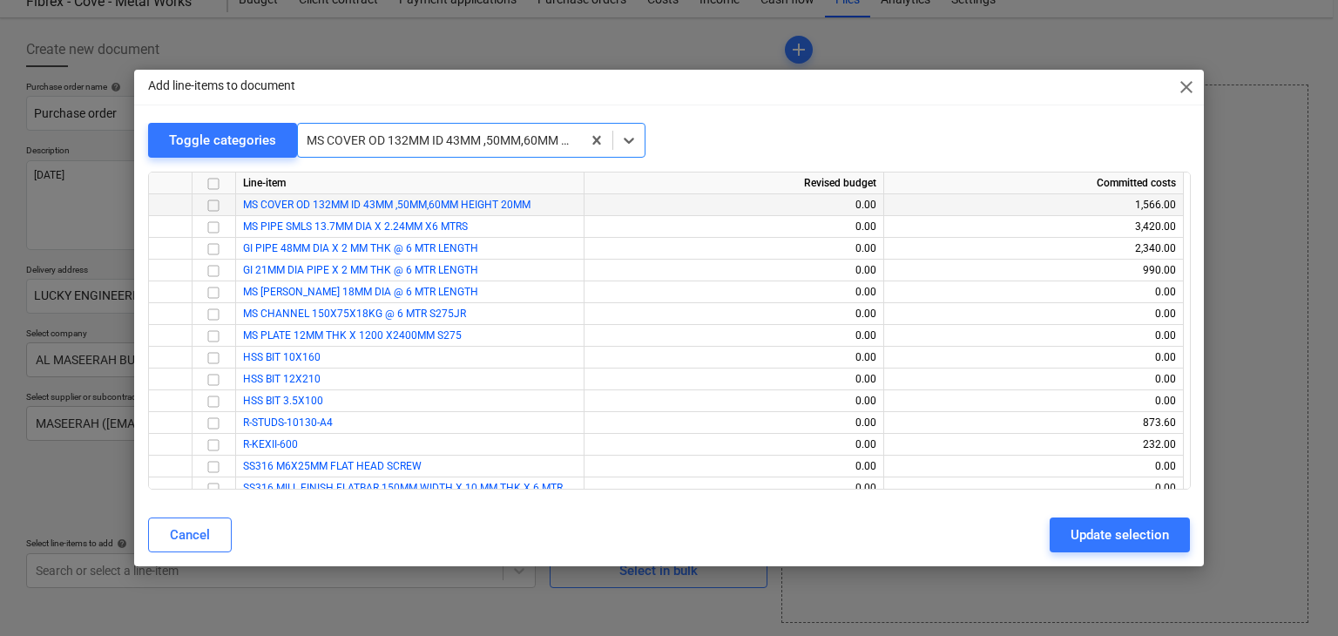
click at [211, 210] on input "checkbox" at bounding box center [213, 205] width 21 height 21
click at [1074, 516] on div "Cancel Update selection" at bounding box center [670, 535] width 1064 height 49
drag, startPoint x: 1075, startPoint y: 534, endPoint x: 972, endPoint y: 532, distance: 102.8
click at [1070, 533] on button "Update selection" at bounding box center [1120, 535] width 140 height 35
type textarea "x"
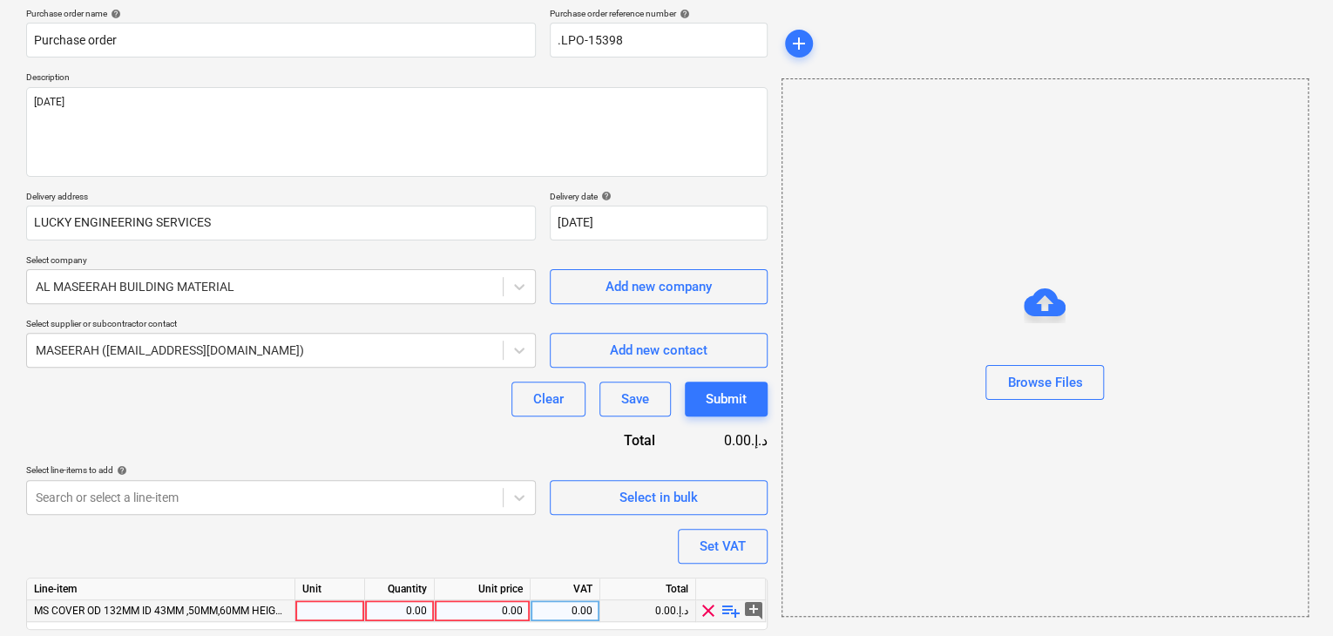
scroll to position [192, 0]
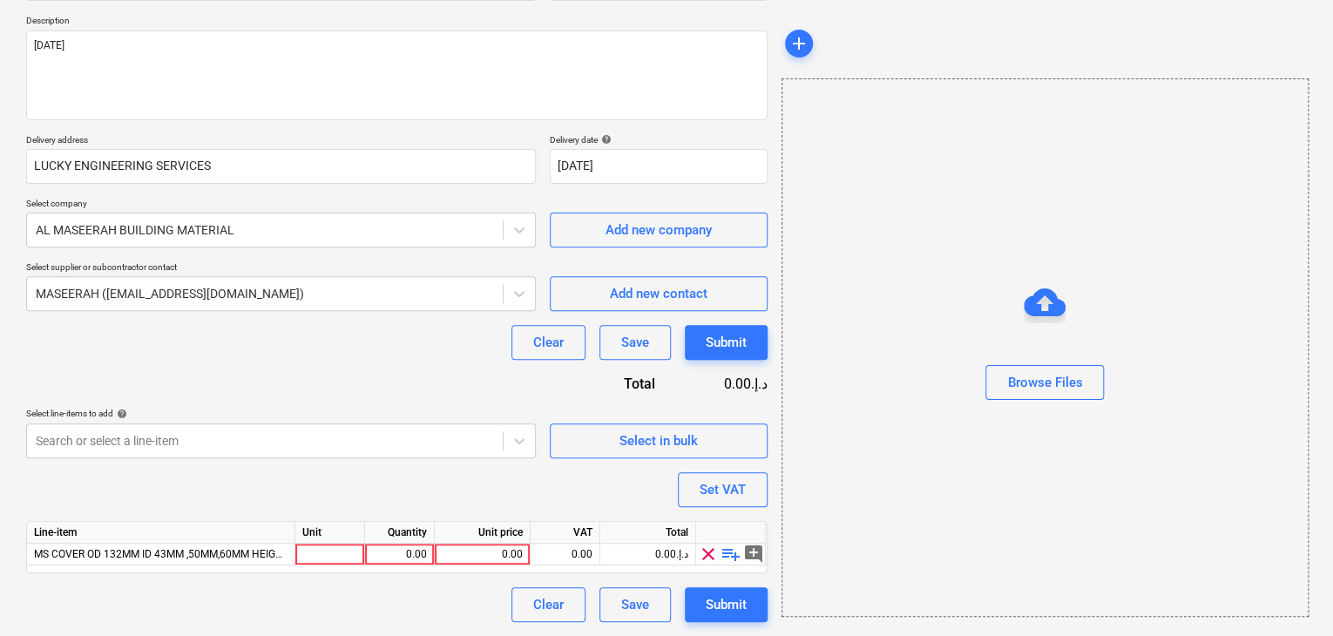
click at [346, 565] on div "Line-item Unit Quantity Unit price VAT Total MS COVER OD 132MM ID 43MM ,50MM,60…" at bounding box center [396, 547] width 741 height 52
click at [348, 555] on div at bounding box center [330, 555] width 70 height 22
type input "NOS"
type textarea "x"
click at [383, 549] on div "0.00" at bounding box center [399, 555] width 55 height 22
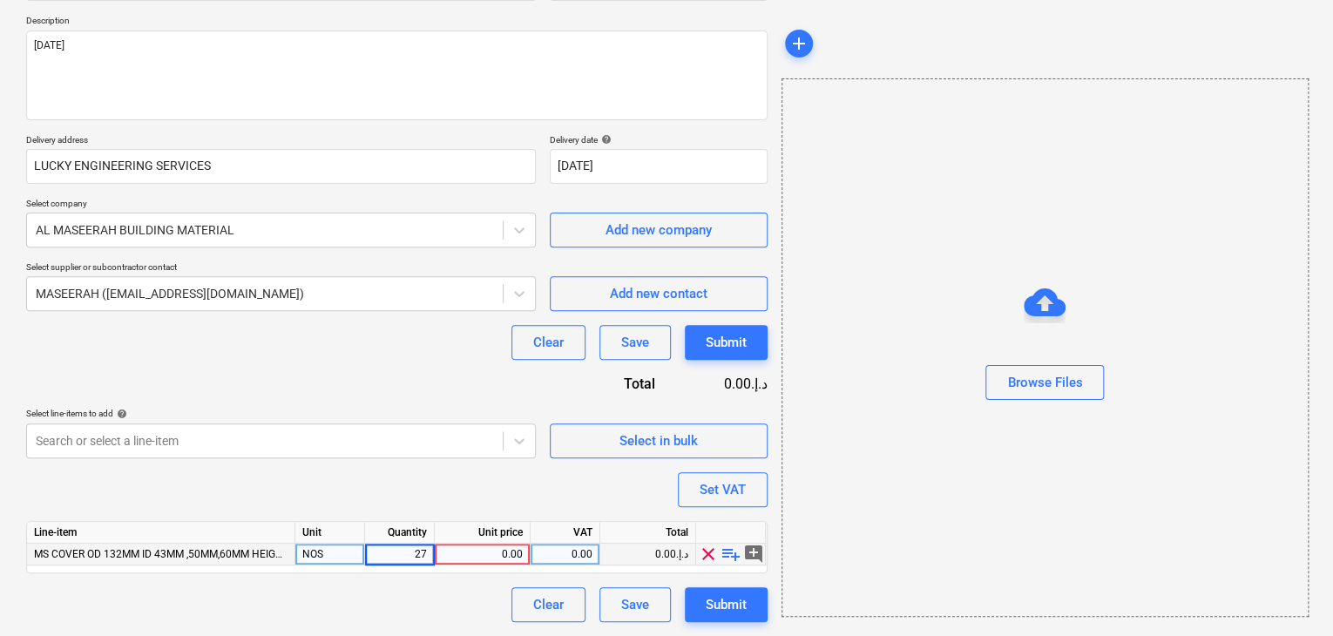
type input "270"
type textarea "x"
click at [469, 554] on div "0.00" at bounding box center [482, 555] width 81 height 22
type input "4.35"
type textarea "x"
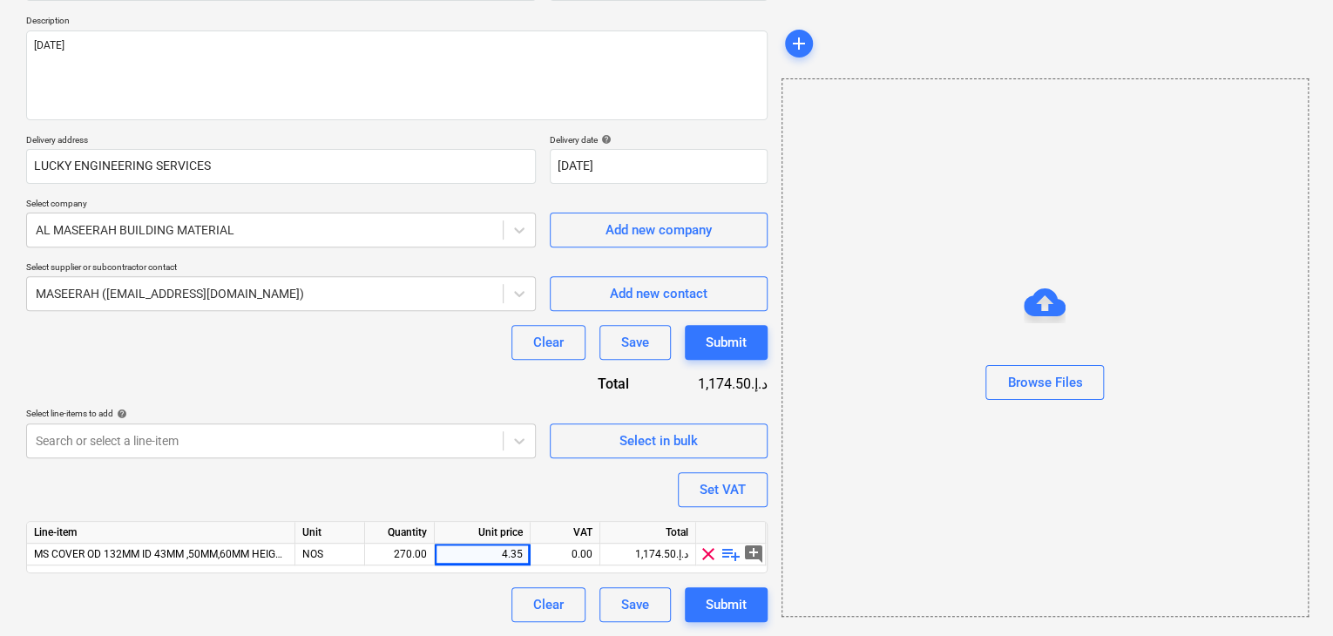
click at [991, 470] on div "Browse Files" at bounding box center [1044, 347] width 527 height 538
click at [729, 490] on div "Set VAT" at bounding box center [723, 489] width 46 height 23
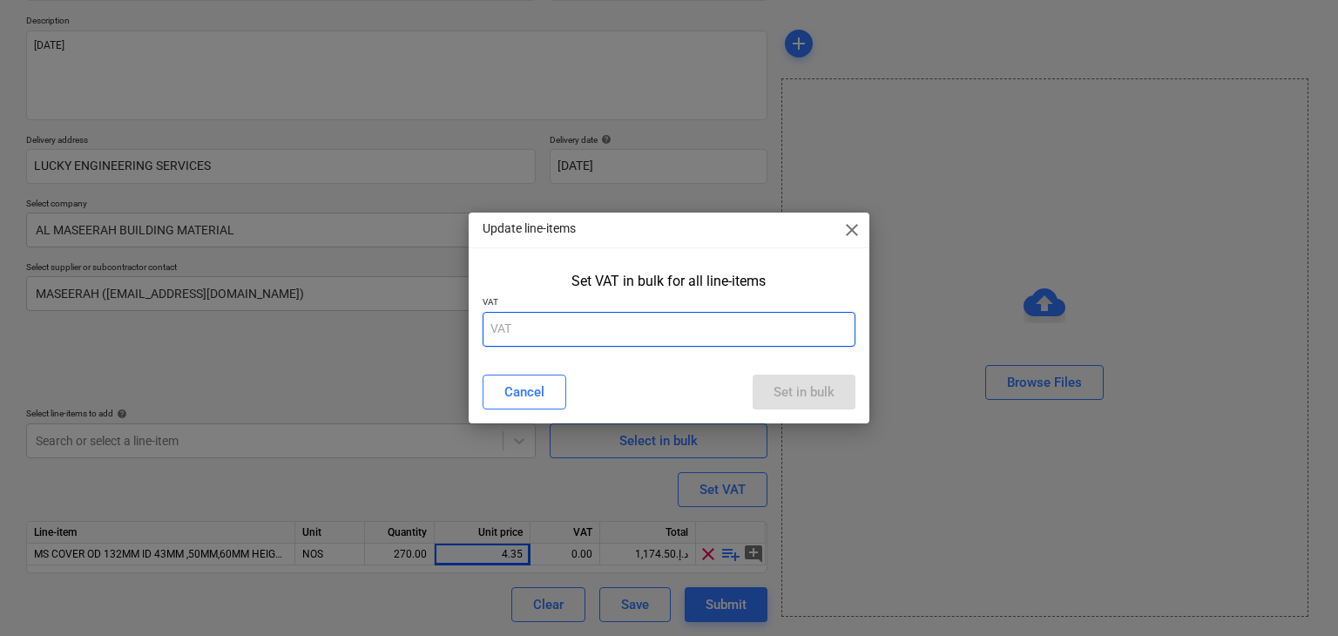
click at [558, 332] on input "text" at bounding box center [670, 329] width 374 height 35
type input "5"
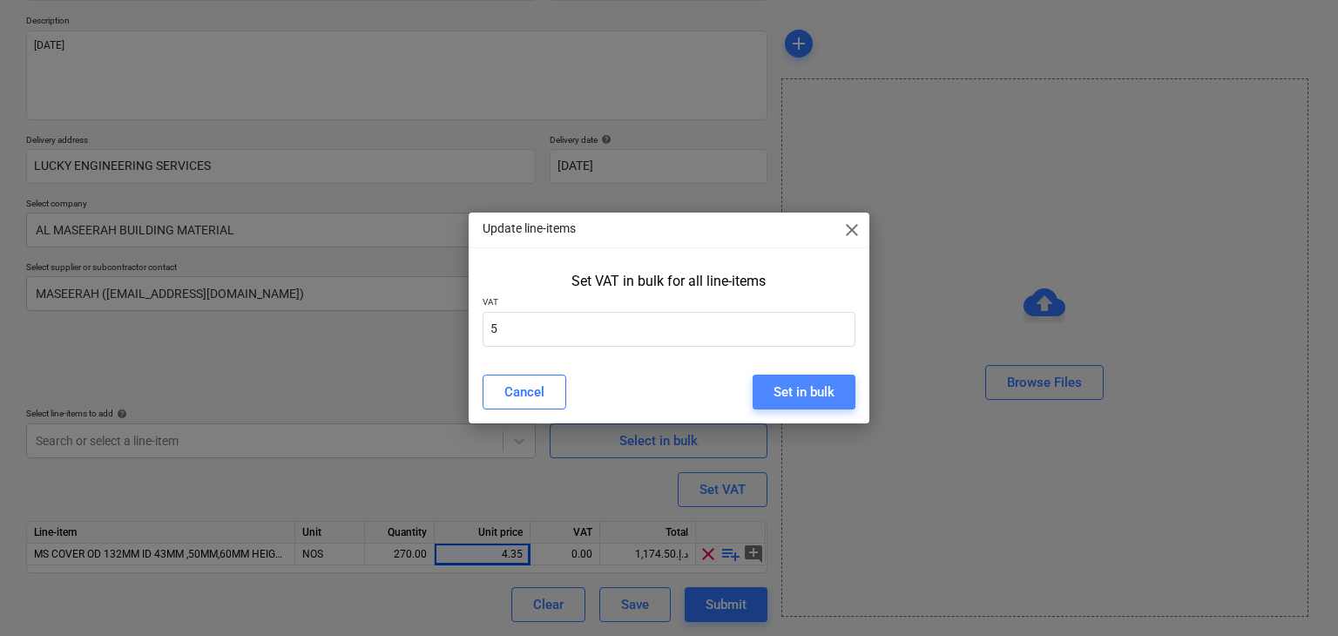
click at [790, 386] on div "Set in bulk" at bounding box center [804, 392] width 61 height 23
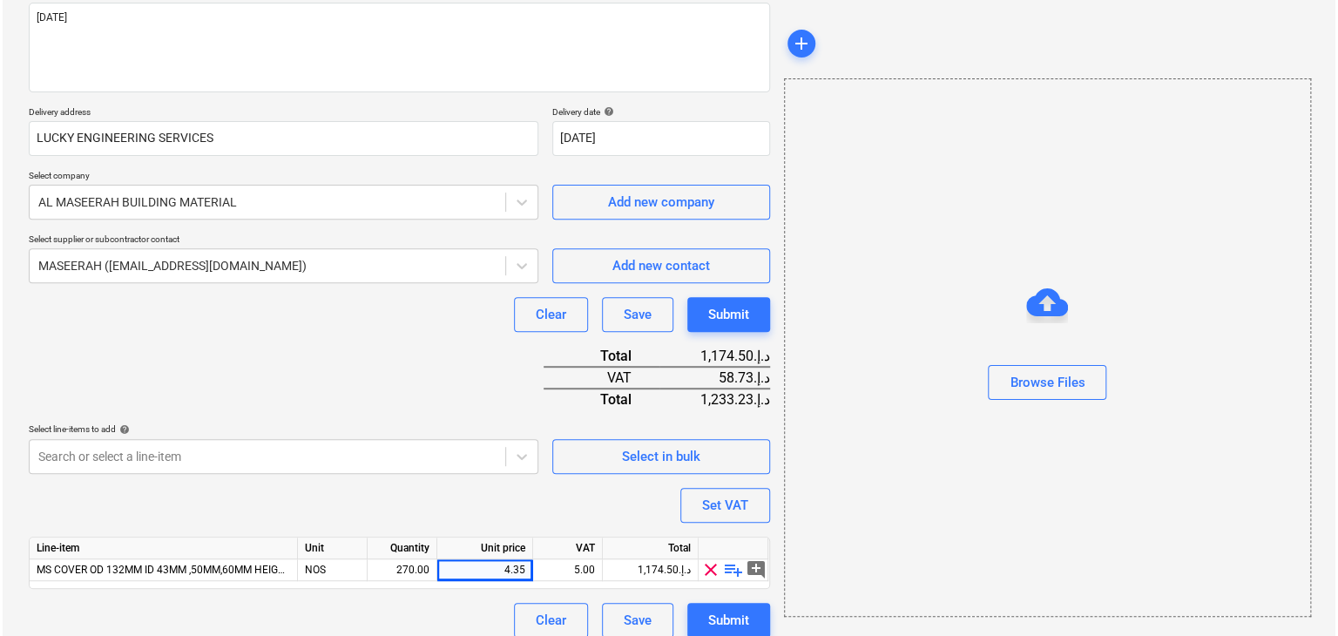
scroll to position [234, 0]
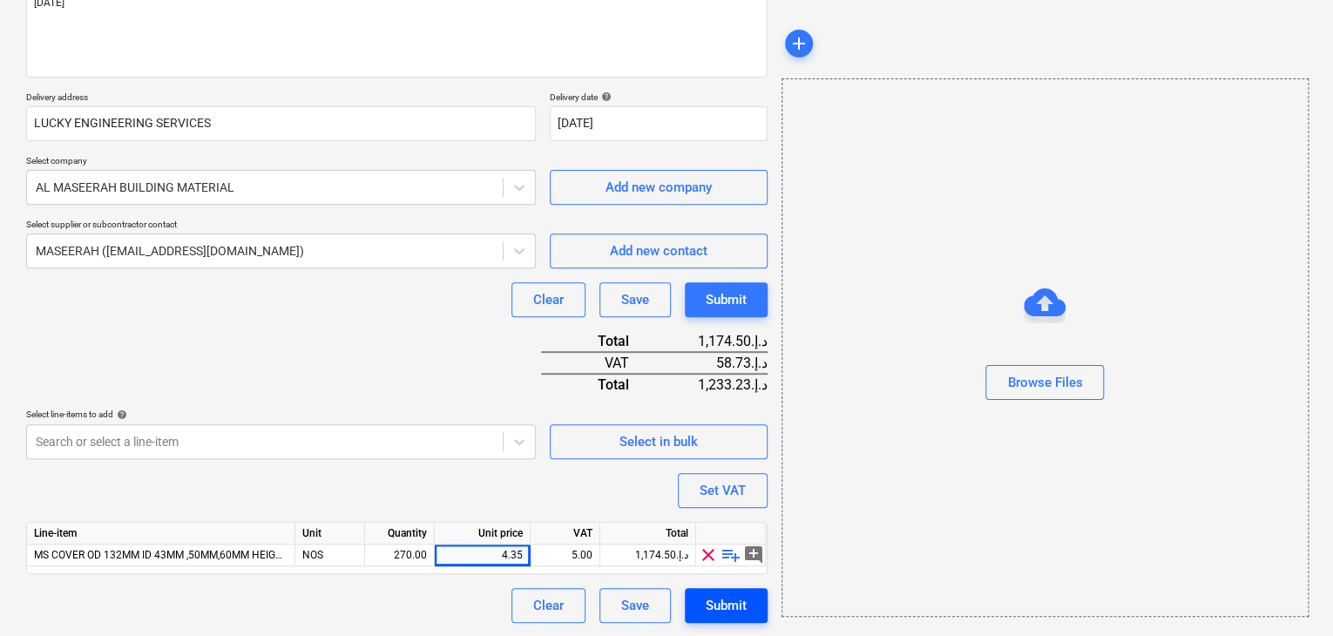
click at [718, 610] on div "Submit" at bounding box center [726, 605] width 41 height 23
type textarea "x"
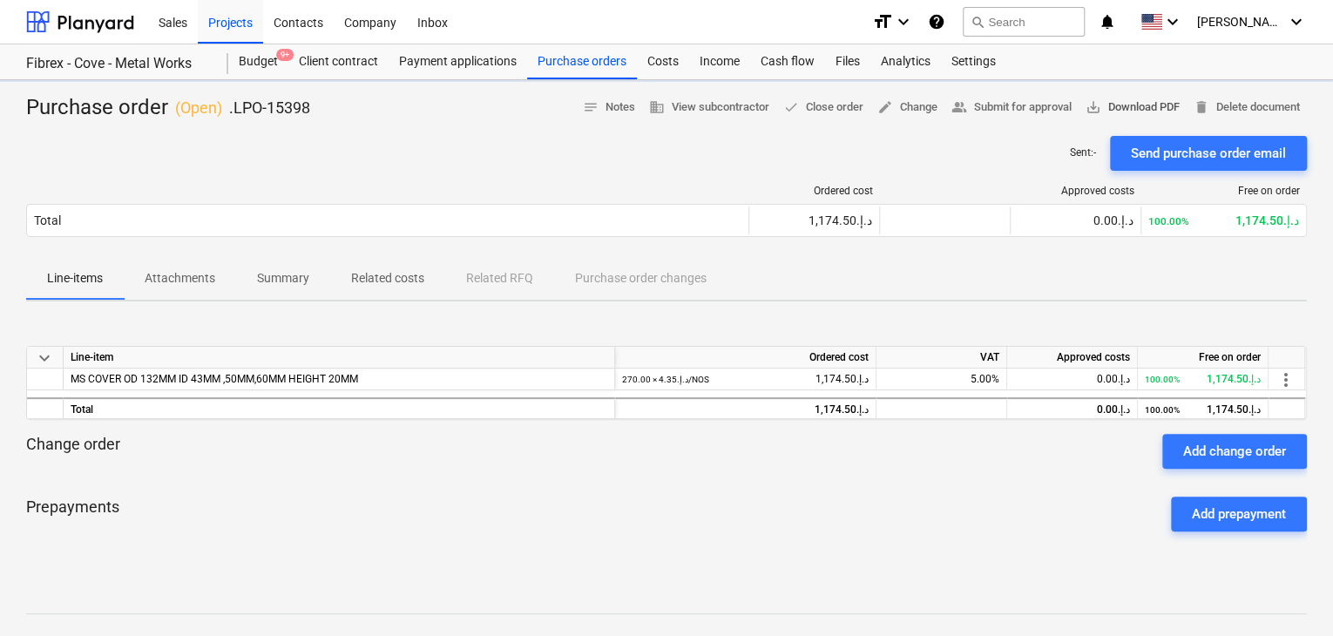
click at [1133, 103] on span "save_alt Download PDF" at bounding box center [1133, 108] width 94 height 20
